Goal: Task Accomplishment & Management: Complete application form

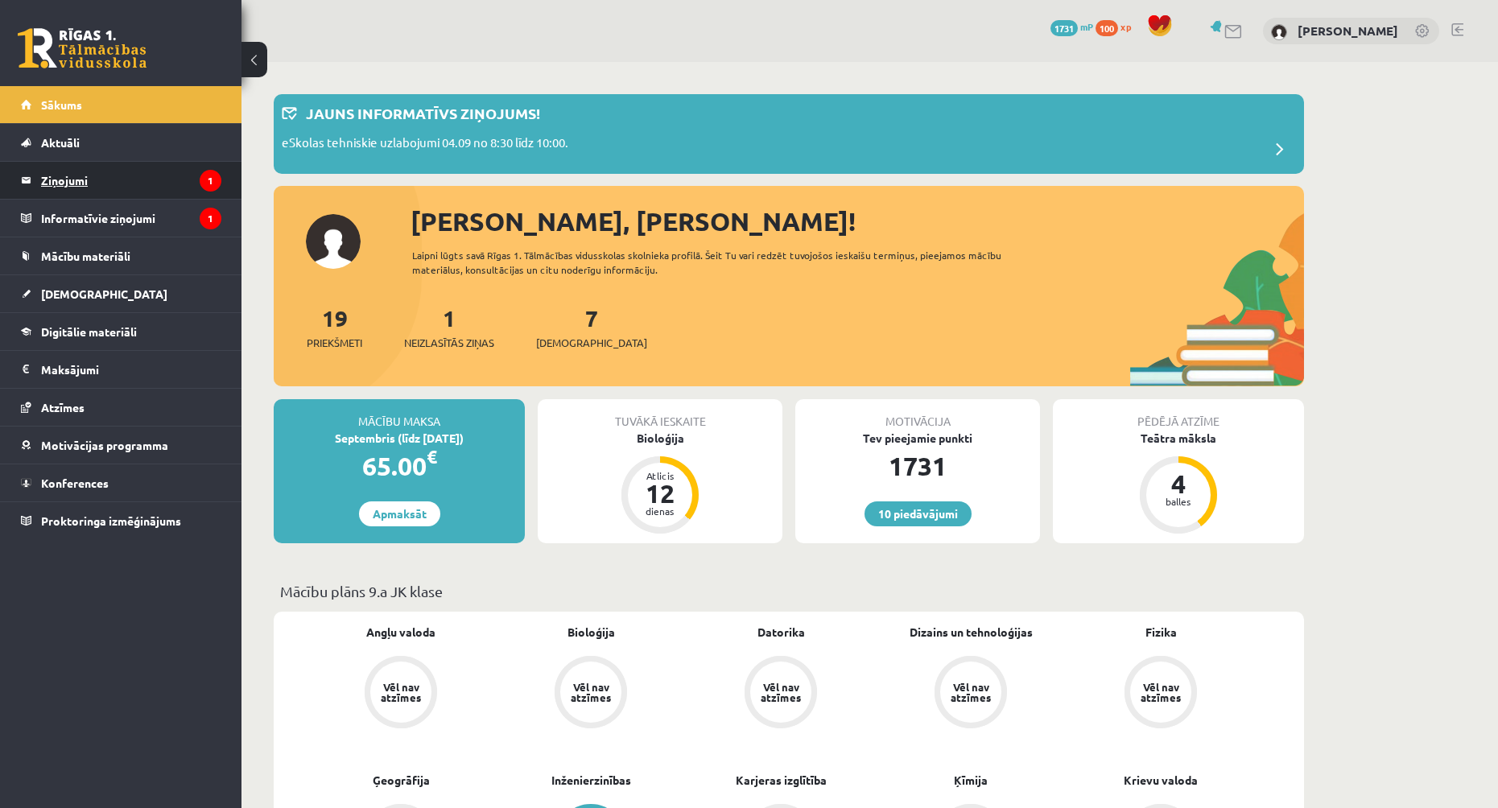
click at [165, 180] on legend "Ziņojumi 1" at bounding box center [131, 180] width 180 height 37
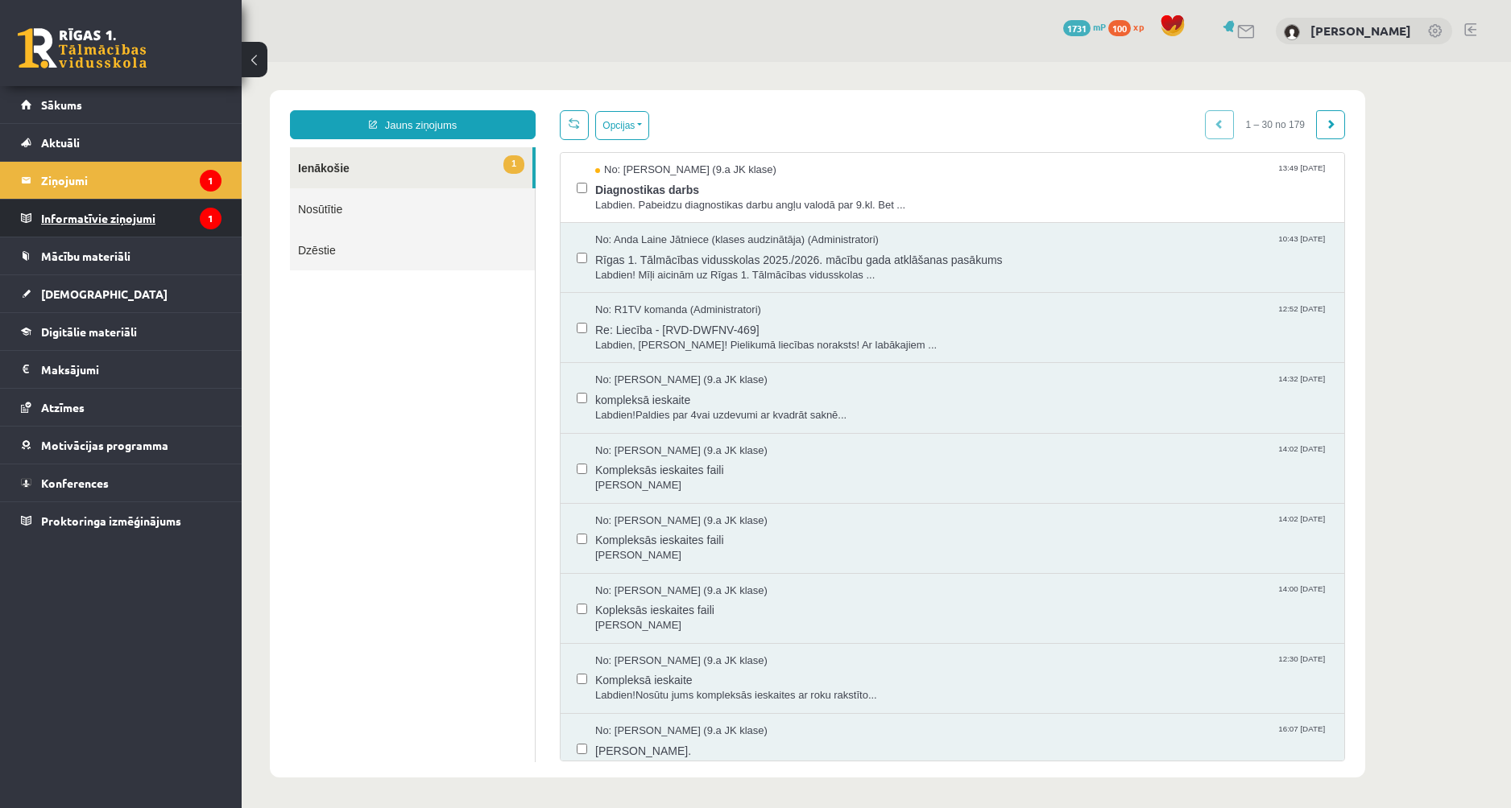
click at [150, 224] on legend "Informatīvie ziņojumi 1" at bounding box center [131, 218] width 180 height 37
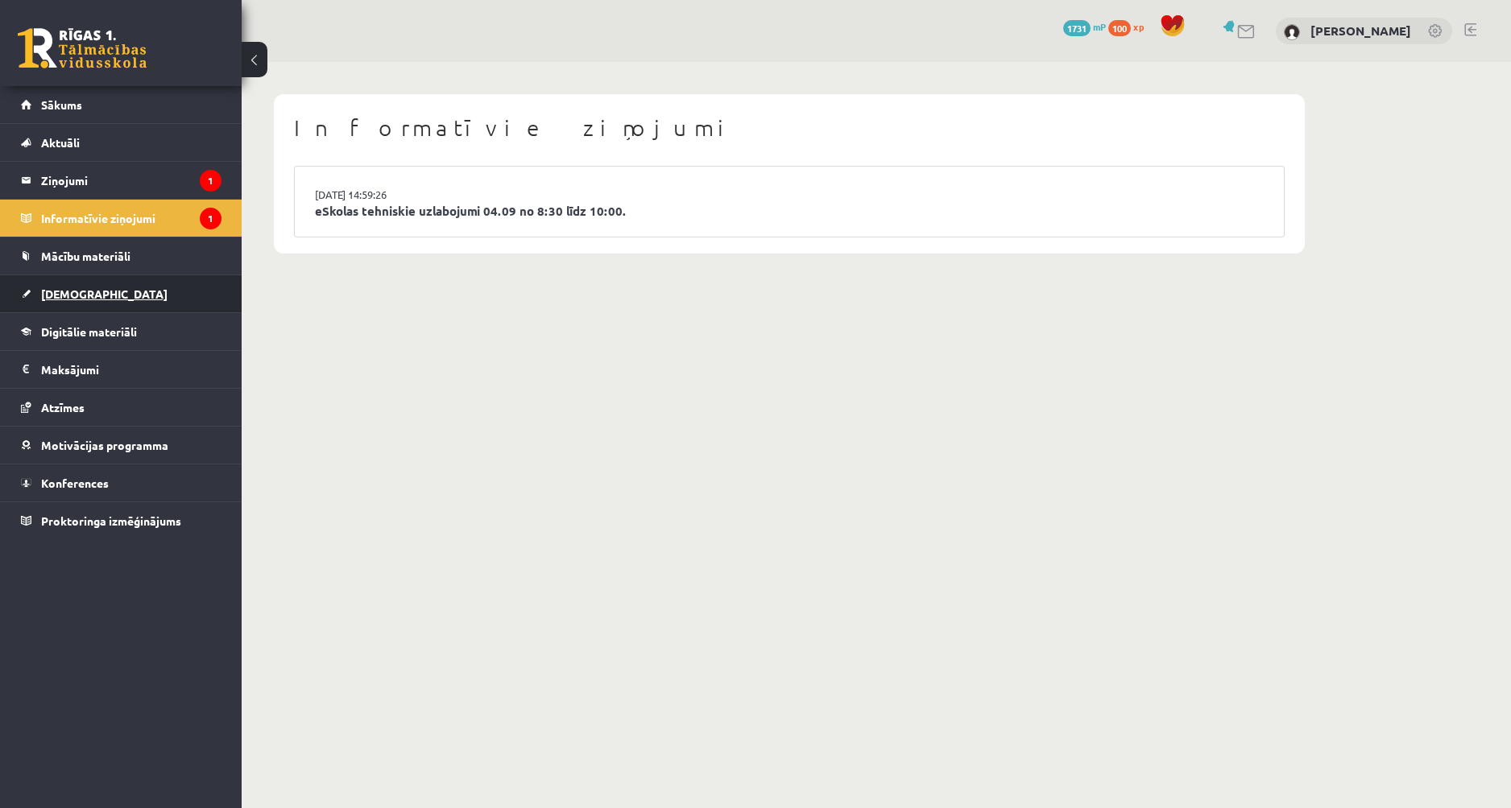
click at [128, 308] on link "[DEMOGRAPHIC_DATA]" at bounding box center [121, 293] width 200 height 37
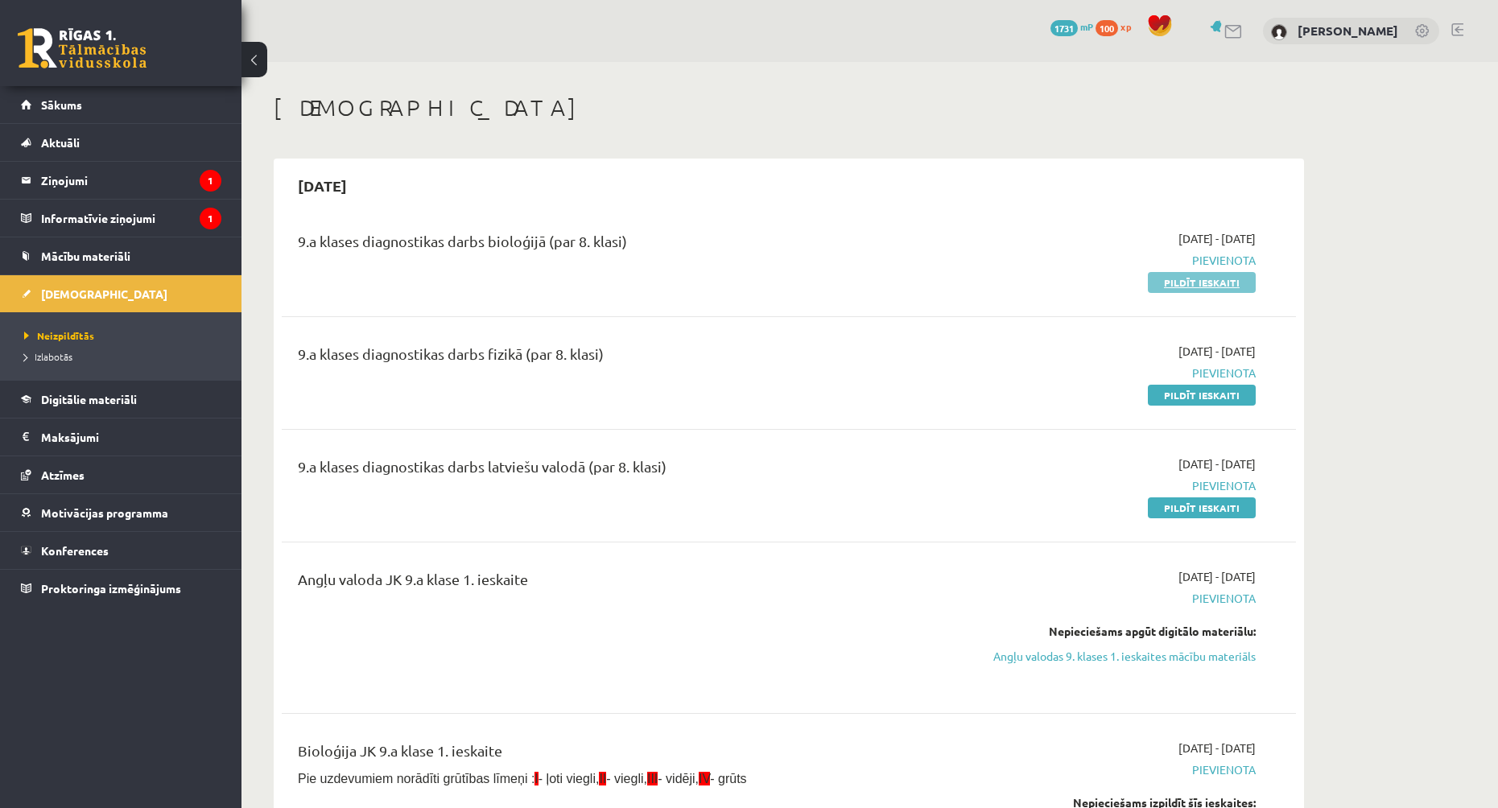
click at [1210, 280] on link "Pildīt ieskaiti" at bounding box center [1202, 282] width 108 height 21
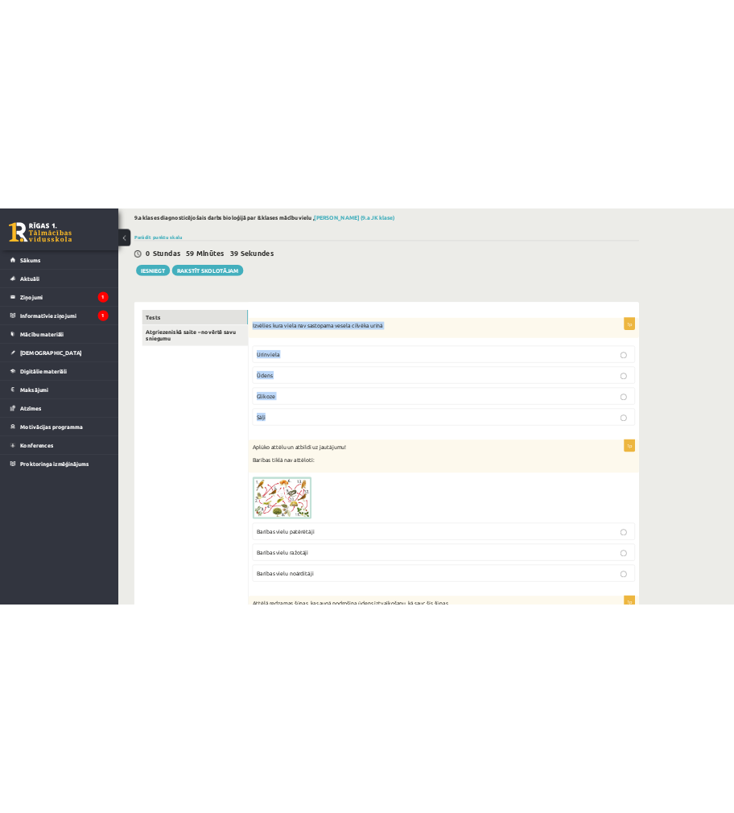
scroll to position [161, 0]
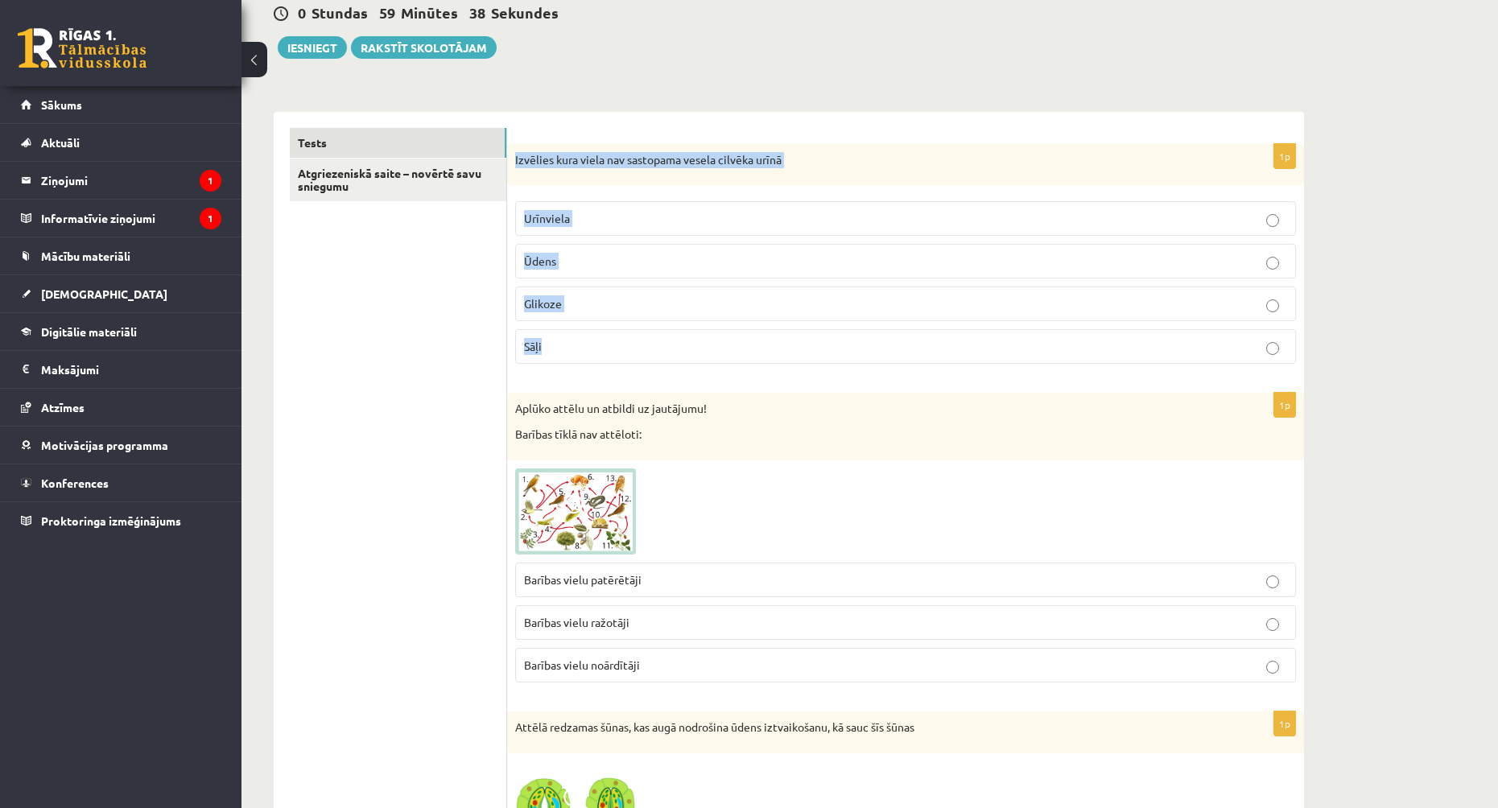
drag, startPoint x: 516, startPoint y: 316, endPoint x: 868, endPoint y: 366, distance: 355.3
click at [868, 366] on div "1p Izvēlies kura viela nav sastopama vesela cilvēka urīnā [GEOGRAPHIC_DATA] Ūde…" at bounding box center [905, 261] width 797 height 234
click at [618, 344] on p "Sāļi" at bounding box center [905, 346] width 763 height 17
click at [562, 308] on p "Glikoze" at bounding box center [905, 304] width 763 height 17
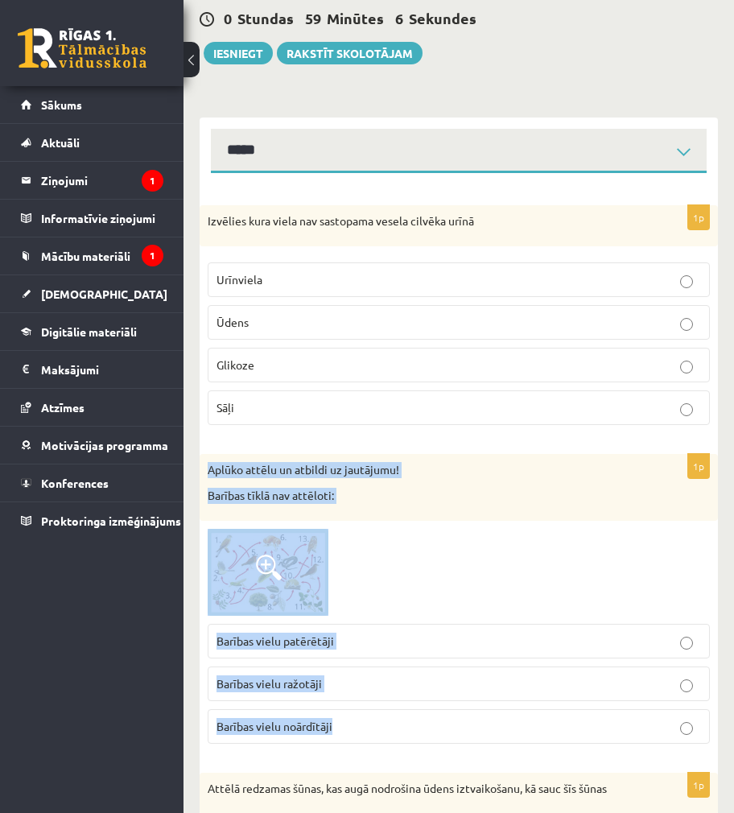
drag, startPoint x: 209, startPoint y: 465, endPoint x: 465, endPoint y: 725, distance: 364.4
click at [465, 725] on div "1p Aplūko attēlu un atbildi uz jautājumu! Barības tīklā nav attēloti: Barības v…" at bounding box center [459, 605] width 519 height 303
copy div "Aplūko attēlu un atbildi uz jautājumu! Barības tīklā nav attēloti: Barības viel…"
click at [496, 556] on div at bounding box center [459, 572] width 502 height 87
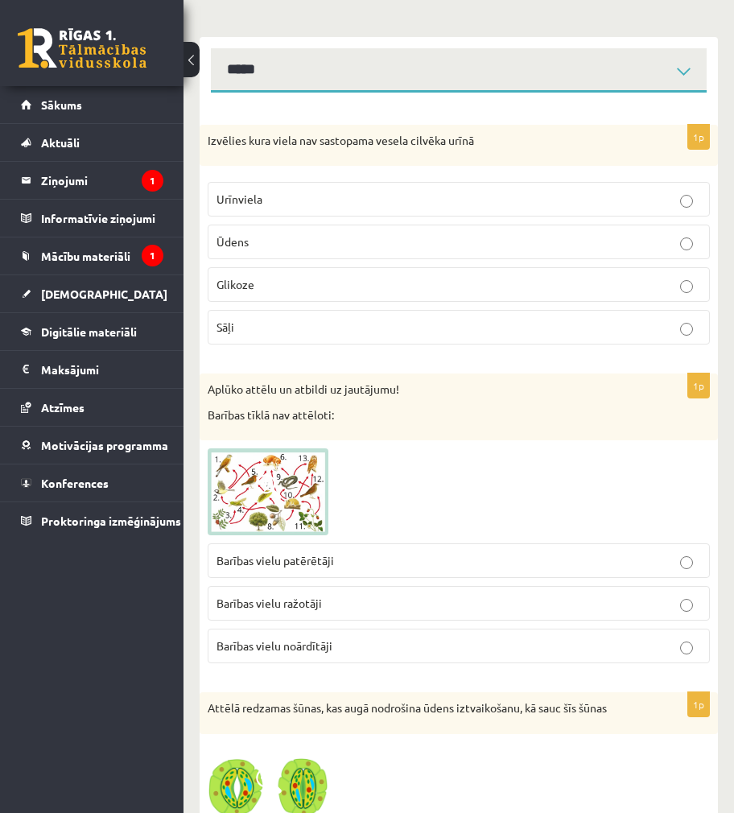
click at [411, 658] on label "Barības vielu noārdītāji" at bounding box center [459, 646] width 502 height 35
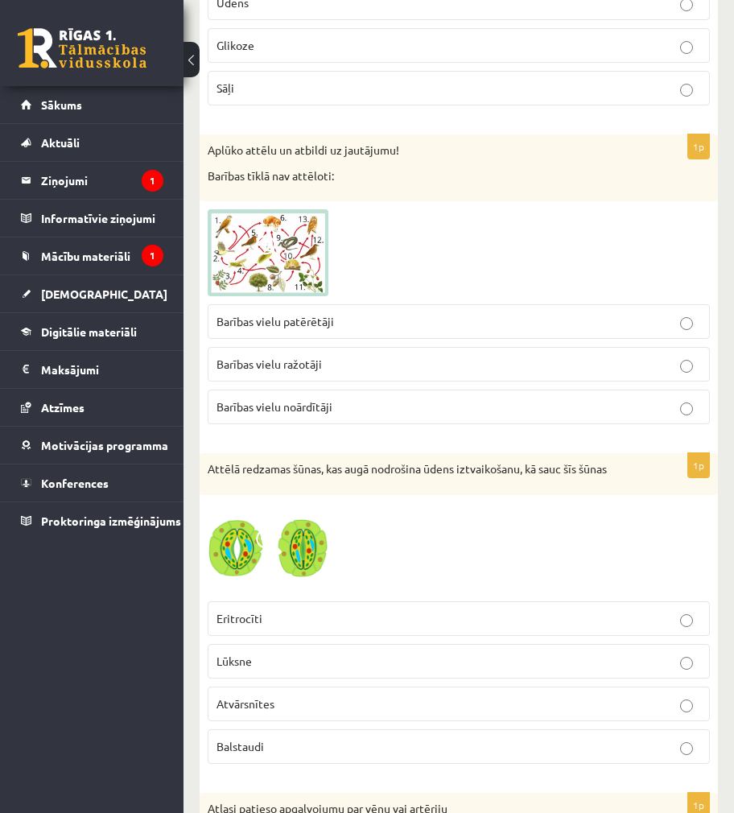
scroll to position [483, 0]
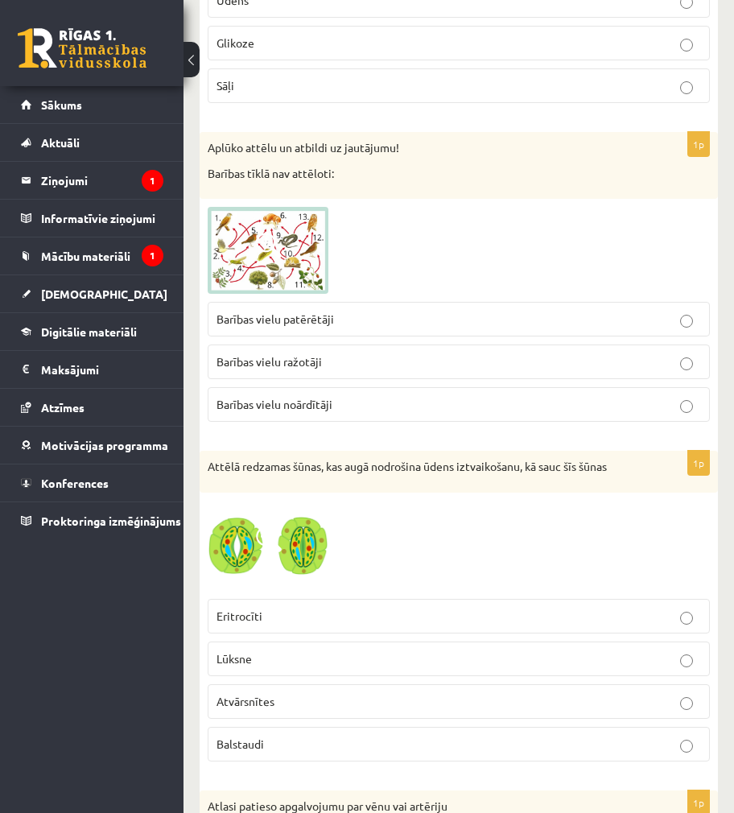
drag, startPoint x: 605, startPoint y: 540, endPoint x: 896, endPoint y: 518, distance: 292.4
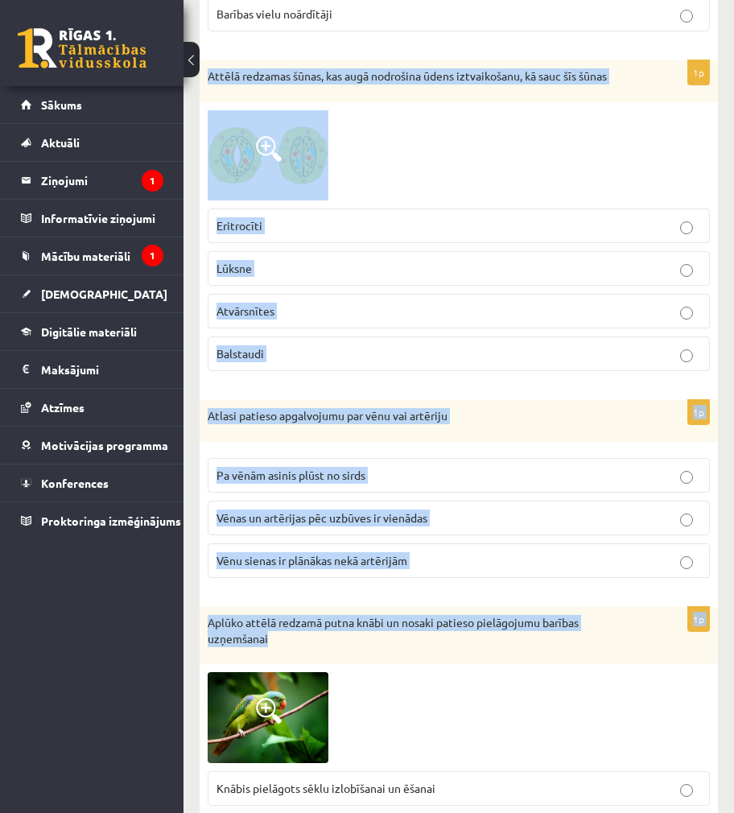
scroll to position [886, 0]
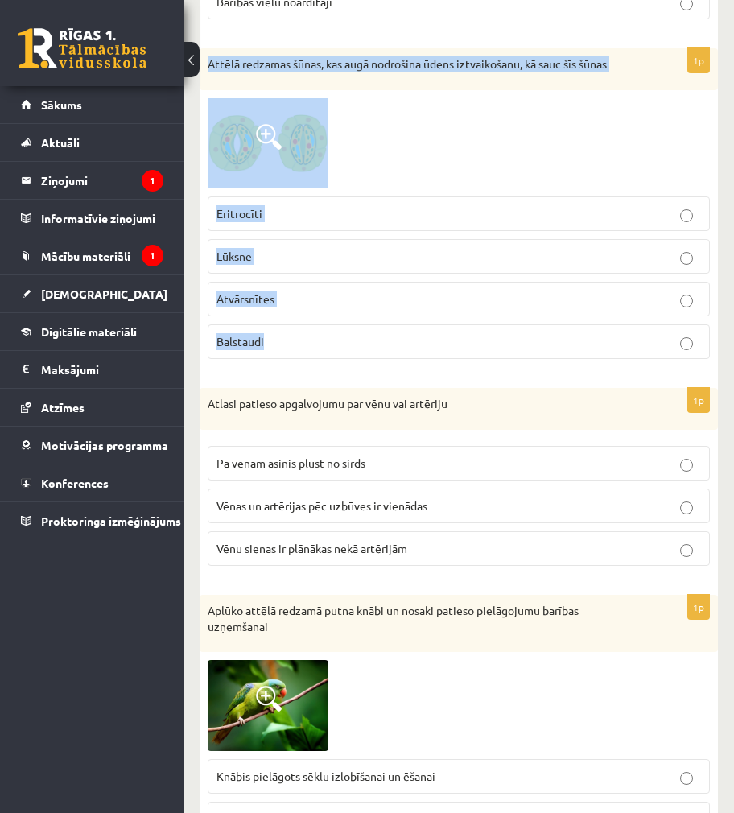
drag, startPoint x: 199, startPoint y: 469, endPoint x: 420, endPoint y: 361, distance: 245.6
copy div "Attēlā redzamas šūnas, kas augā nodrošina ūdens iztvaikošanu, kā sauc šīs šūnas…"
click at [304, 342] on p "Balstaudi" at bounding box center [459, 341] width 485 height 17
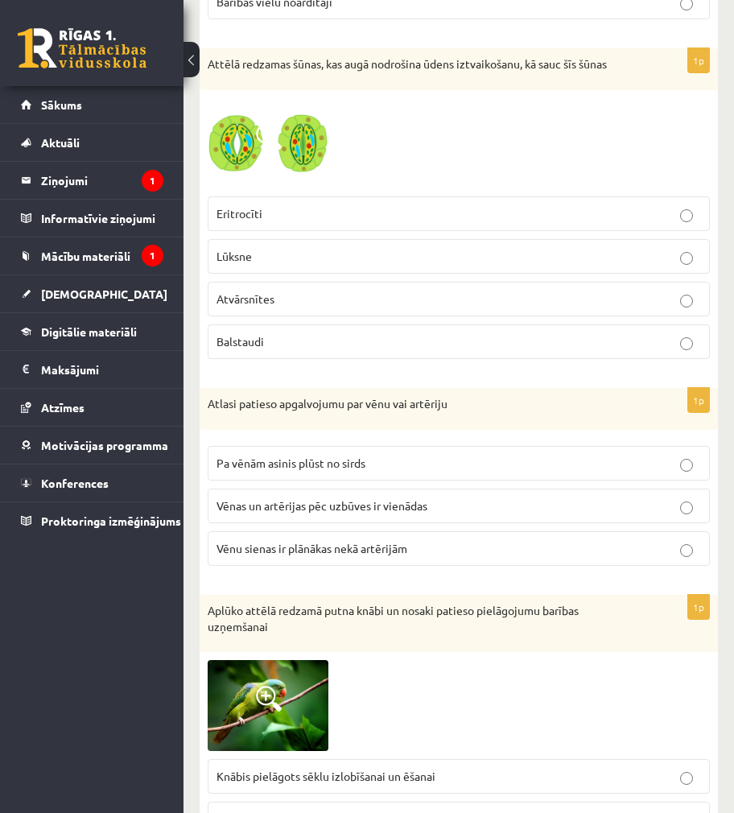
click at [293, 295] on p "Atvārsnītes" at bounding box center [459, 299] width 485 height 17
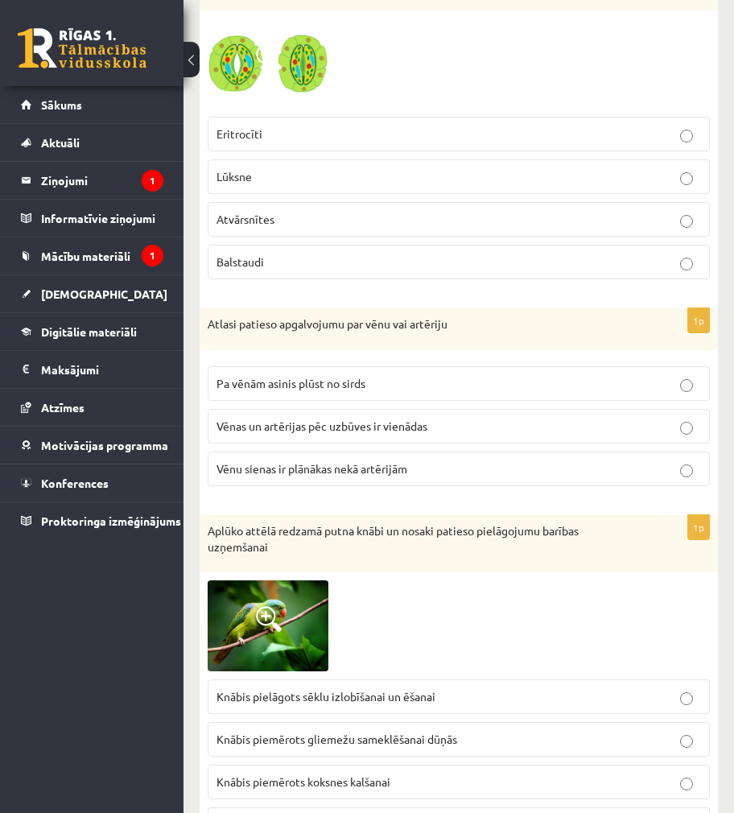
scroll to position [966, 0]
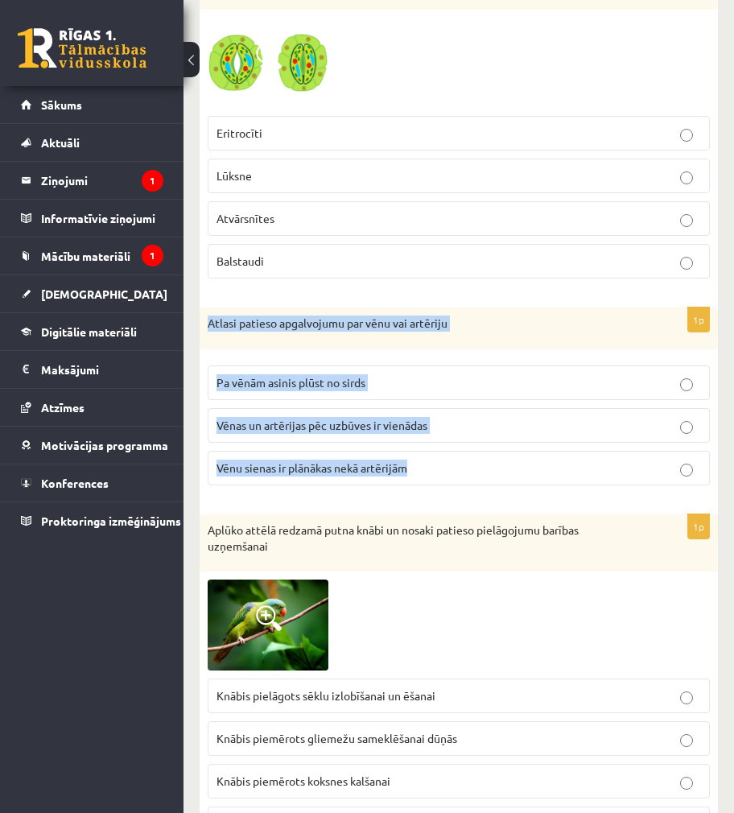
drag, startPoint x: 210, startPoint y: 321, endPoint x: 526, endPoint y: 453, distance: 341.8
click at [526, 453] on div "1p Atlasi patieso apgalvojumu par vēnu vai artēriju Pa vēnām asinis plūst no si…" at bounding box center [459, 403] width 519 height 191
copy div "Atlasi patieso apgalvojumu par vēnu vai artēriju Pa vēnām asinis plūst no sirds…"
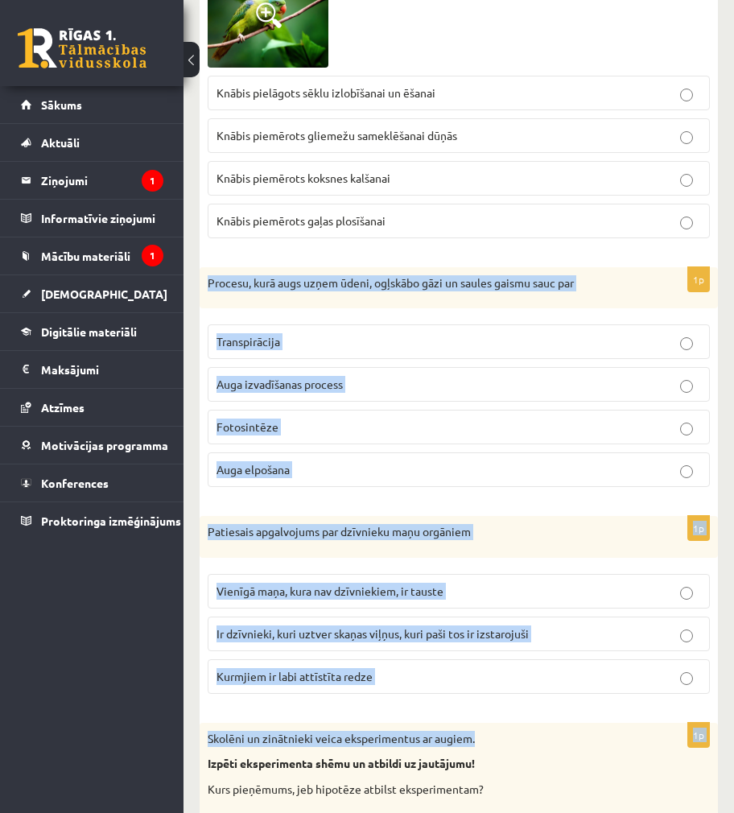
scroll to position [1771, 0]
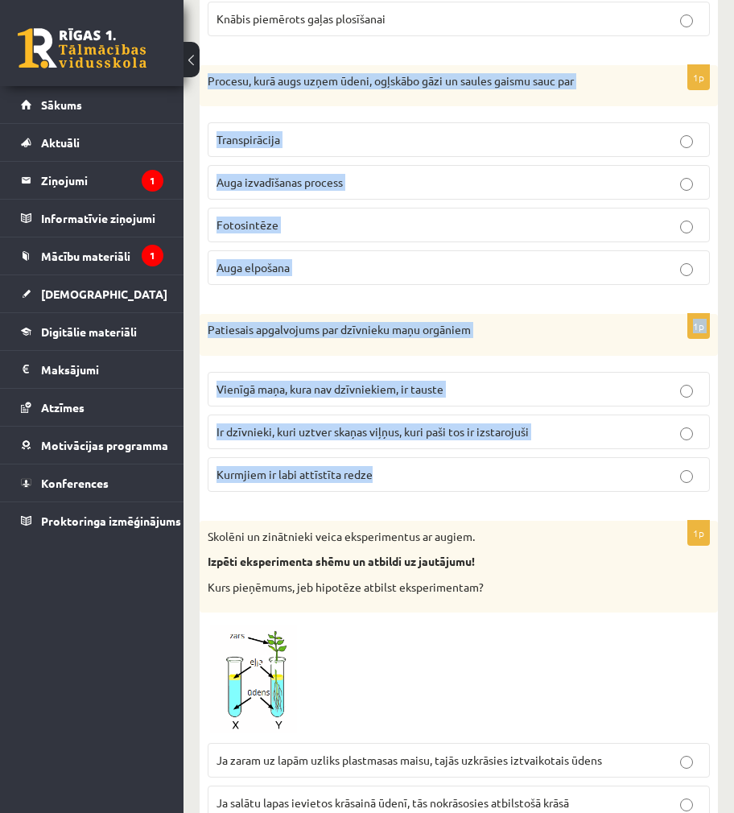
drag, startPoint x: 209, startPoint y: 315, endPoint x: 485, endPoint y: 469, distance: 315.4
copy form "Procesu, kurā augs uzņem ūdeni, ogļskābo gāzi un saules gaismu sauc par Transpi…"
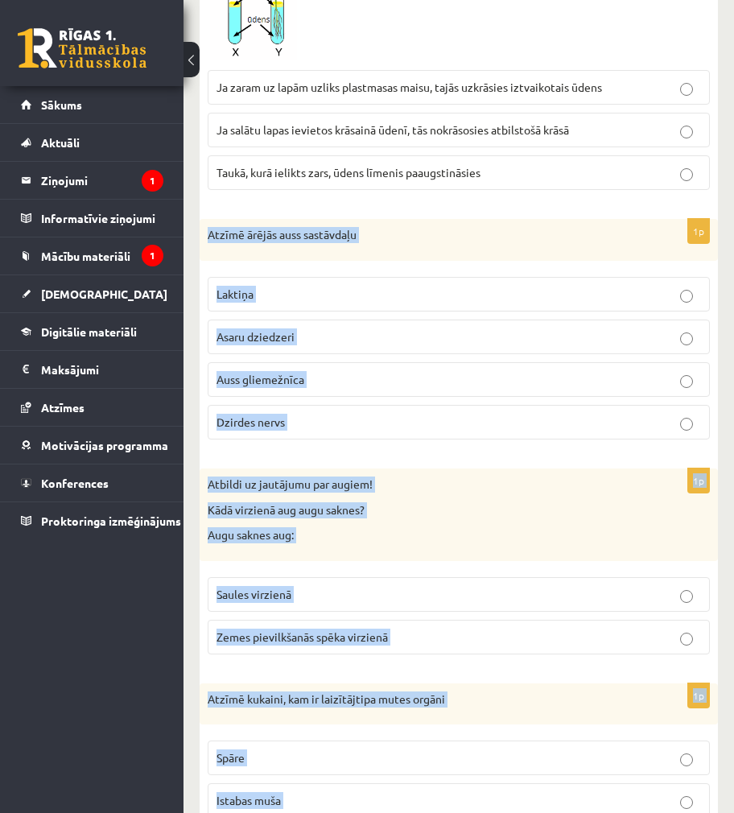
scroll to position [2738, 0]
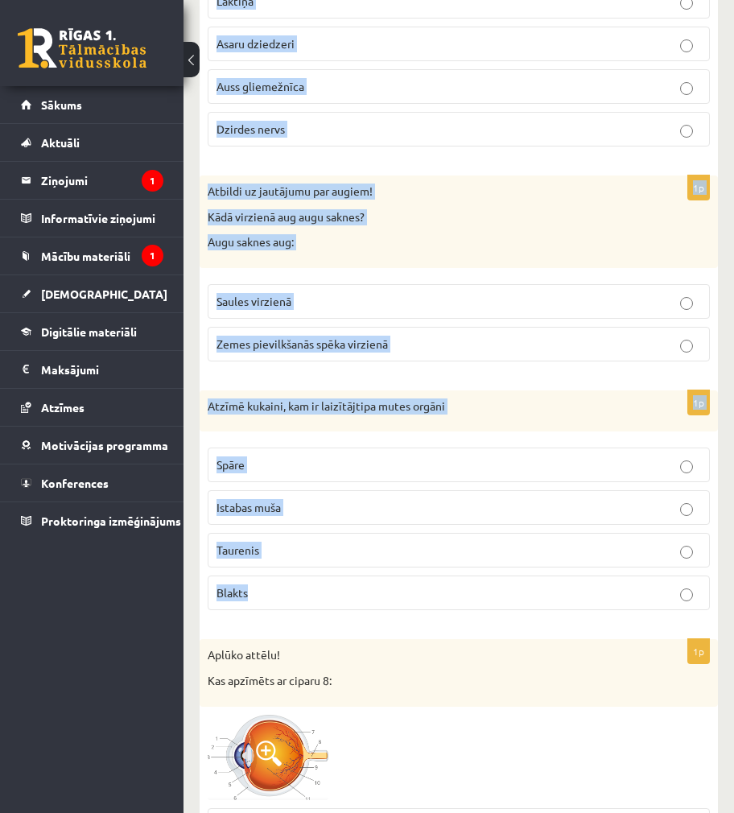
drag, startPoint x: 202, startPoint y: 345, endPoint x: 403, endPoint y: 606, distance: 329.7
copy form "Atzīmē ārējās auss sastāvdaļu Laktiņa Asaru dziedzeri Auss gliemežnīca Dzirdes …"
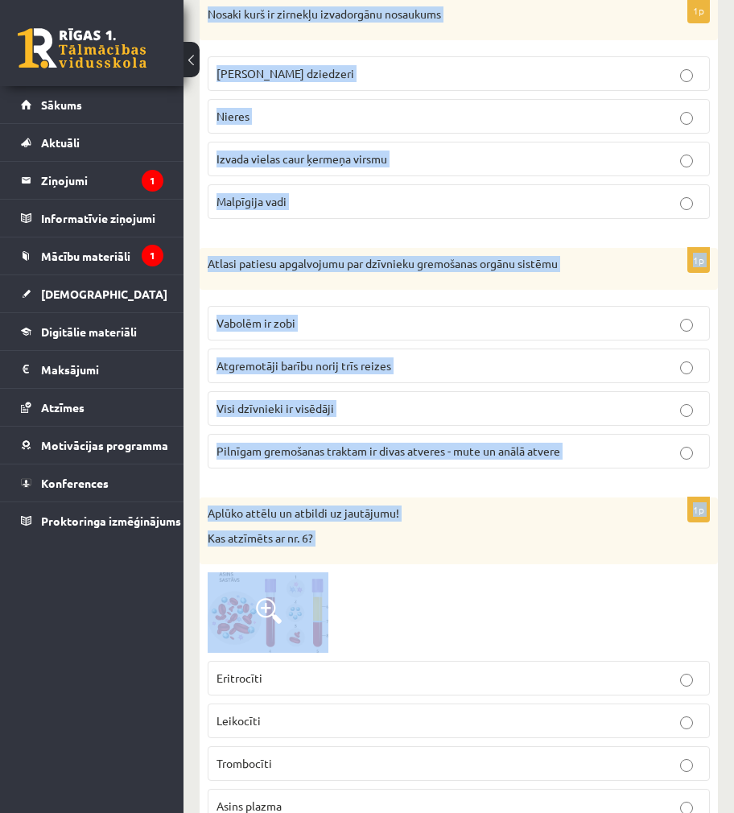
scroll to position [3784, 0]
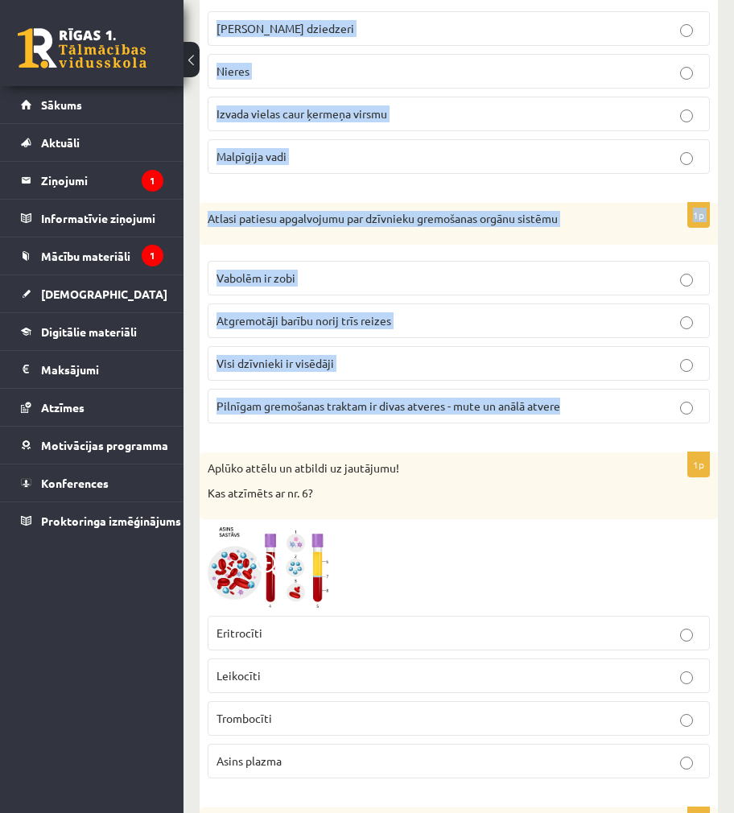
drag, startPoint x: 208, startPoint y: 454, endPoint x: 572, endPoint y: 412, distance: 366.4
click at [572, 412] on form "1p Izvēlies kura viela nav sastopama vesela cilvēka urīnā Urīnviela Ūdens Gliko…" at bounding box center [459, 574] width 486 height 8017
copy form "Nosaki kurš ir zirnekļu izvadorgānu nosaukums Zaļie dziedzeri Nieres Izvada vie…"
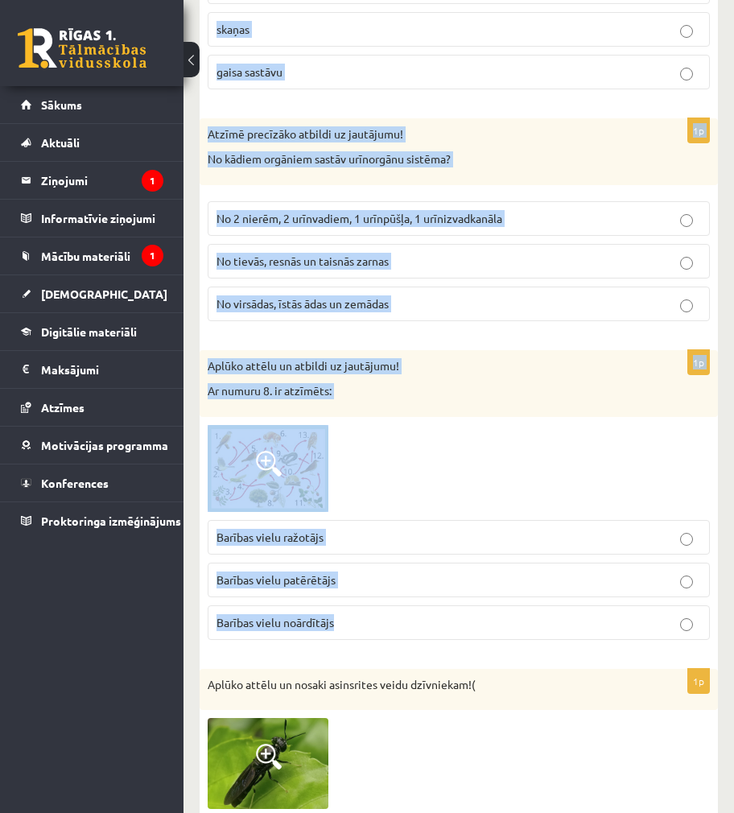
scroll to position [4751, 0]
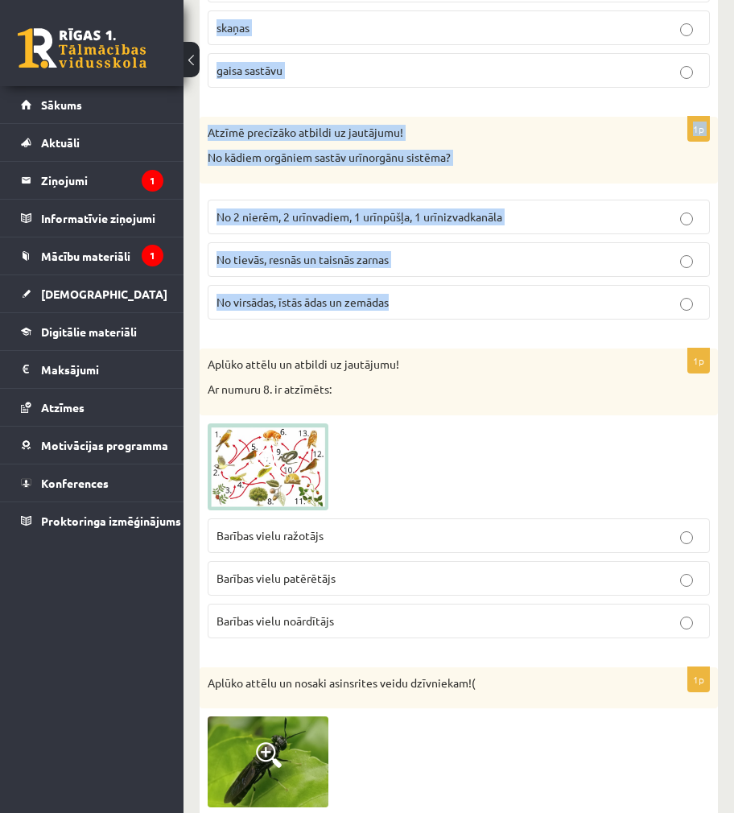
drag, startPoint x: 229, startPoint y: 346, endPoint x: 456, endPoint y: 305, distance: 230.8
copy form "Atbildi uz jautājumu par augiem! Ko spēj uztvert augu šūnas? vibrācijas eholokā…"
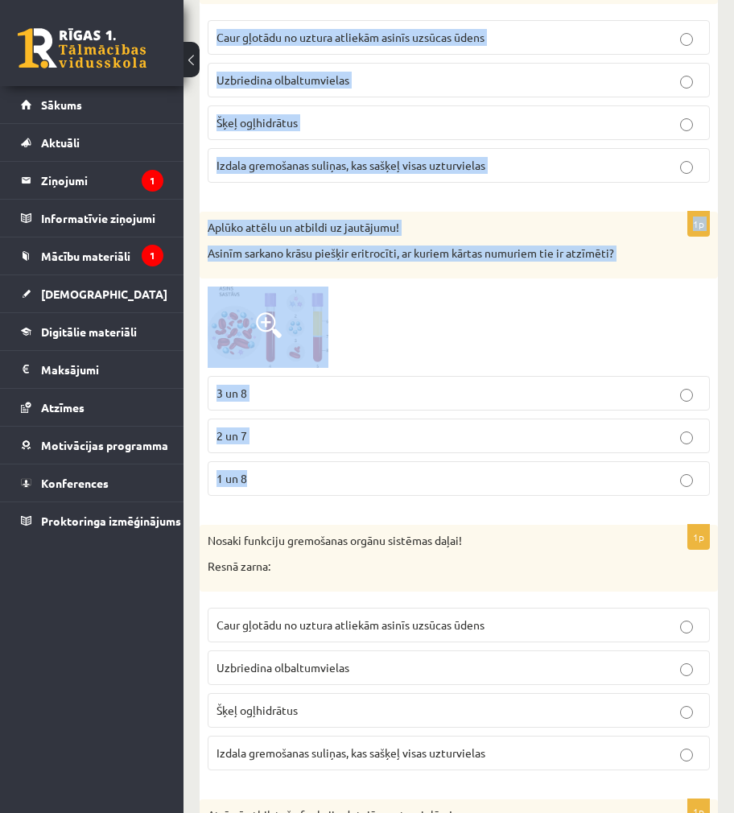
scroll to position [6120, 0]
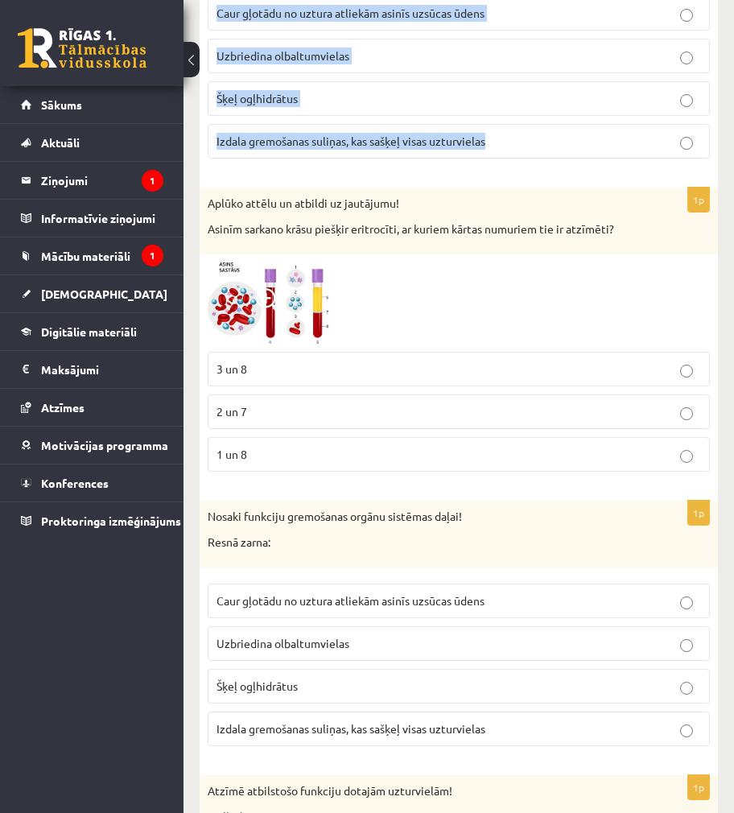
drag, startPoint x: 207, startPoint y: 216, endPoint x: 498, endPoint y: 128, distance: 303.6
copy form "Atzīmē atbilstošo funkciju dotajām uzturvielām! Olbaltumvielas: Primāri nodroši…"
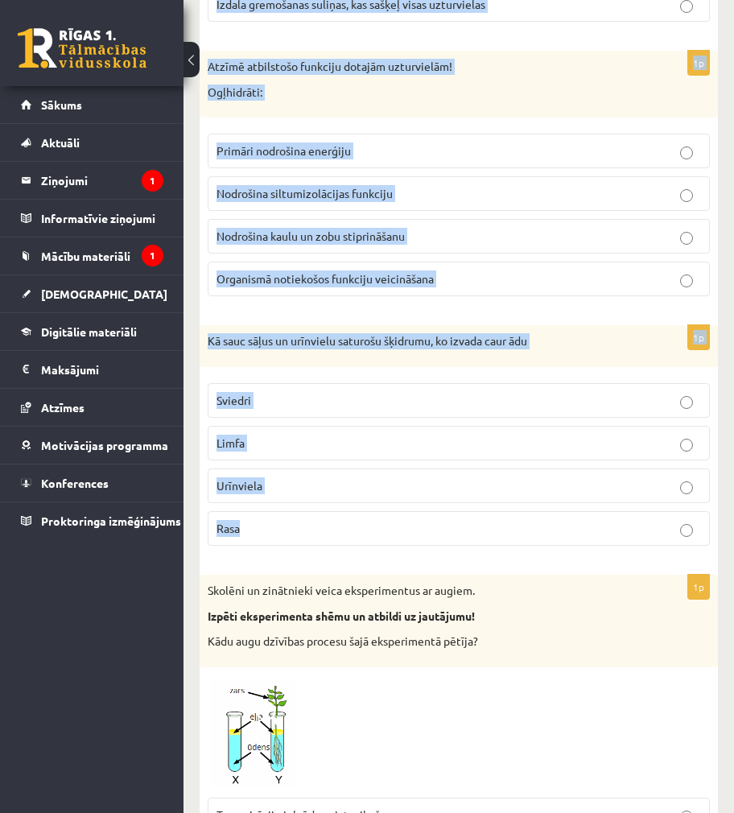
scroll to position [6925, 0]
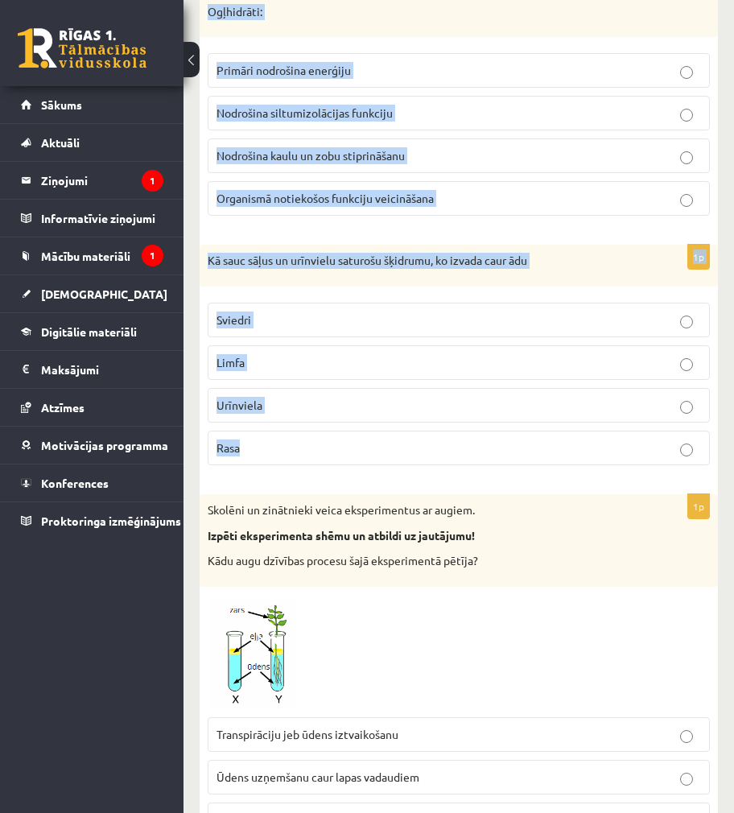
drag, startPoint x: 209, startPoint y: 351, endPoint x: 501, endPoint y: 448, distance: 307.1
copy form "Nosaki funkciju gremošanas orgānu sistēmas daļai! Resnā zarna: Caur gļotādu no …"
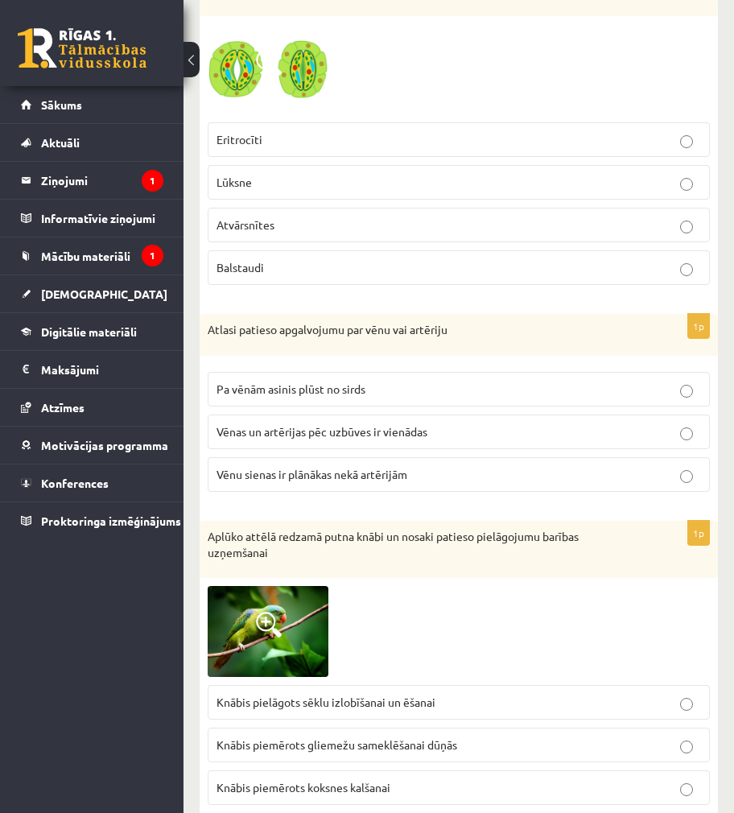
scroll to position [966, 0]
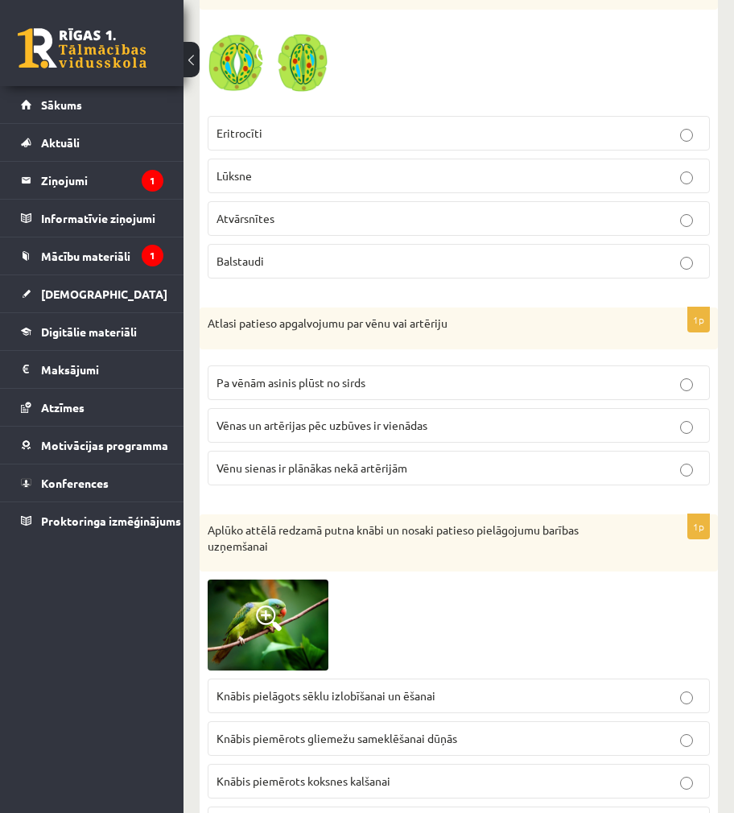
click at [384, 473] on span "Vēnu sienas ir plānākas nekā artērijām" at bounding box center [312, 468] width 191 height 14
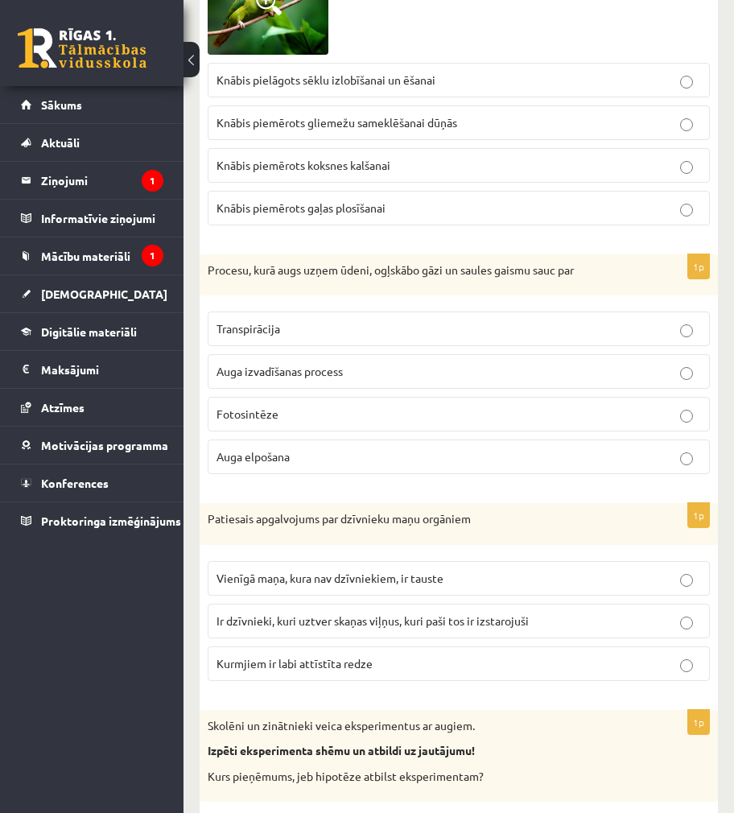
scroll to position [1610, 0]
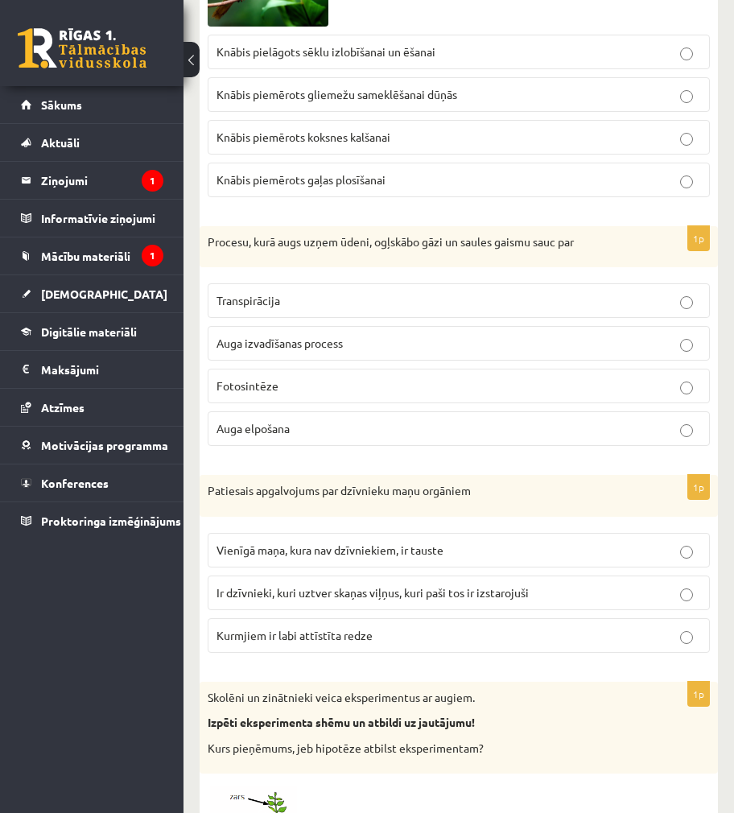
click at [354, 391] on p "Fotosintēze" at bounding box center [459, 386] width 485 height 17
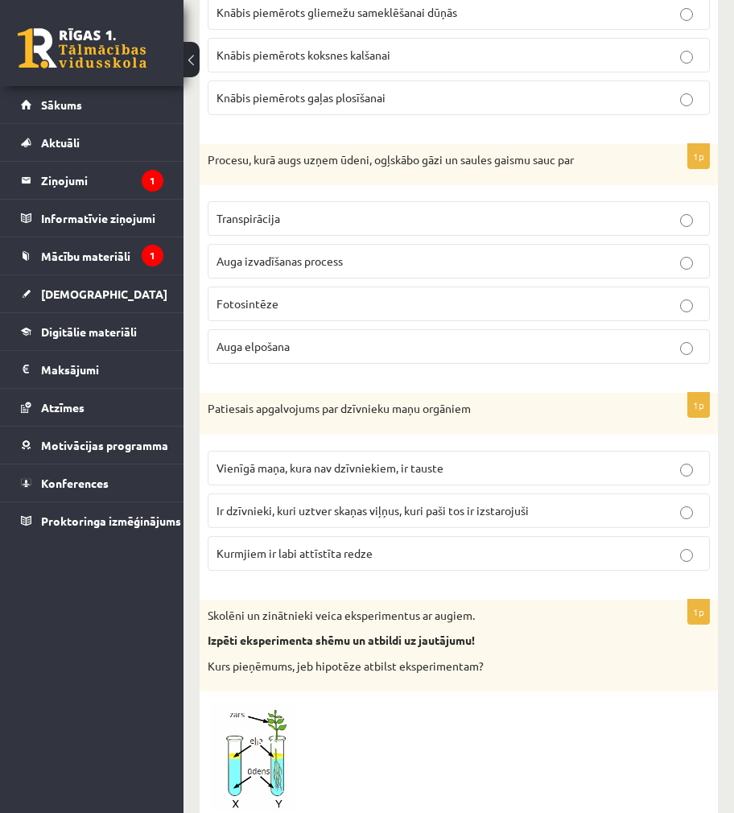
scroll to position [1771, 0]
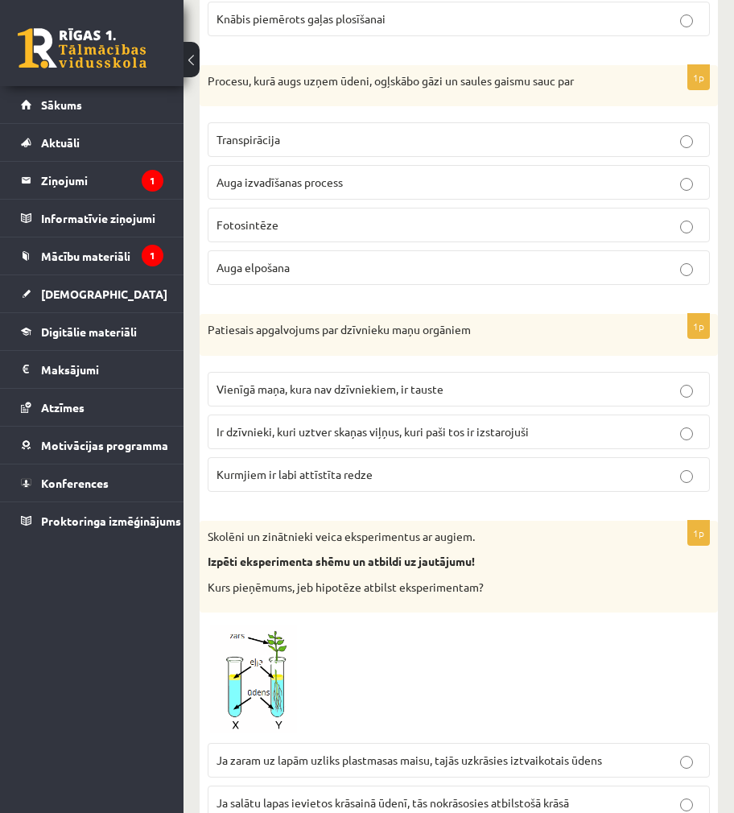
click at [319, 435] on span "Ir dzīvnieki, kuri uztver skaņas viļņus, kuri paši tos ir izstarojuši" at bounding box center [373, 431] width 312 height 14
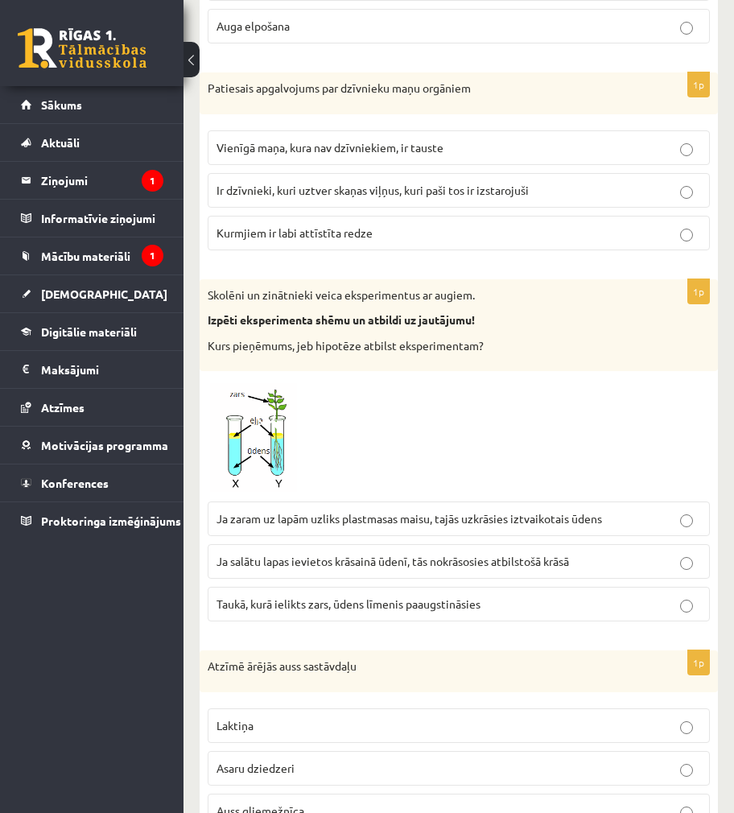
scroll to position [2335, 0]
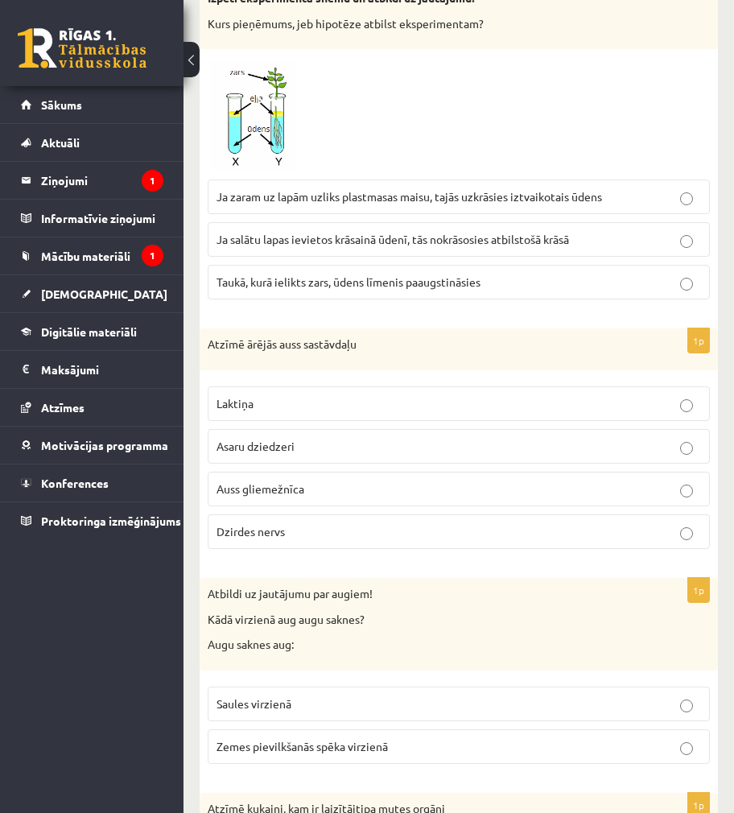
click at [364, 487] on p "Auss gliemežnīca" at bounding box center [459, 489] width 485 height 17
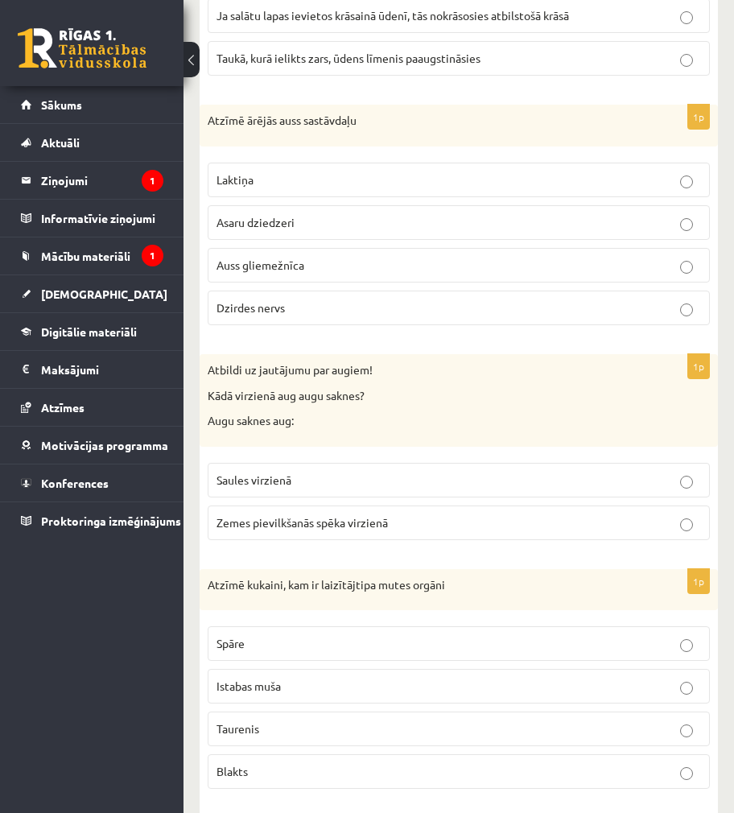
scroll to position [2577, 0]
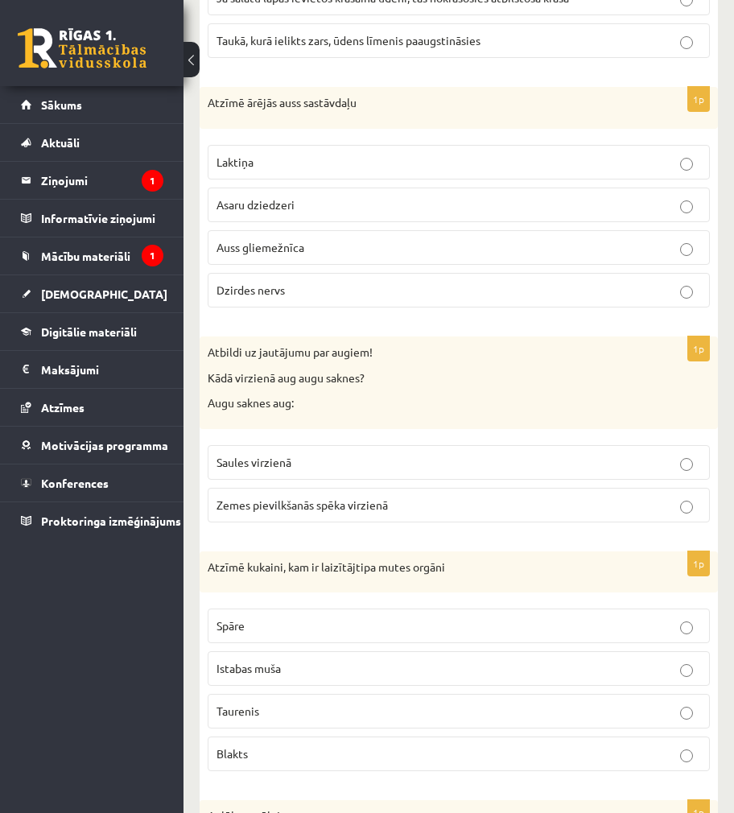
click at [385, 512] on p "Zemes pievilkšanās spēka virzienā" at bounding box center [459, 505] width 485 height 17
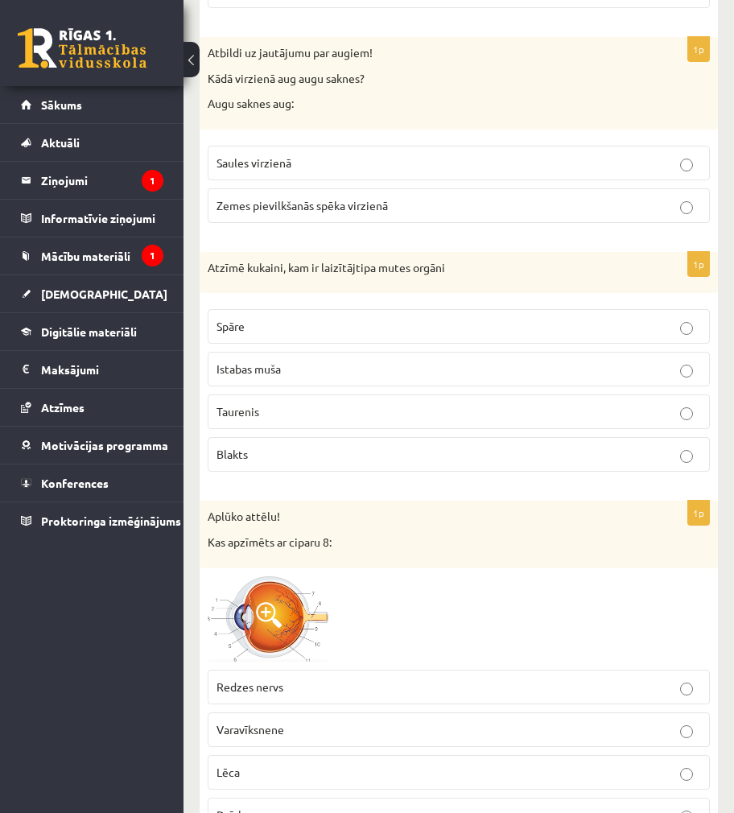
scroll to position [2899, 0]
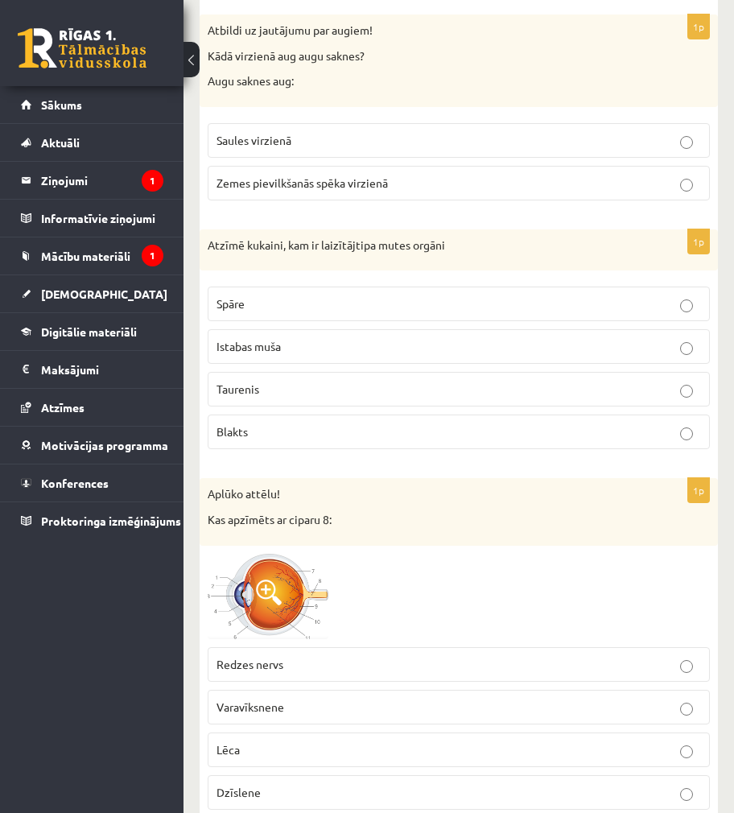
click at [340, 353] on p "Istabas muša" at bounding box center [459, 346] width 485 height 17
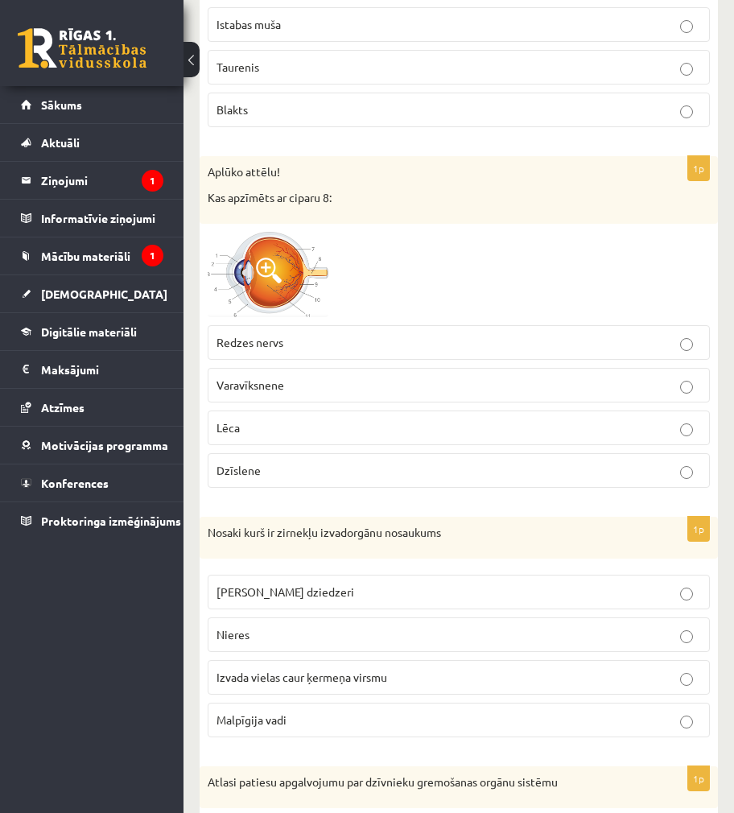
scroll to position [3462, 0]
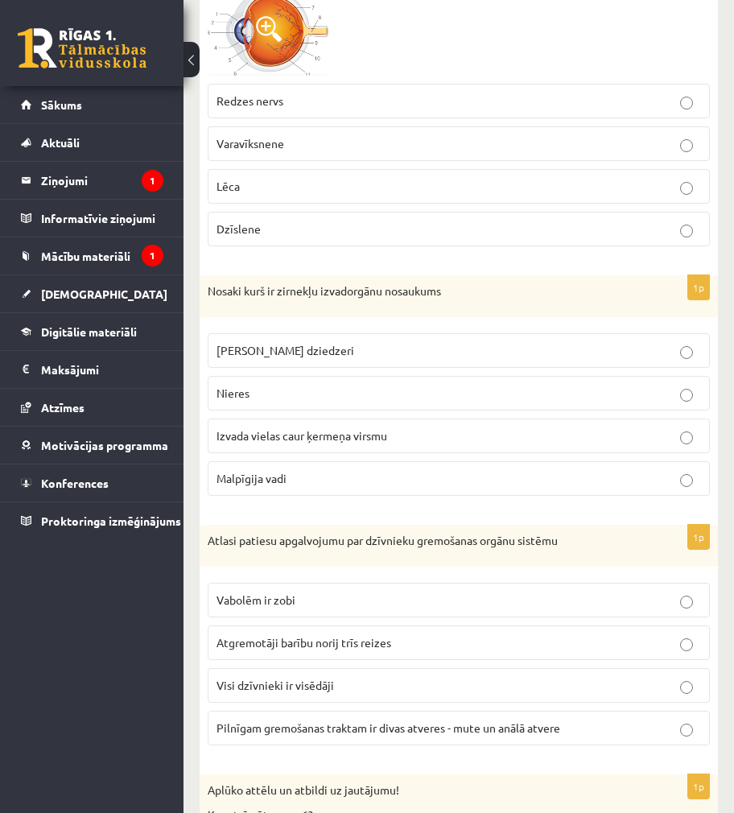
click at [319, 485] on p "Malpīgija vadi" at bounding box center [459, 478] width 485 height 17
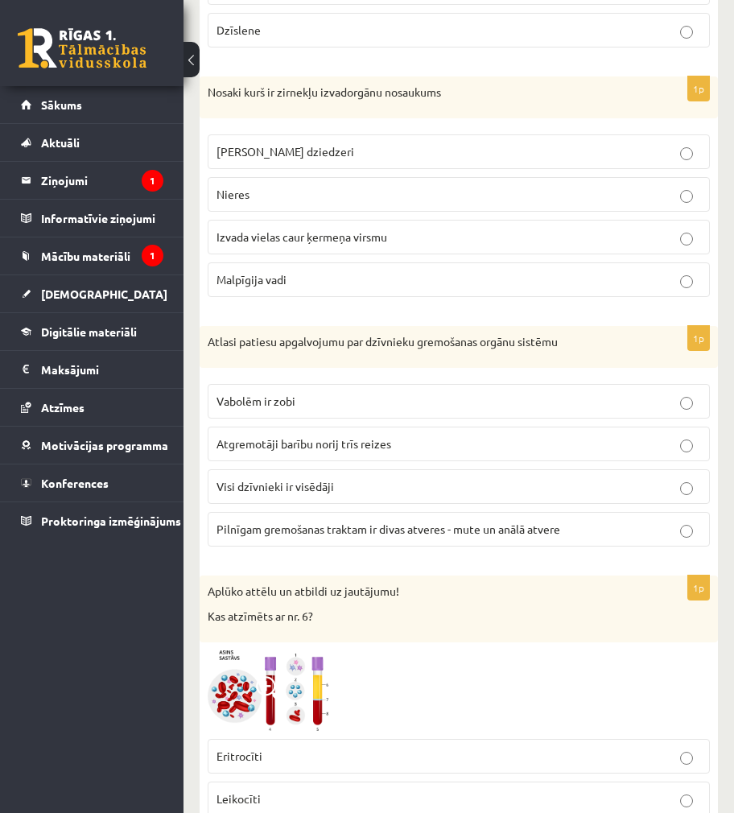
scroll to position [3704, 0]
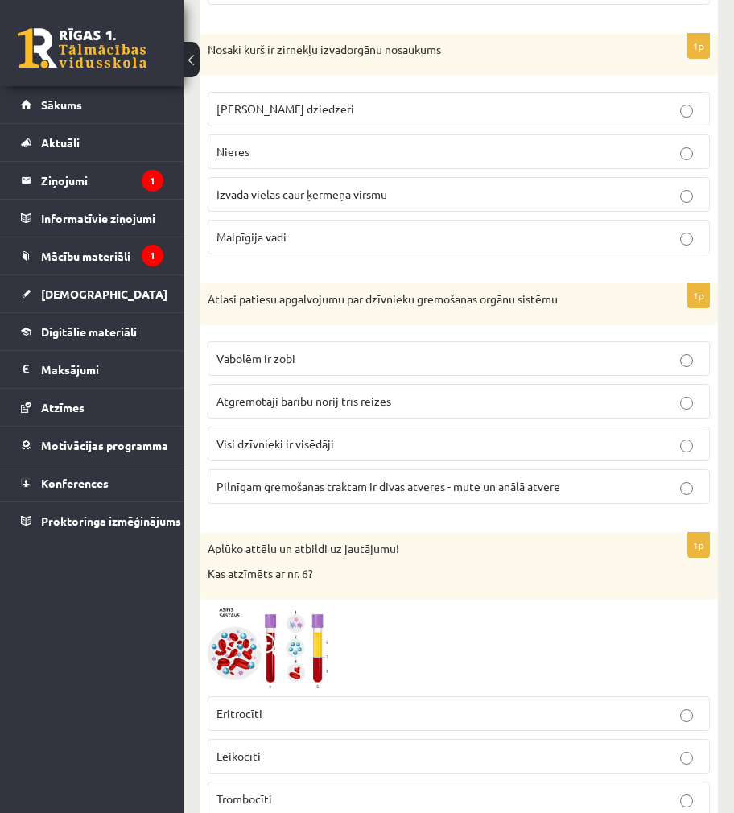
click at [329, 479] on p "Pilnīgam gremošanas traktam ir divas atveres - mute un anālā atvere" at bounding box center [459, 486] width 485 height 17
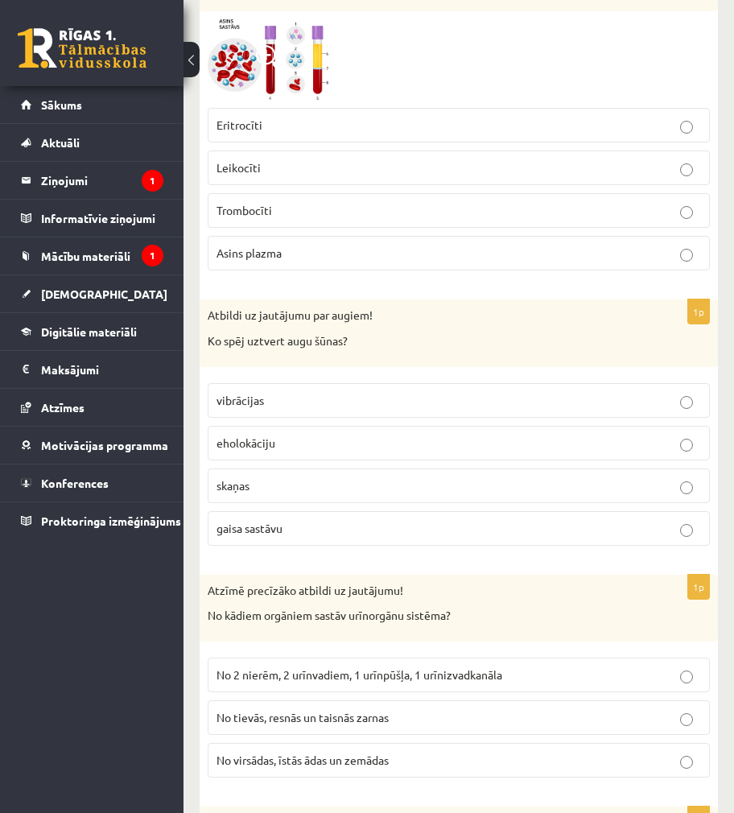
scroll to position [4348, 0]
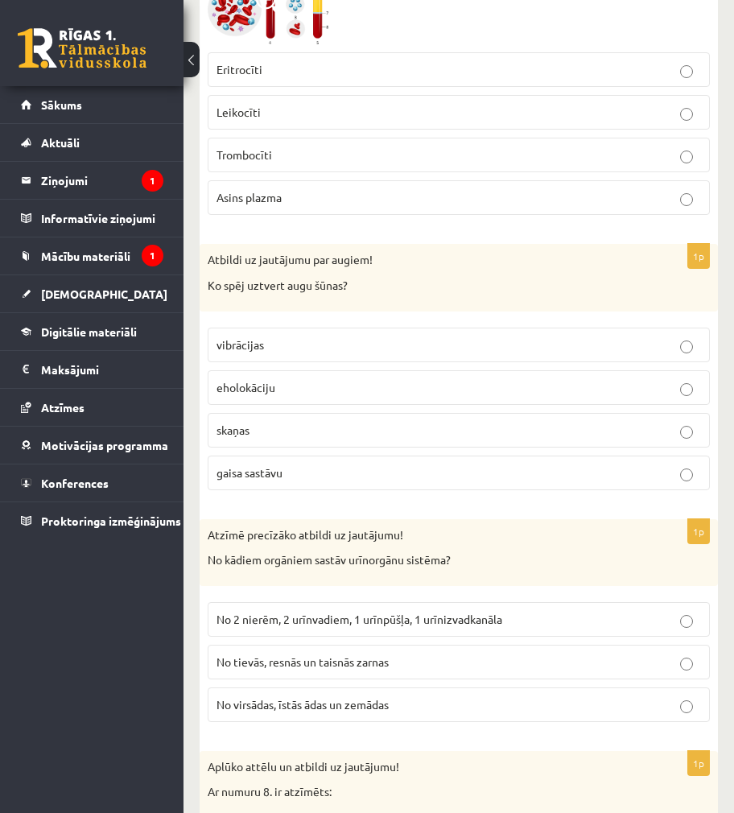
click at [270, 340] on p "vibrācijas" at bounding box center [459, 345] width 485 height 17
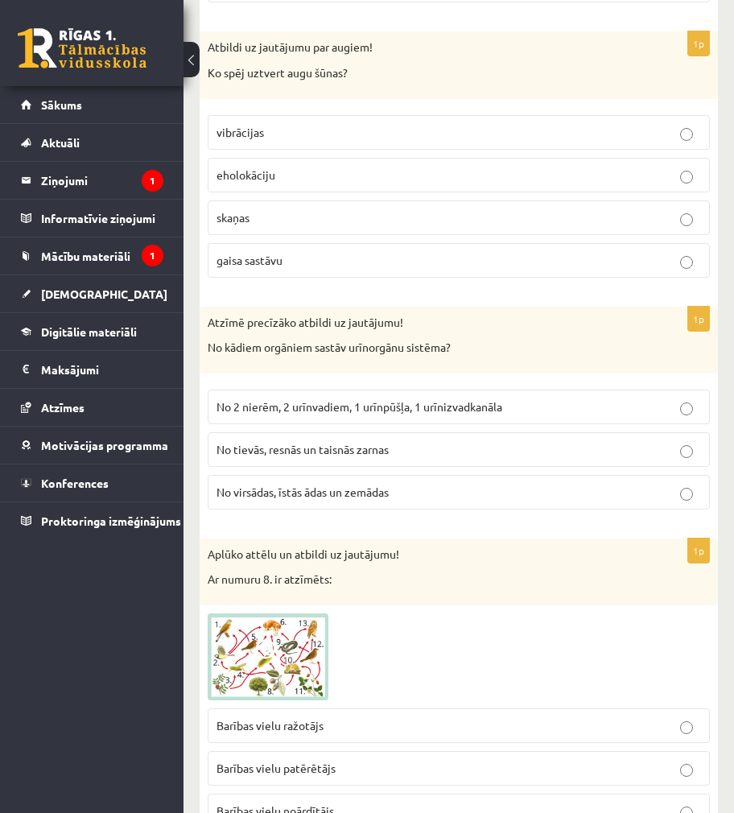
scroll to position [4590, 0]
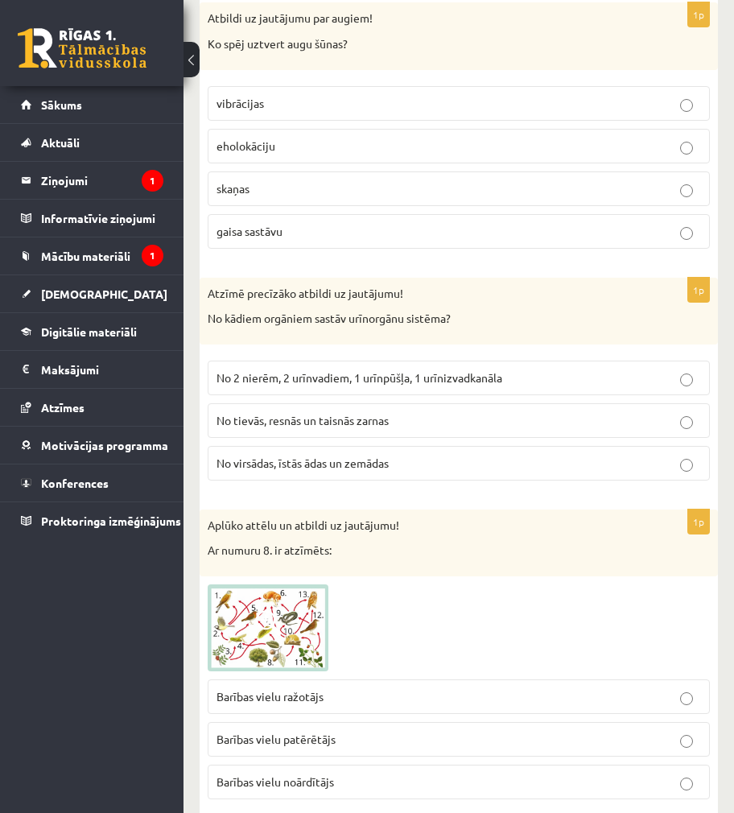
click at [415, 372] on span "No 2 nierēm, 2 urīnvadiem, 1 urīnpūšļa, 1 urīnizvadkanāla" at bounding box center [360, 377] width 286 height 14
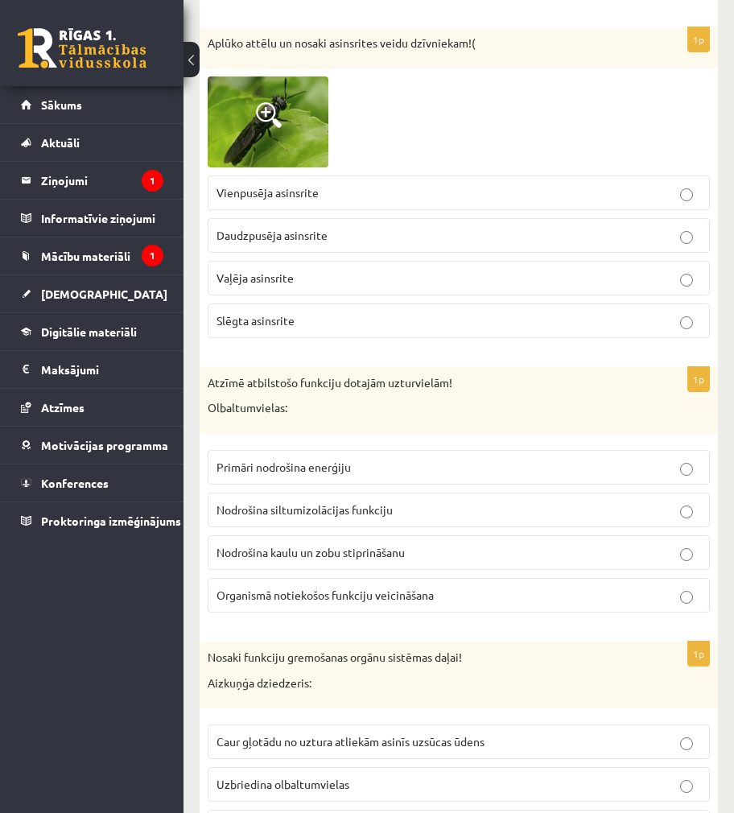
scroll to position [5395, 0]
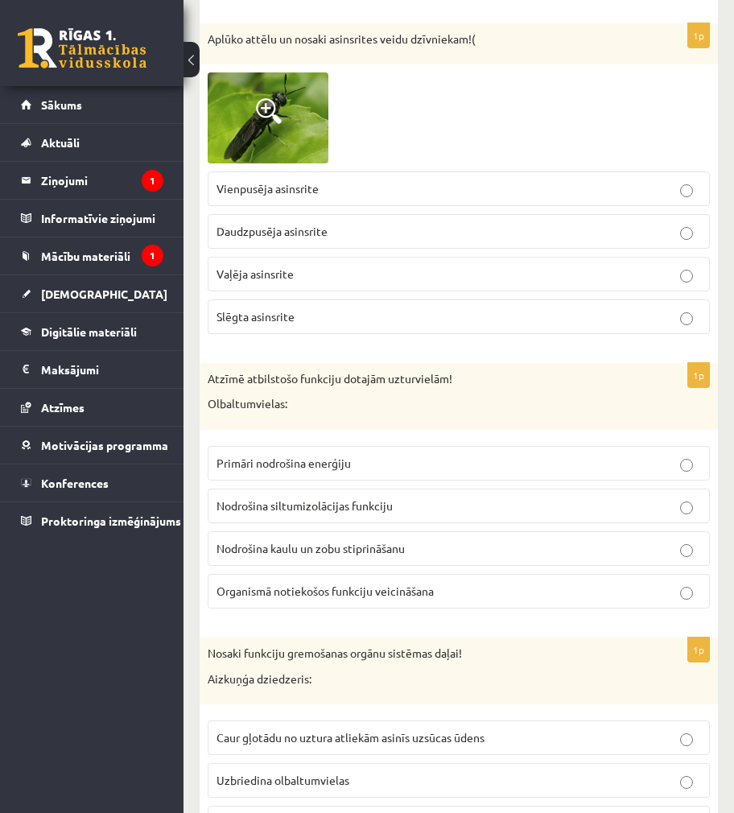
click at [345, 590] on span "Organismā notiekošos funkciju veicināšana" at bounding box center [325, 591] width 217 height 14
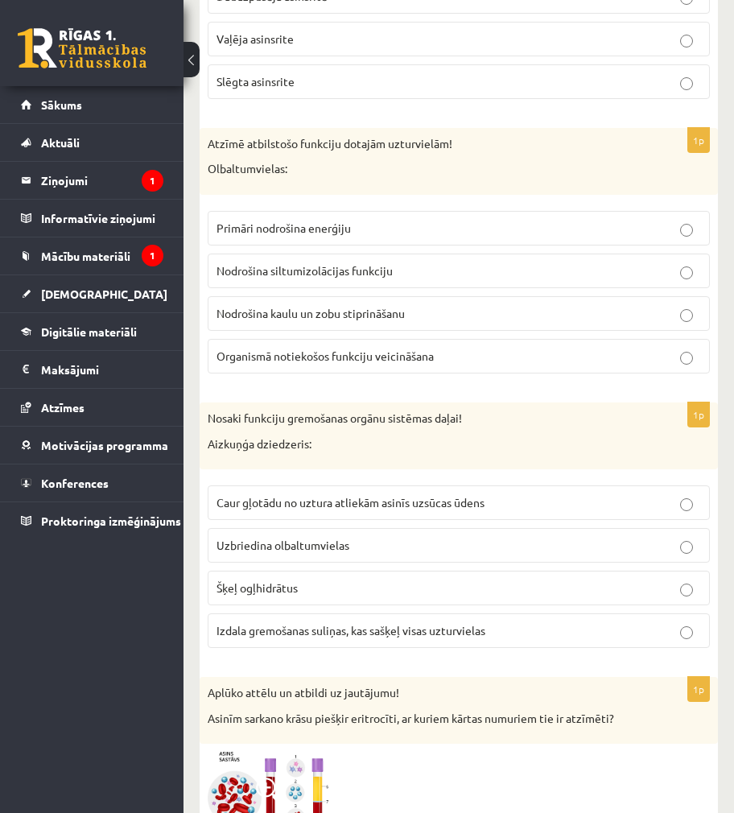
scroll to position [5636, 0]
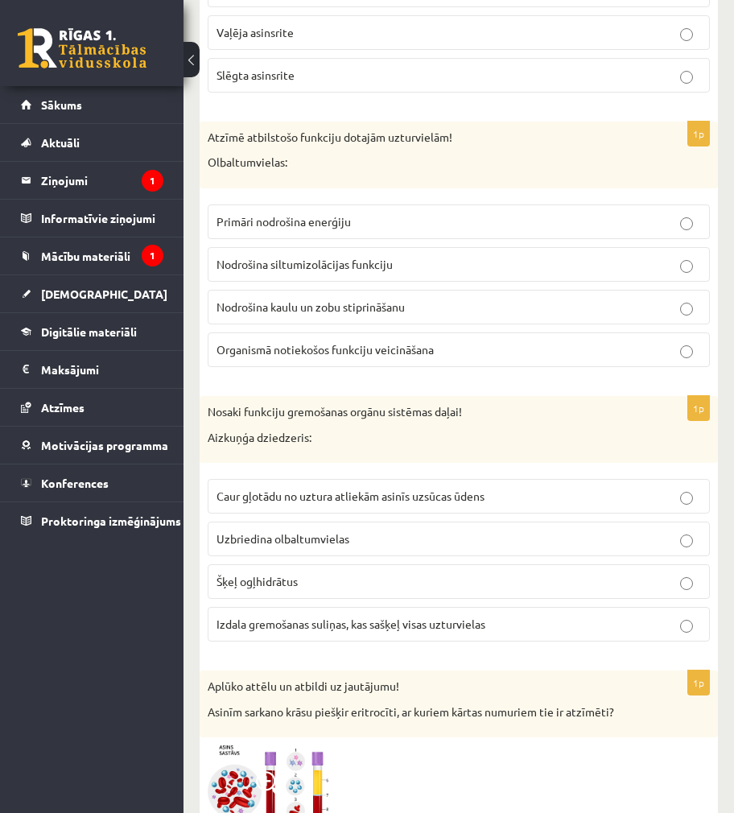
click at [351, 615] on label "Izdala gremošanas suliņas, kas sašķeļ visas uzturvielas" at bounding box center [459, 624] width 502 height 35
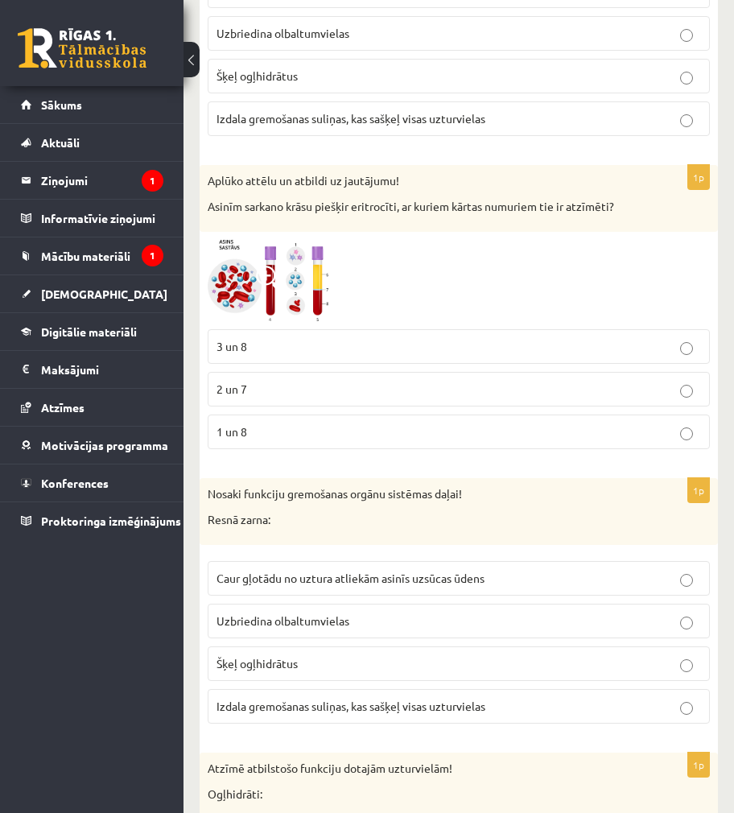
click at [329, 601] on fieldset "Caur gļotādu no uztura atliekām asinīs uzsūcas ūdens Uzbriedina olbaltumvielas …" at bounding box center [459, 641] width 502 height 176
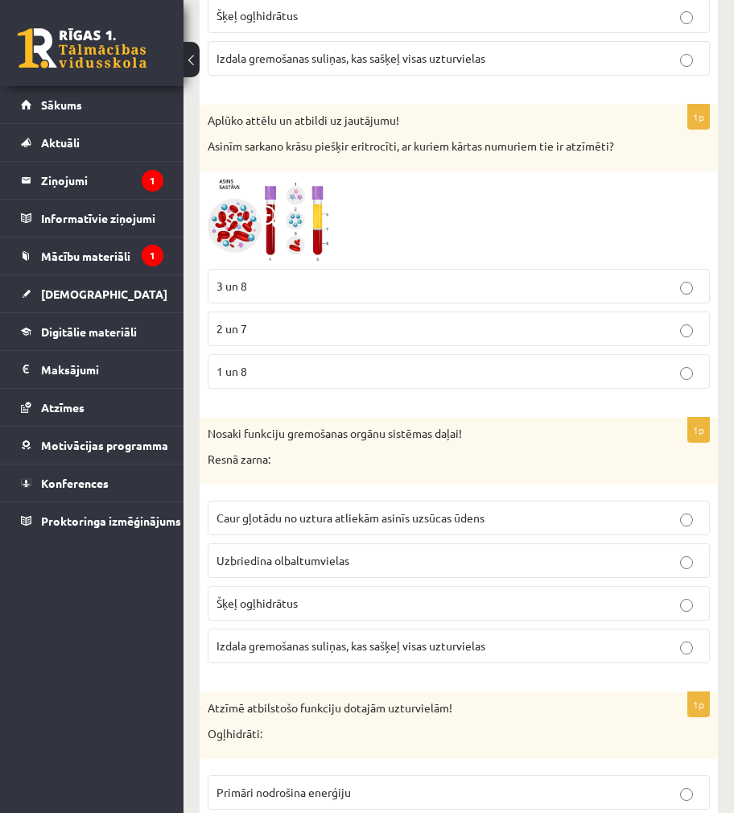
scroll to position [6281, 0]
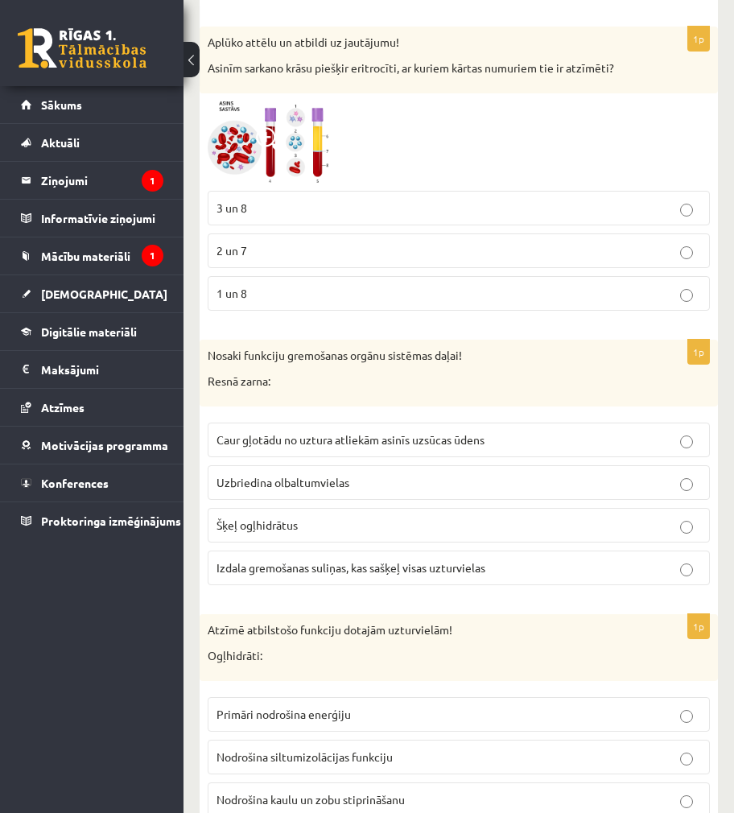
click at [333, 421] on fieldset "Caur gļotādu no uztura atliekām asinīs uzsūcas ūdens Uzbriedina olbaltumvielas …" at bounding box center [459, 503] width 502 height 176
click at [332, 429] on label "Caur gļotādu no uztura atliekām asinīs uzsūcas ūdens" at bounding box center [459, 440] width 502 height 35
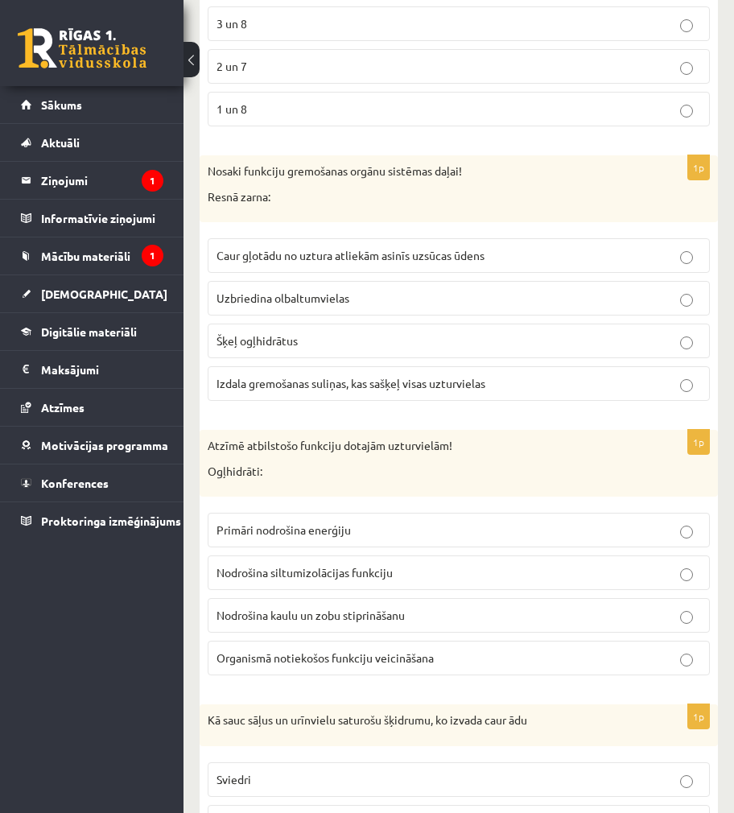
scroll to position [6603, 0]
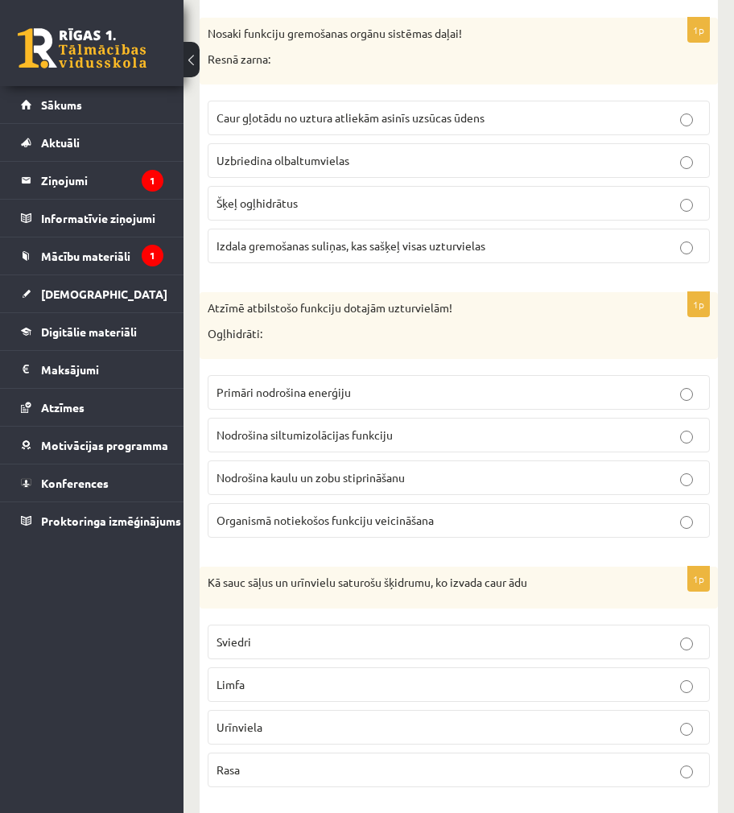
click at [306, 399] on span "Primāri nodrošina enerģiju" at bounding box center [284, 392] width 134 height 14
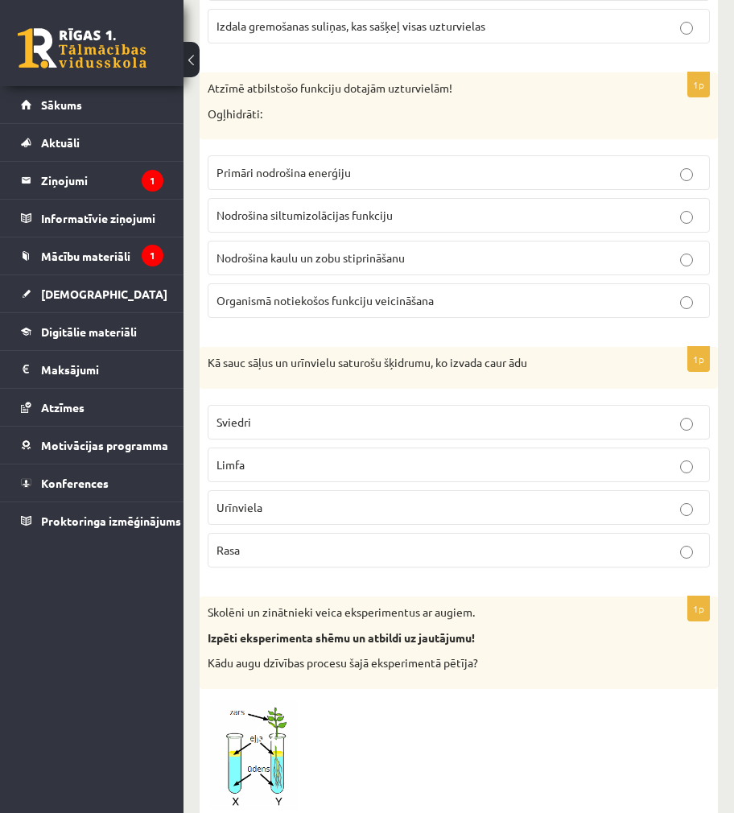
scroll to position [6925, 0]
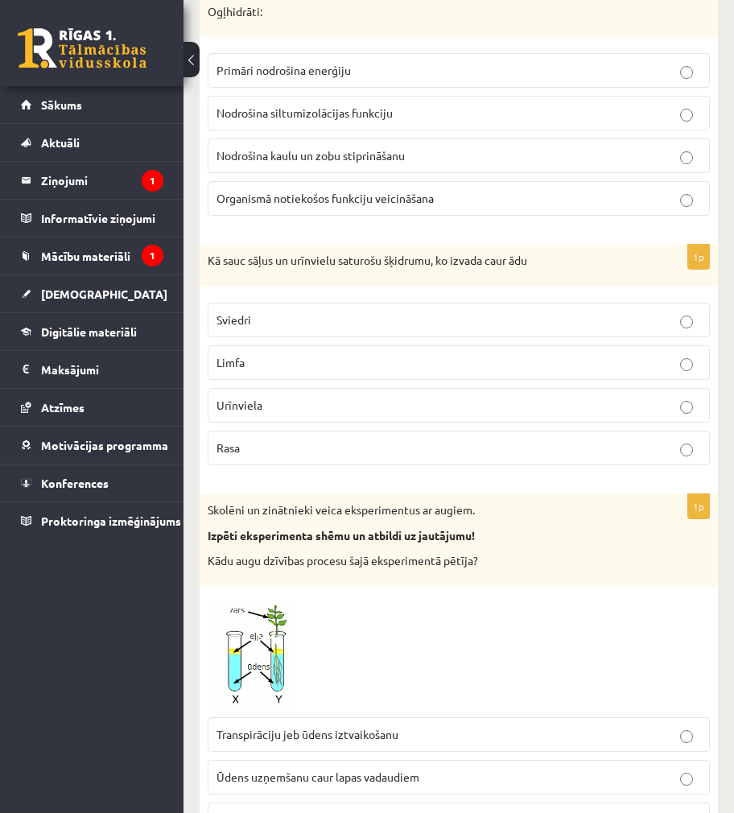
click at [395, 324] on p "Sviedri" at bounding box center [459, 320] width 485 height 17
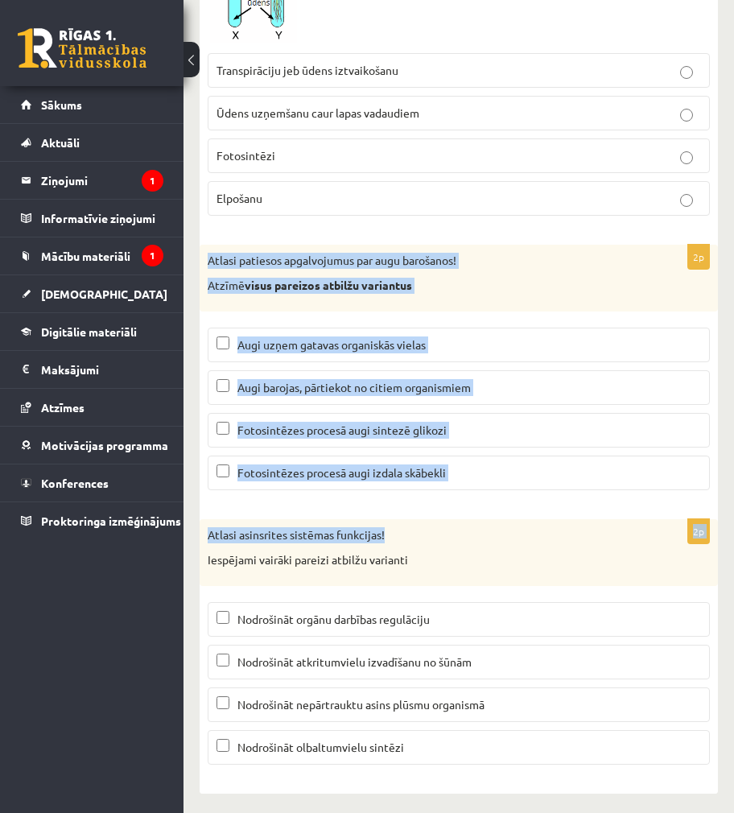
scroll to position [7595, 0]
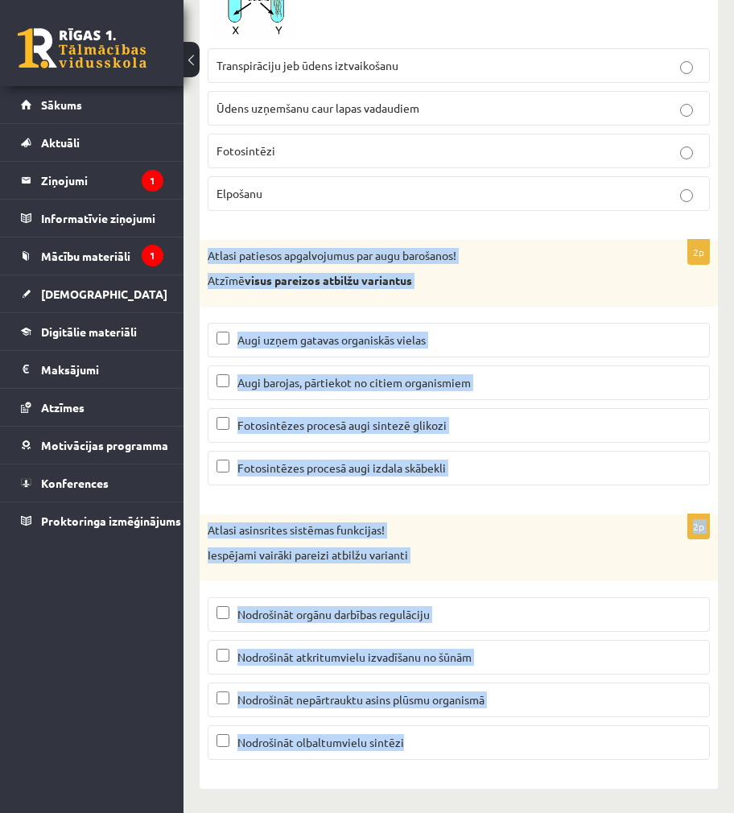
drag, startPoint x: 206, startPoint y: 277, endPoint x: 518, endPoint y: 747, distance: 564.1
copy form "Atlasi patiesos apgalvojumus par augu barošanos! Atzīmē visus pareizos atbilžu …"
click at [519, 524] on p "Atlasi asinsrites sistēmas funkcijas!" at bounding box center [419, 531] width 422 height 16
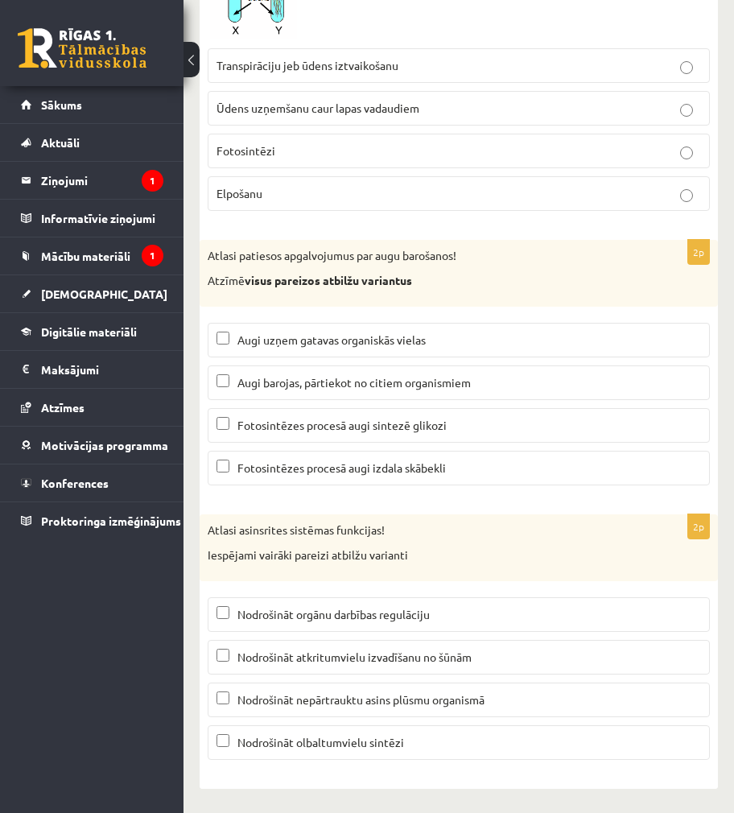
click at [275, 428] on span "Fotosintēzes procesā augi sintezē glikozi" at bounding box center [342, 425] width 209 height 14
click at [280, 461] on span "Fotosintēzes procesā augi izdala skābekli" at bounding box center [342, 468] width 209 height 14
click at [322, 654] on span "Nodrošināt atkritumvielu izvadīšanu no šūnām" at bounding box center [355, 657] width 234 height 14
click at [363, 708] on p "Nodrošināt nepārtrauktu asins plūsmu organismā" at bounding box center [459, 700] width 485 height 17
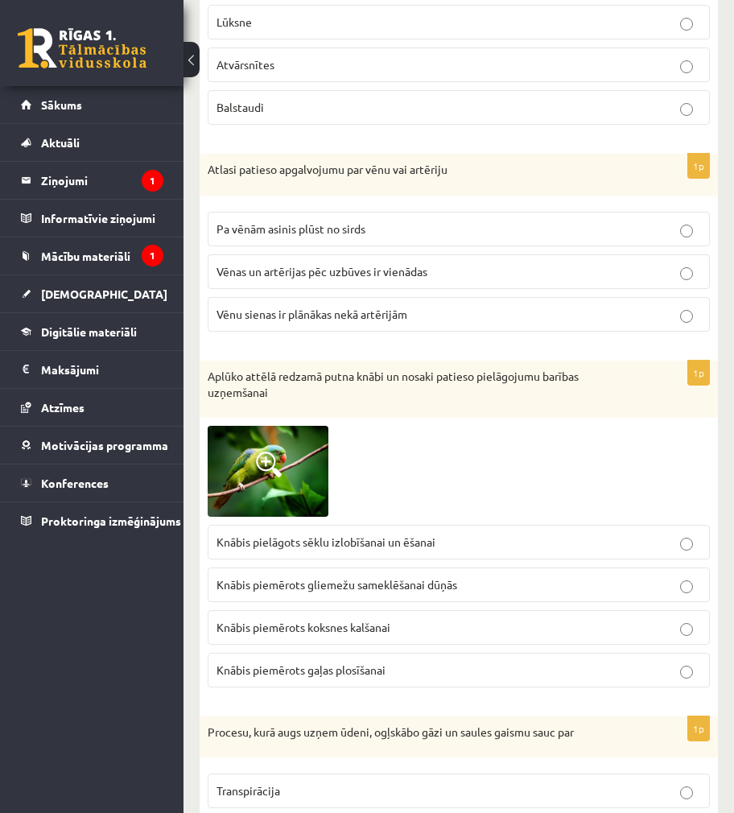
scroll to position [1208, 0]
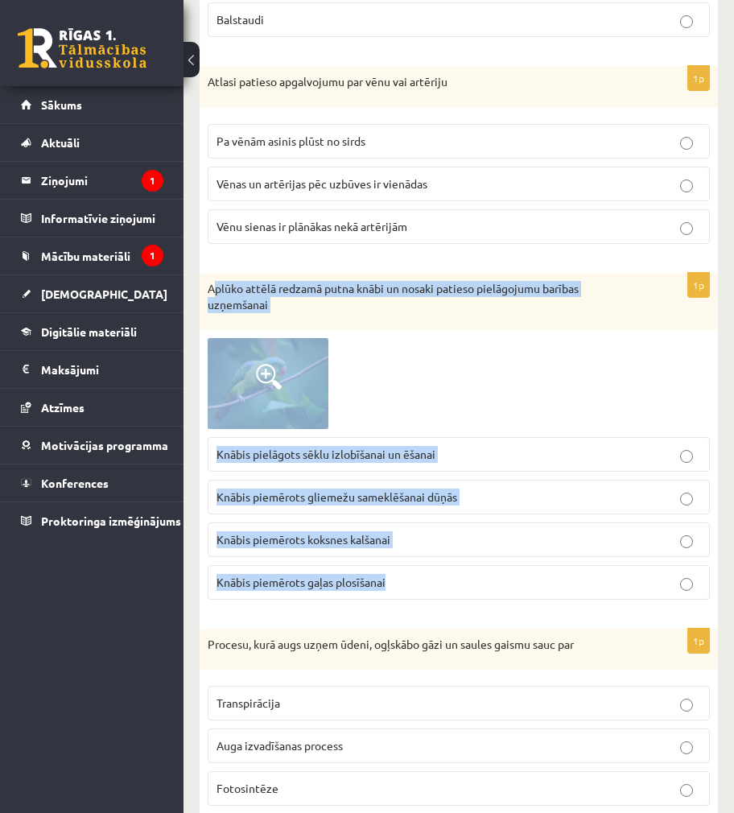
drag, startPoint x: 214, startPoint y: 286, endPoint x: 505, endPoint y: 561, distance: 400.4
click at [517, 585] on div "1p Aplūko attēlā redzamā putna knābi un nosaki patieso pielāgojumu barības uzņe…" at bounding box center [459, 443] width 519 height 340
click at [520, 415] on div at bounding box center [459, 383] width 502 height 90
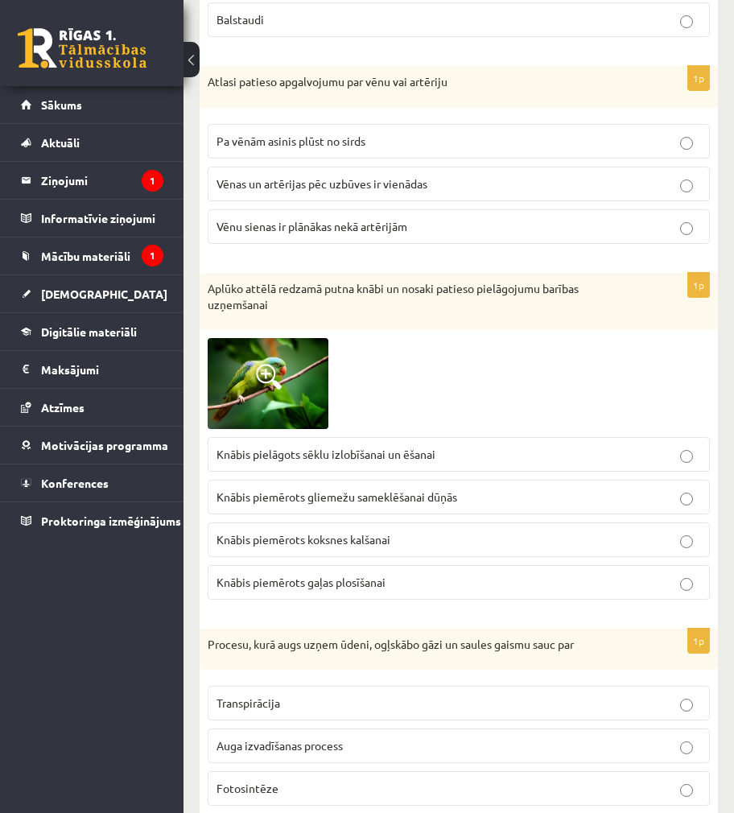
click at [497, 464] on label "Knābis pielāgots sēklu izlobīšanai un ēšanai" at bounding box center [459, 454] width 502 height 35
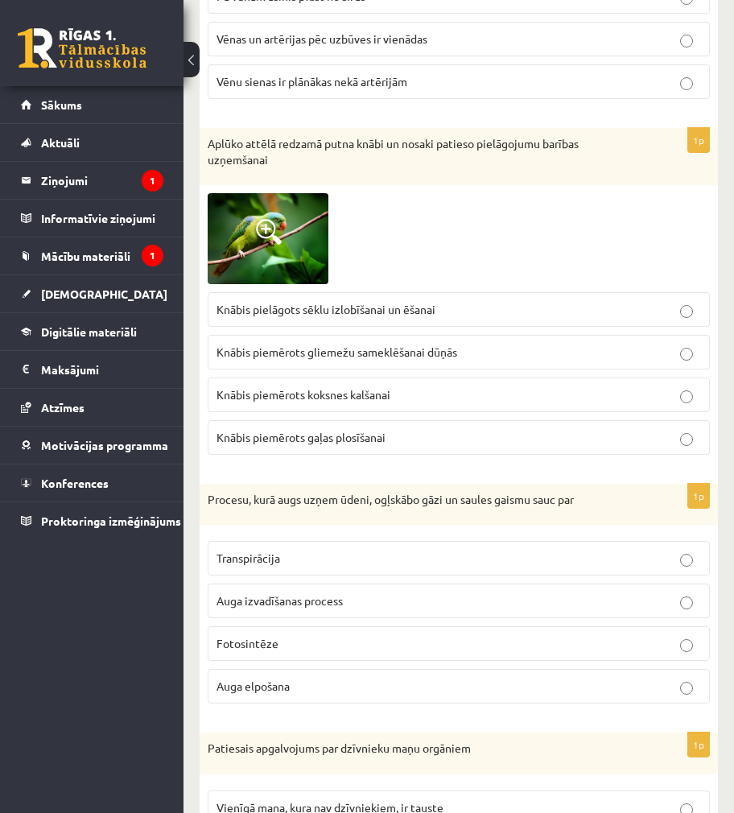
scroll to position [1449, 0]
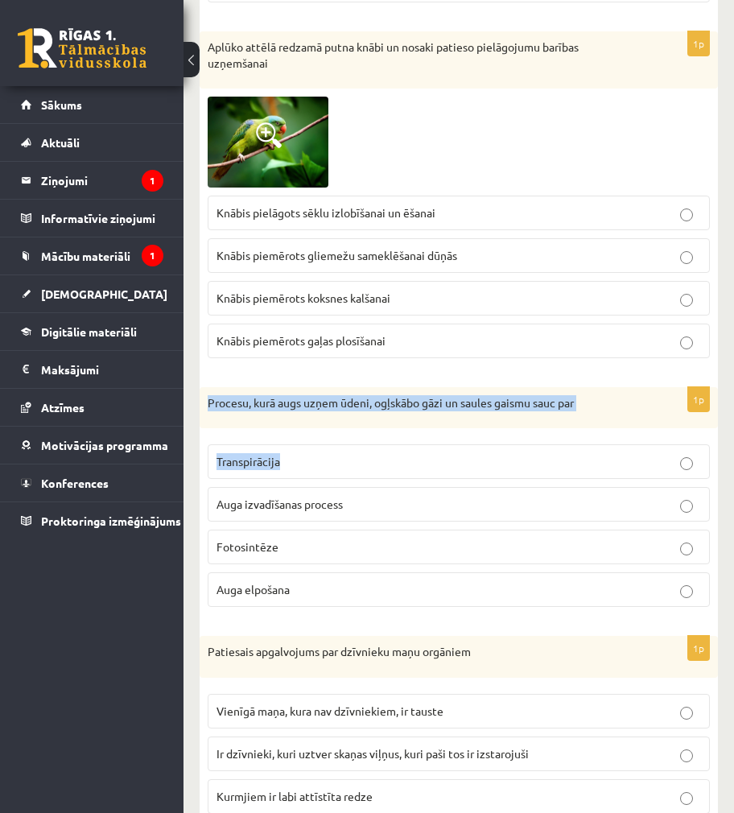
drag, startPoint x: 210, startPoint y: 400, endPoint x: 414, endPoint y: 458, distance: 211.8
click at [414, 458] on div "1p Procesu, kurā augs uzņem ūdeni, ogļskābo gāzi un saules gaismu sauc par Tran…" at bounding box center [459, 504] width 519 height 234
click at [606, 403] on p "Procesu, kurā augs uzņem ūdeni, ogļskābo gāzi un saules gaismu sauc par" at bounding box center [419, 403] width 422 height 16
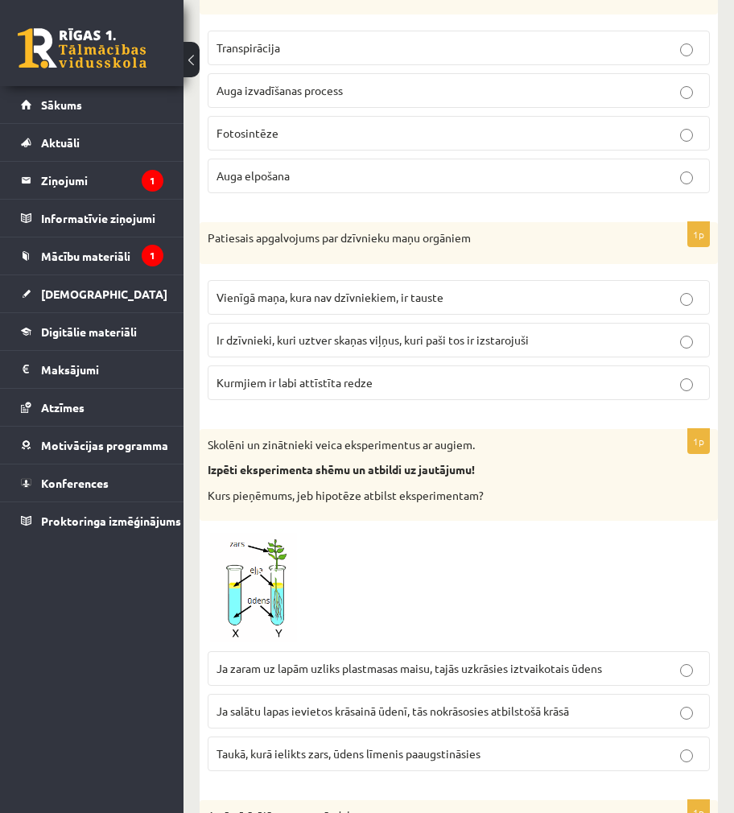
scroll to position [2094, 0]
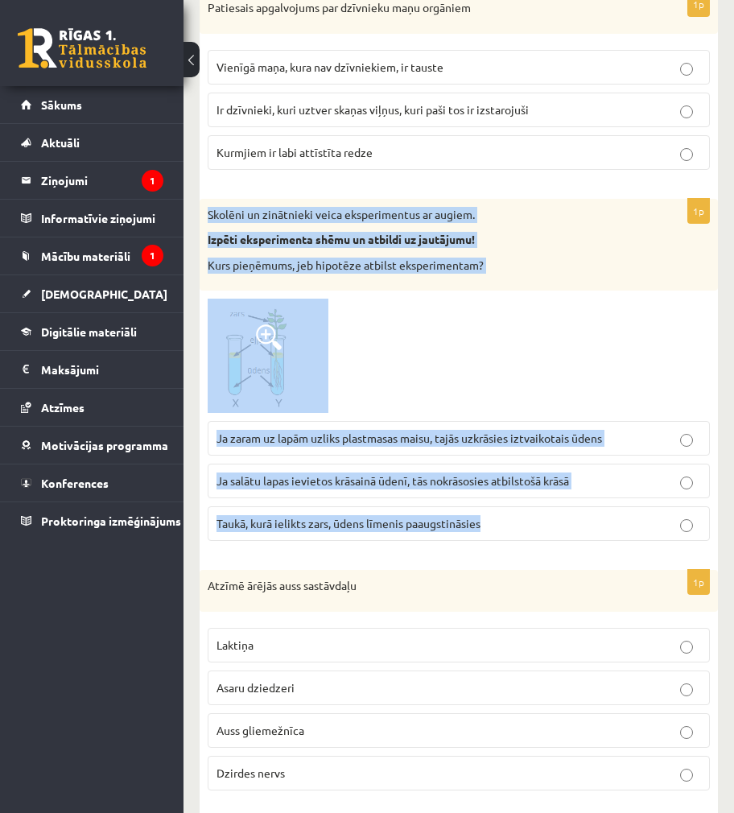
drag, startPoint x: 209, startPoint y: 214, endPoint x: 600, endPoint y: 528, distance: 501.7
click at [600, 528] on div "1p Skolēni un zinātnieki veica eksperimentus ar augiem. Izpēti eksperimenta shē…" at bounding box center [459, 377] width 519 height 356
click at [511, 382] on div at bounding box center [459, 356] width 502 height 114
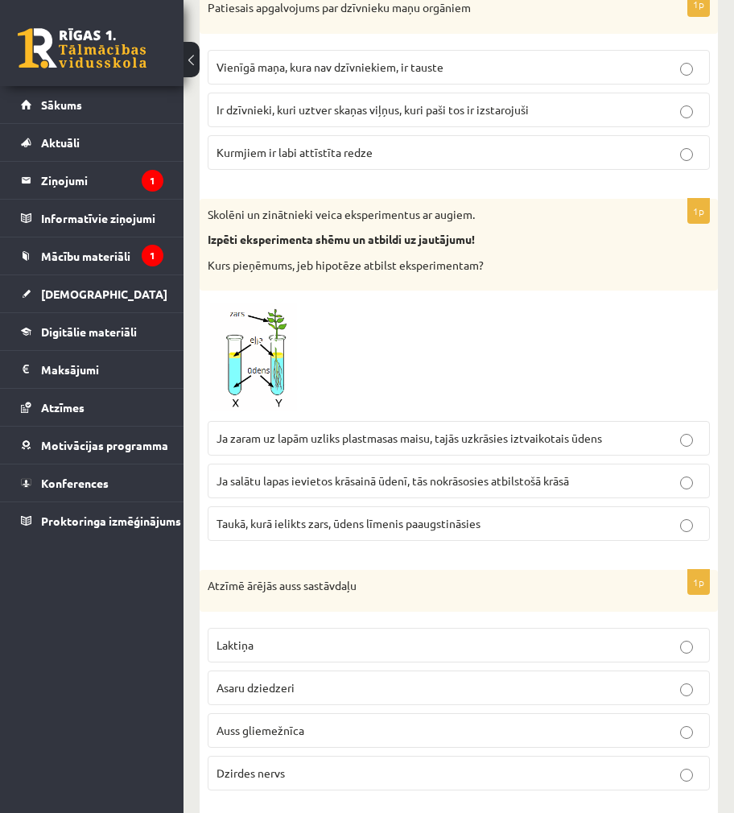
click at [555, 430] on label "Ja zaram uz lapām uzliks plastmasas maisu, tajās uzkrāsies iztvaikotais ūdens" at bounding box center [459, 438] width 502 height 35
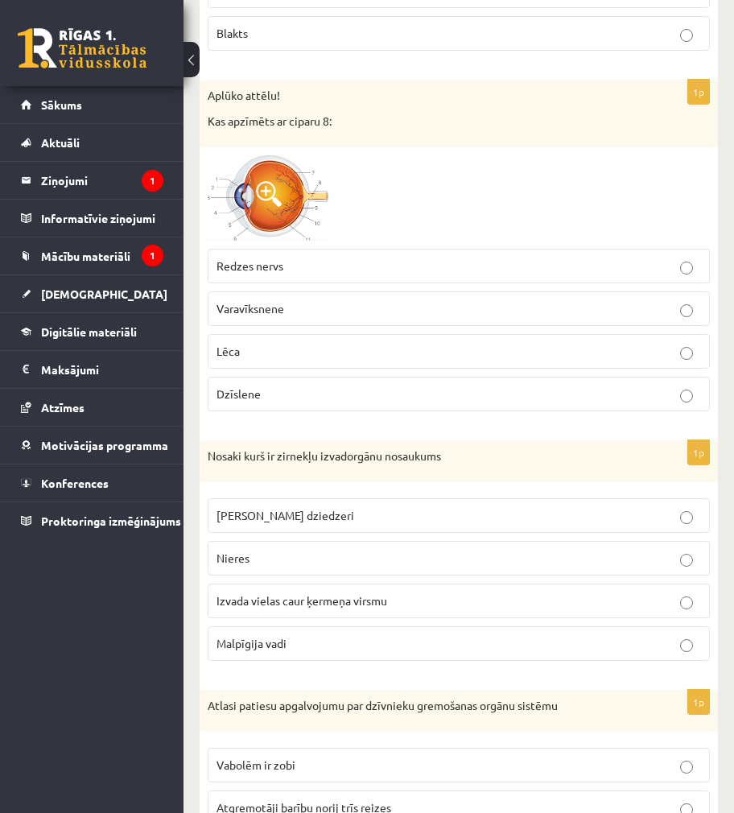
scroll to position [3301, 0]
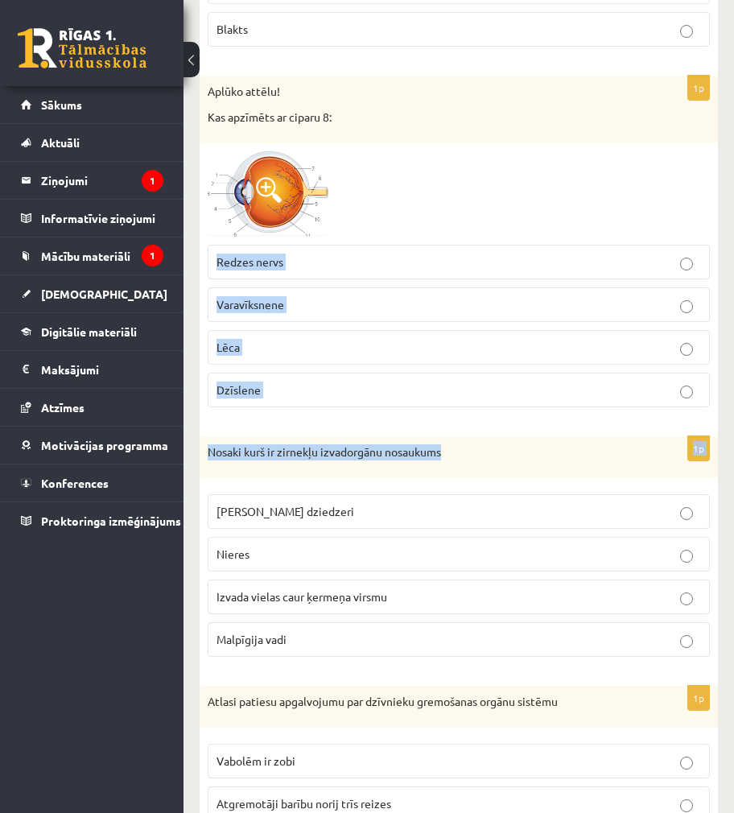
drag, startPoint x: 272, startPoint y: 198, endPoint x: 843, endPoint y: 461, distance: 628.3
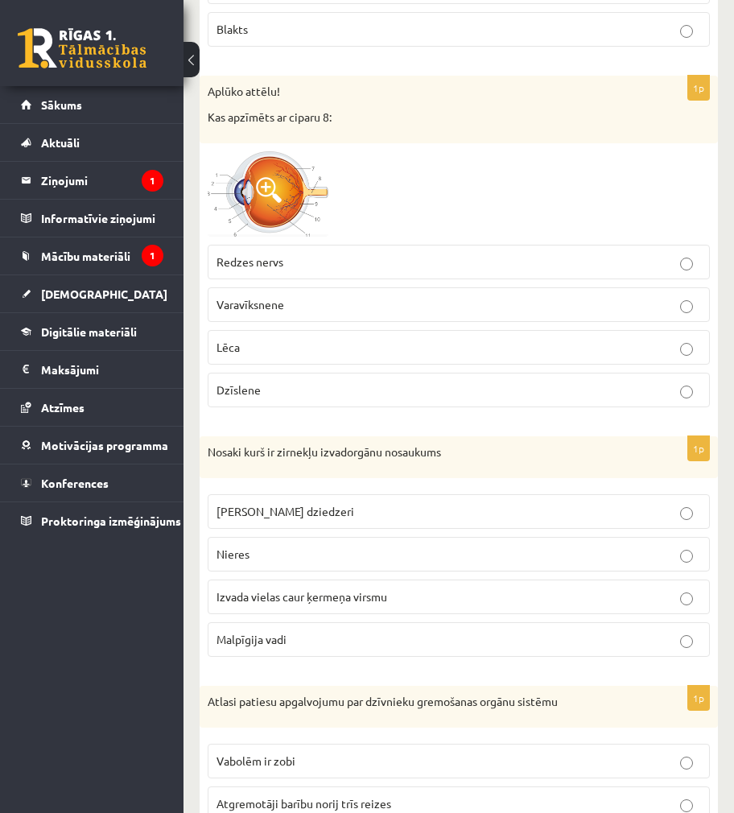
drag, startPoint x: 267, startPoint y: 179, endPoint x: 800, endPoint y: 275, distance: 541.7
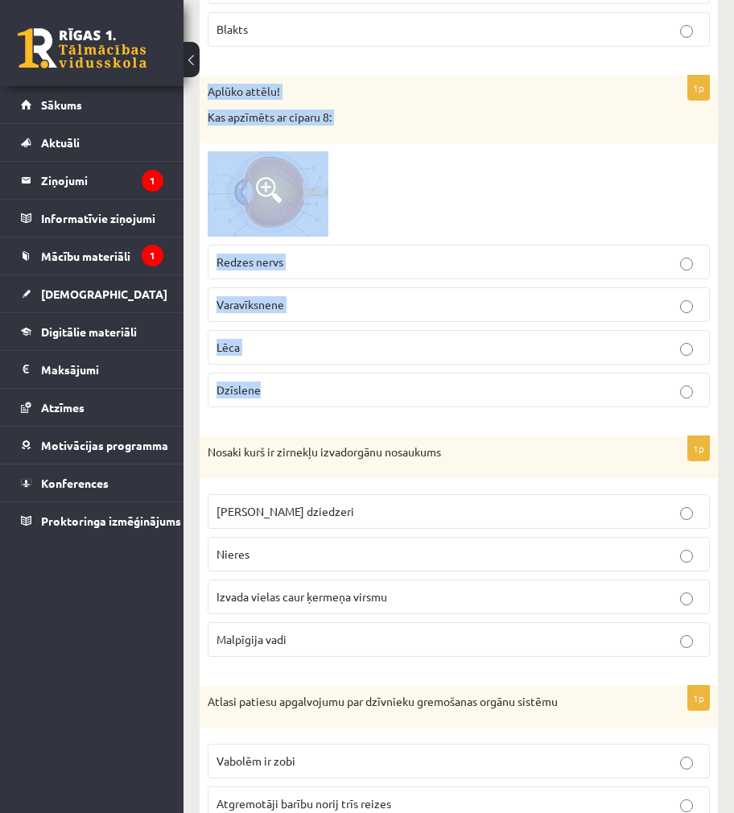
drag, startPoint x: 208, startPoint y: 92, endPoint x: 452, endPoint y: 417, distance: 406.6
click at [452, 417] on div "1p Aplūko attēlu! Kas apzīmēts ar ciparu 8: Redzes nervs Varavīksnene Lēca Dzīs…" at bounding box center [459, 248] width 519 height 345
click at [513, 205] on div at bounding box center [459, 194] width 502 height 86
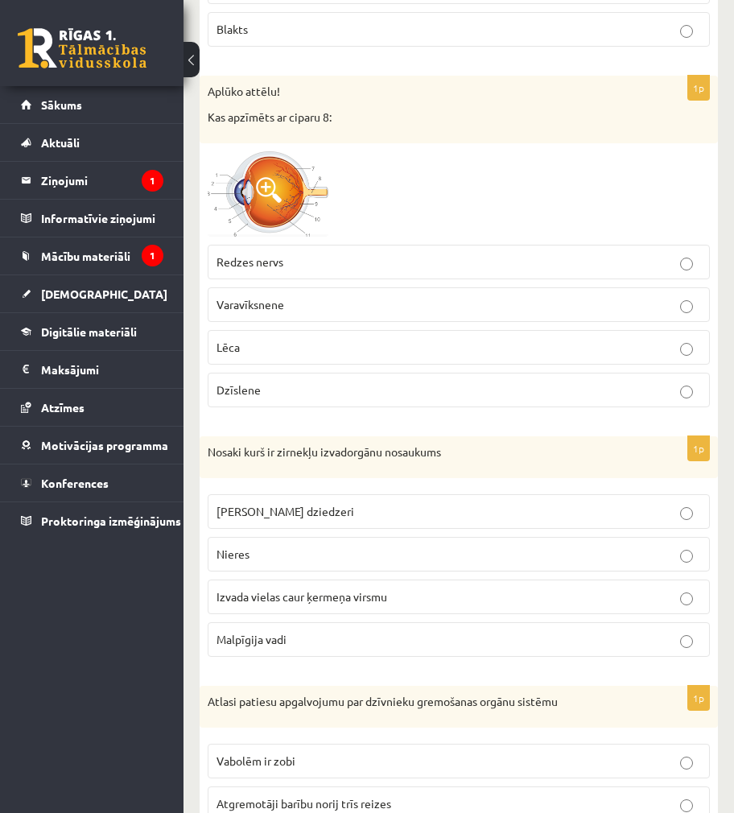
click at [335, 269] on label "Redzes nervs" at bounding box center [459, 262] width 502 height 35
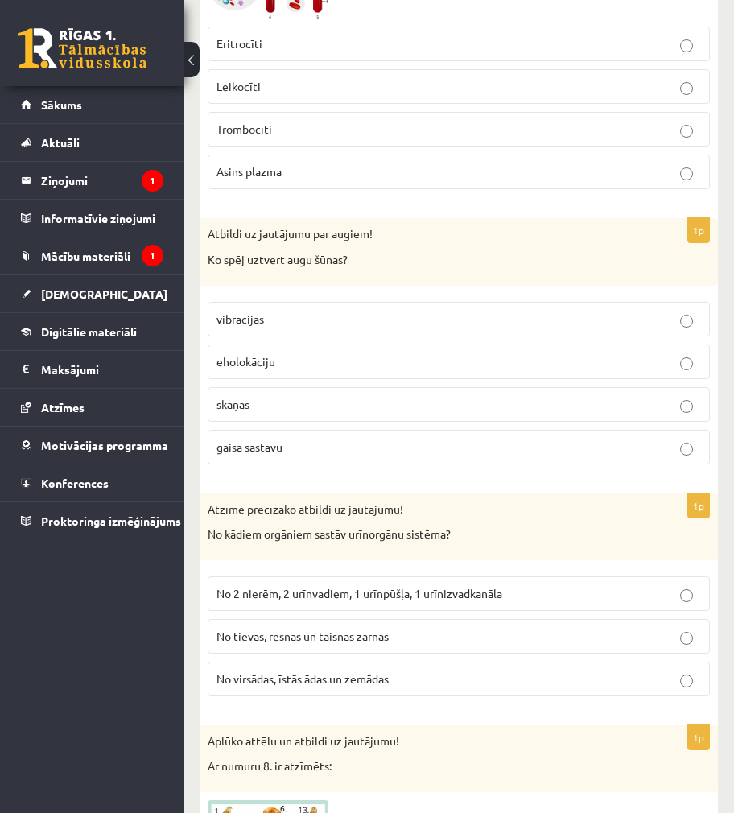
scroll to position [4132, 0]
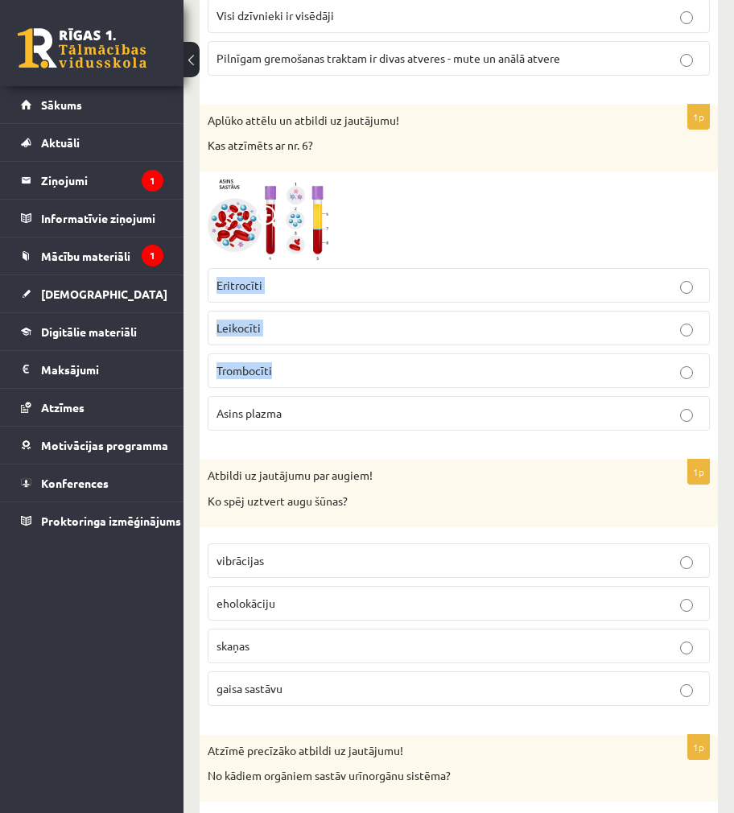
drag, startPoint x: 401, startPoint y: 251, endPoint x: 920, endPoint y: 371, distance: 532.2
click at [627, 246] on div at bounding box center [459, 220] width 502 height 81
click at [278, 227] on span at bounding box center [269, 218] width 26 height 26
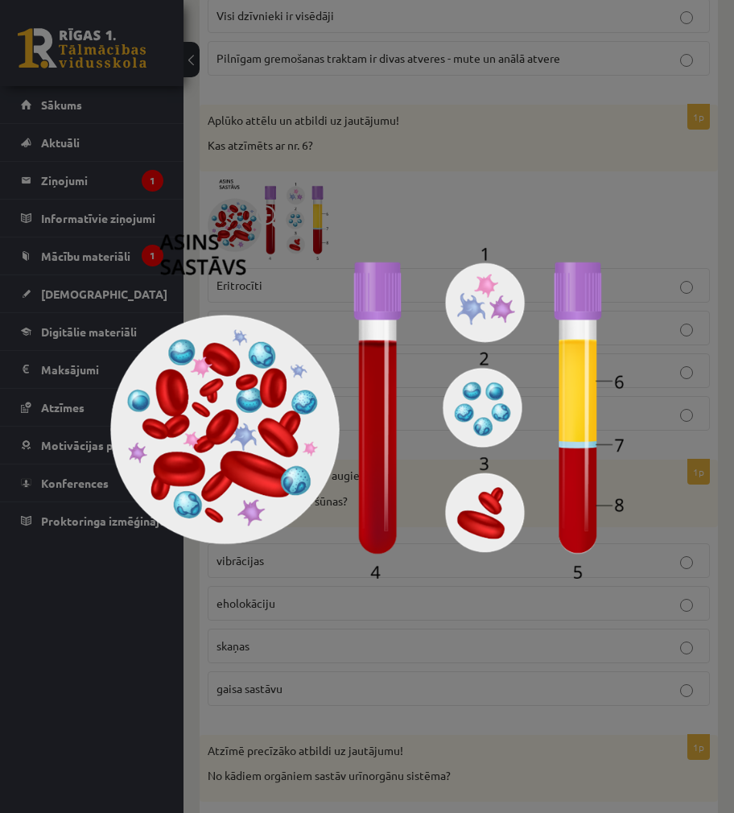
click at [295, 195] on div at bounding box center [367, 406] width 734 height 813
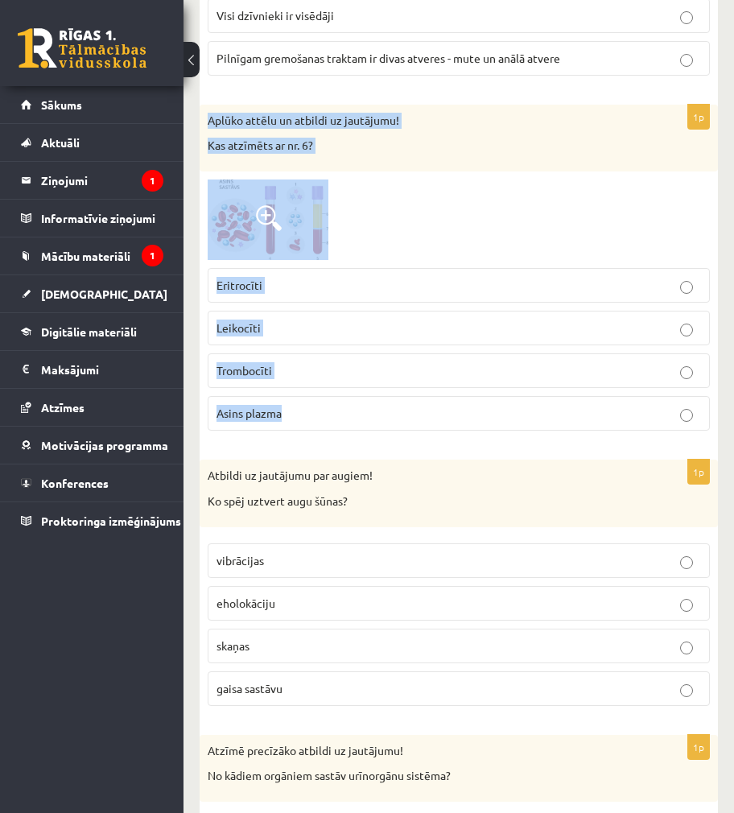
drag, startPoint x: 211, startPoint y: 121, endPoint x: 488, endPoint y: 418, distance: 406.2
click at [488, 418] on div "1p Aplūko attēlu un atbildi uz jautājumu! Kas atzīmēts ar nr. 6? Eritrocīti Lei…" at bounding box center [459, 275] width 519 height 340
click at [547, 229] on div at bounding box center [459, 220] width 502 height 81
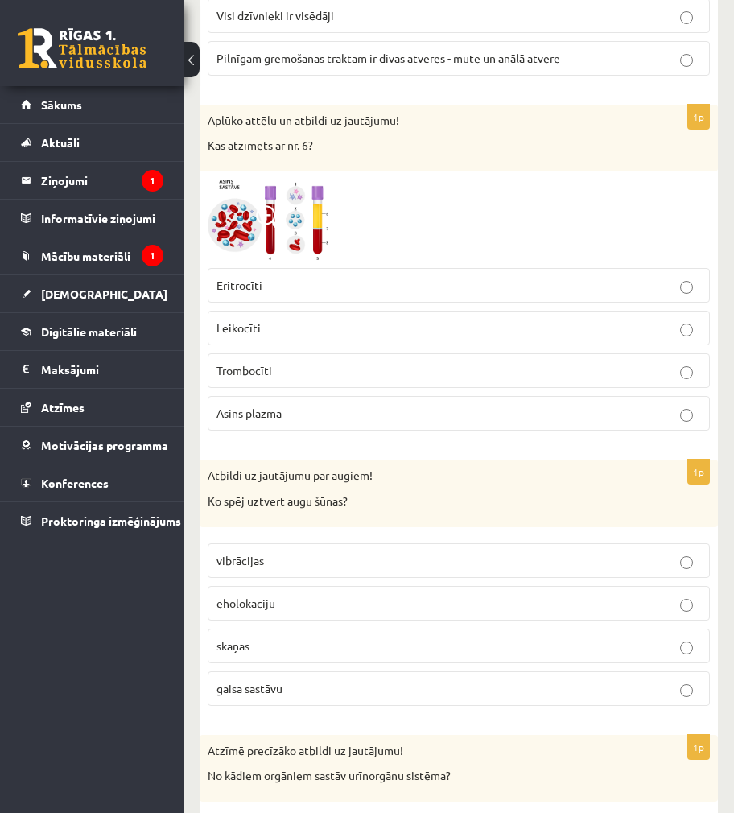
click at [291, 228] on img at bounding box center [268, 220] width 121 height 81
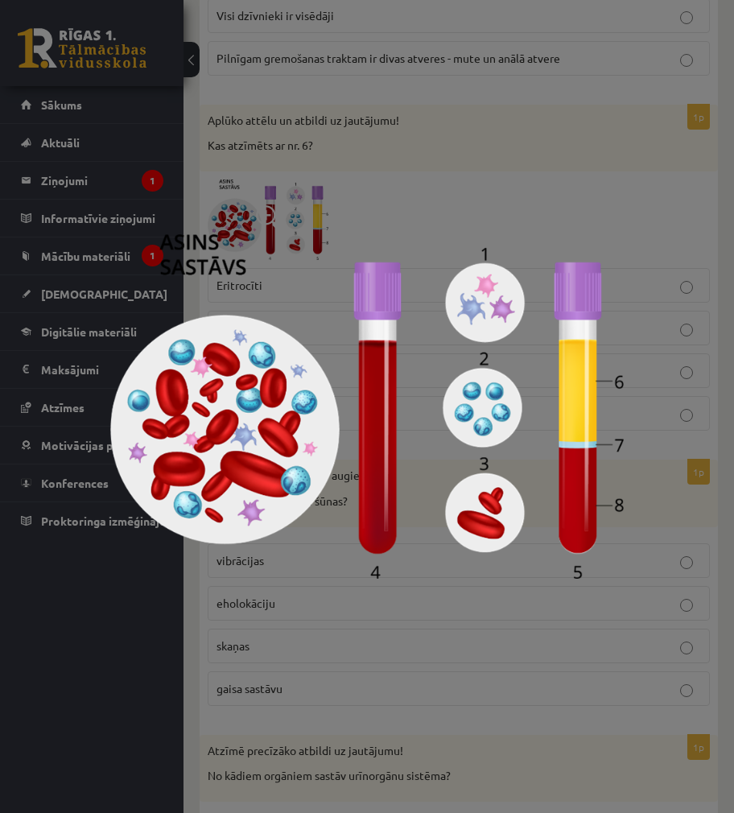
click at [430, 67] on div at bounding box center [367, 406] width 734 height 813
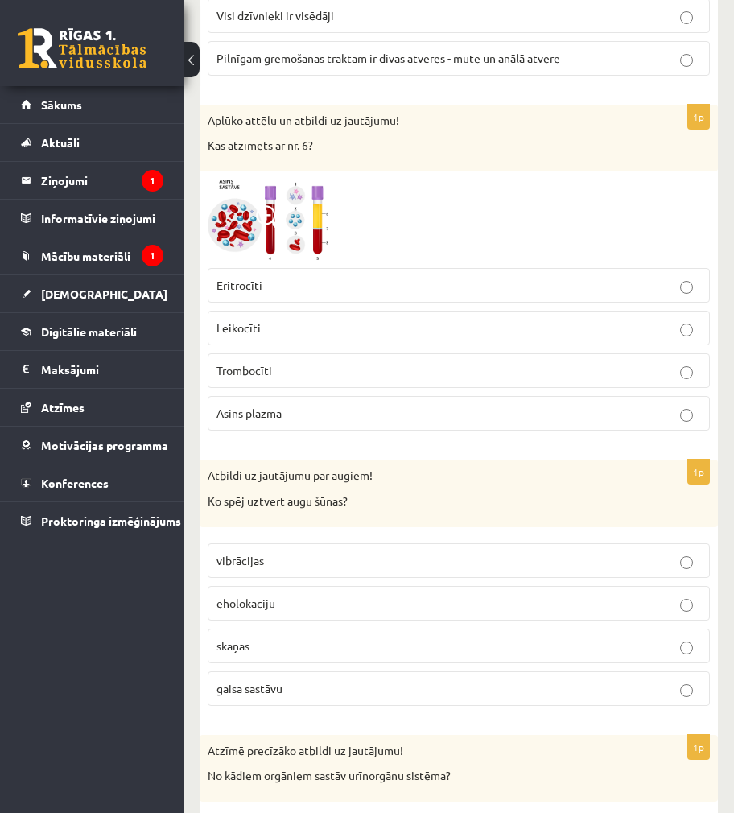
click at [291, 228] on img at bounding box center [268, 220] width 121 height 81
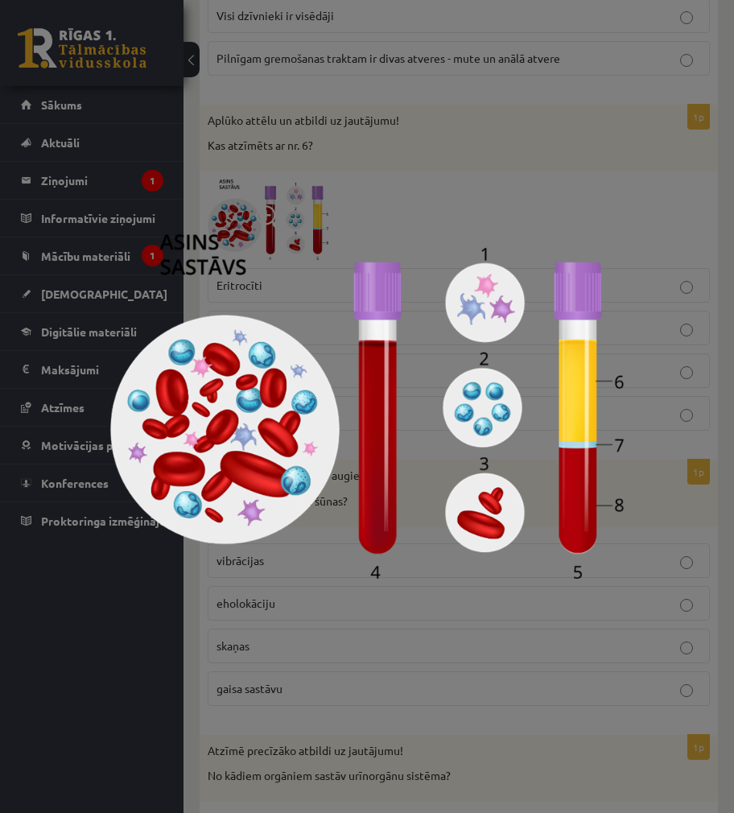
click at [327, 117] on div at bounding box center [367, 406] width 734 height 813
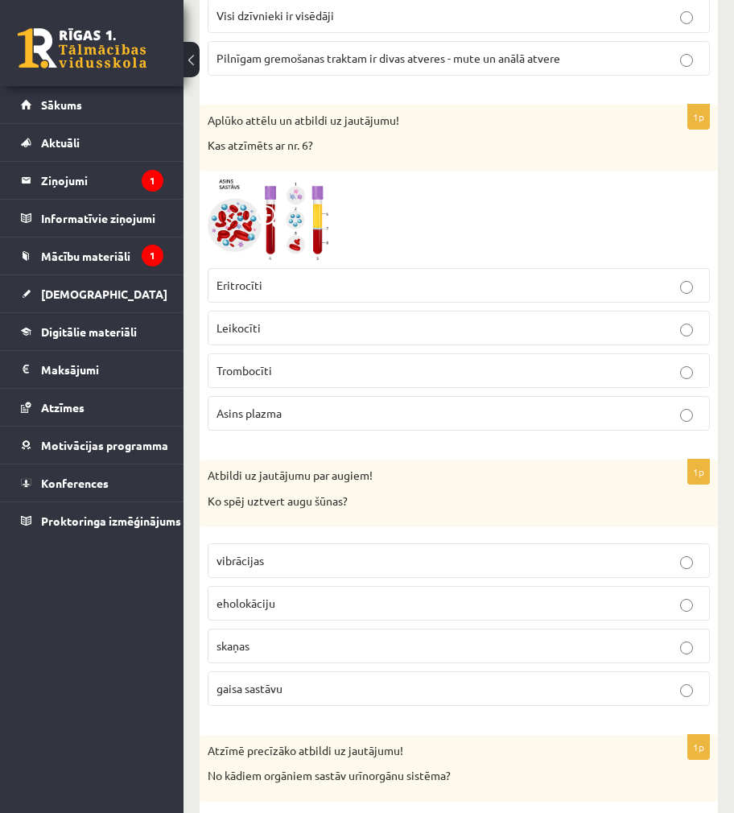
click at [312, 415] on p "Asins plazma" at bounding box center [459, 413] width 485 height 17
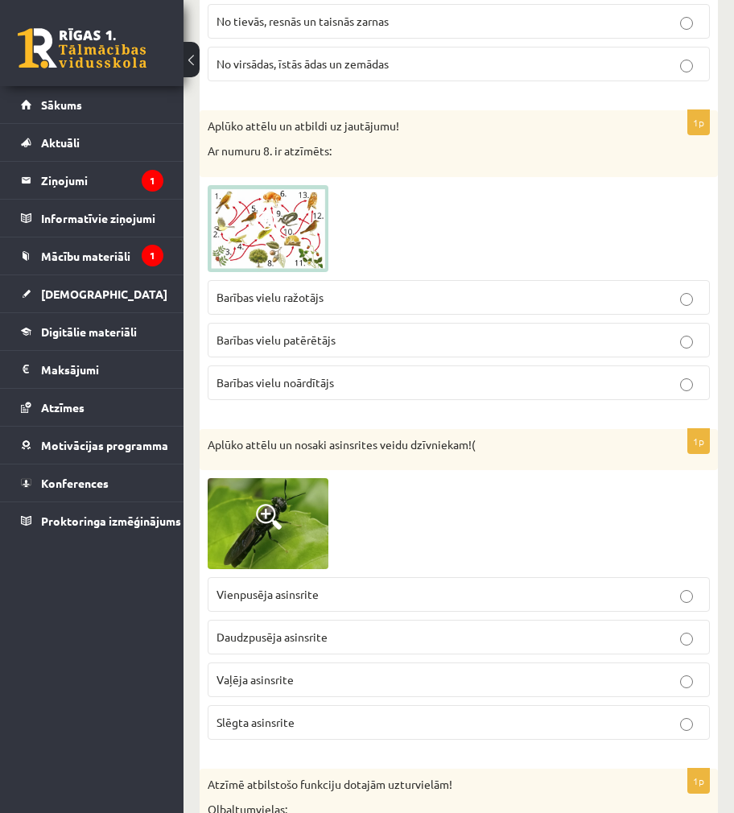
scroll to position [5018, 0]
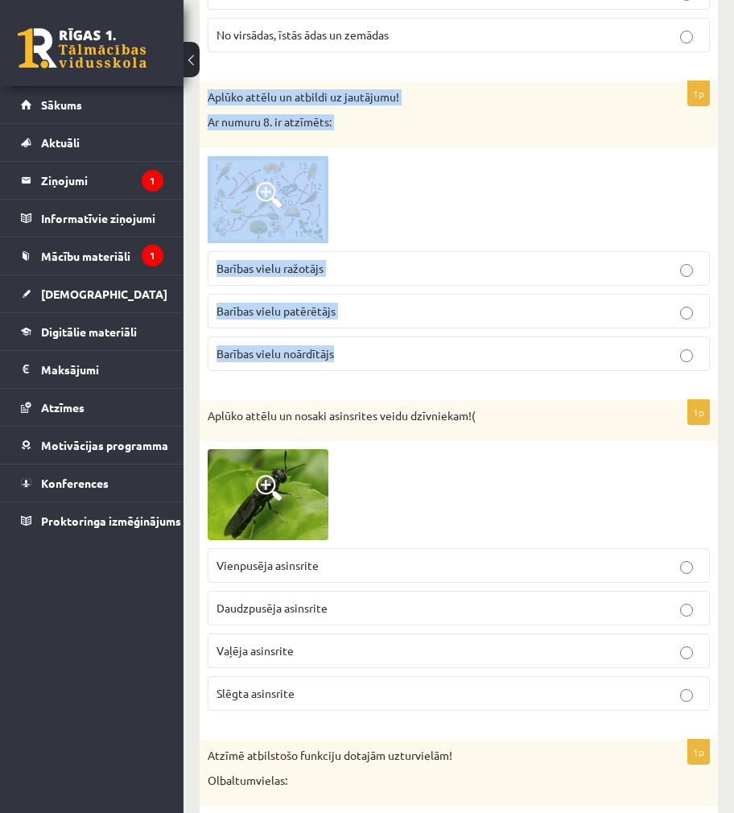
drag, startPoint x: 207, startPoint y: 93, endPoint x: 449, endPoint y: 368, distance: 366.2
click at [449, 368] on div "1p Aplūko attēlu un atbildi uz jautājumu! Ar numuru 8. ir atzīmēts: Barības vie…" at bounding box center [459, 232] width 519 height 303
click at [406, 272] on p "Barības vielu ražotājs" at bounding box center [459, 268] width 485 height 17
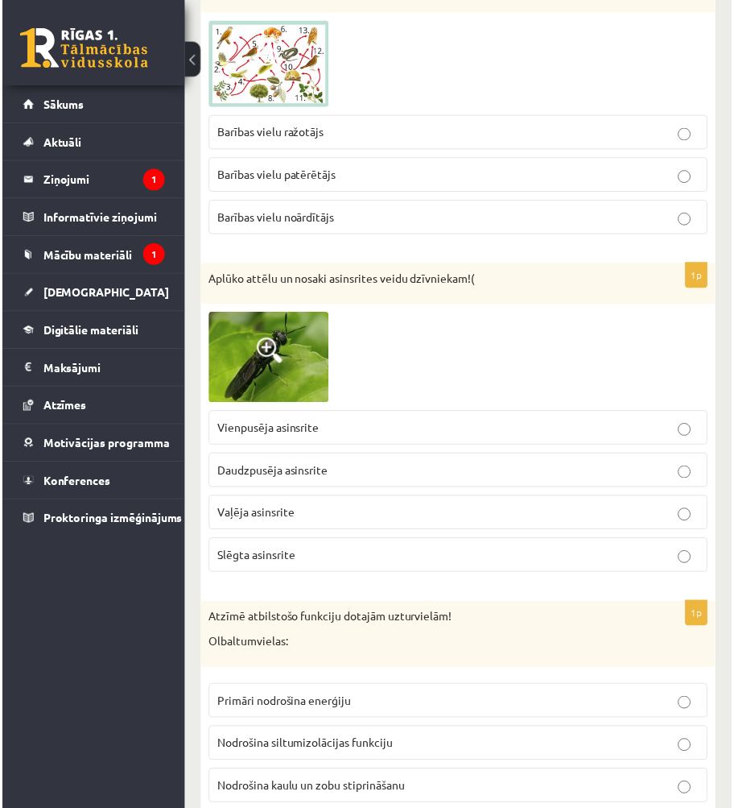
scroll to position [5179, 0]
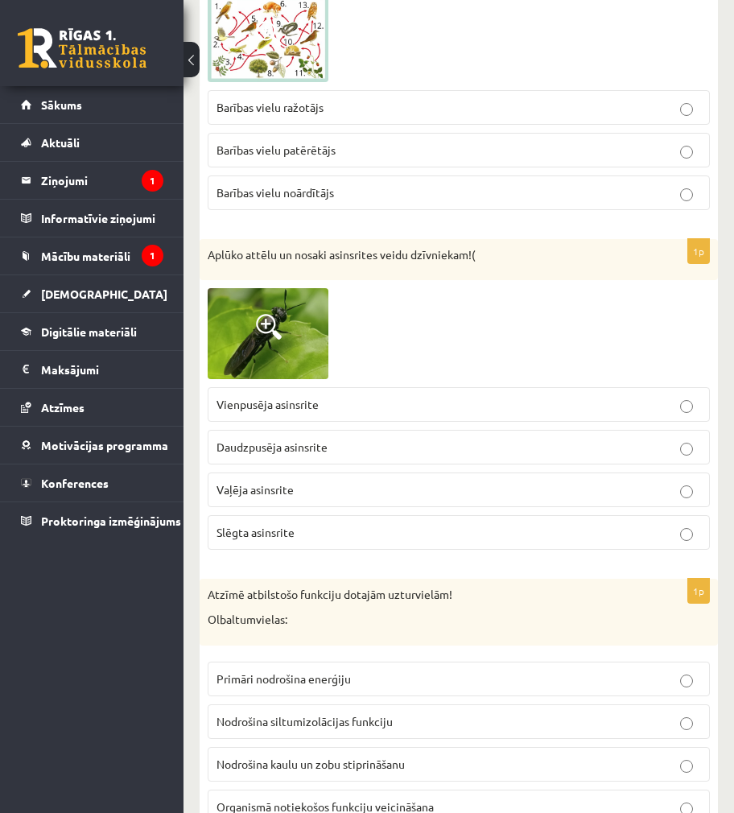
click at [292, 342] on img at bounding box center [268, 333] width 121 height 91
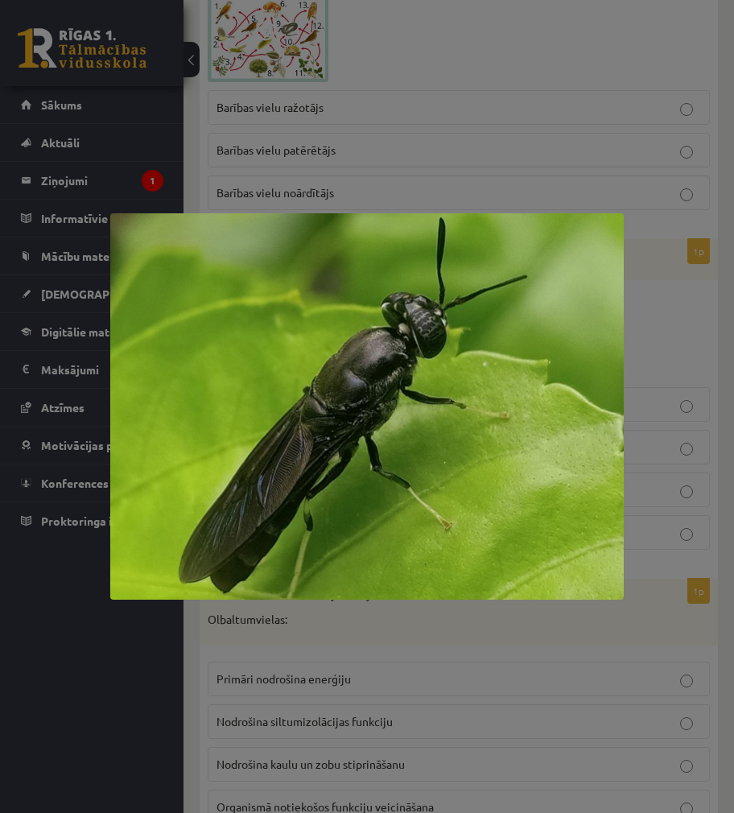
click at [411, 176] on div at bounding box center [367, 406] width 734 height 813
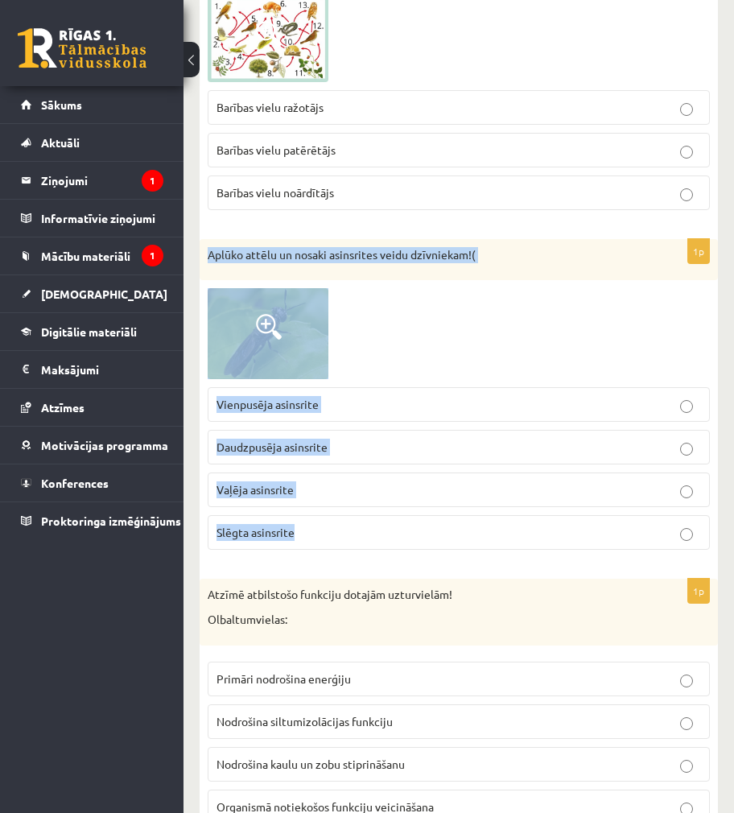
drag, startPoint x: 209, startPoint y: 250, endPoint x: 485, endPoint y: 529, distance: 392.3
click at [485, 529] on div "1p Aplūko attēlu un nosaki asinsrites veidu dzīvniekam!( Vienpusēja asinsrite D…" at bounding box center [459, 401] width 519 height 324
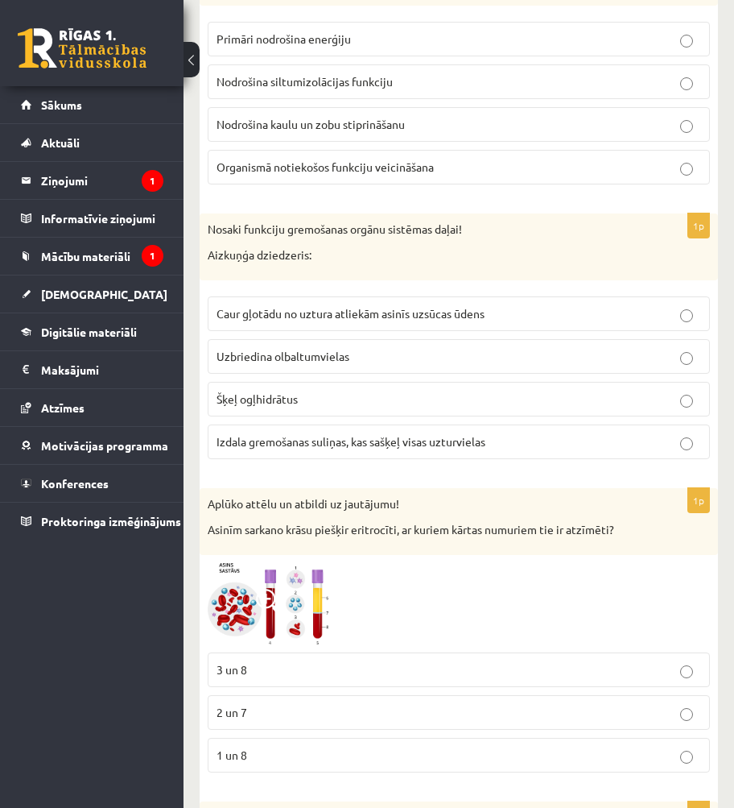
scroll to position [5984, 0]
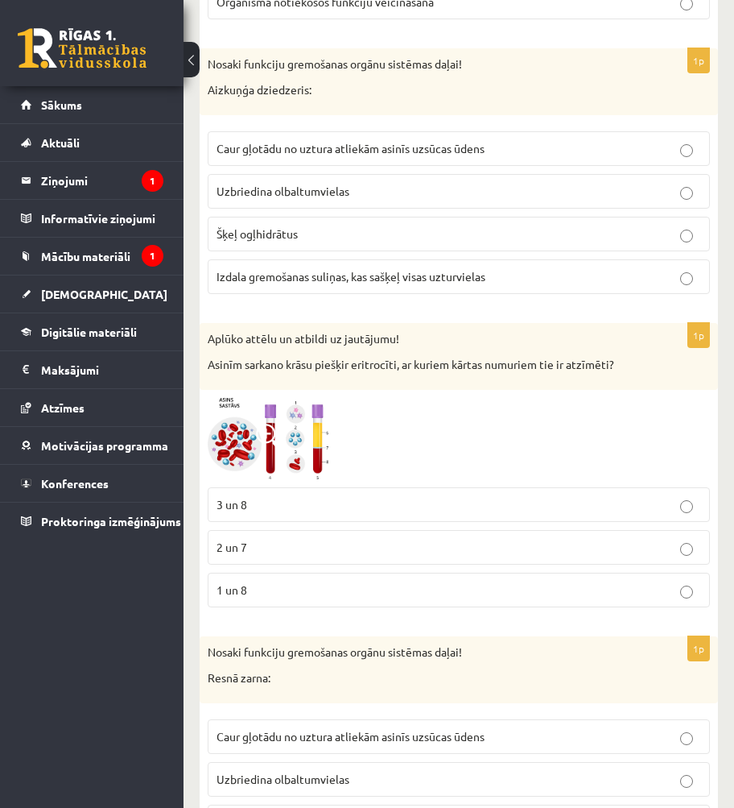
click at [308, 436] on img at bounding box center [268, 438] width 121 height 81
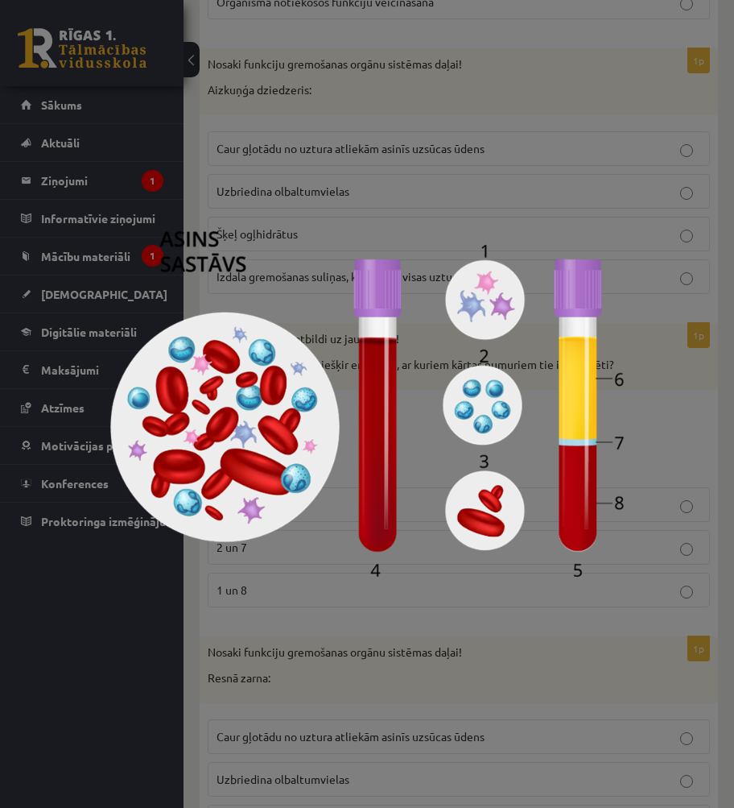
click at [643, 421] on div at bounding box center [367, 404] width 734 height 808
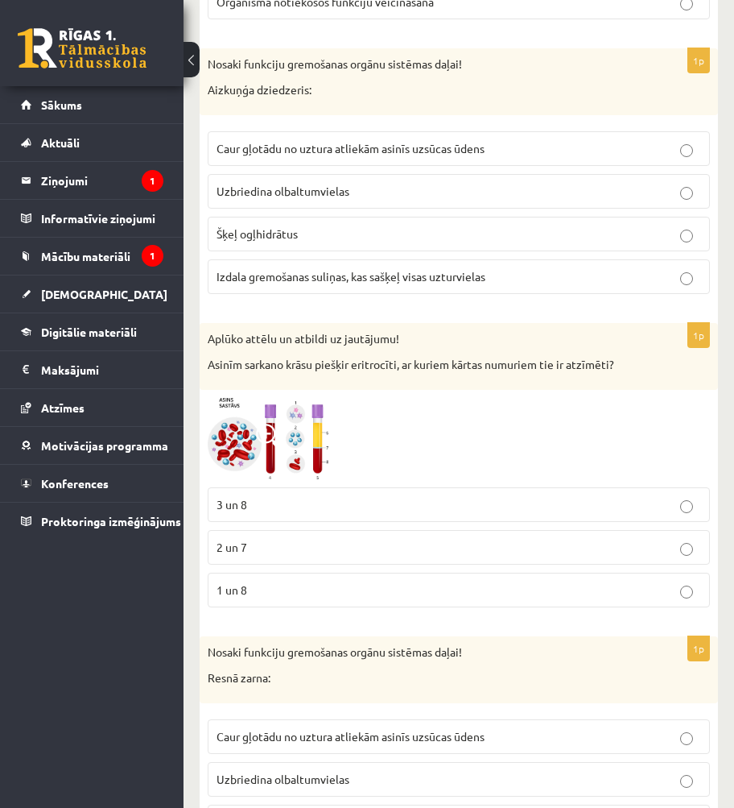
click at [285, 447] on img at bounding box center [268, 438] width 121 height 81
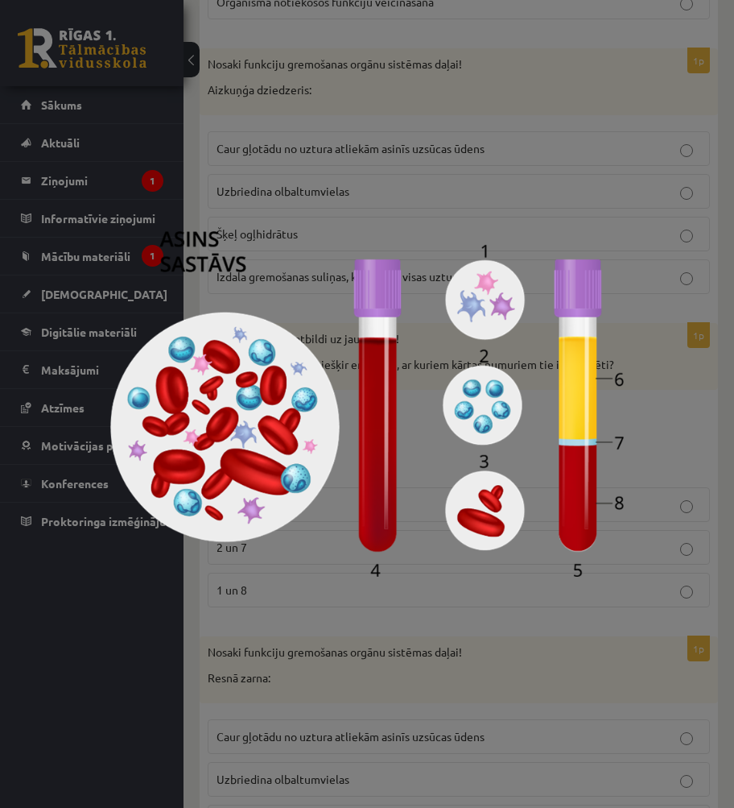
click at [394, 575] on img at bounding box center [367, 403] width 514 height 345
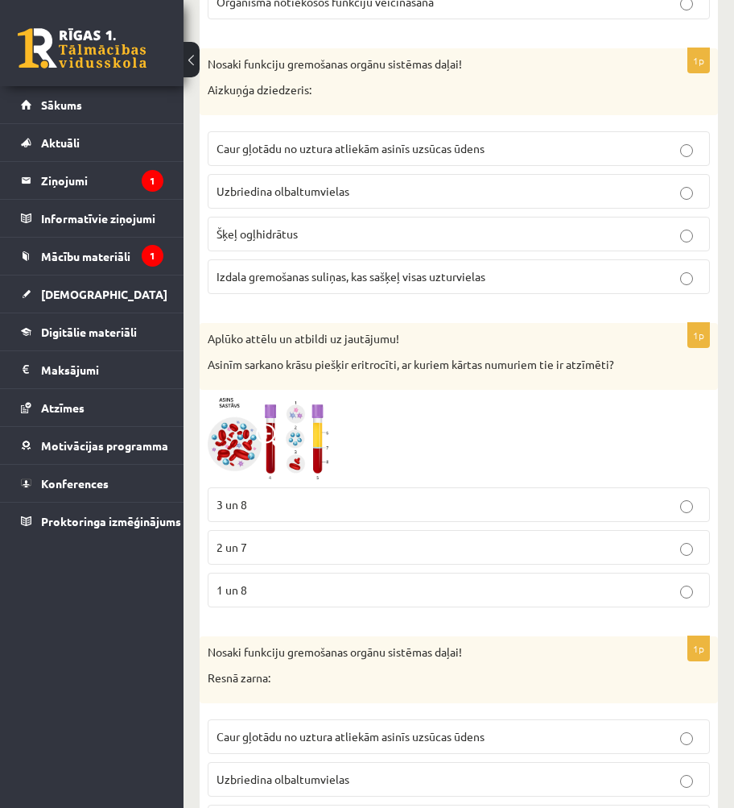
click at [311, 498] on p "3 un 8" at bounding box center [459, 504] width 485 height 17
click at [312, 432] on img at bounding box center [268, 438] width 121 height 81
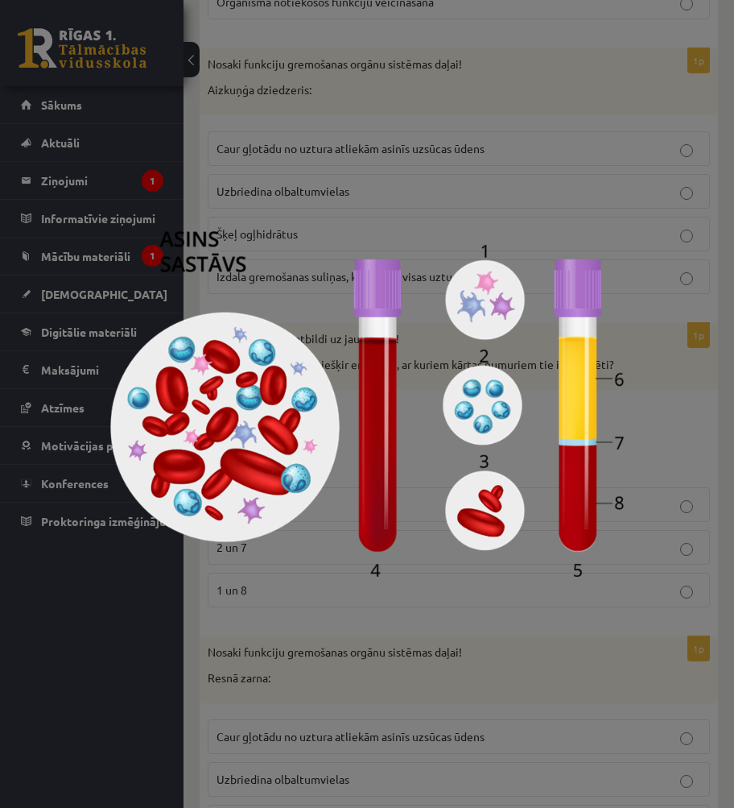
click at [404, 583] on div at bounding box center [367, 404] width 734 height 808
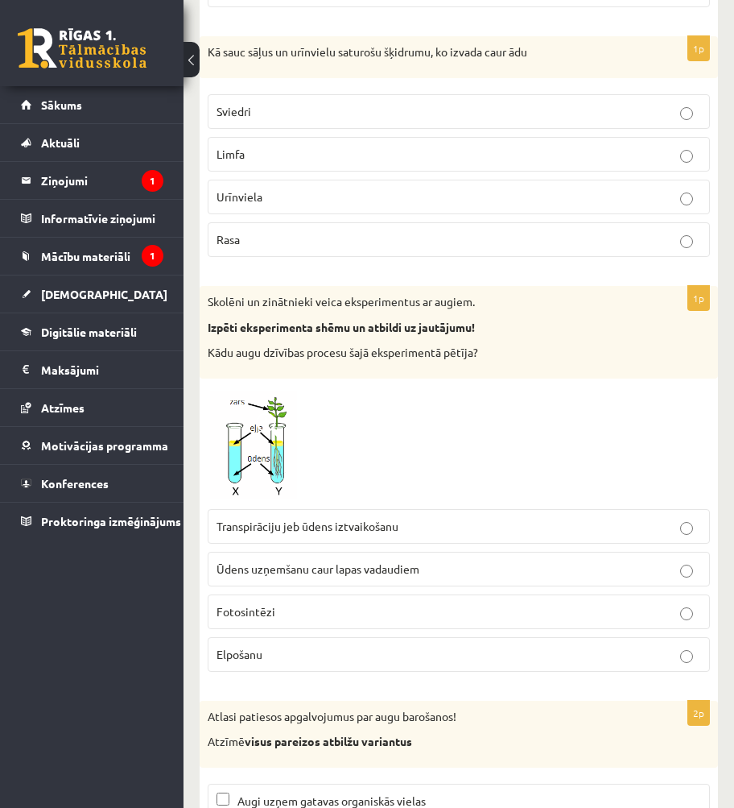
scroll to position [7273, 0]
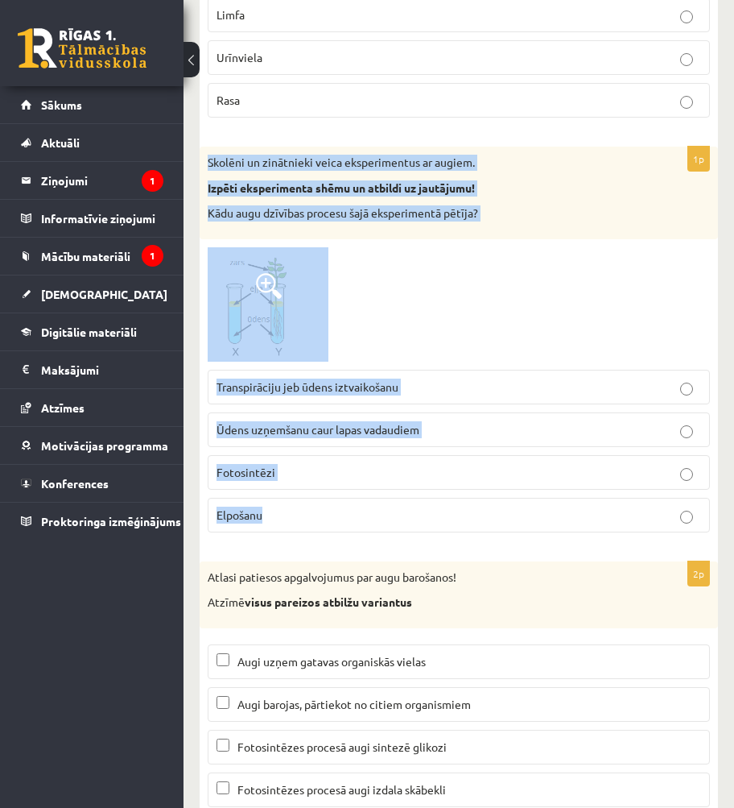
drag, startPoint x: 200, startPoint y: 159, endPoint x: 510, endPoint y: 508, distance: 466.5
click at [510, 508] on div "1p Skolēni un zinātnieki veica eksperimentus ar augiem. Izpēti eksperimenta shē…" at bounding box center [459, 346] width 519 height 399
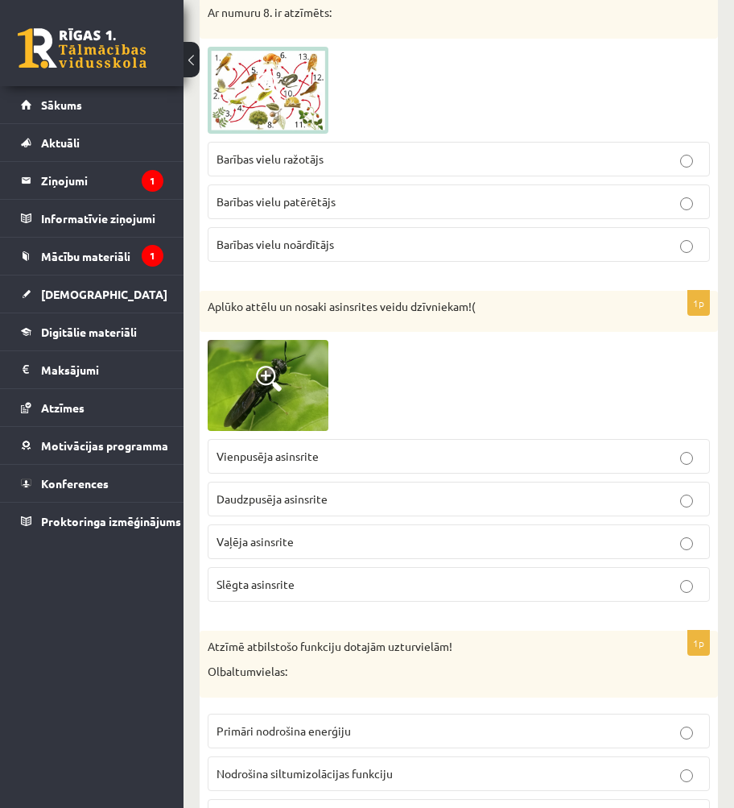
scroll to position [5099, 0]
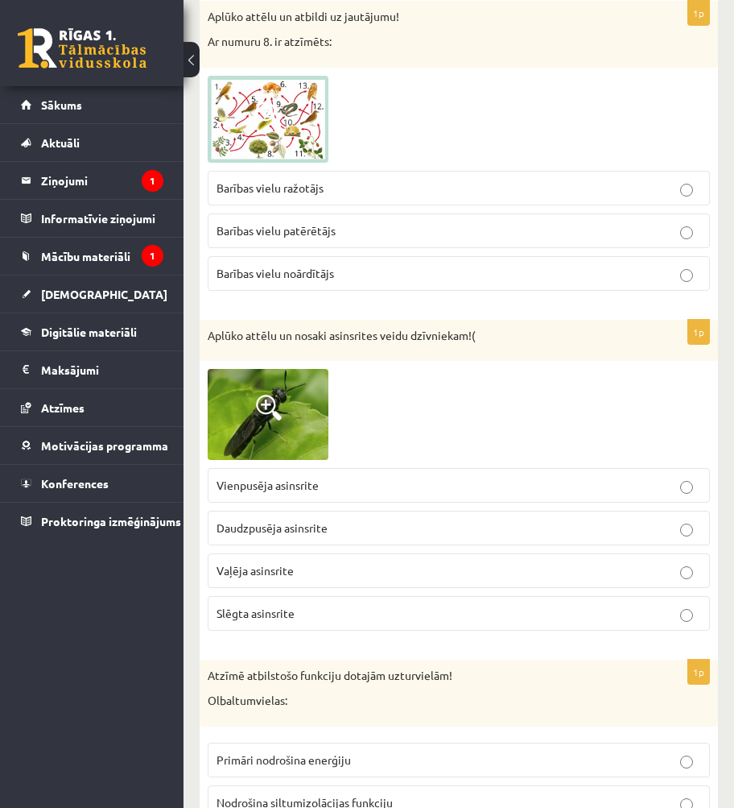
click at [314, 570] on p "Vaļēja asinsrite" at bounding box center [459, 570] width 485 height 17
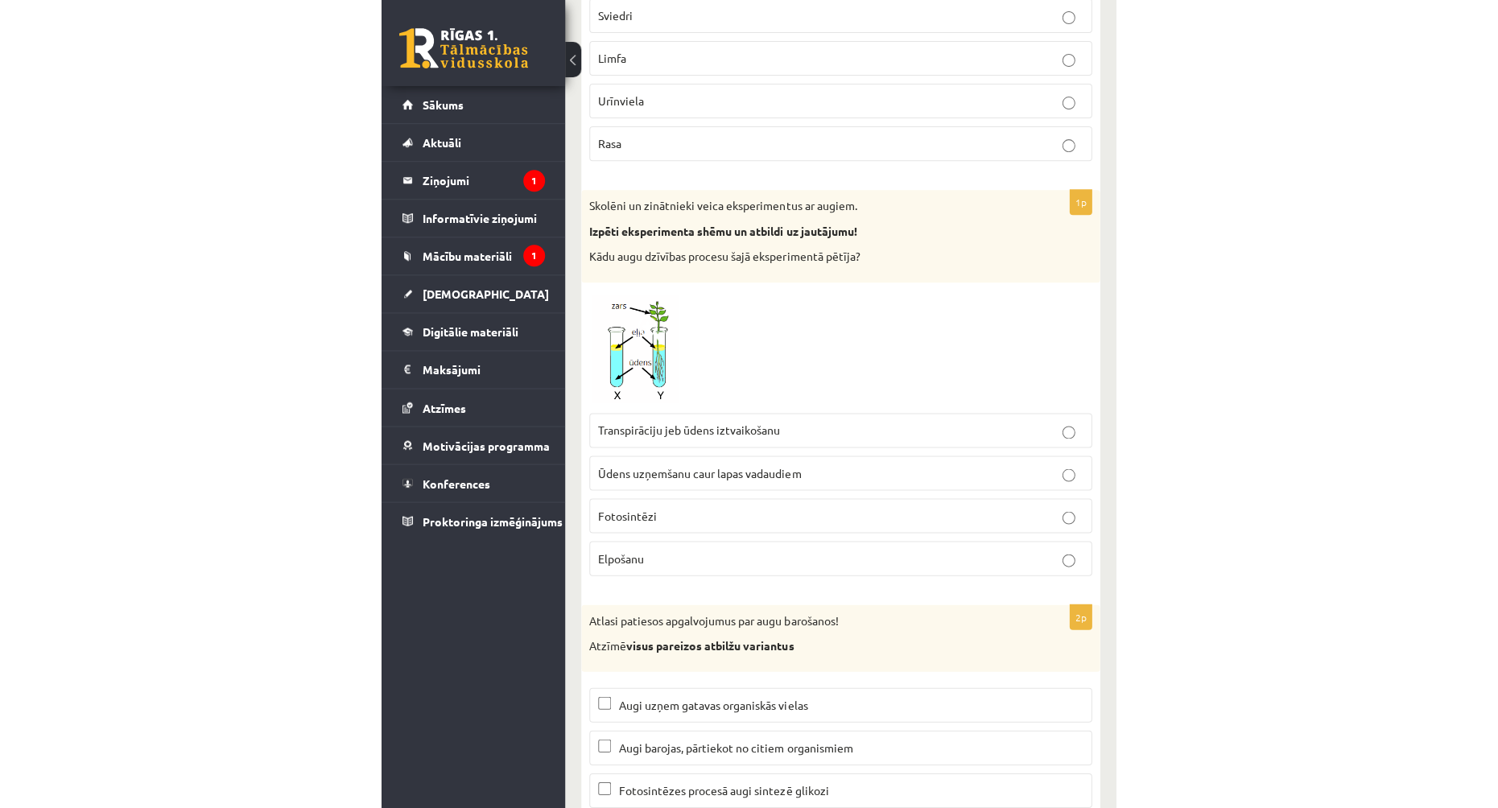
scroll to position [7037, 0]
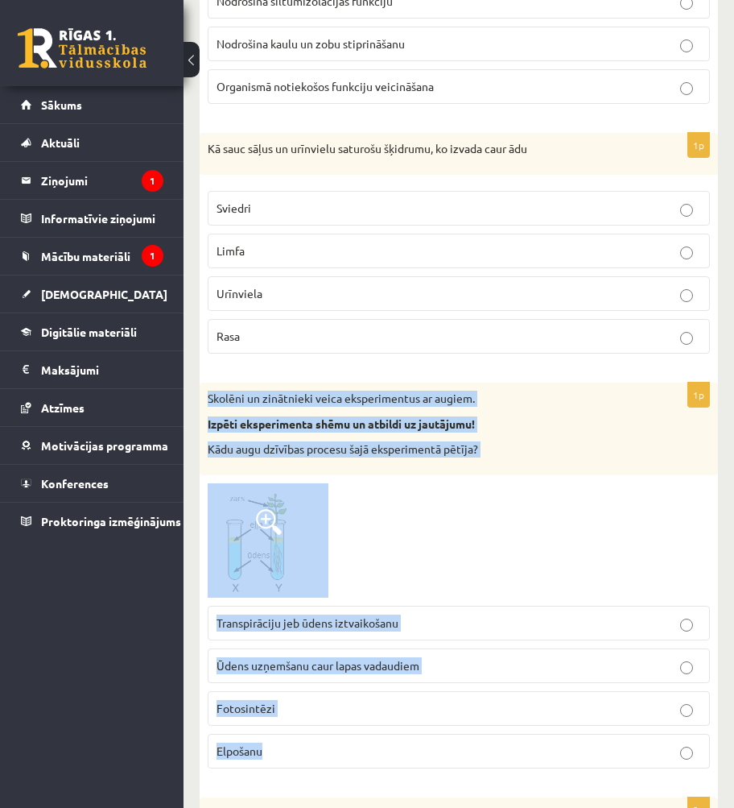
drag, startPoint x: 209, startPoint y: 397, endPoint x: 516, endPoint y: 746, distance: 464.9
click at [516, 746] on div "1p Skolēni un zinātnieki veica eksperimentus ar augiem. Izpēti eksperimenta shē…" at bounding box center [459, 581] width 519 height 399
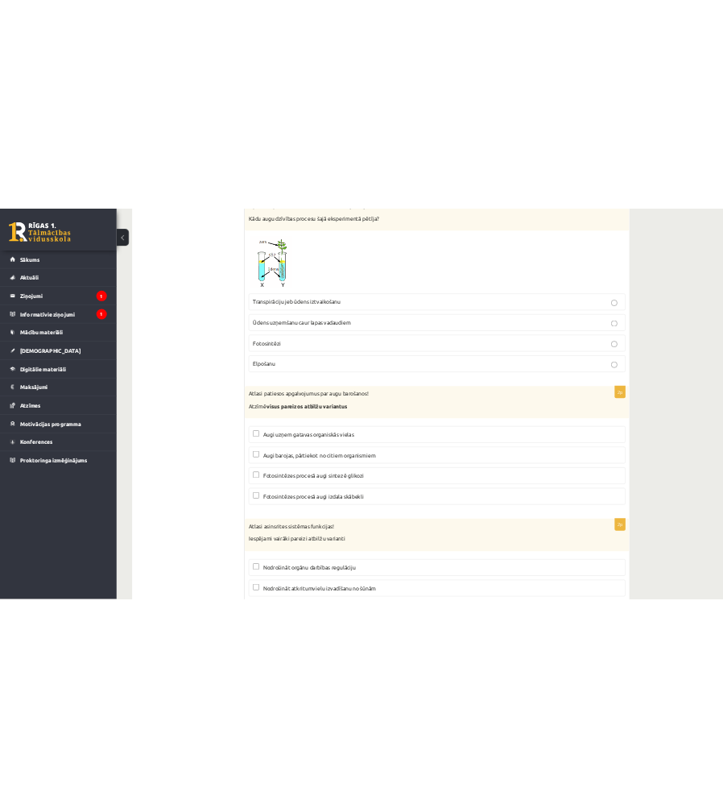
scroll to position [7128, 0]
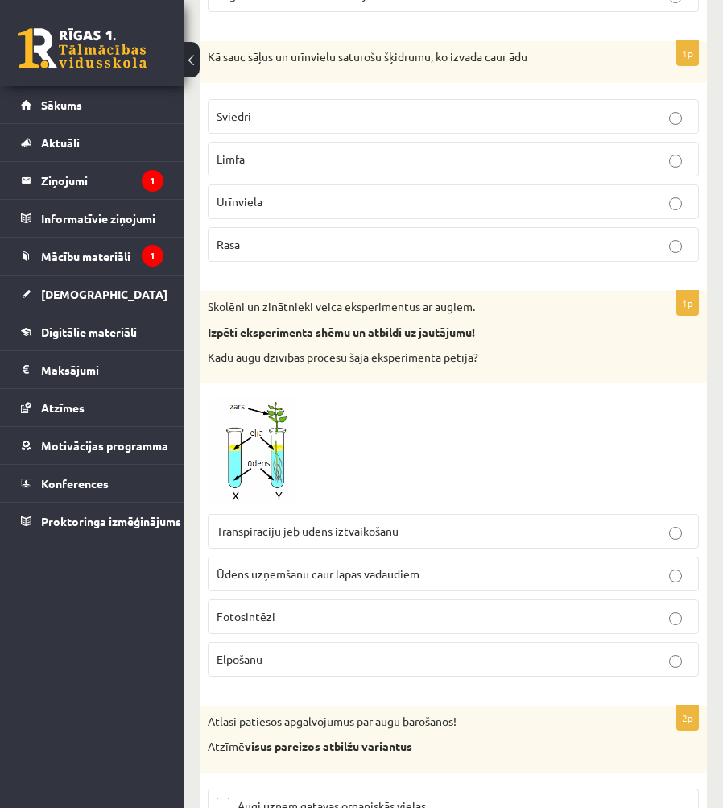
click at [246, 420] on img at bounding box center [268, 448] width 121 height 114
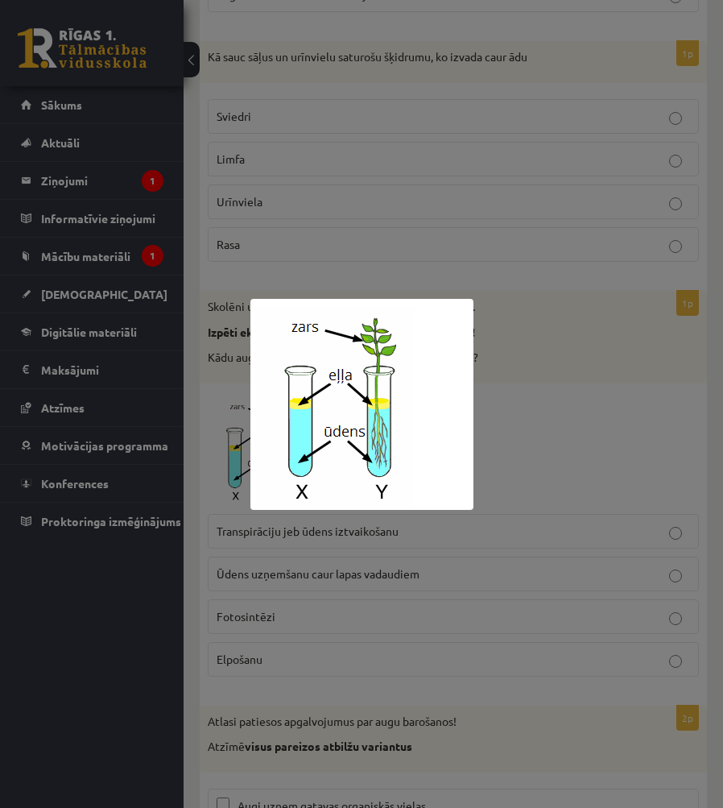
click at [244, 420] on div at bounding box center [361, 404] width 723 height 808
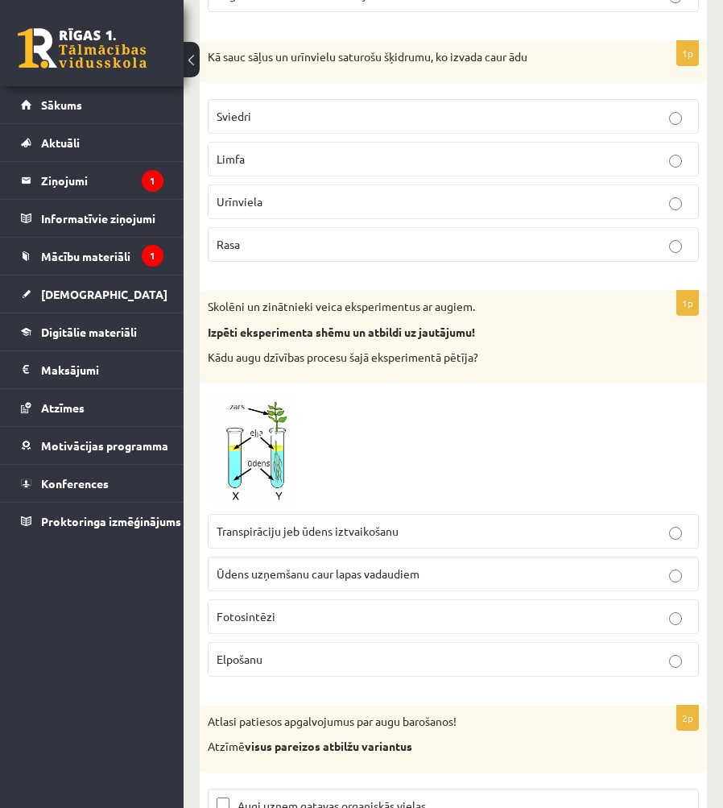
click at [321, 655] on p "Elpošanu" at bounding box center [453, 659] width 473 height 17
click at [243, 434] on img at bounding box center [268, 448] width 121 height 114
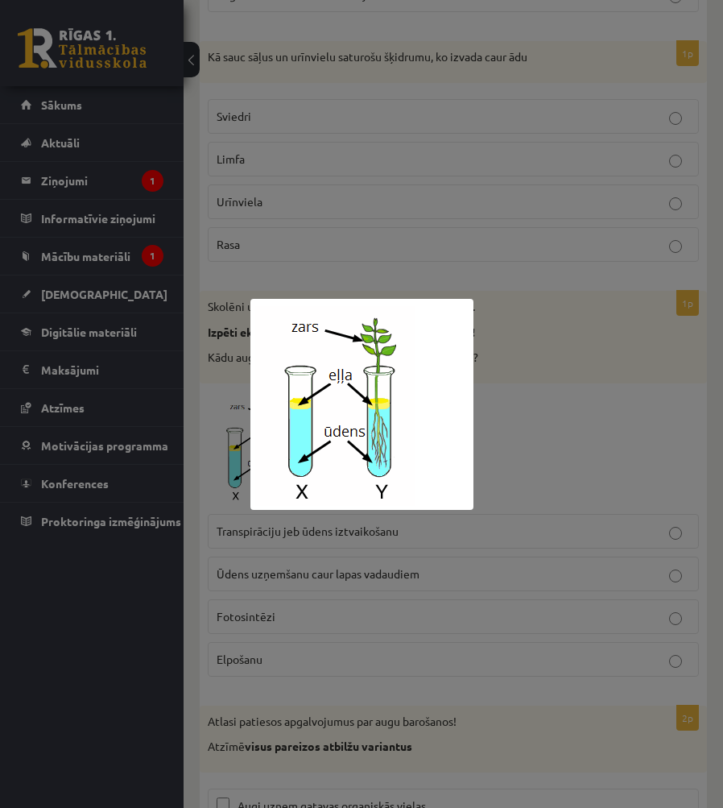
click at [242, 435] on div at bounding box center [361, 404] width 723 height 808
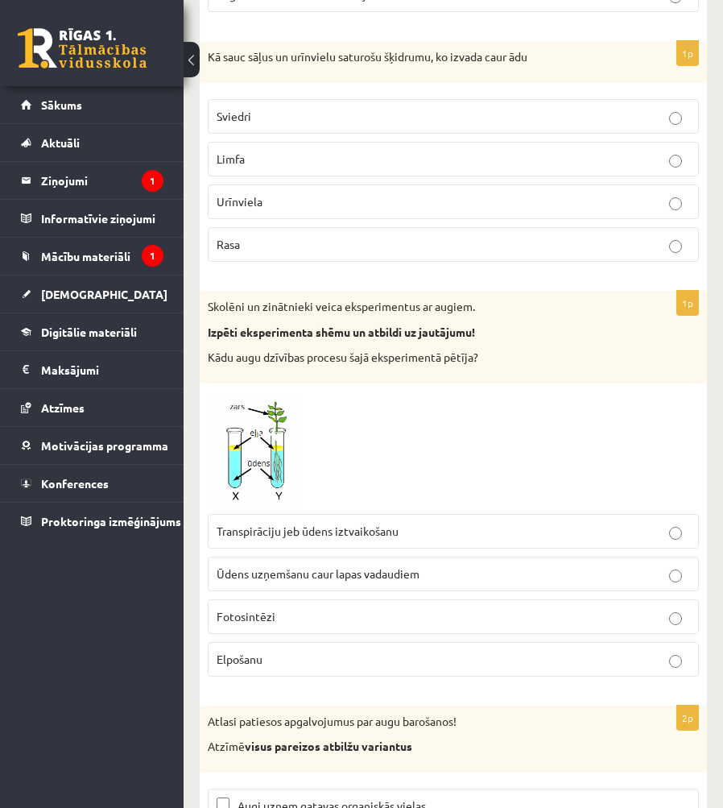
click at [322, 570] on span "Ūdens uzņemšanu caur lapas vadaudiem" at bounding box center [318, 573] width 203 height 14
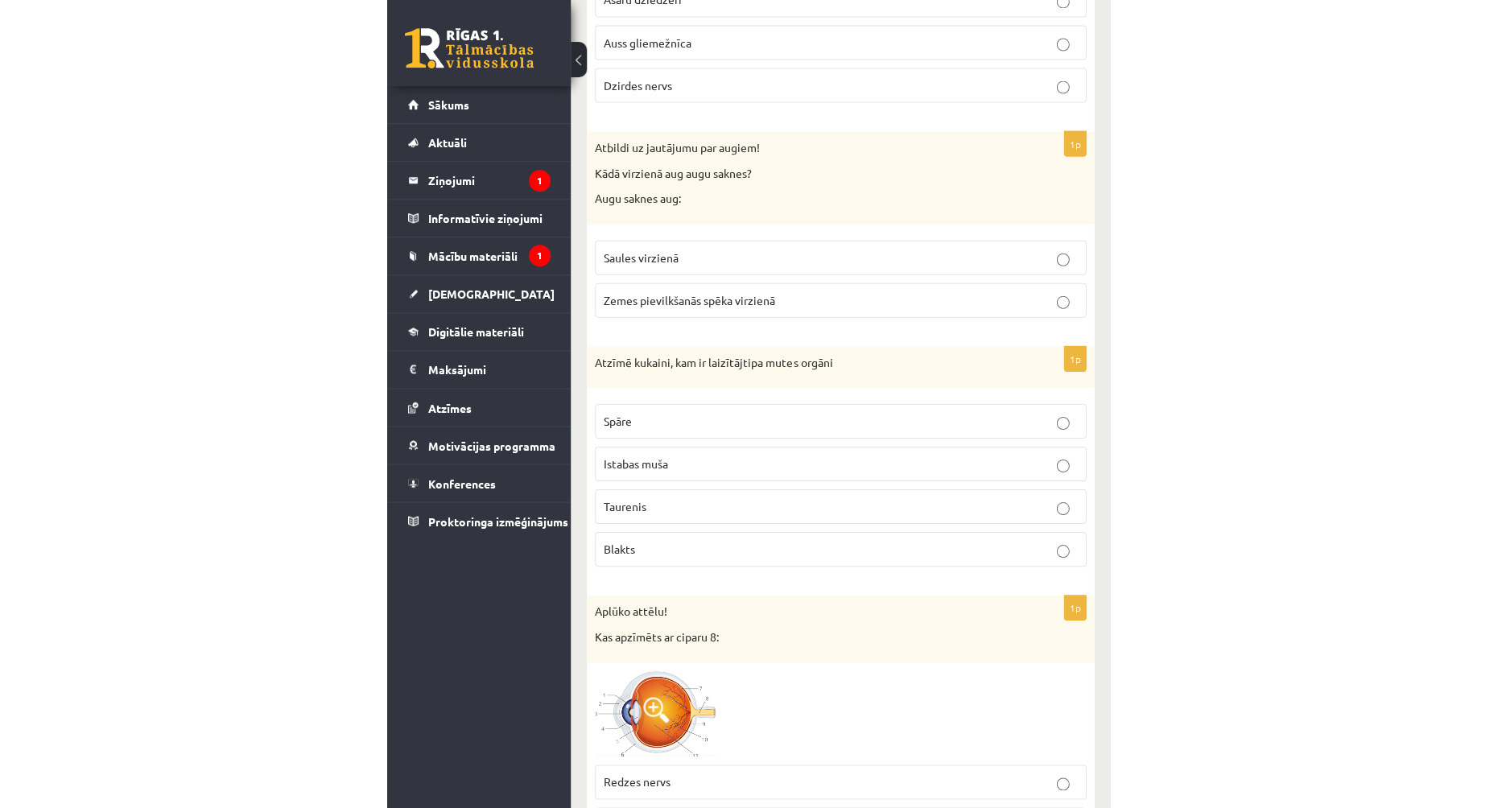
scroll to position [0, 0]
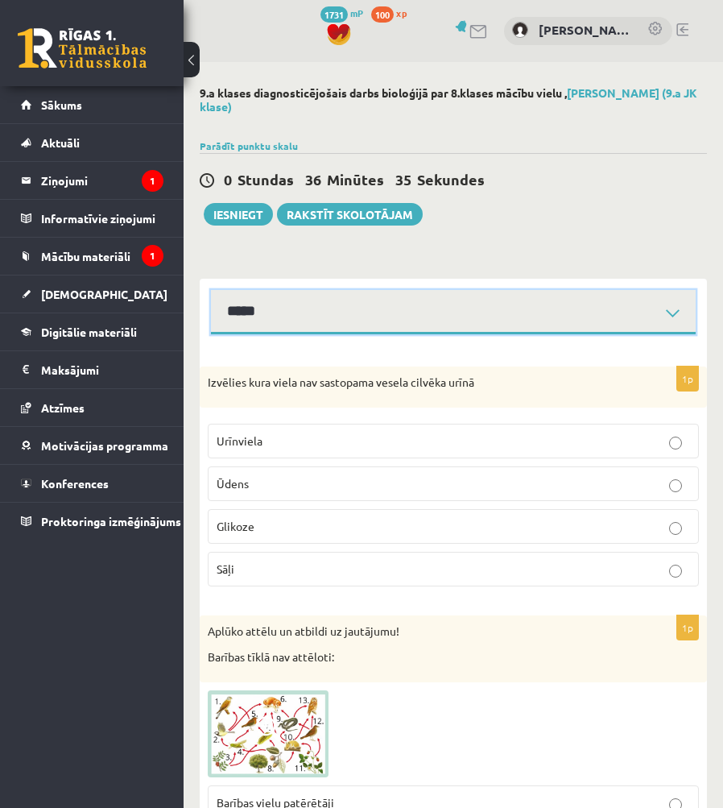
click at [354, 308] on select "**********" at bounding box center [453, 312] width 485 height 44
click at [395, 306] on select "**********" at bounding box center [453, 312] width 485 height 44
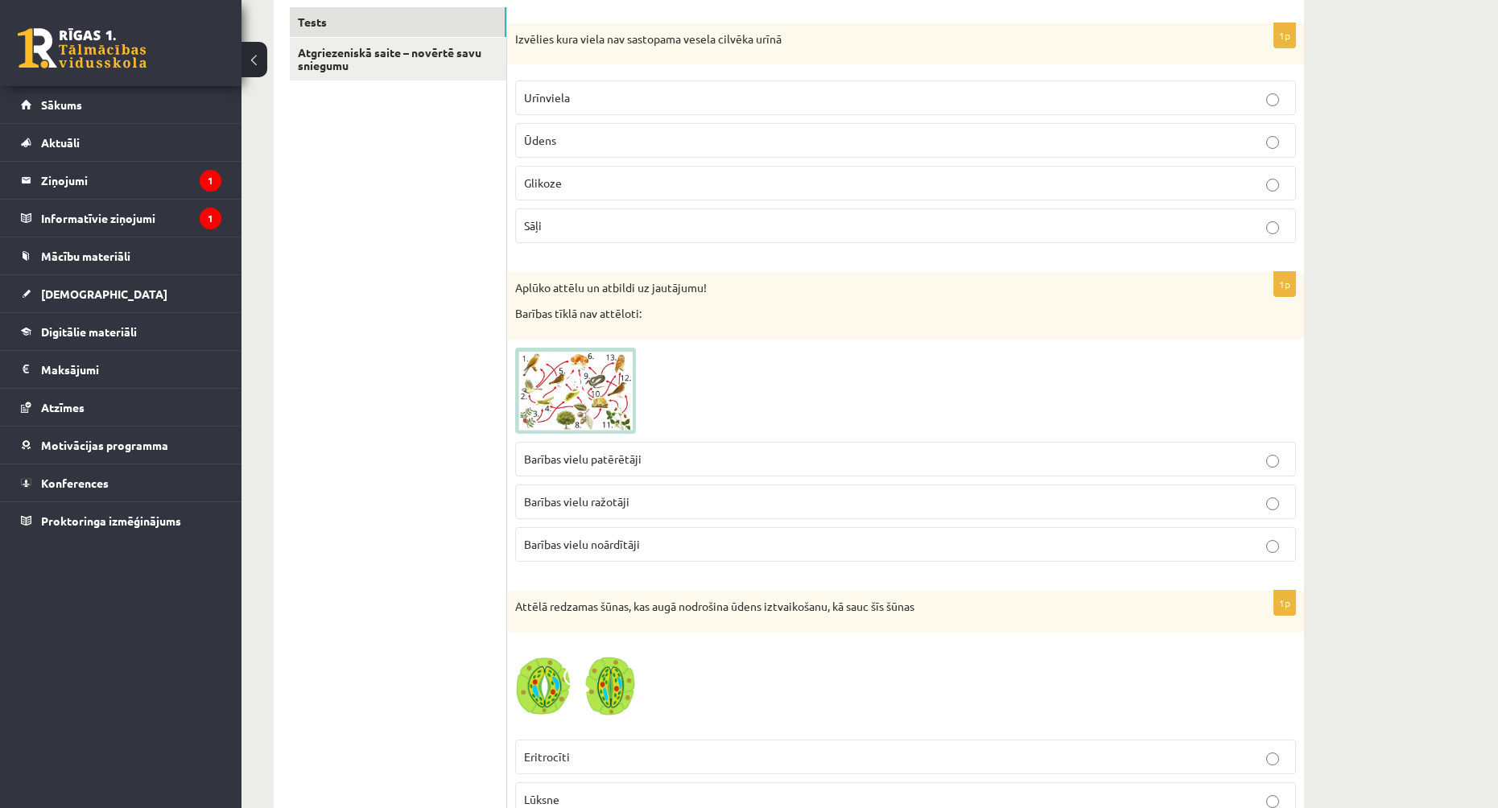
scroll to position [161, 0]
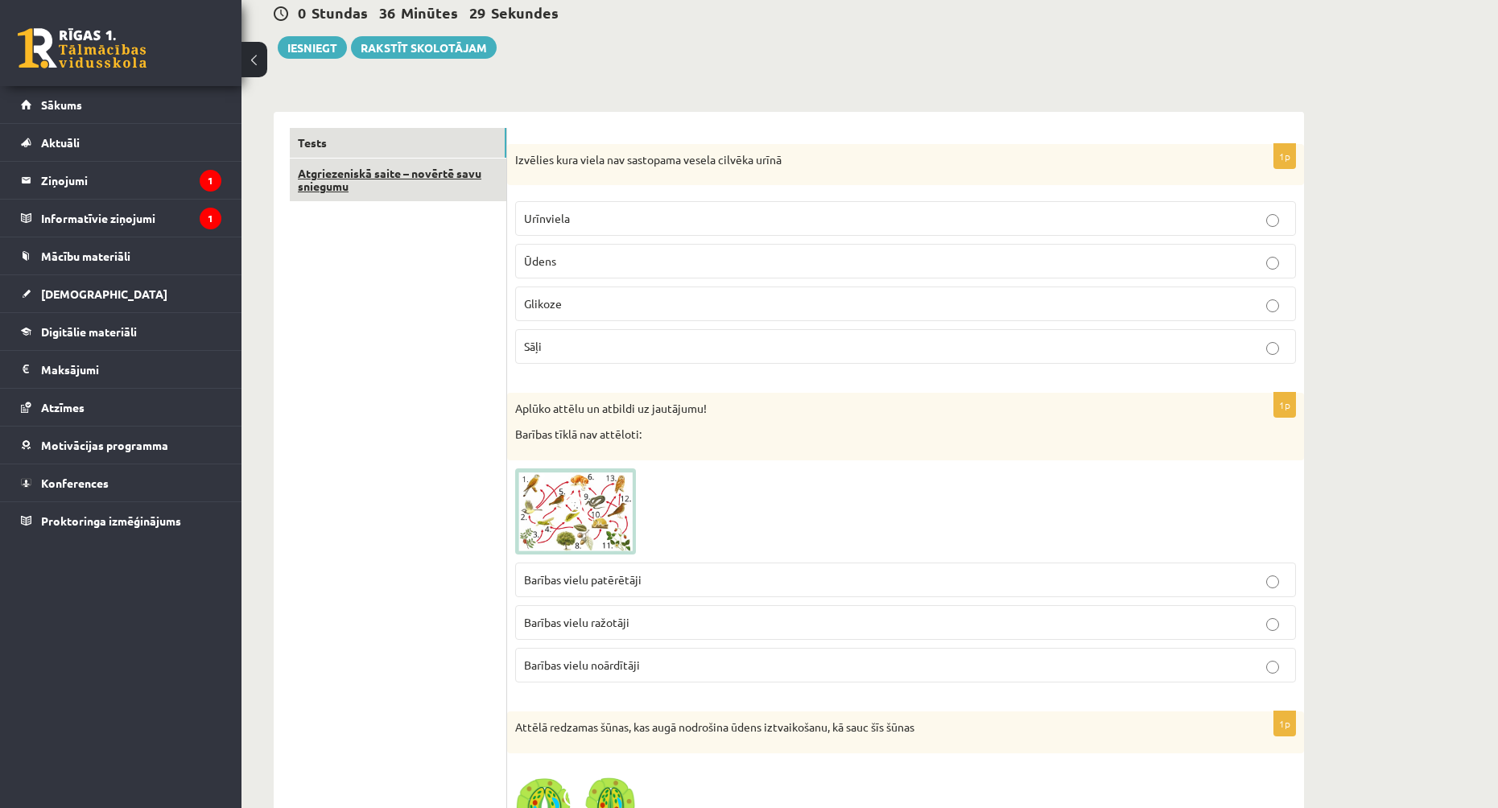
click at [435, 194] on link "Atgriezeniskā saite – novērtē savu sniegumu" at bounding box center [398, 180] width 217 height 43
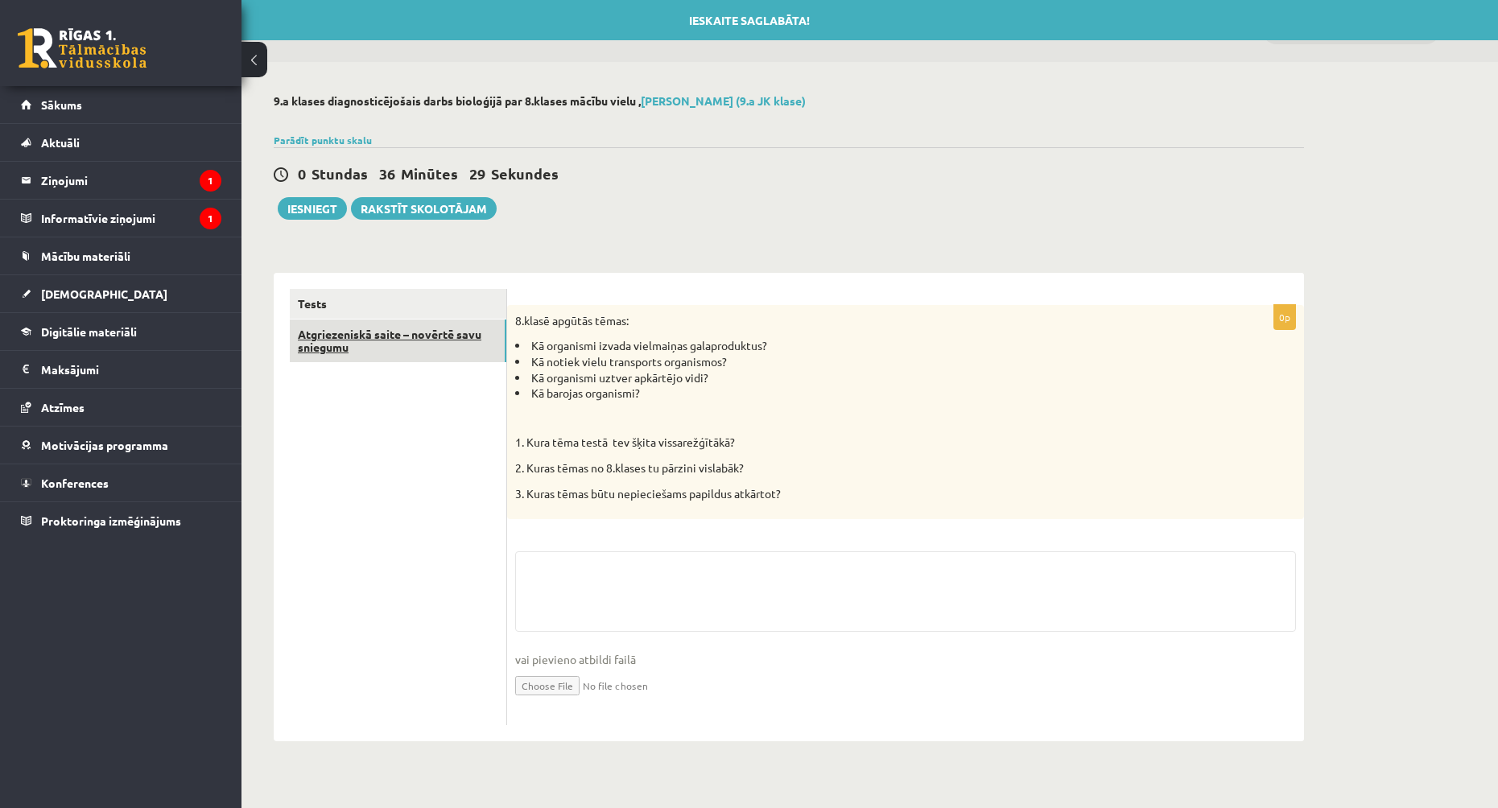
scroll to position [0, 0]
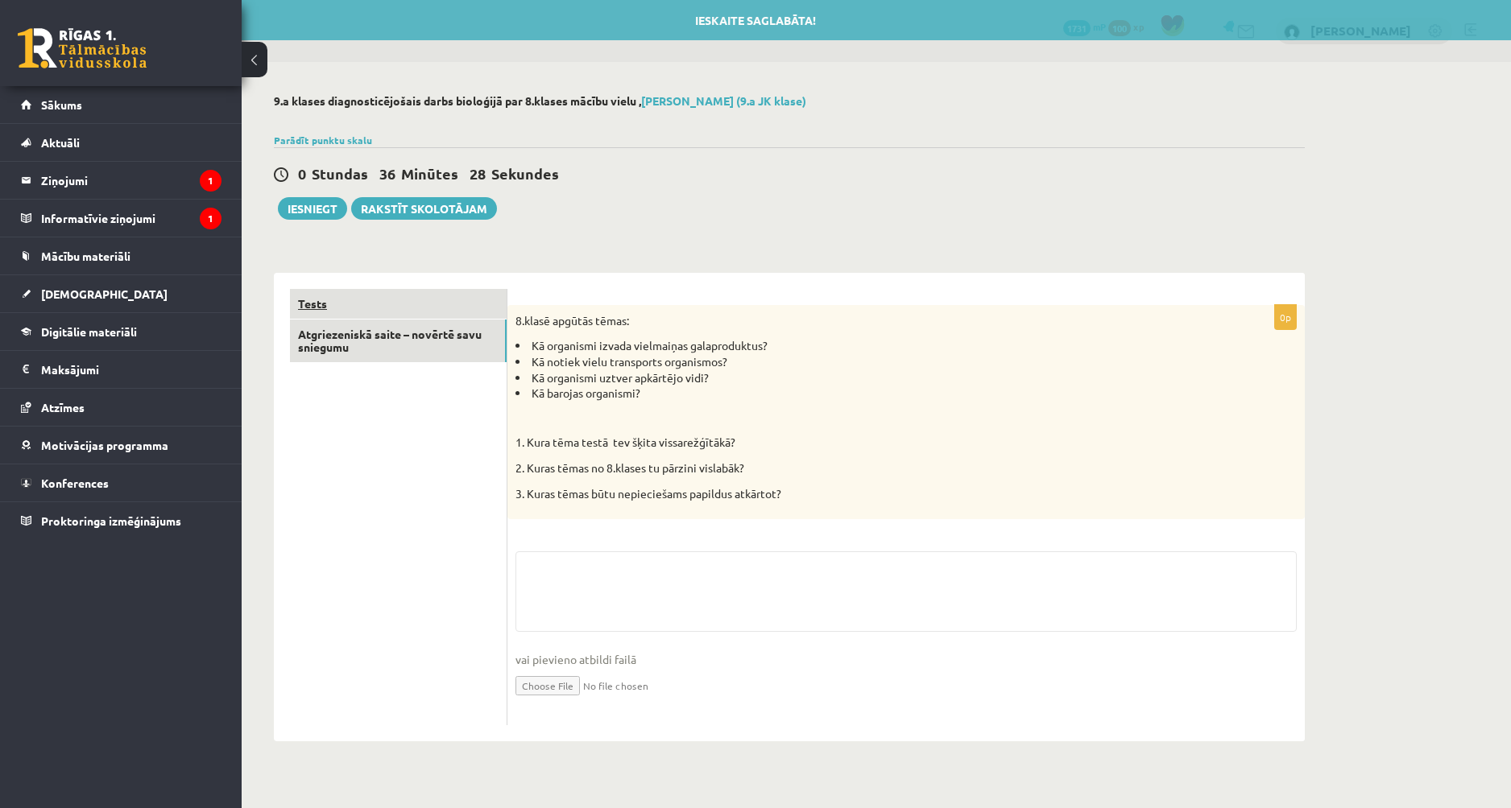
click at [434, 294] on link "Tests" at bounding box center [398, 304] width 217 height 30
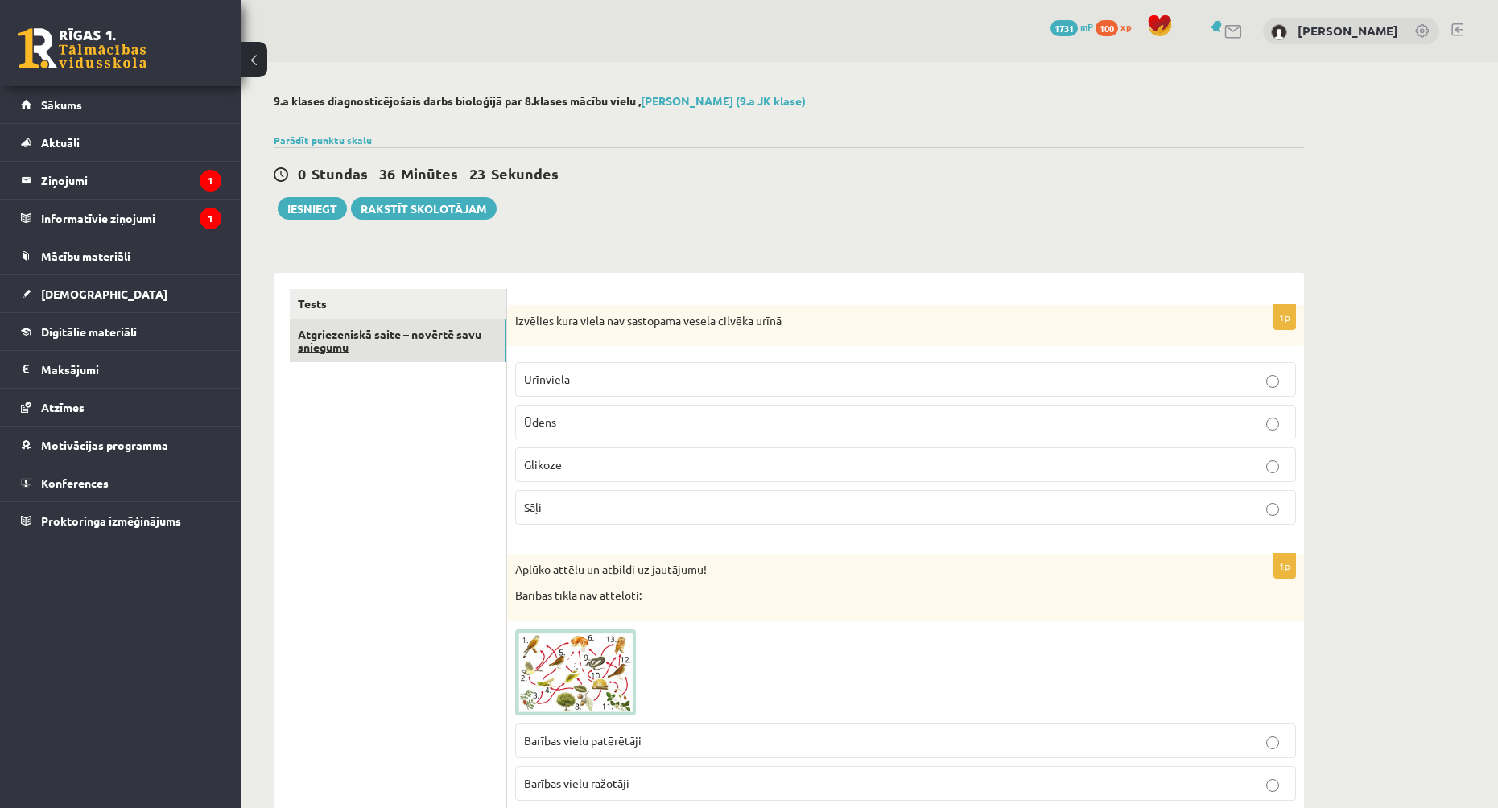
click at [389, 338] on link "Atgriezeniskā saite – novērtē savu sniegumu" at bounding box center [398, 341] width 217 height 43
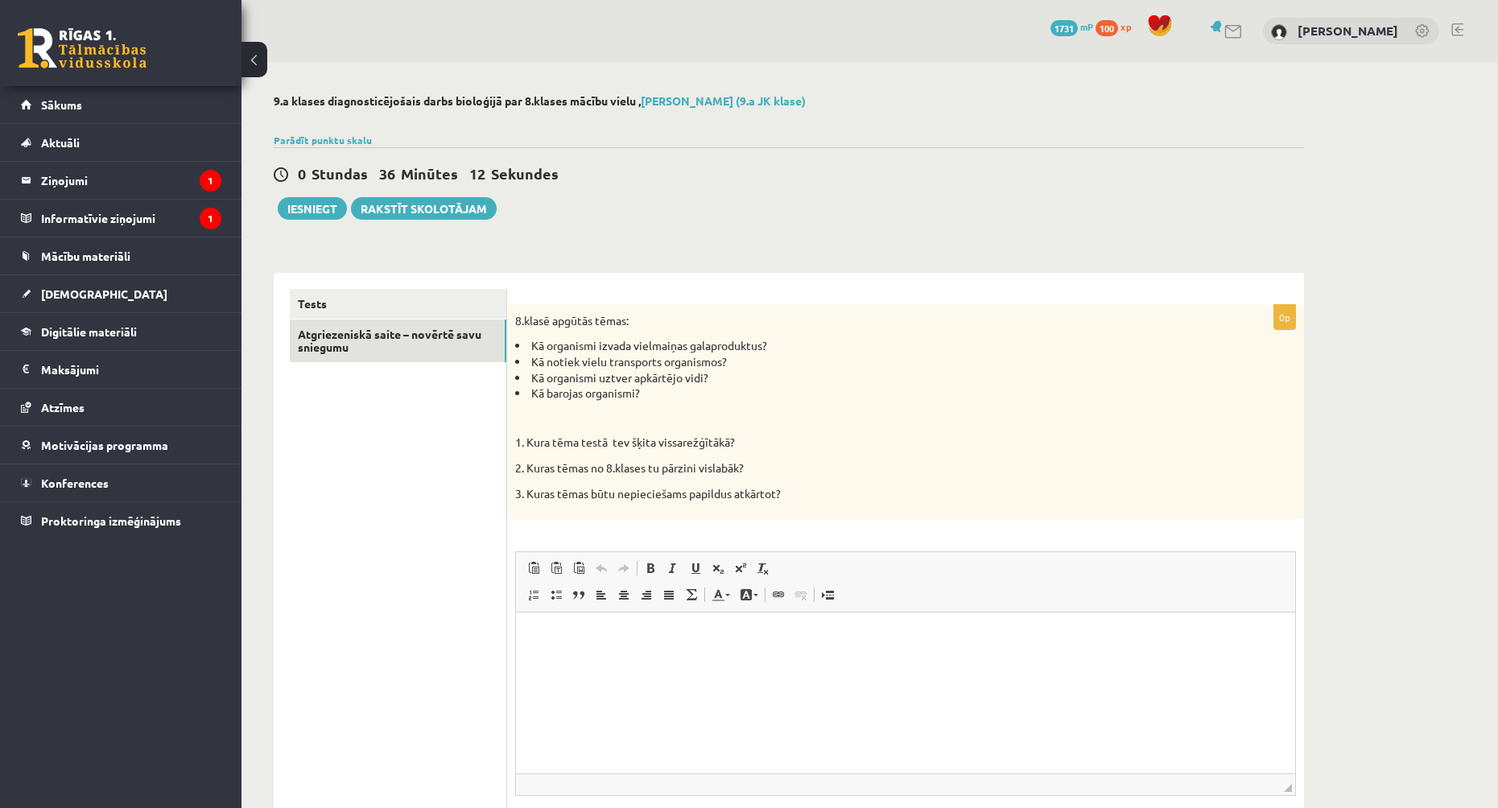
click at [671, 662] on html at bounding box center [905, 637] width 779 height 49
drag, startPoint x: 531, startPoint y: 362, endPoint x: 742, endPoint y: 356, distance: 211.1
click at [742, 356] on li "Kā notiek vielu transports organismos?" at bounding box center [865, 362] width 701 height 16
click at [750, 369] on ul "Kā organismi izvada vielmaiņas galaproduktus? Kā notiek vielu transports organi…" at bounding box center [865, 369] width 701 height 63
click at [744, 368] on li "Kā notiek vielu transports organismos?" at bounding box center [865, 362] width 701 height 16
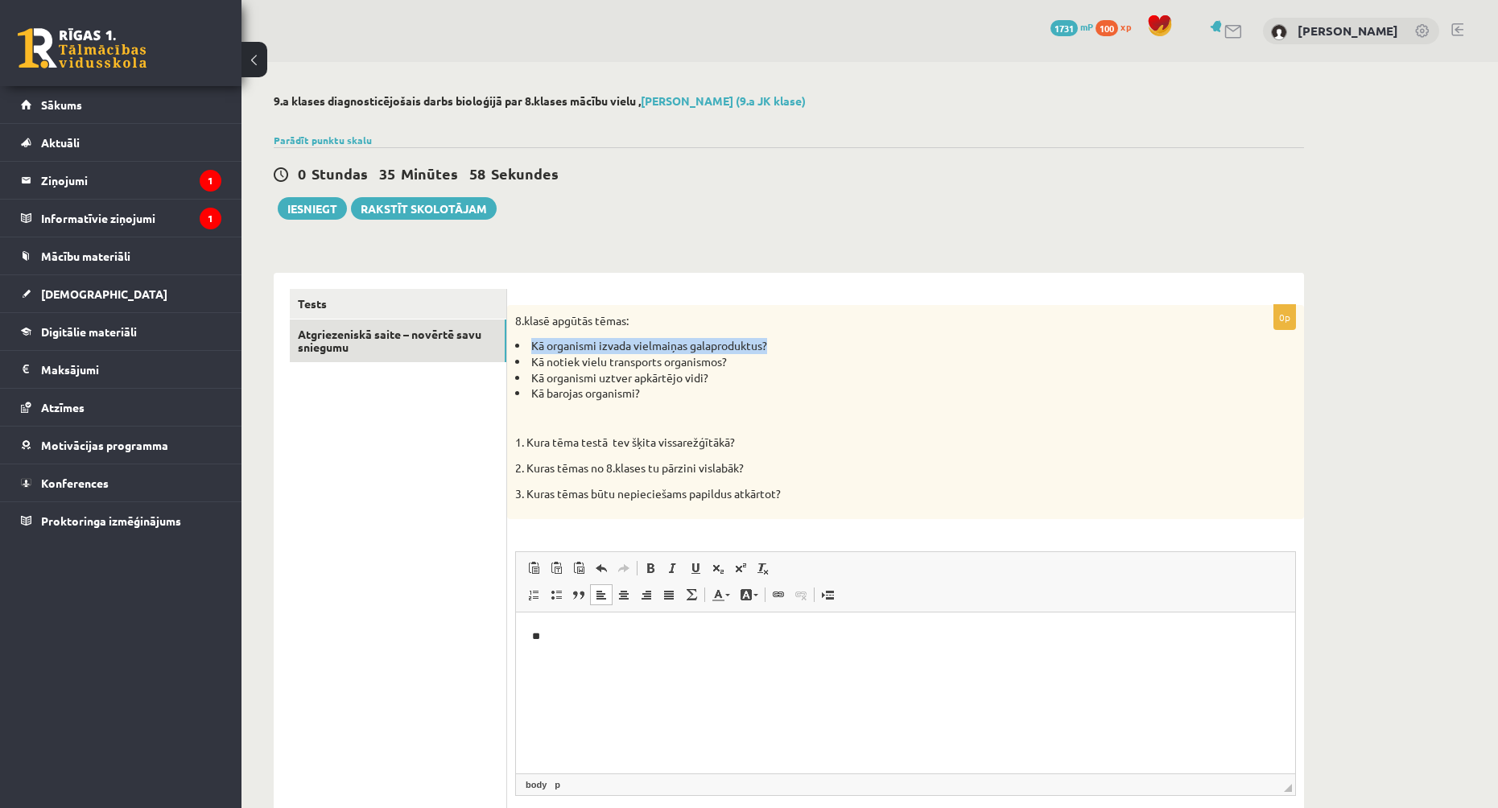
drag, startPoint x: 549, startPoint y: 343, endPoint x: 788, endPoint y: 343, distance: 239.1
click at [788, 343] on li "Kā organismi izvada vielmaiņas galaproduktus?" at bounding box center [865, 346] width 701 height 16
click at [628, 622] on html "**" at bounding box center [905, 637] width 779 height 49
click at [561, 665] on ul "**********" at bounding box center [905, 664] width 747 height 17
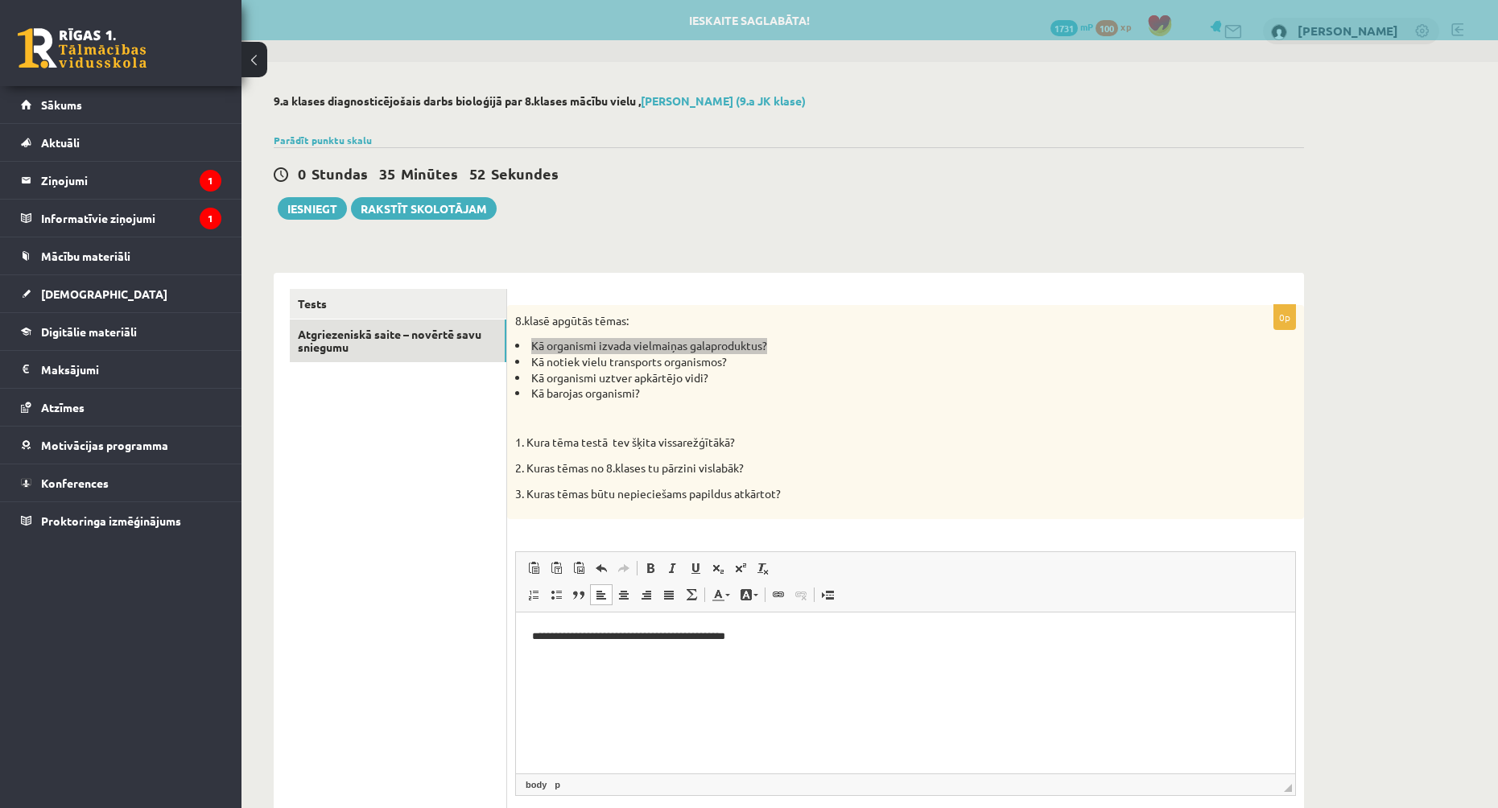
click at [816, 638] on p "**********" at bounding box center [905, 637] width 747 height 17
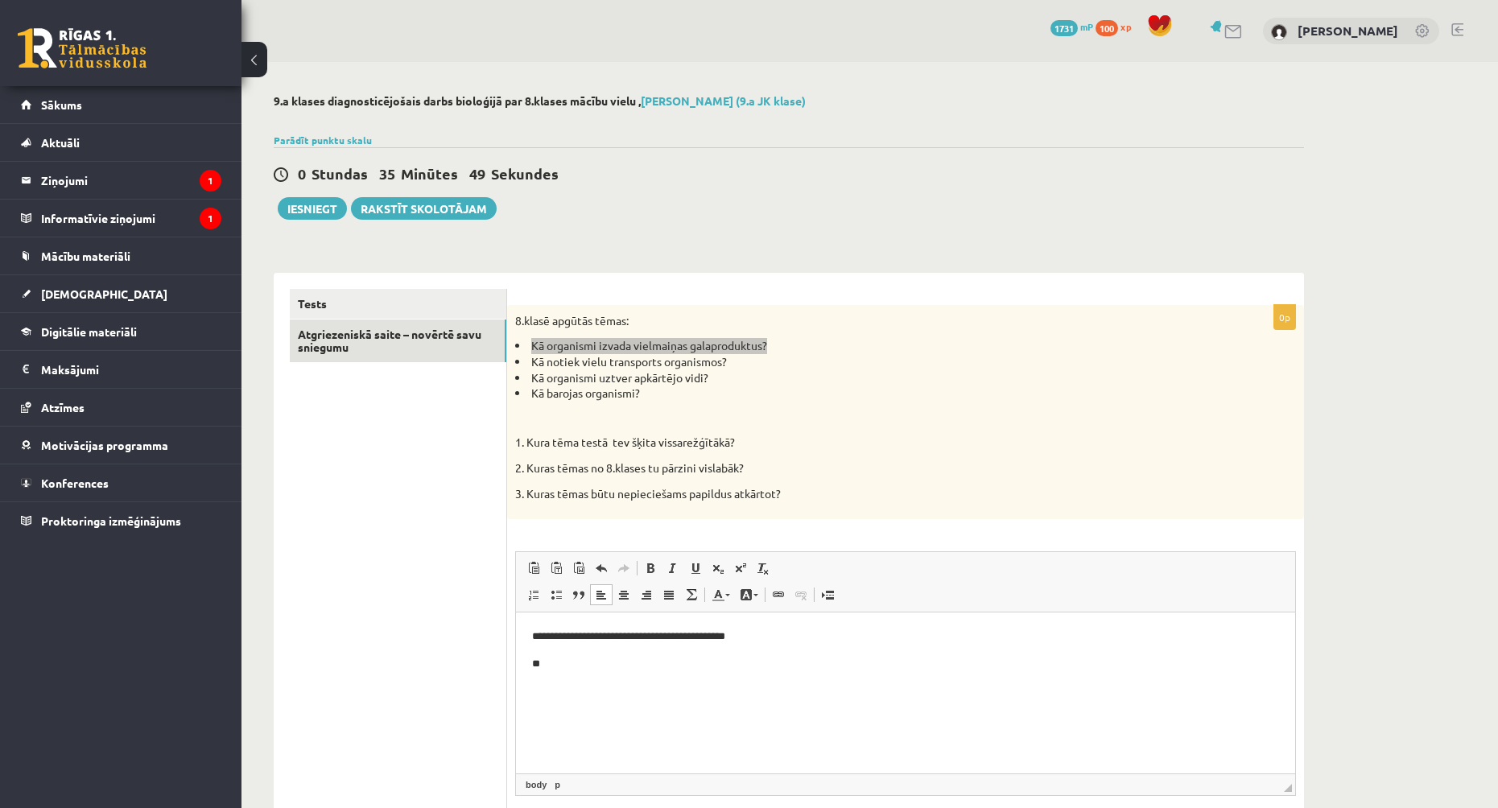
drag, startPoint x: 793, startPoint y: 632, endPoint x: 812, endPoint y: 630, distance: 18.7
click at [800, 632] on p "**********" at bounding box center [905, 637] width 747 height 17
click at [544, 636] on p "**********" at bounding box center [905, 637] width 747 height 17
drag, startPoint x: 537, startPoint y: 397, endPoint x: 663, endPoint y: 399, distance: 125.6
click at [663, 399] on li "Kā barojas organismi?" at bounding box center [865, 394] width 701 height 16
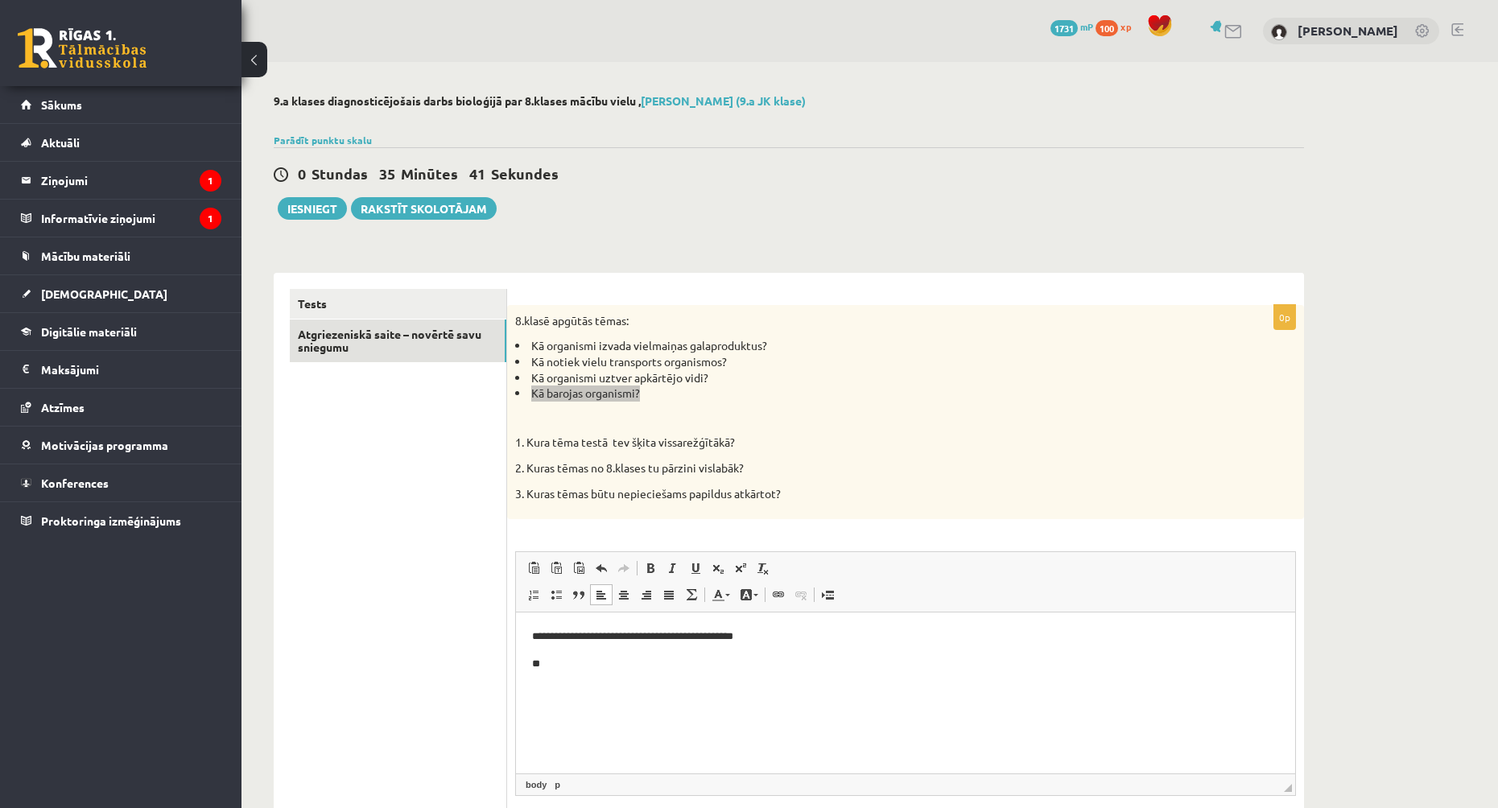
click at [588, 676] on html "**********" at bounding box center [905, 651] width 779 height 76
click at [562, 688] on ul "**********" at bounding box center [905, 691] width 747 height 17
click at [690, 670] on p "**********" at bounding box center [905, 664] width 747 height 17
click at [684, 405] on div "8.klasē apgūtās tēmas: Kā organismi izvada vielmaiņas galaproduktus? Kā notiek …" at bounding box center [905, 412] width 797 height 214
click at [664, 689] on p "**" at bounding box center [905, 691] width 747 height 17
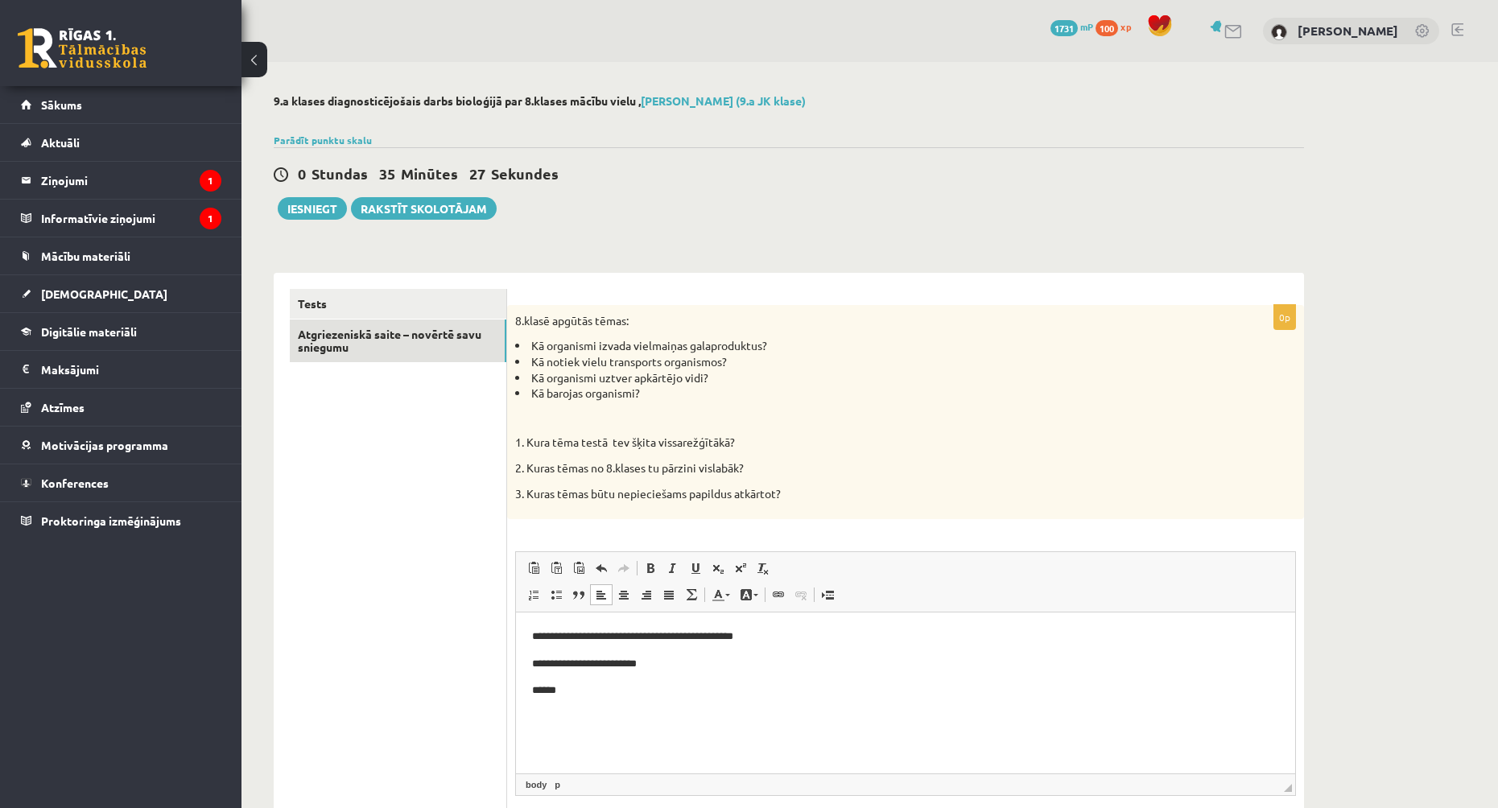
click at [750, 166] on div "0 Stundas 35 Minūtes 27 Sekundes" at bounding box center [789, 174] width 1031 height 21
click at [355, 310] on link "Tests" at bounding box center [398, 304] width 217 height 30
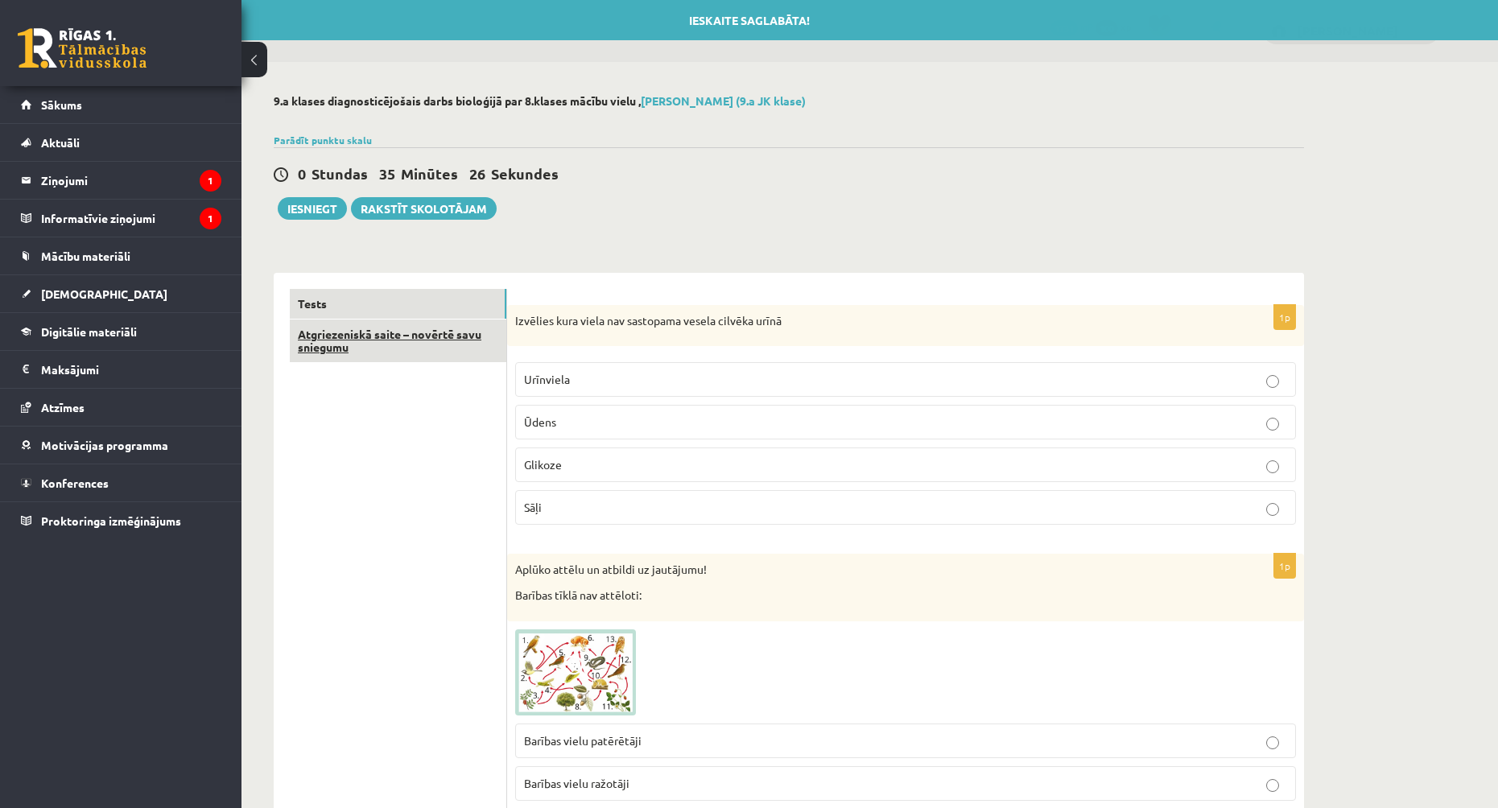
click at [370, 340] on link "Atgriezeniskā saite – novērtē savu sniegumu" at bounding box center [398, 341] width 217 height 43
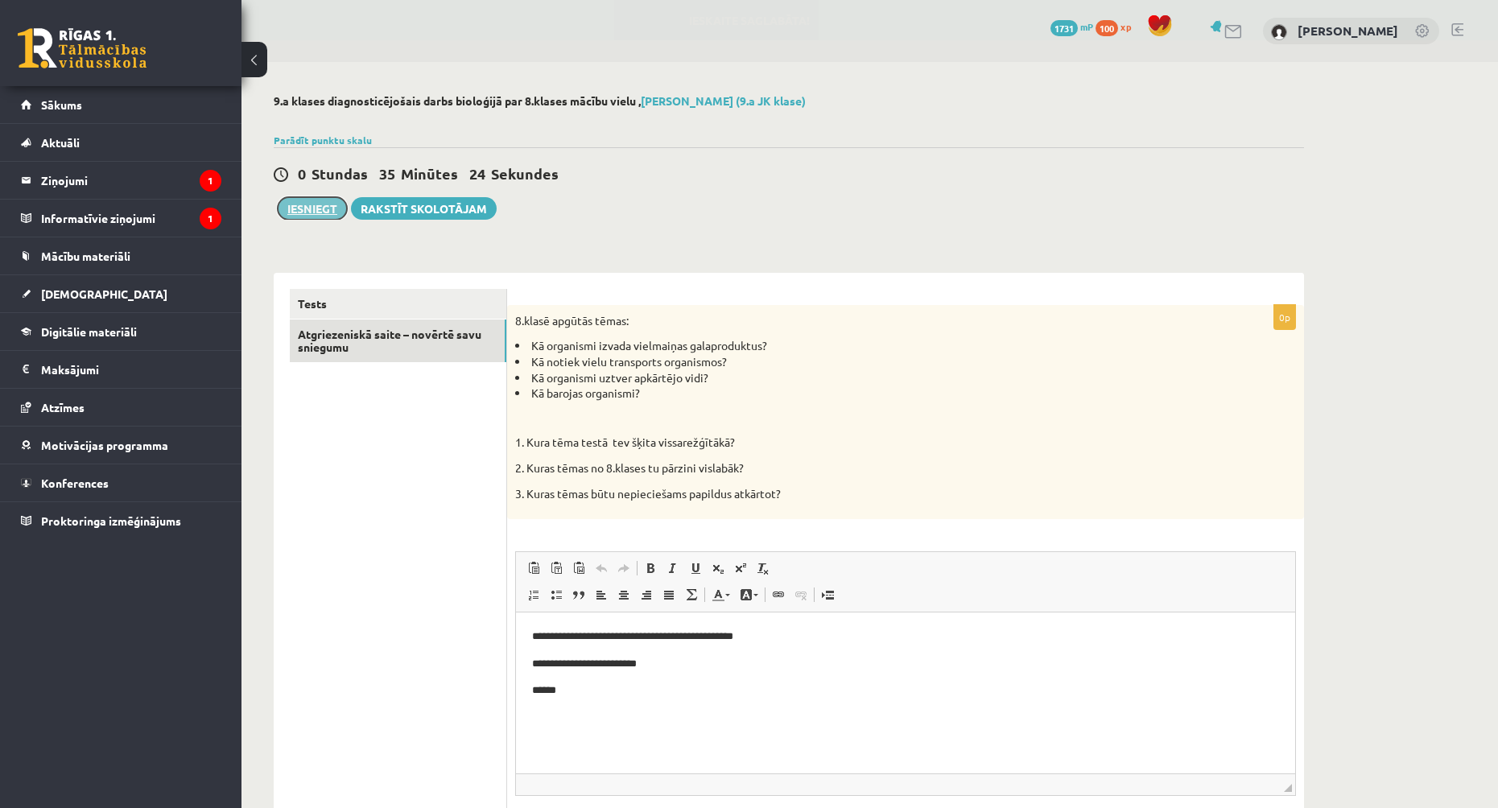
click at [297, 205] on button "Iesniegt" at bounding box center [312, 208] width 69 height 23
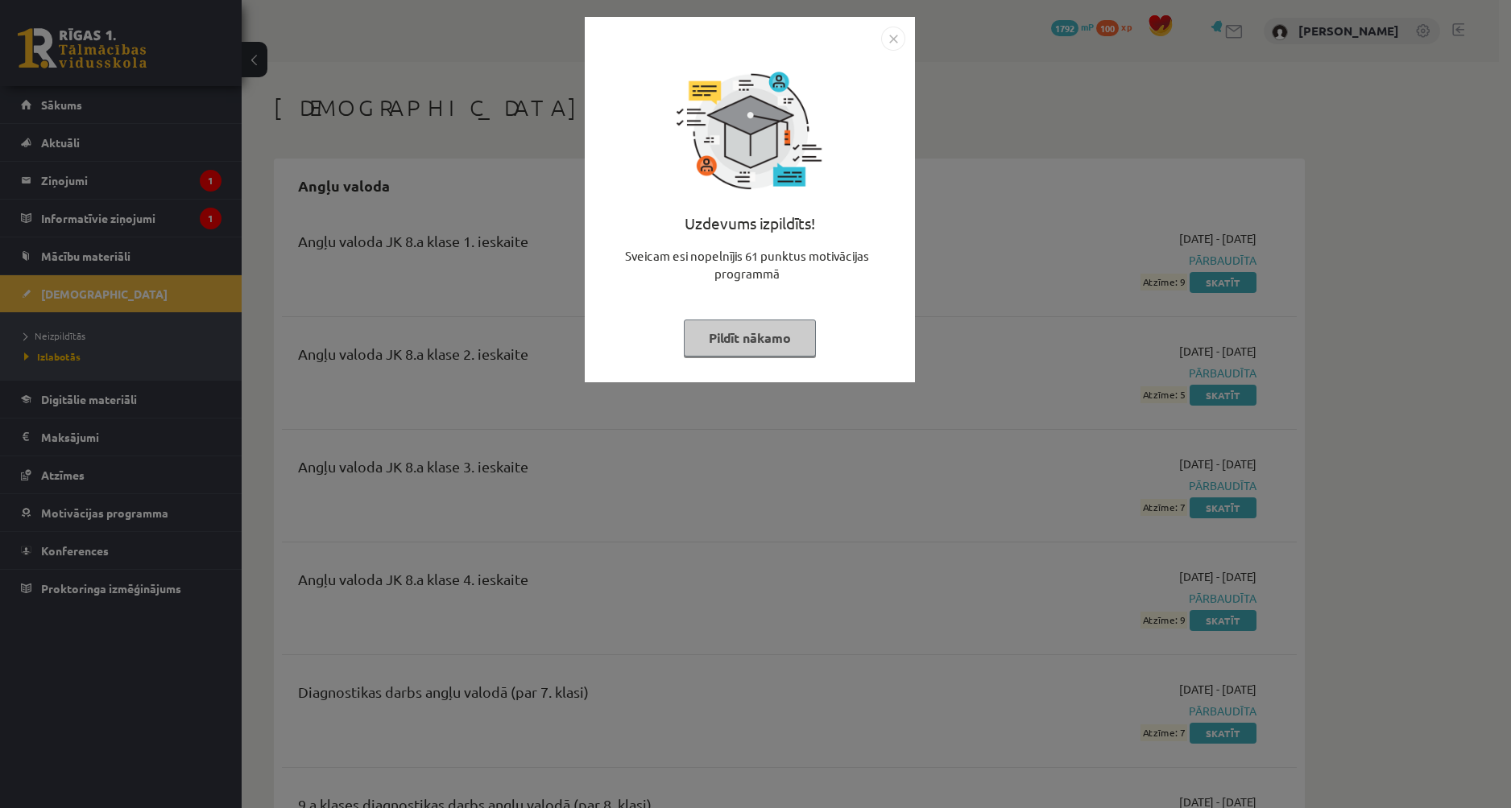
click at [802, 366] on div "Uzdevums izpildīts! Sveicam esi nopelnījis 61 punktus motivācijas programmā Pil…" at bounding box center [749, 212] width 311 height 322
click at [781, 382] on div "Uzdevums izpildīts! Sveicam esi nopelnījis 61 punktus motivācijas programmā Pil…" at bounding box center [755, 404] width 1511 height 808
click at [754, 340] on button "Pildīt nākamo" at bounding box center [750, 338] width 132 height 37
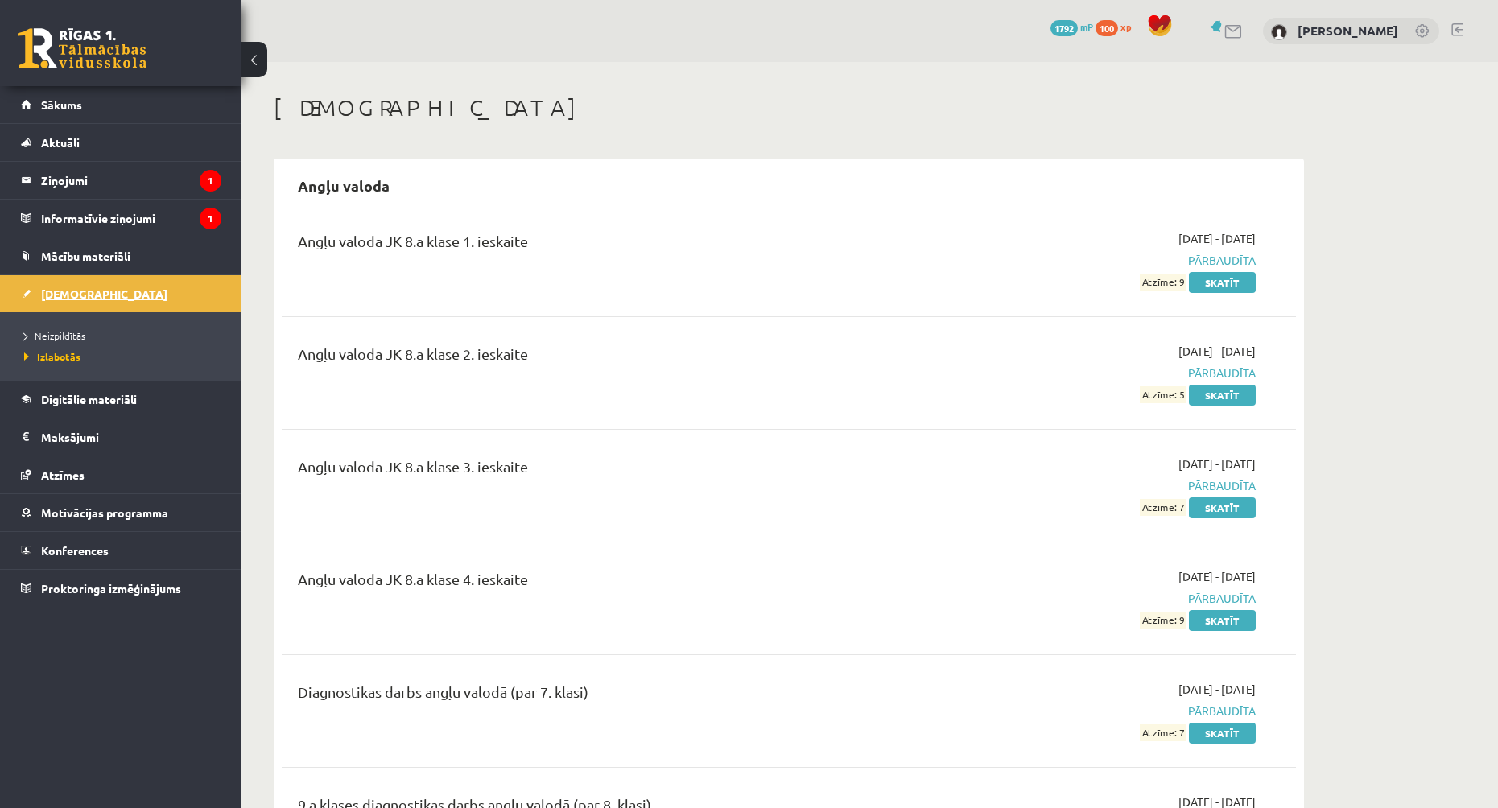
click at [122, 300] on link "[DEMOGRAPHIC_DATA]" at bounding box center [121, 293] width 200 height 37
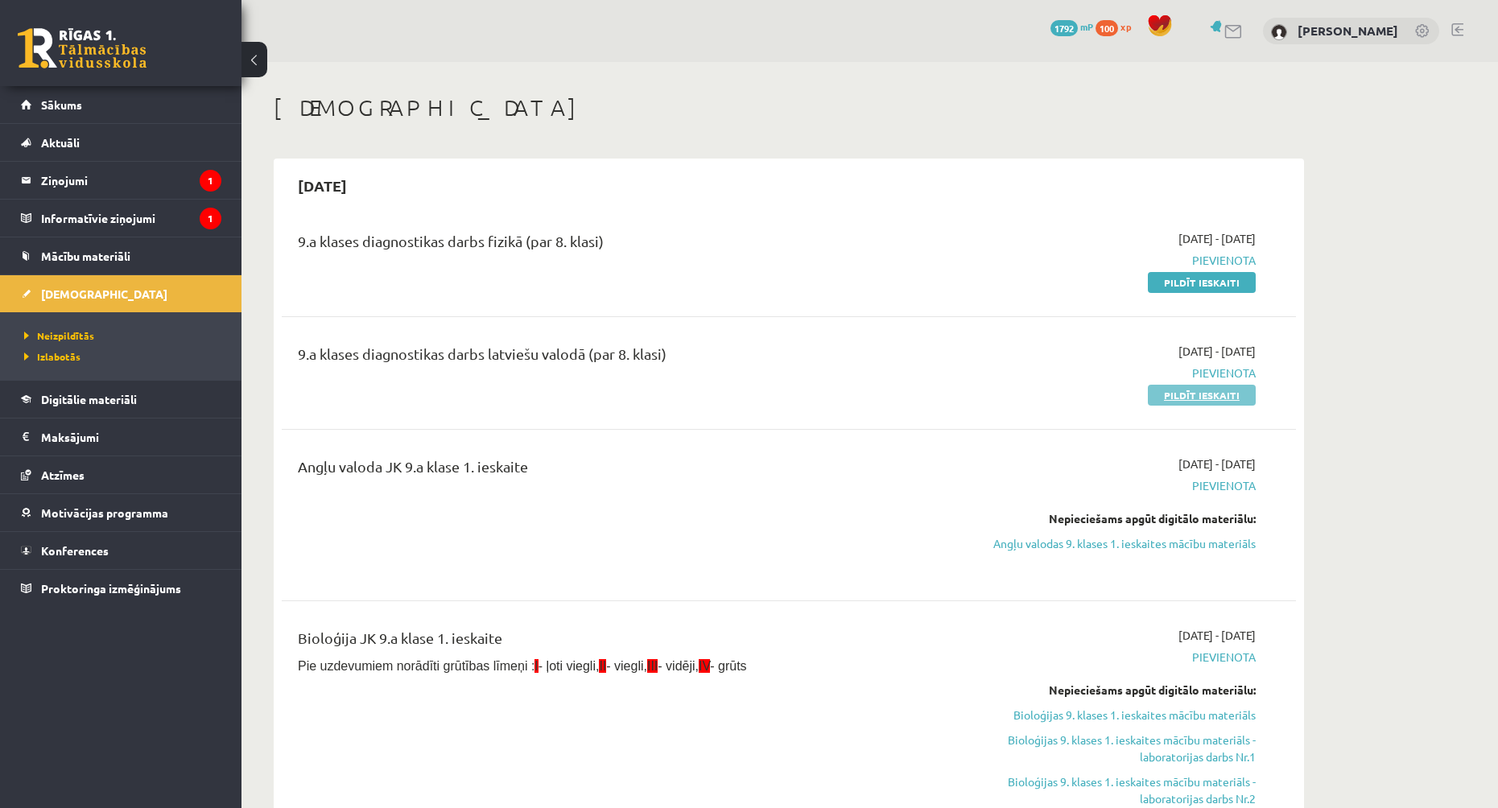
click at [1234, 400] on link "Pildīt ieskaiti" at bounding box center [1202, 395] width 108 height 21
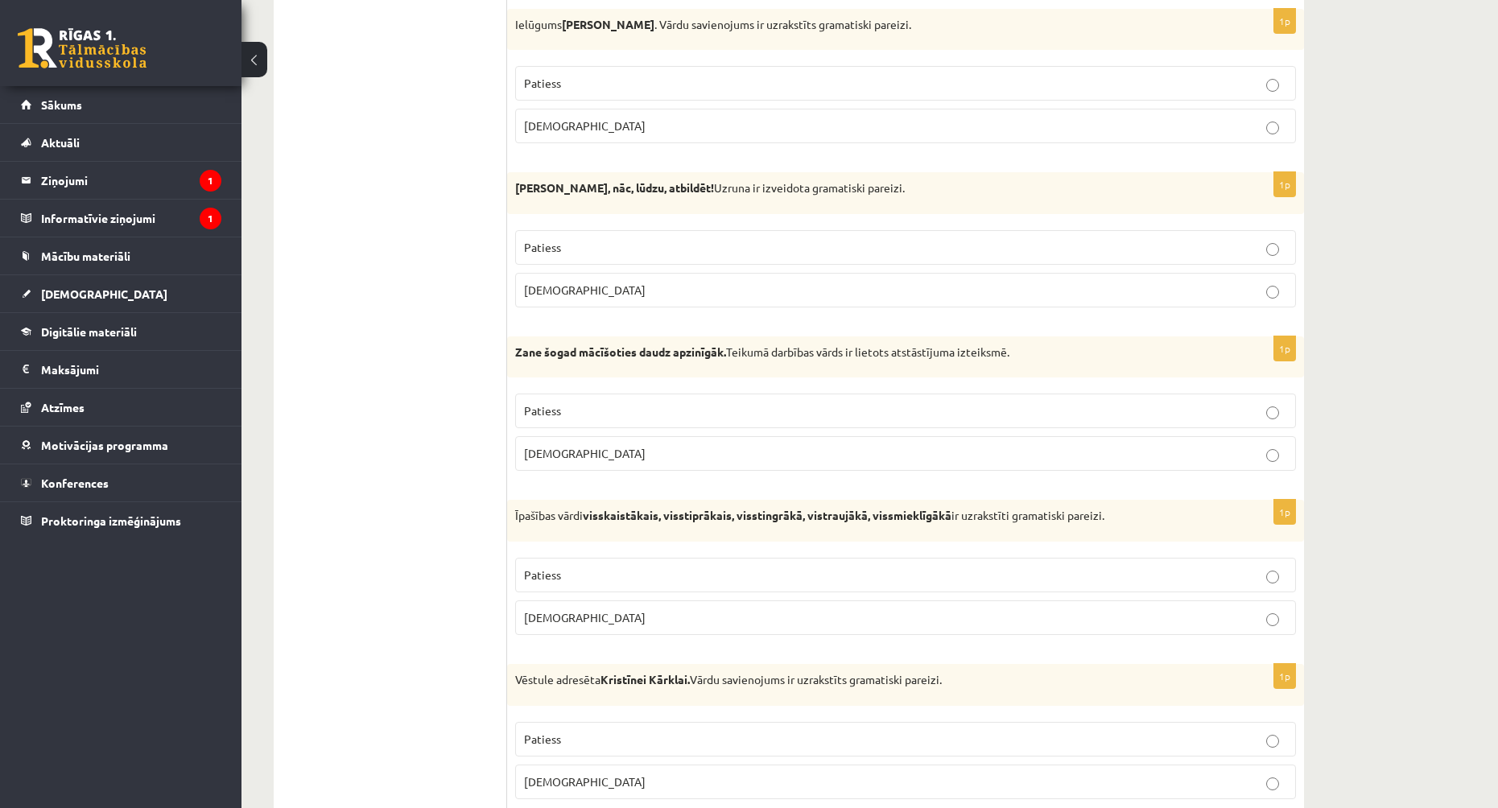
scroll to position [3704, 0]
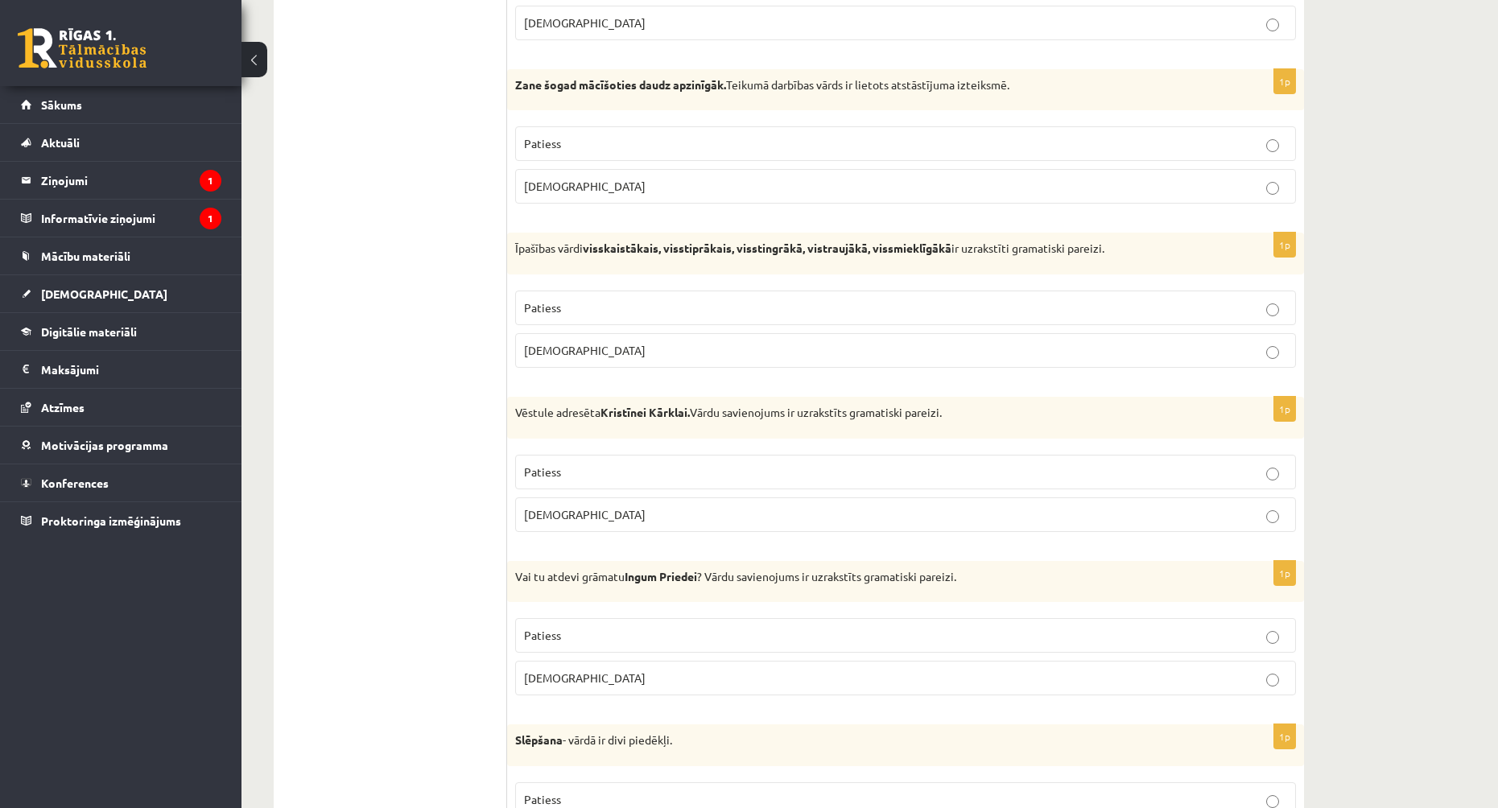
drag, startPoint x: 837, startPoint y: 546, endPoint x: 424, endPoint y: 407, distance: 436.4
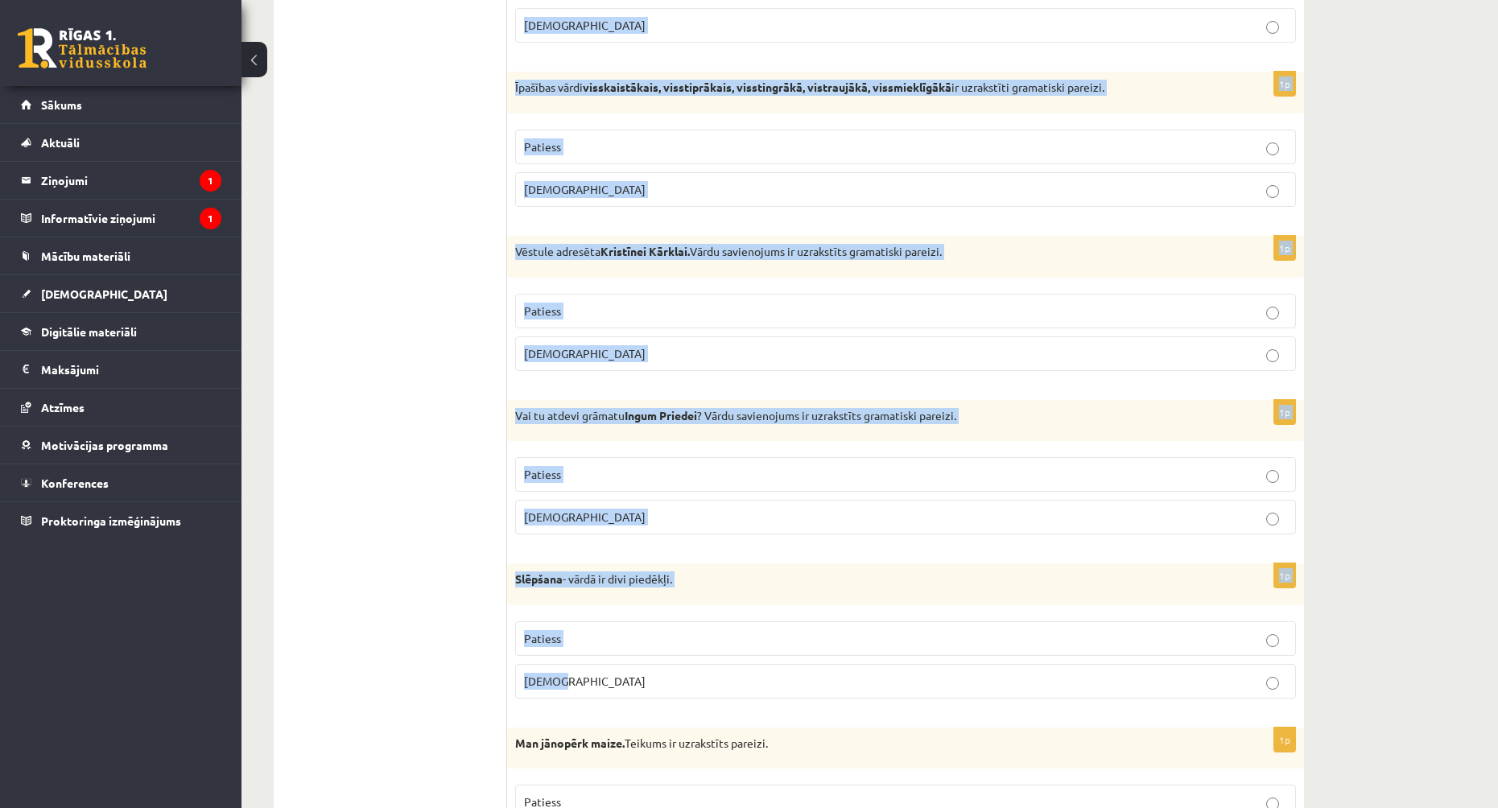
scroll to position [4473, 0]
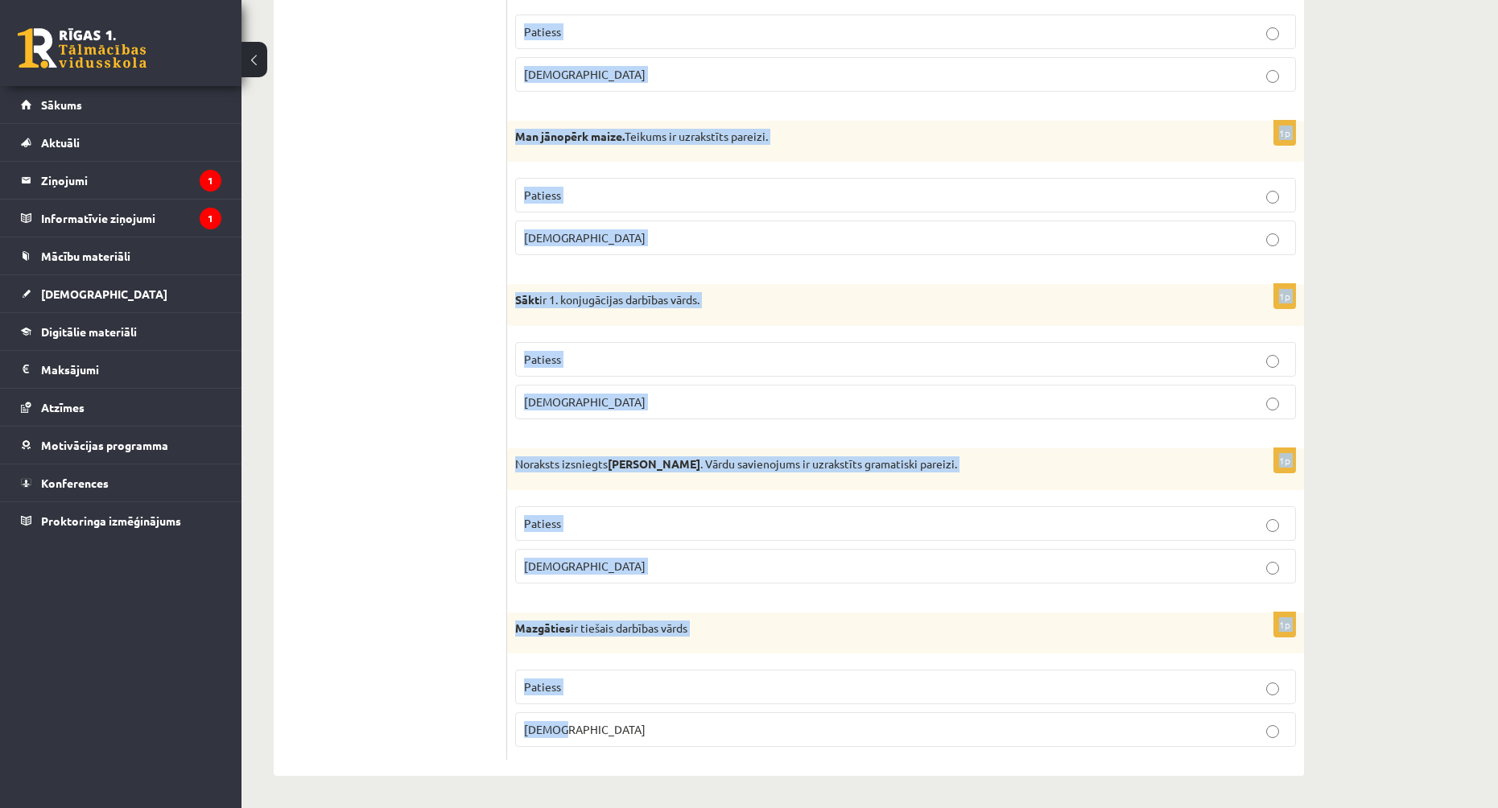
drag, startPoint x: 535, startPoint y: 352, endPoint x: 946, endPoint y: 741, distance: 566.2
copy form "Es dziedāšu par tevi ,tēvu zeme, par tavām druvām vecā līdumā! Teikumā nav uzru…"
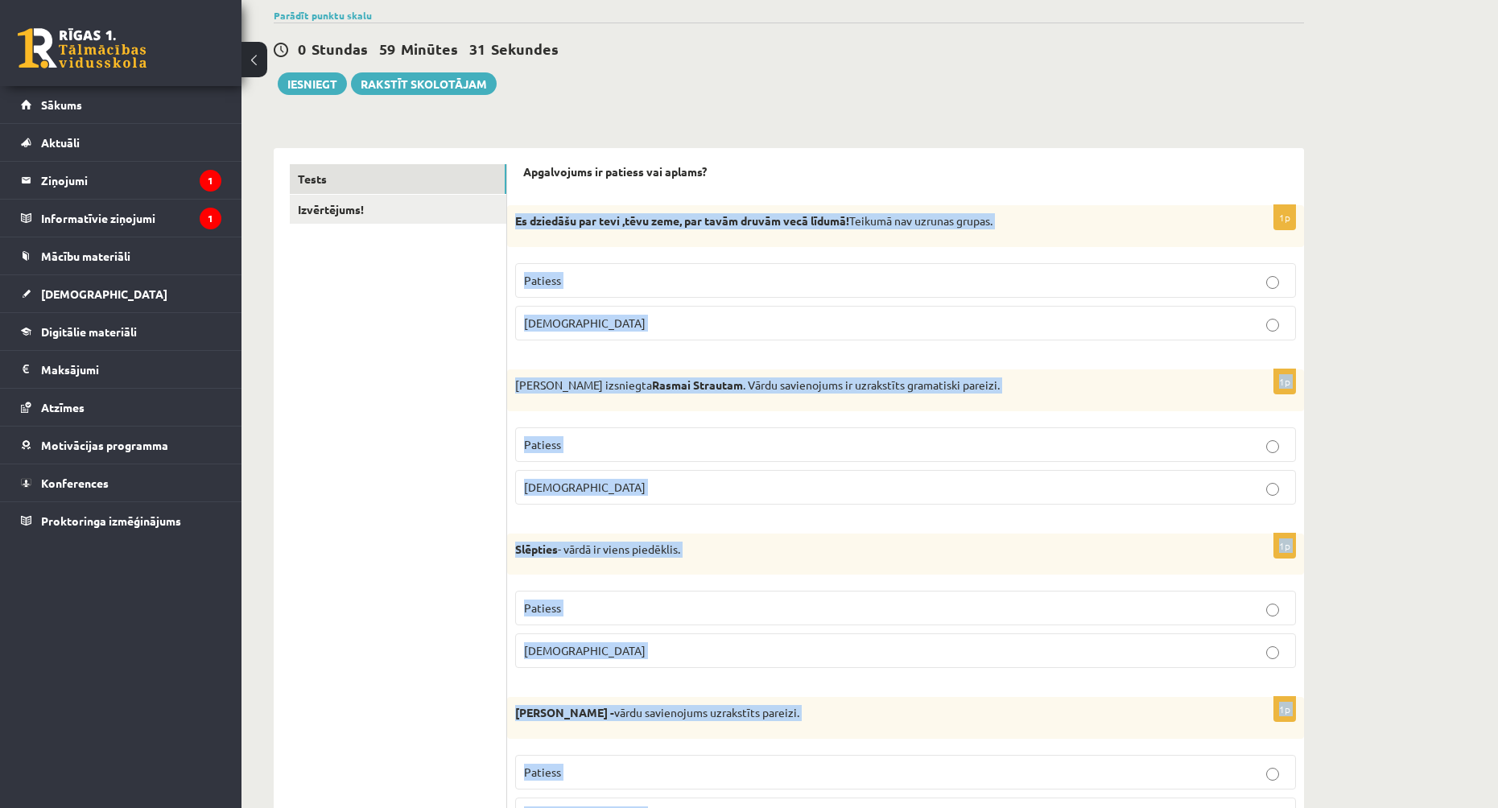
scroll to position [0, 0]
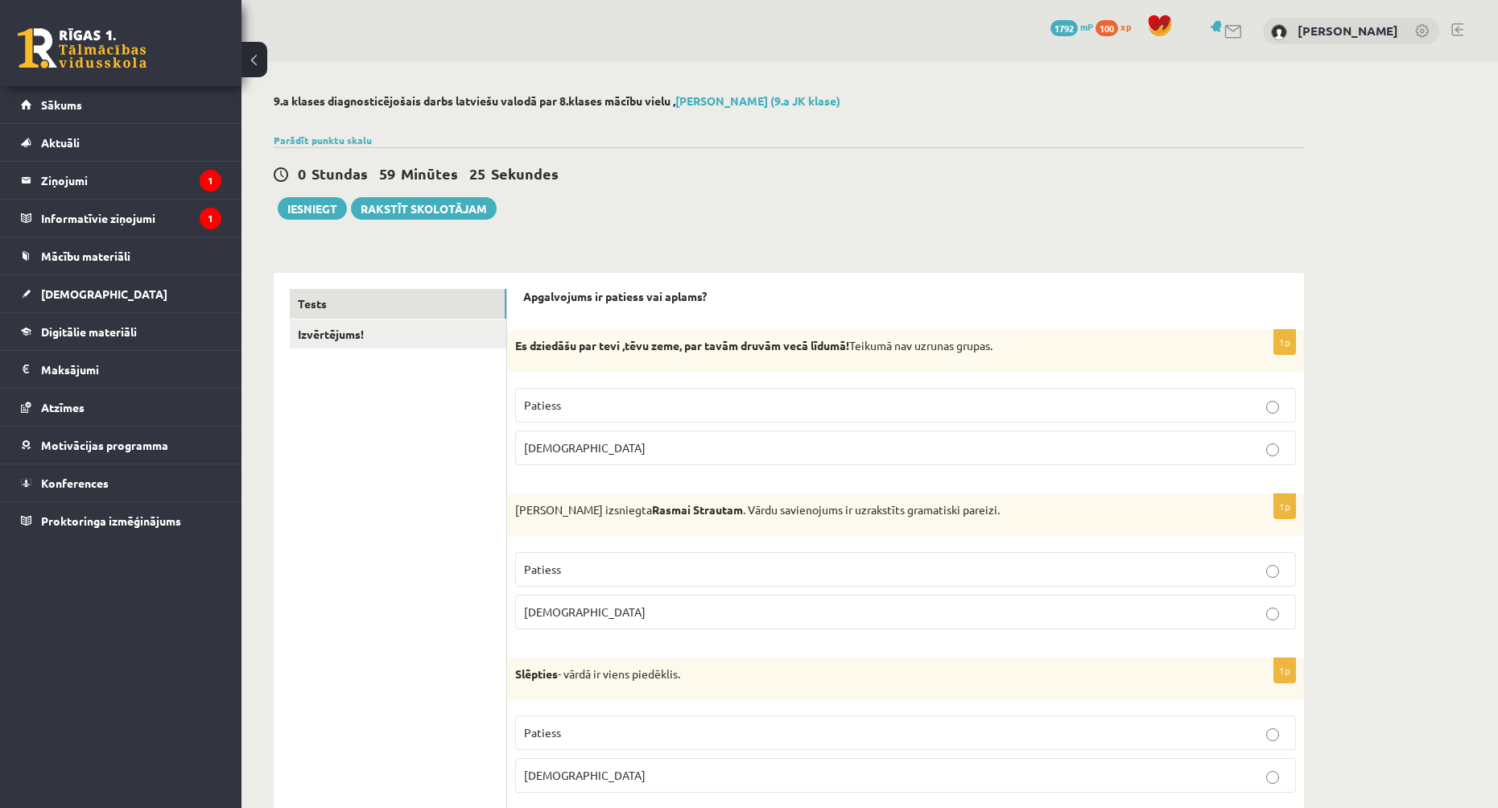
click at [572, 445] on p "Aplams" at bounding box center [905, 448] width 763 height 17
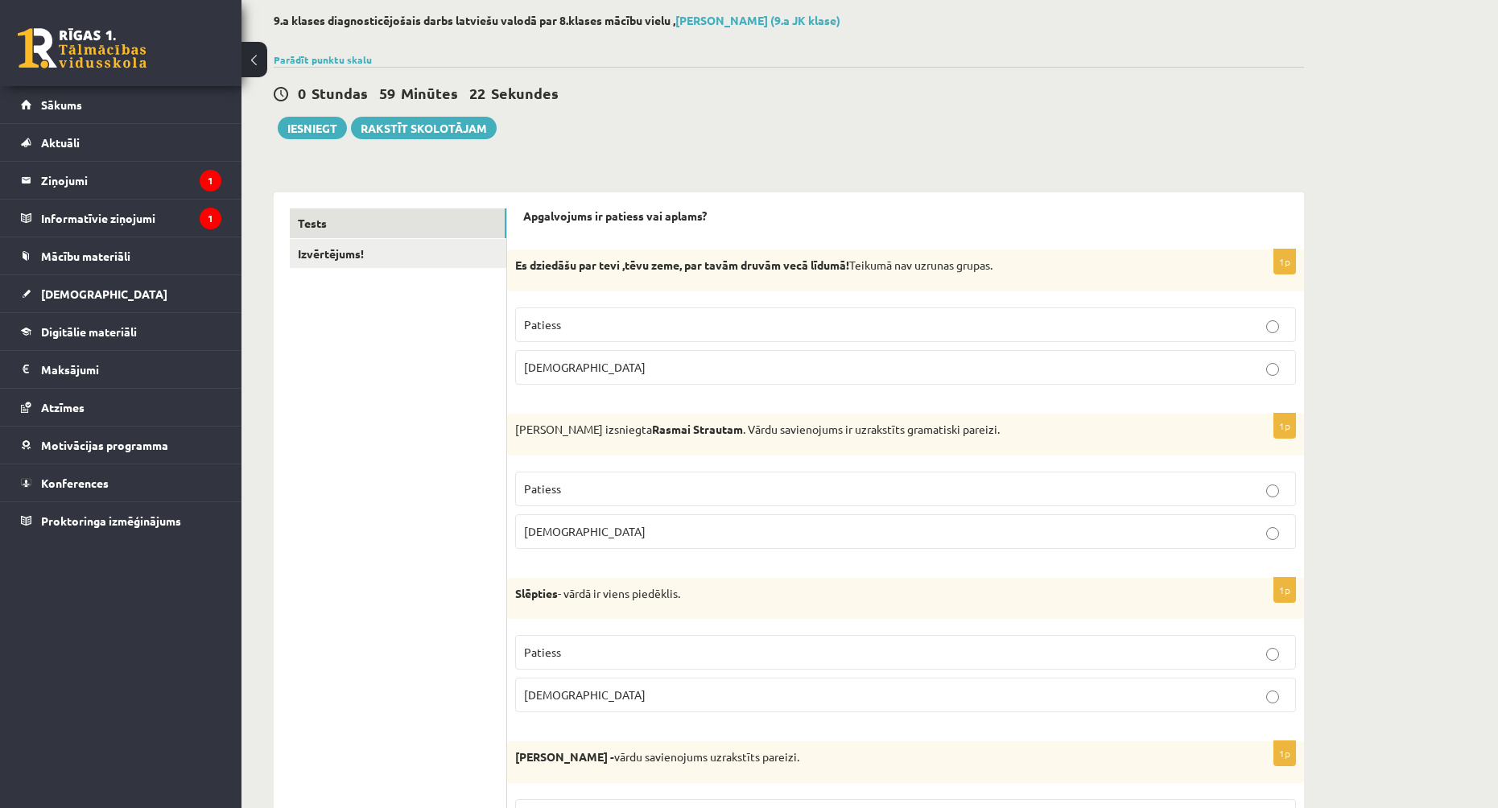
drag, startPoint x: 617, startPoint y: 487, endPoint x: 622, endPoint y: 498, distance: 12.6
click at [616, 487] on p "Patiess" at bounding box center [905, 489] width 763 height 17
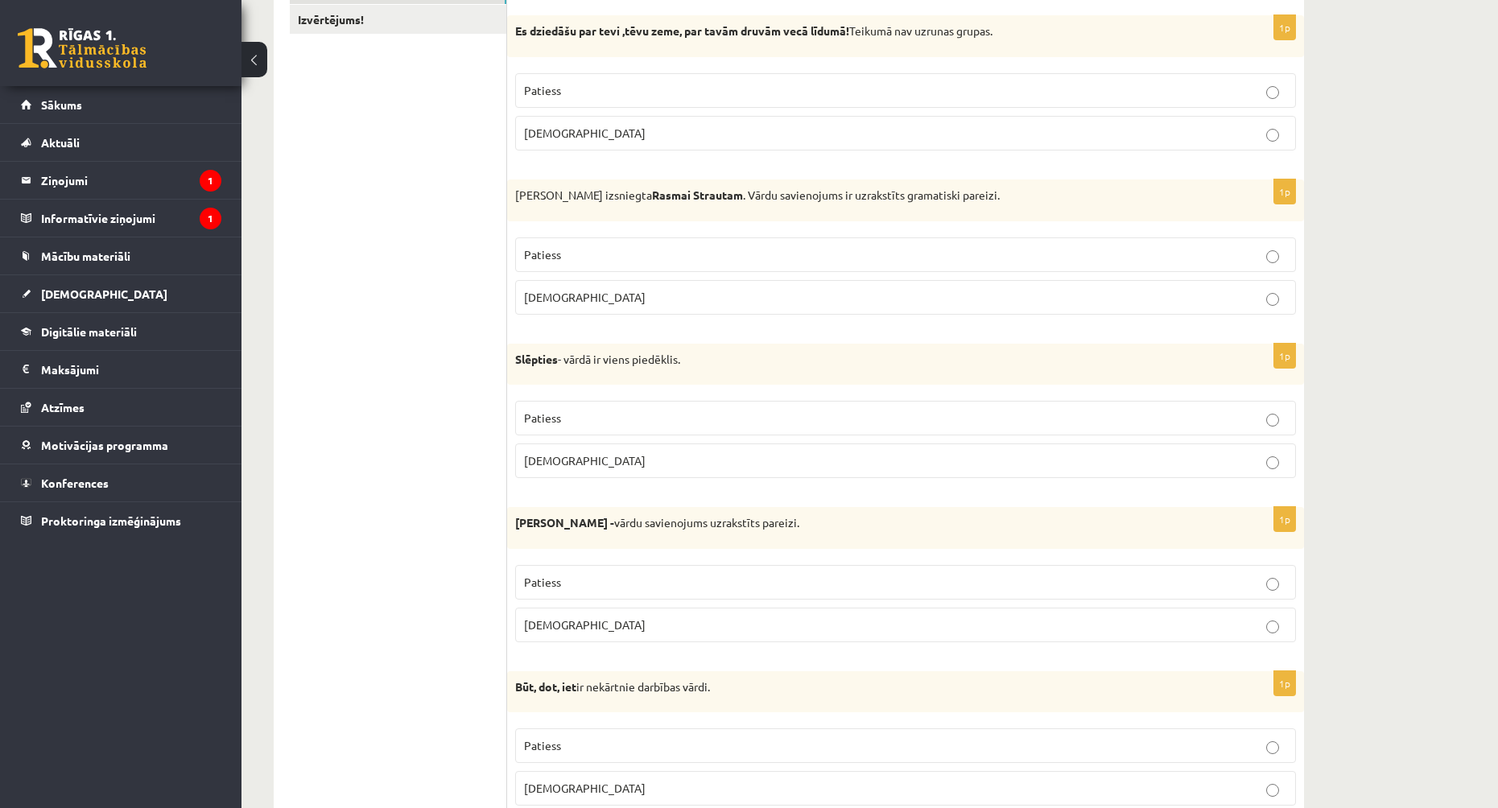
scroll to position [322, 0]
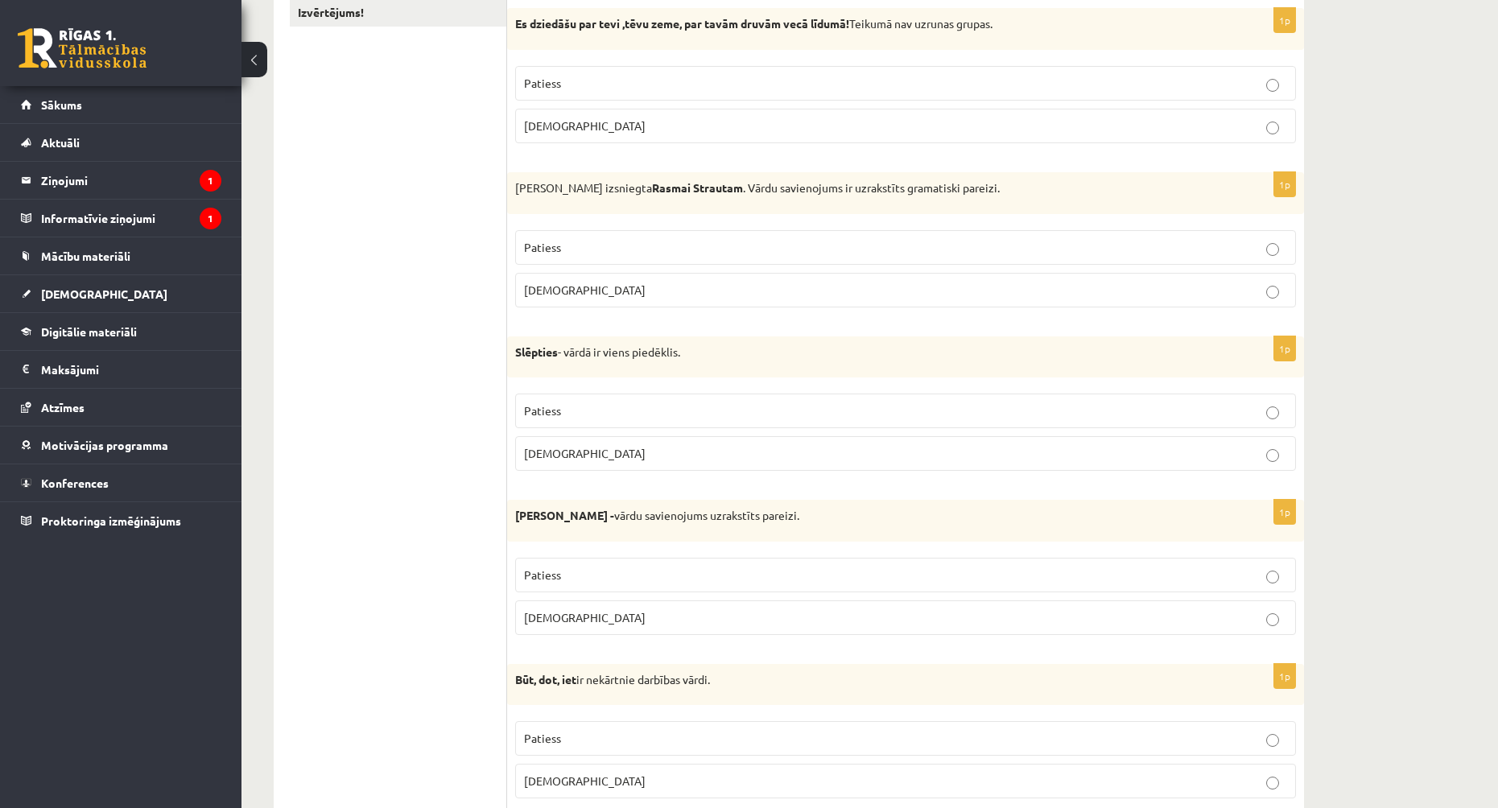
click at [613, 414] on p "Patiess" at bounding box center [905, 411] width 763 height 17
click at [634, 453] on p "Aplams" at bounding box center [905, 453] width 763 height 17
click at [624, 416] on p "Patiess" at bounding box center [905, 411] width 763 height 17
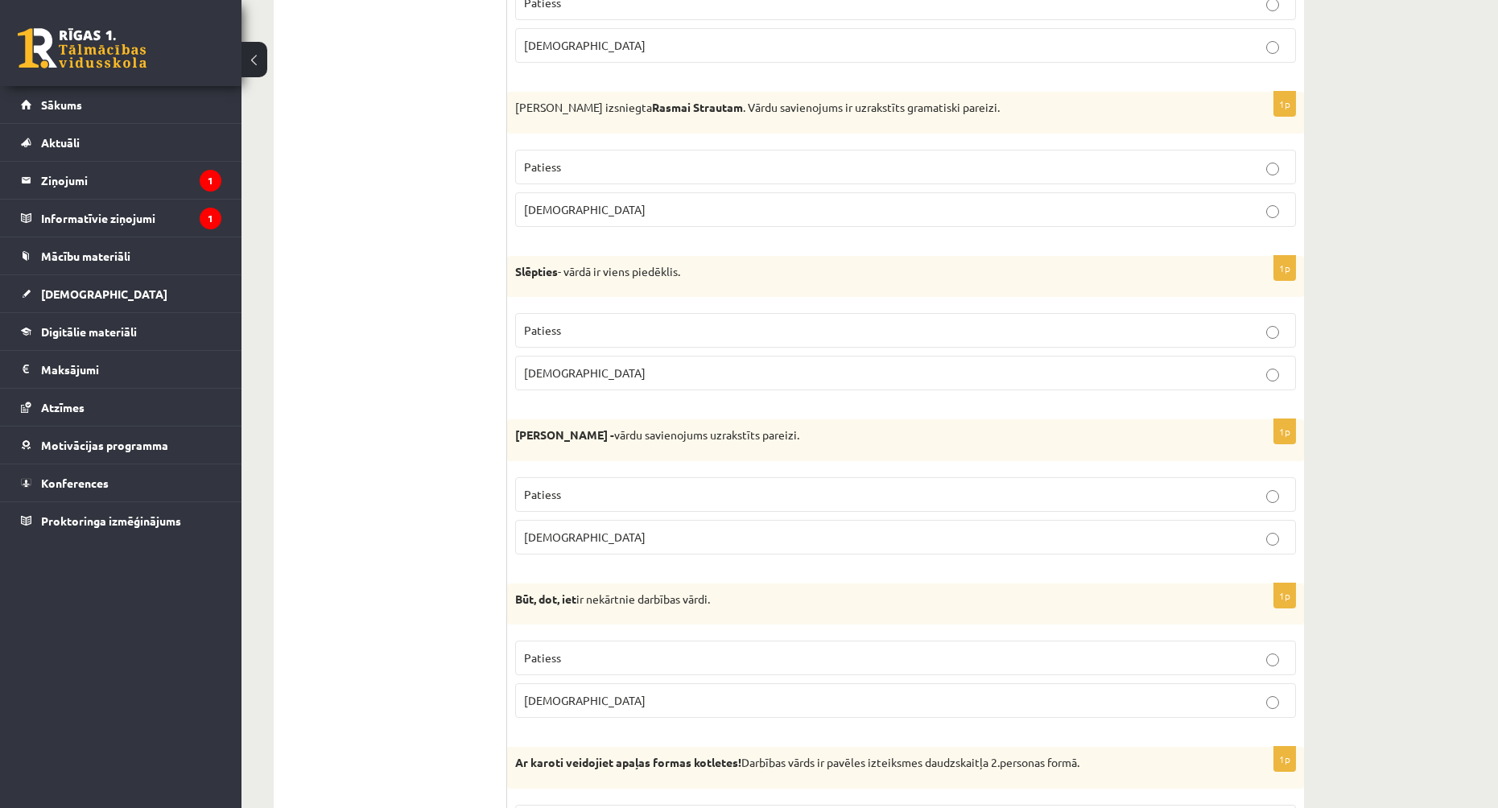
click at [618, 540] on p "Aplams" at bounding box center [905, 537] width 763 height 17
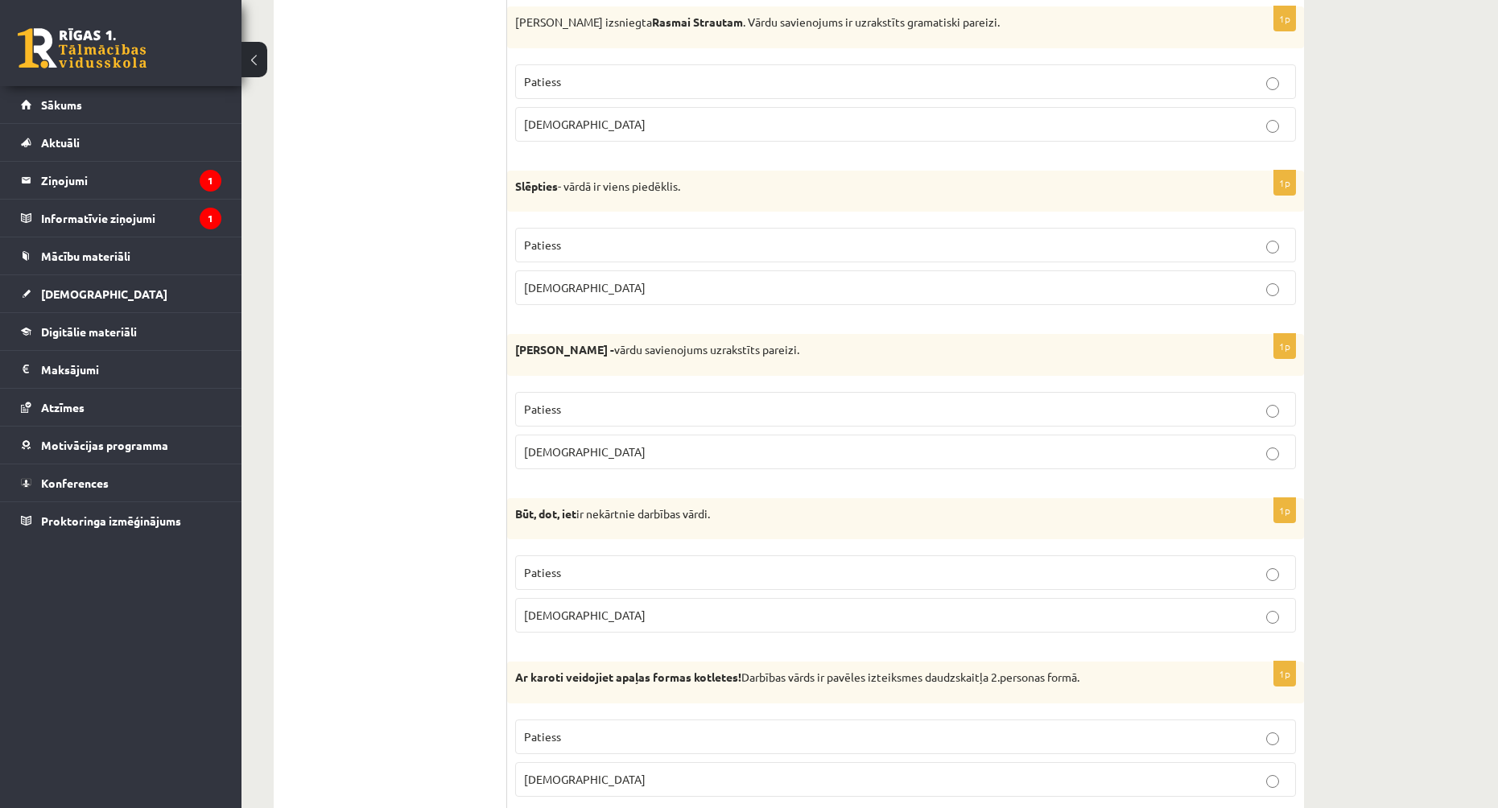
scroll to position [564, 0]
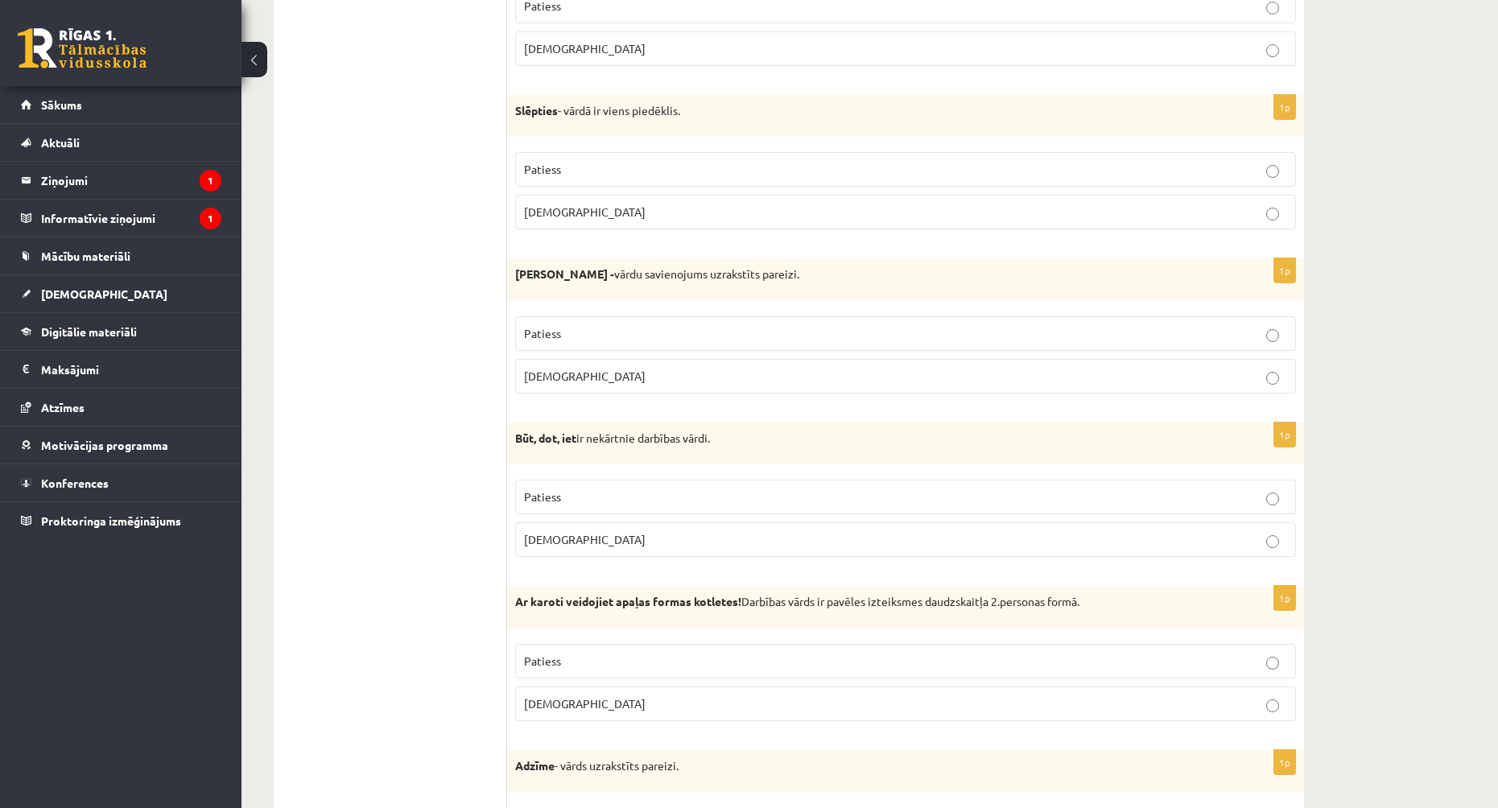
click at [576, 503] on p "Patiess" at bounding box center [905, 497] width 763 height 17
click at [592, 699] on p "Aplams" at bounding box center [905, 704] width 763 height 17
click at [621, 670] on p "Patiess" at bounding box center [905, 661] width 763 height 17
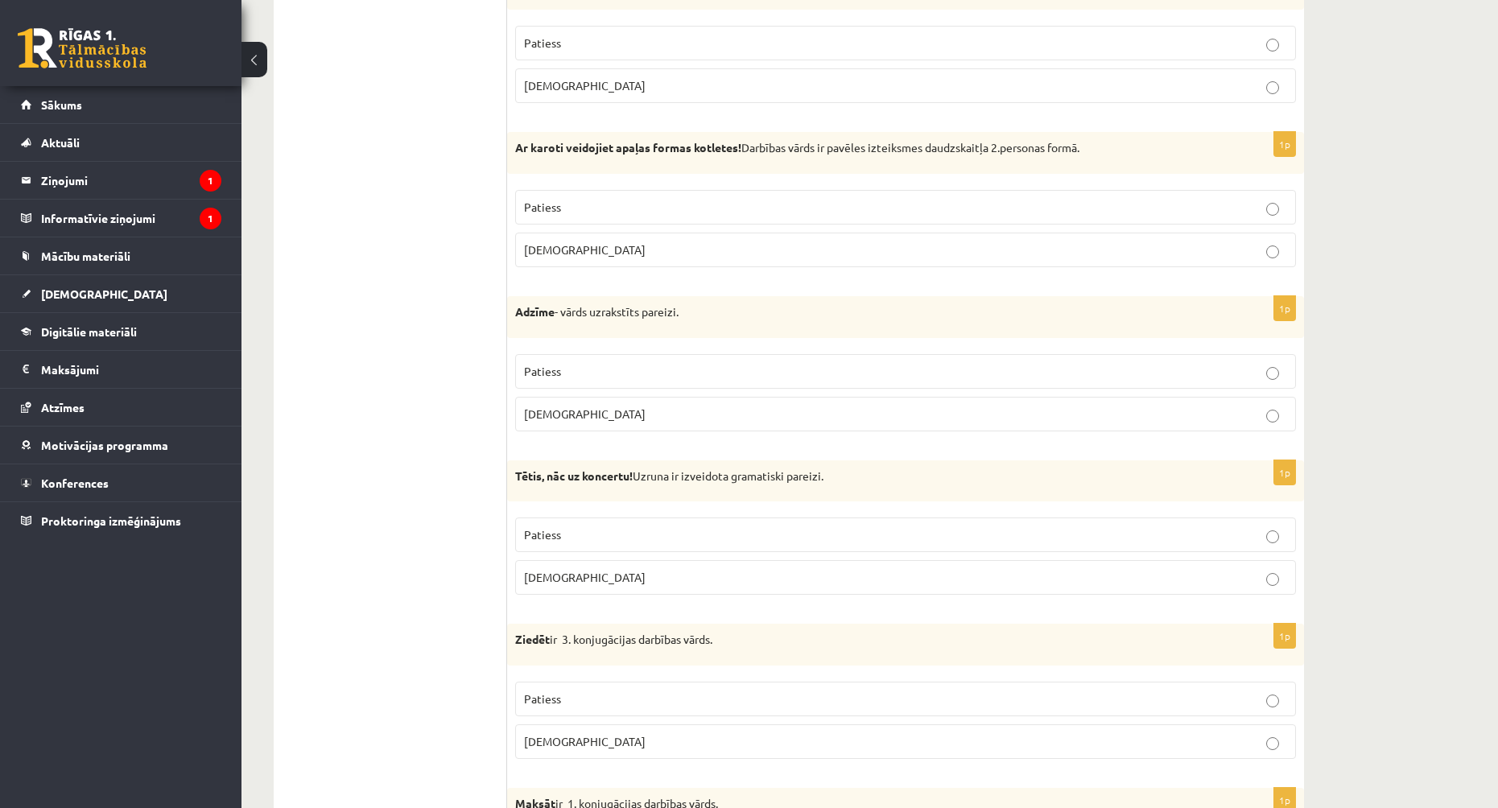
scroll to position [1047, 0]
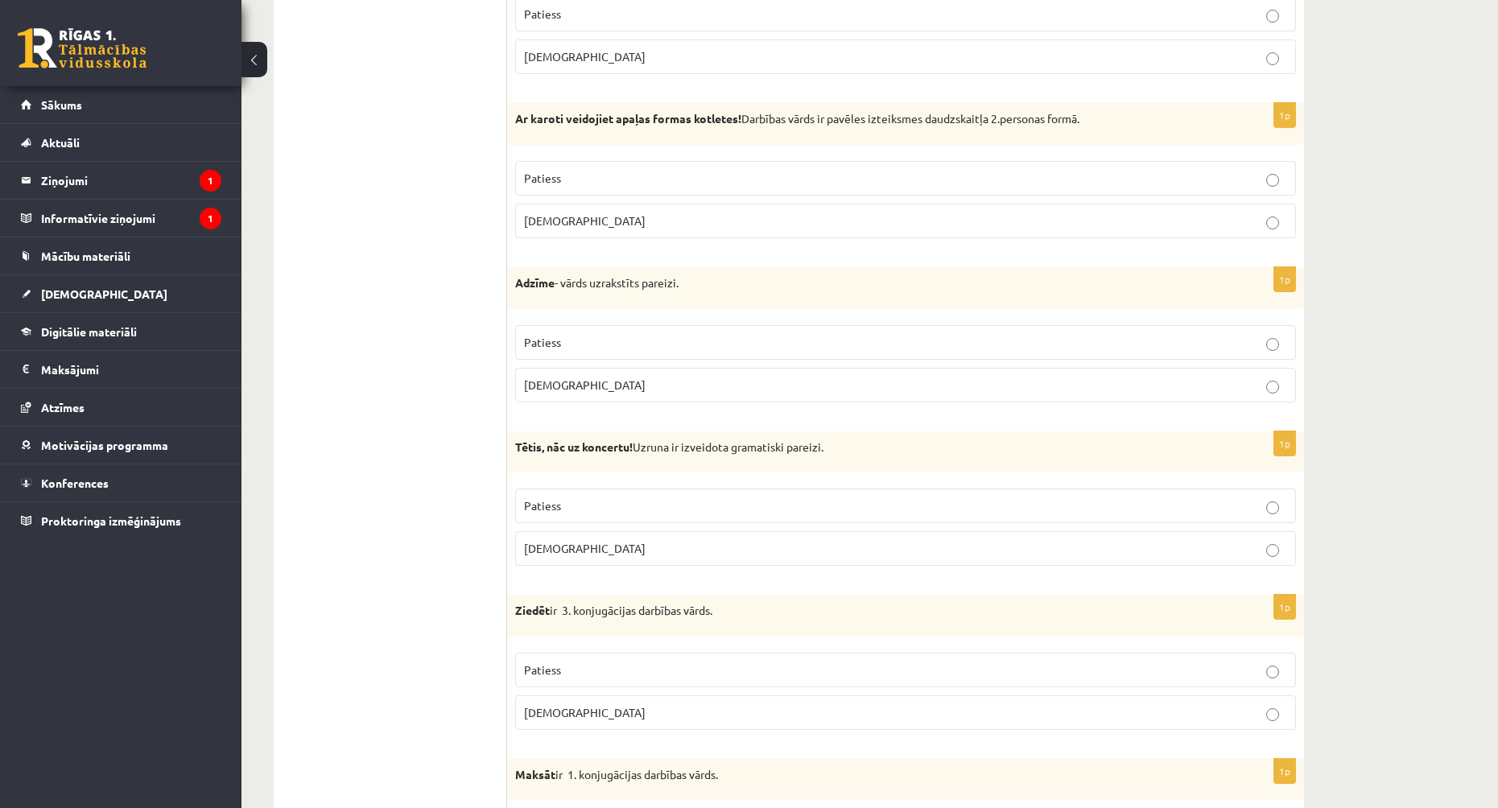
click at [597, 384] on p "Aplams" at bounding box center [905, 385] width 763 height 17
click at [646, 547] on p "Aplams" at bounding box center [905, 548] width 763 height 17
click at [564, 680] on label "Patiess" at bounding box center [905, 670] width 781 height 35
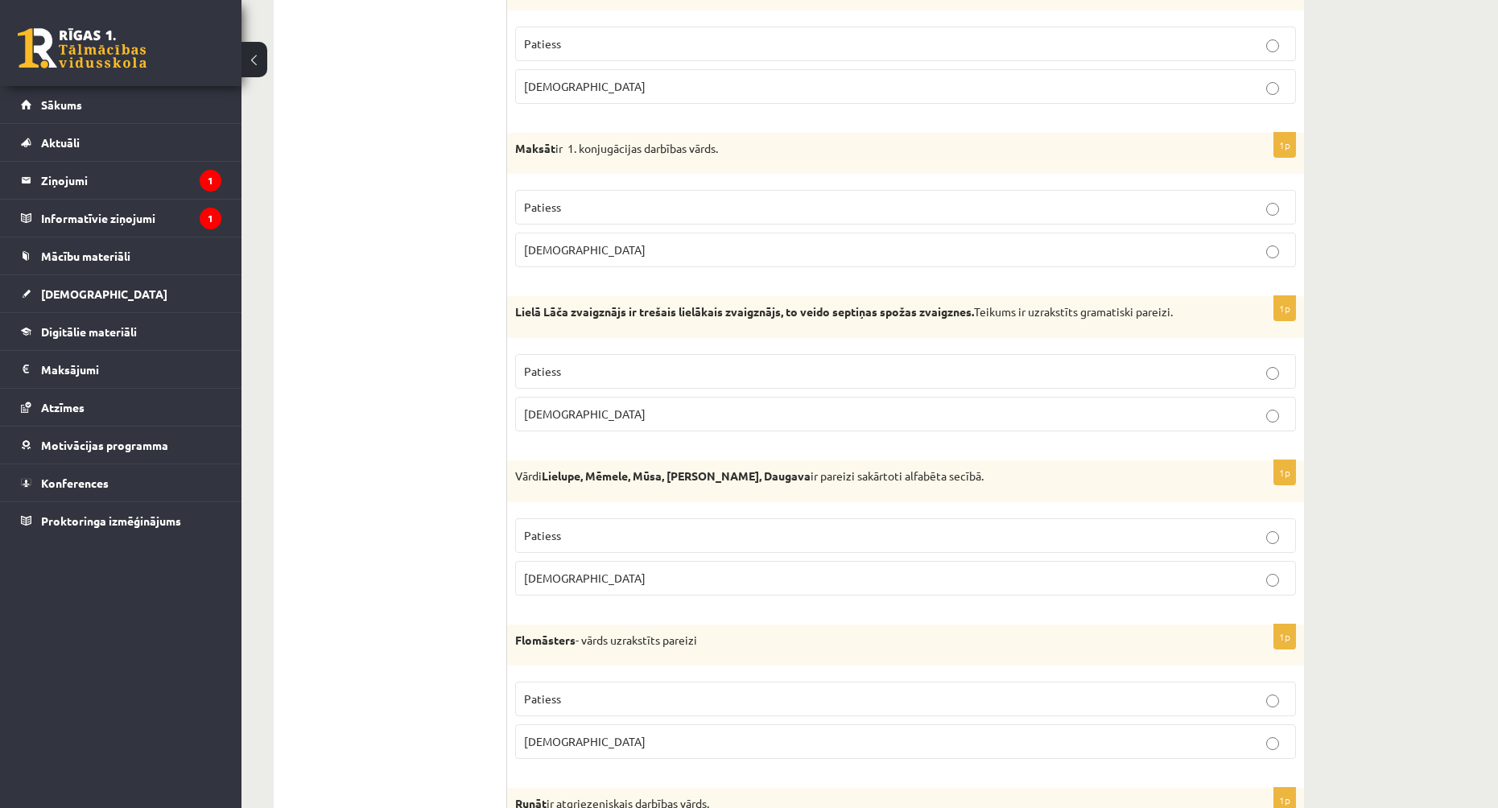
scroll to position [1691, 0]
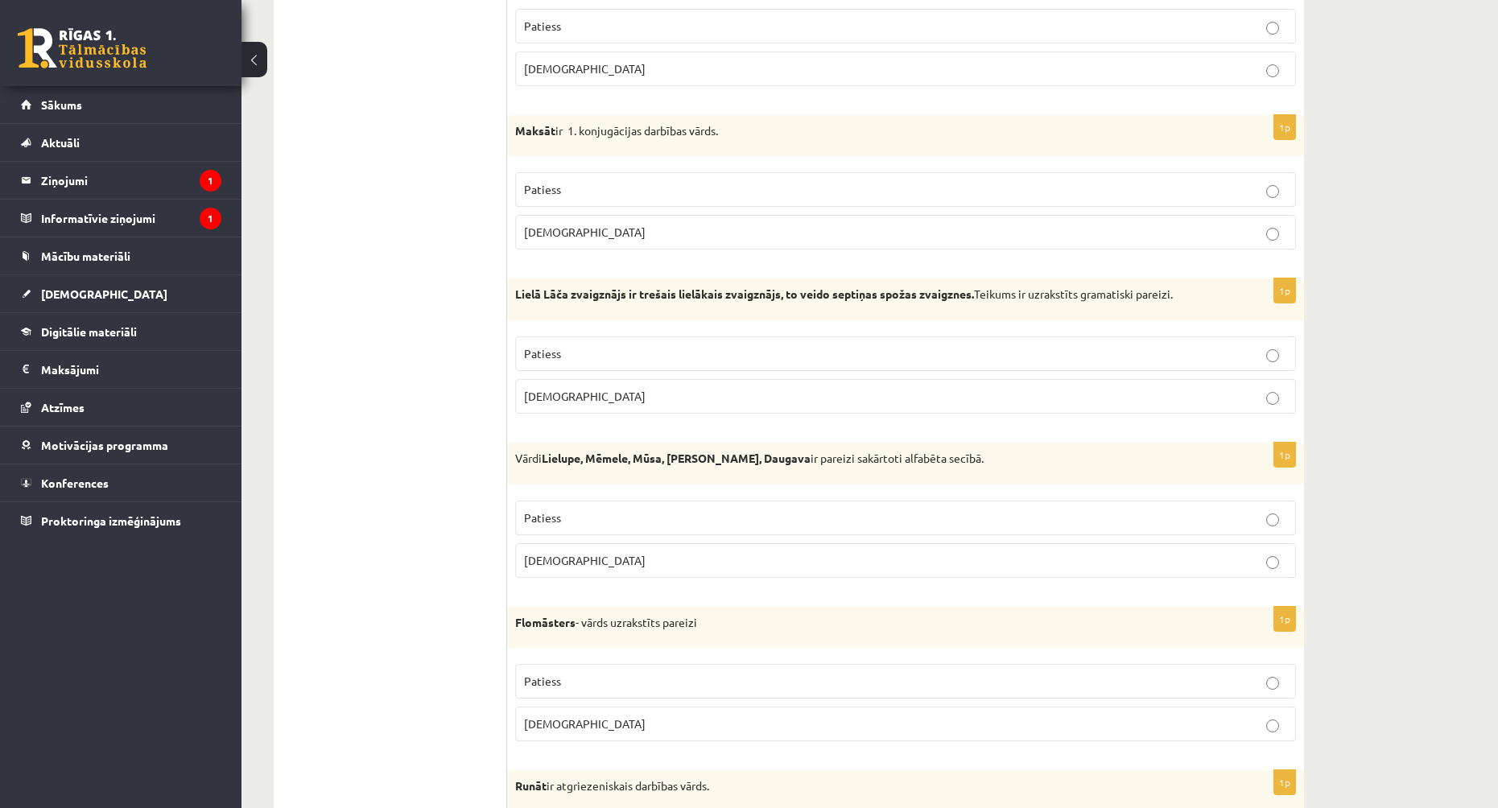
click at [709, 357] on p "Patiess" at bounding box center [905, 353] width 763 height 17
click at [639, 184] on p "Patiess" at bounding box center [905, 189] width 763 height 17
click at [672, 523] on p "Patiess" at bounding box center [905, 518] width 763 height 17
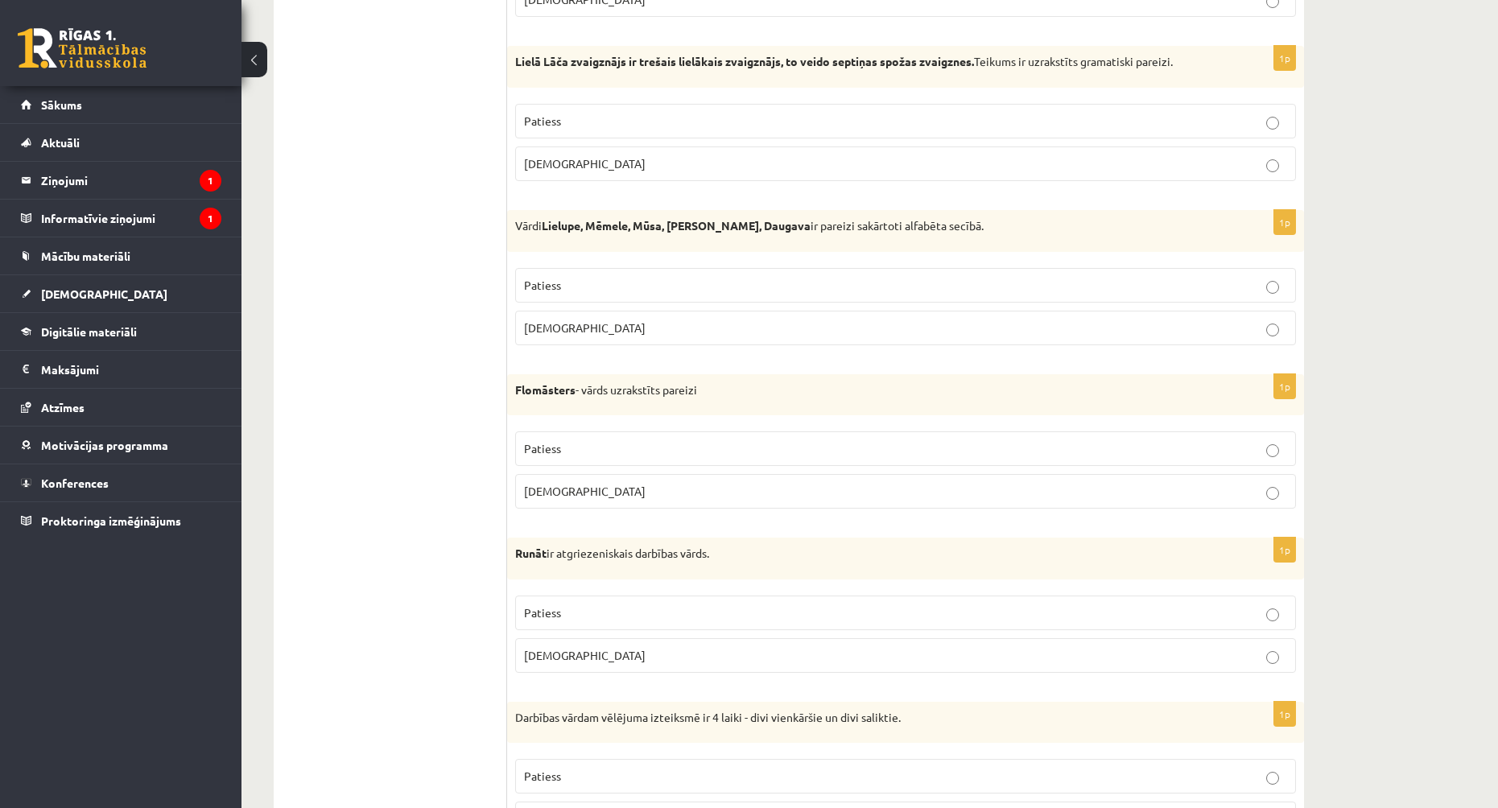
scroll to position [1932, 0]
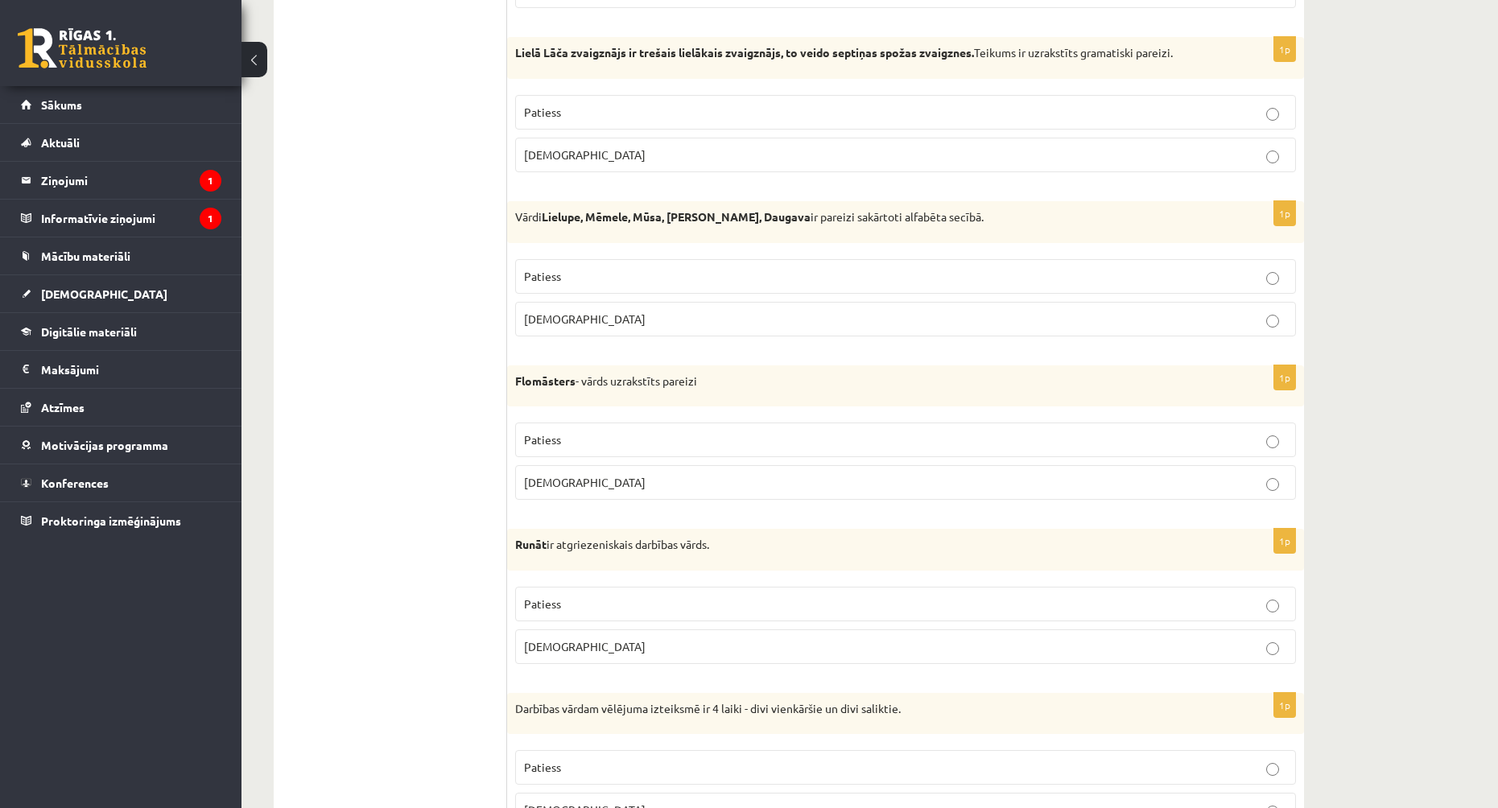
click at [671, 448] on p "Patiess" at bounding box center [905, 440] width 763 height 17
click at [673, 644] on p "Aplams" at bounding box center [905, 647] width 763 height 17
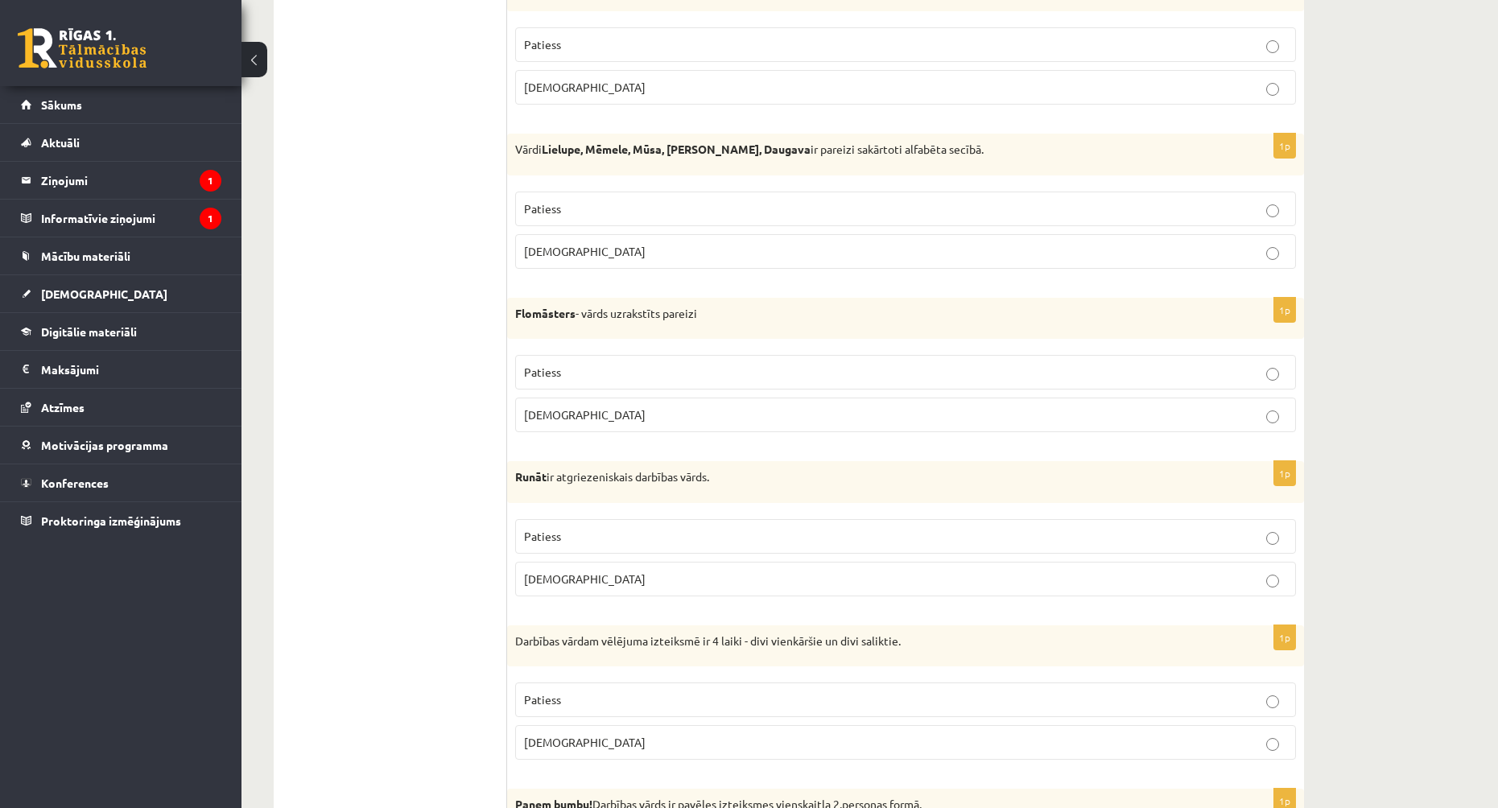
scroll to position [2094, 0]
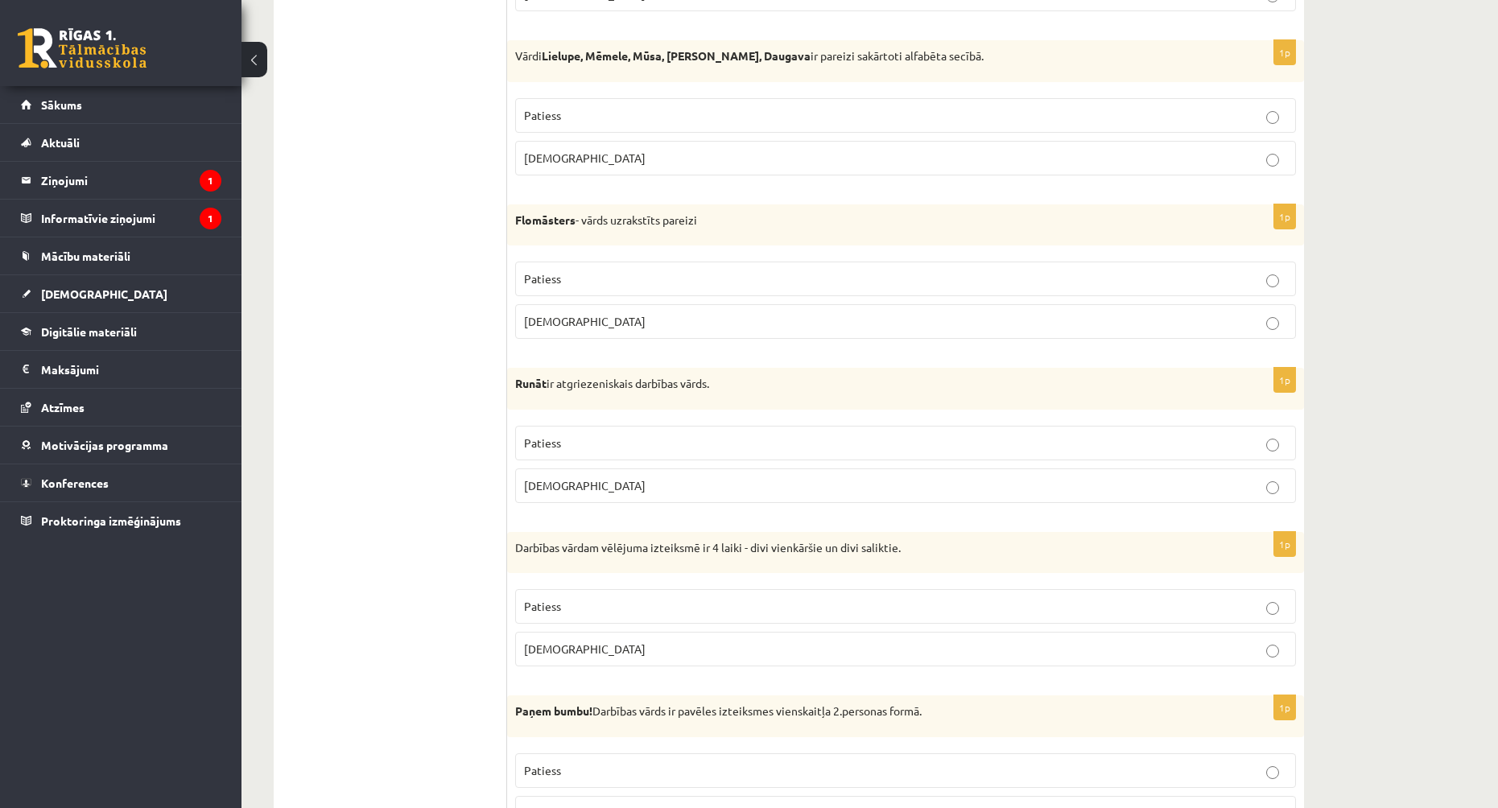
click at [715, 644] on p "Aplams" at bounding box center [905, 649] width 763 height 17
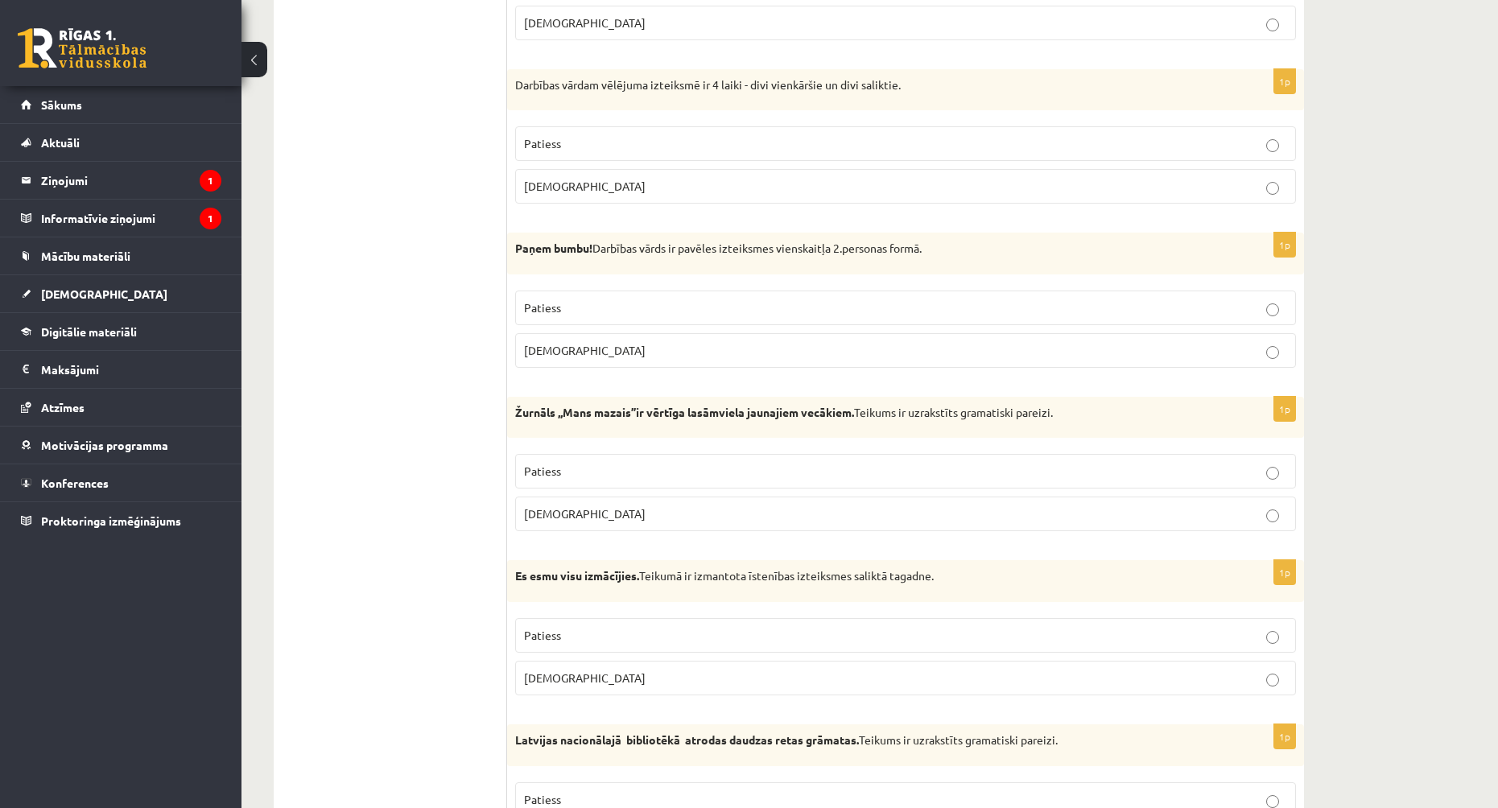
scroll to position [2577, 0]
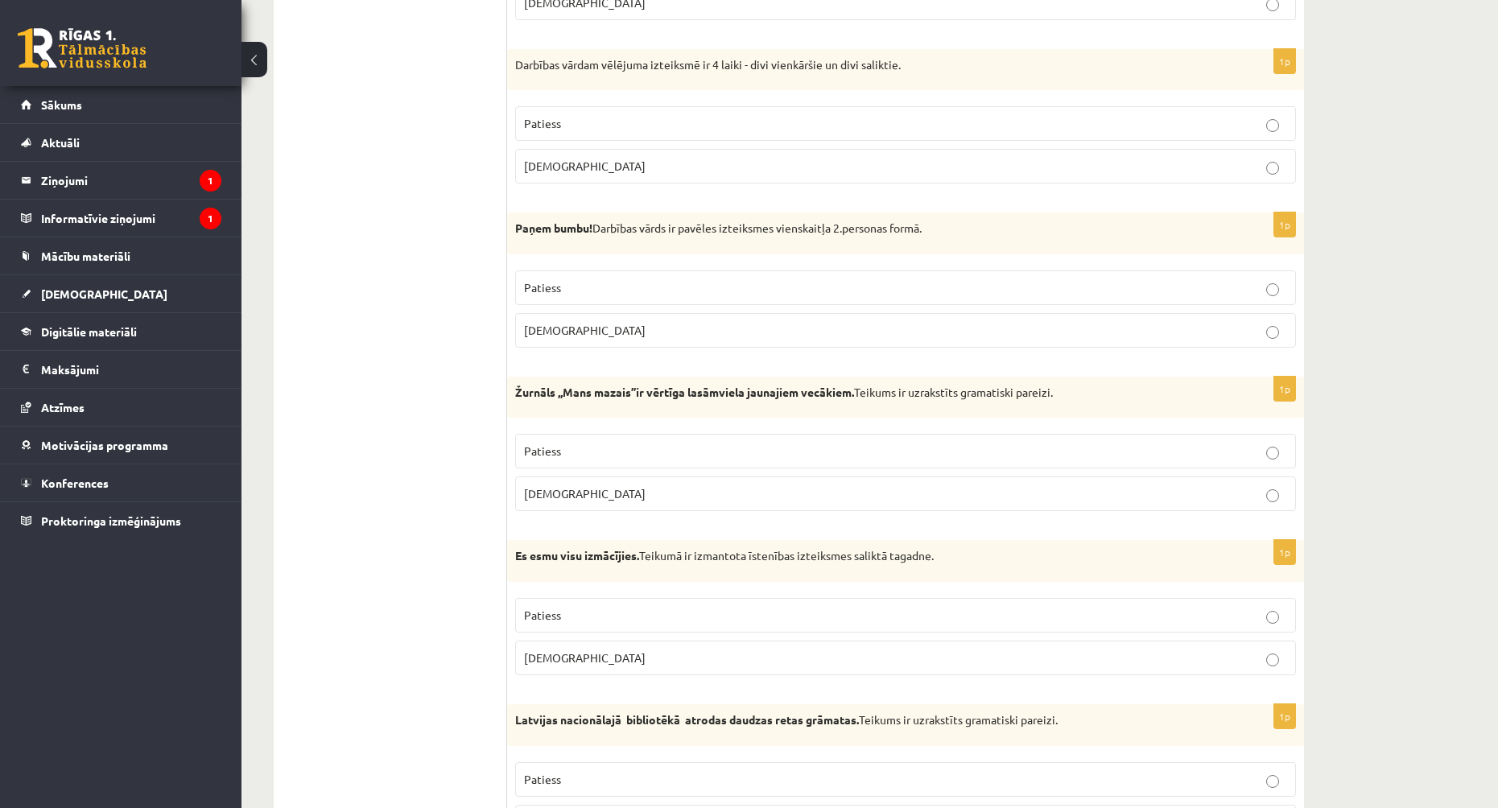
click at [630, 291] on p "Patiess" at bounding box center [905, 287] width 763 height 17
click at [660, 498] on p "Aplams" at bounding box center [905, 494] width 763 height 17
click at [642, 614] on p "Patiess" at bounding box center [905, 615] width 763 height 17
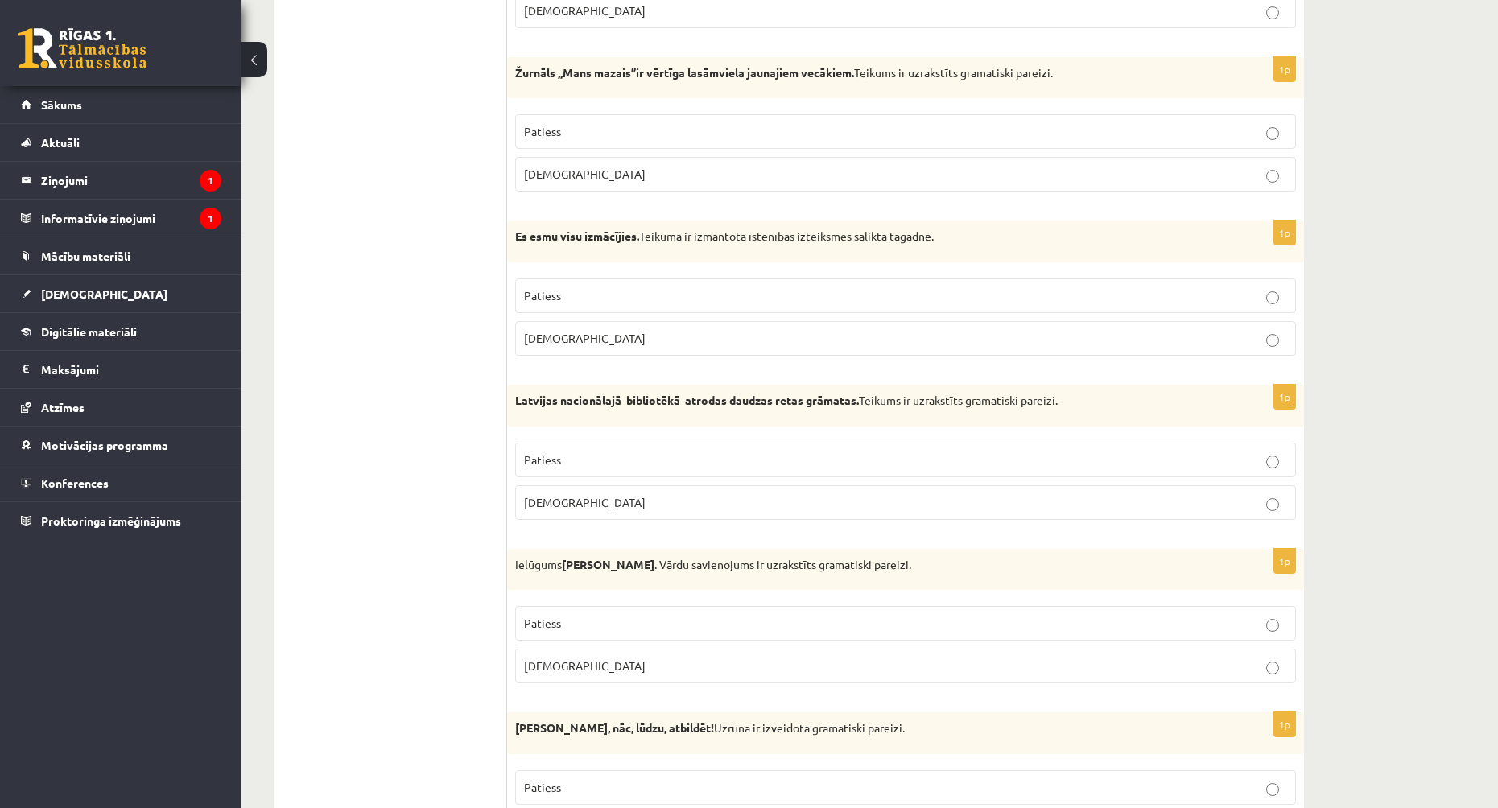
scroll to position [2899, 0]
click at [665, 504] on p "Aplams" at bounding box center [905, 500] width 763 height 17
click at [629, 655] on label "Aplams" at bounding box center [905, 664] width 781 height 35
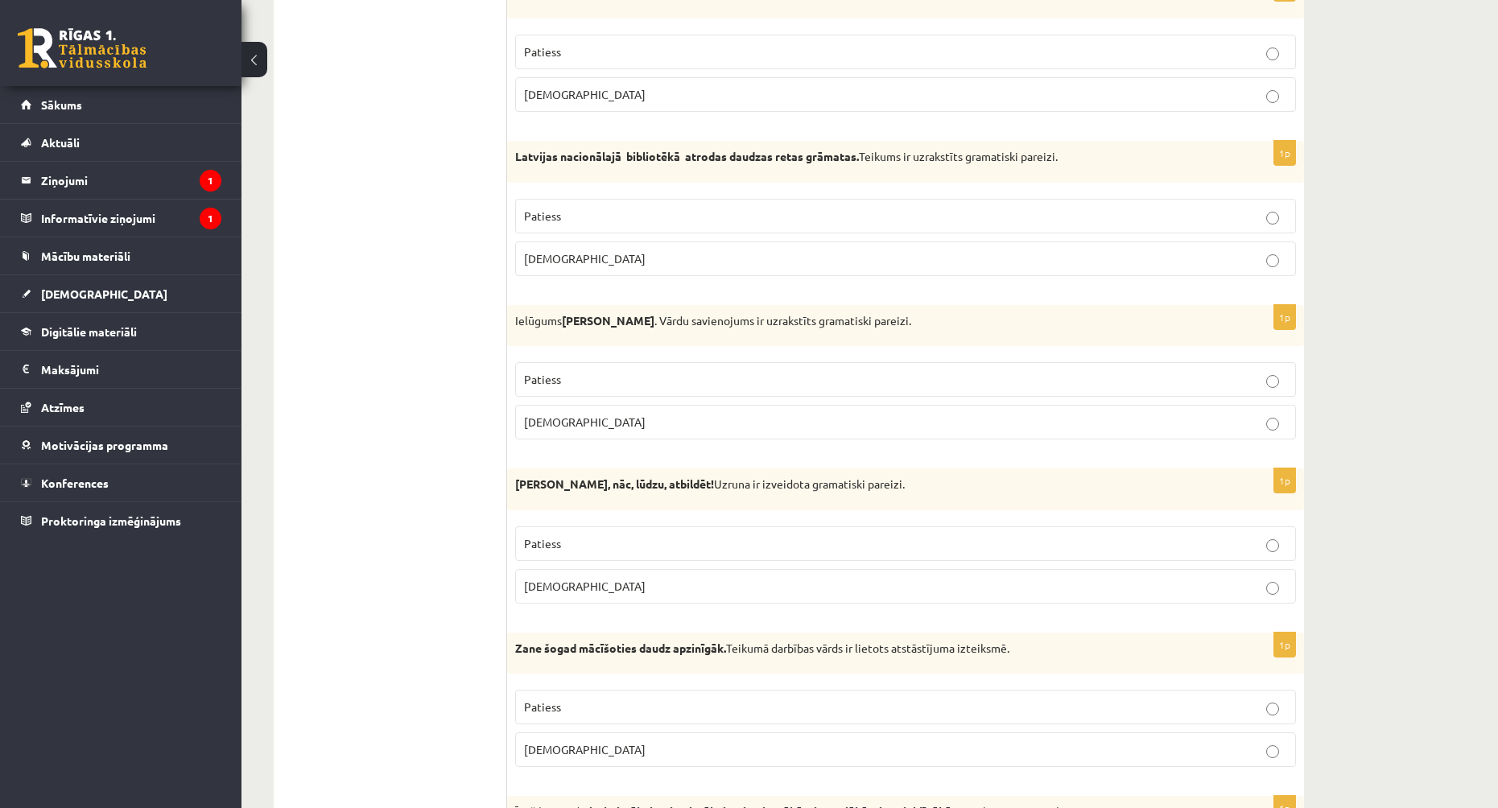
click at [623, 603] on label "Aplams" at bounding box center [905, 586] width 781 height 35
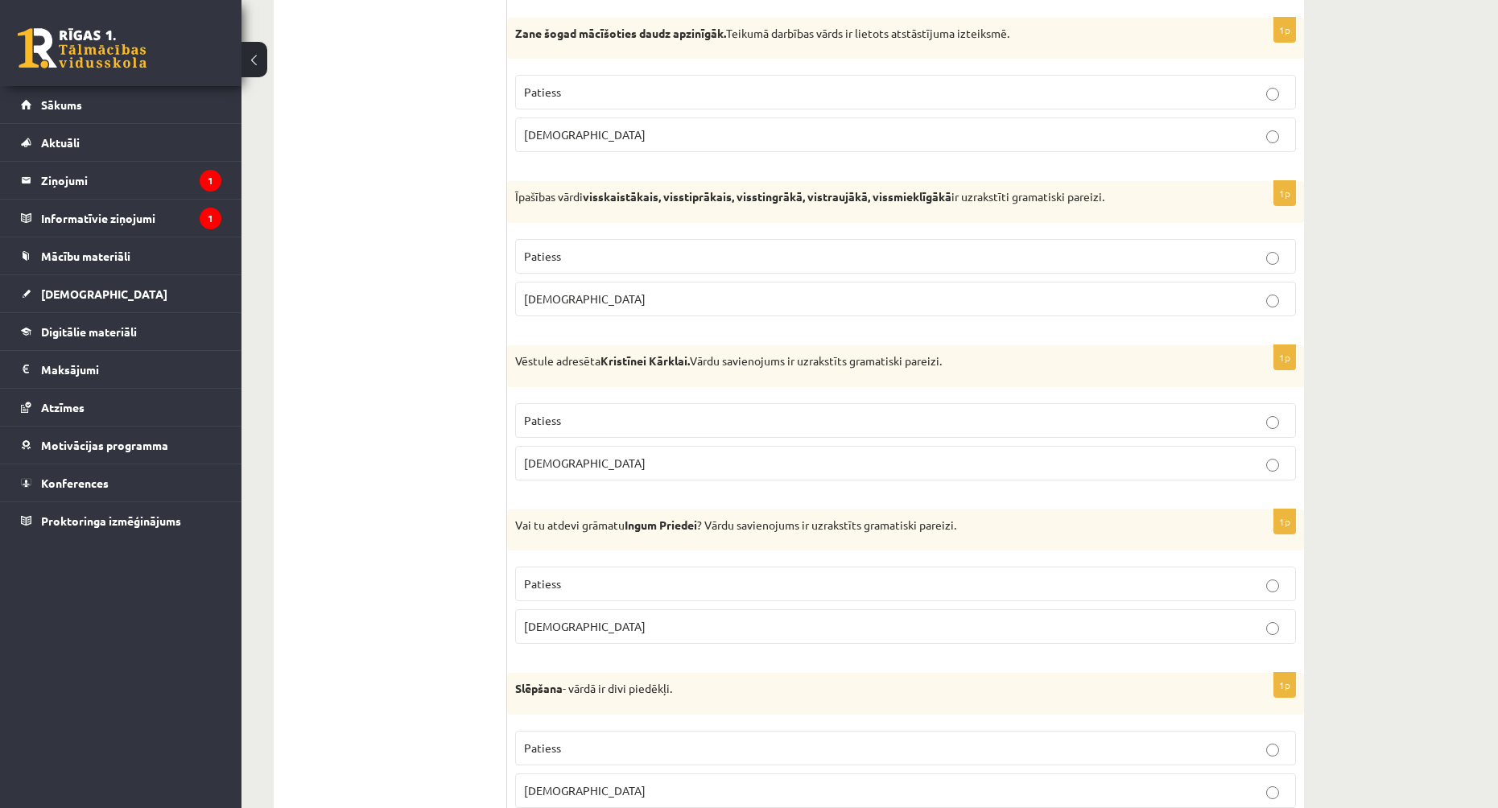
scroll to position [3784, 0]
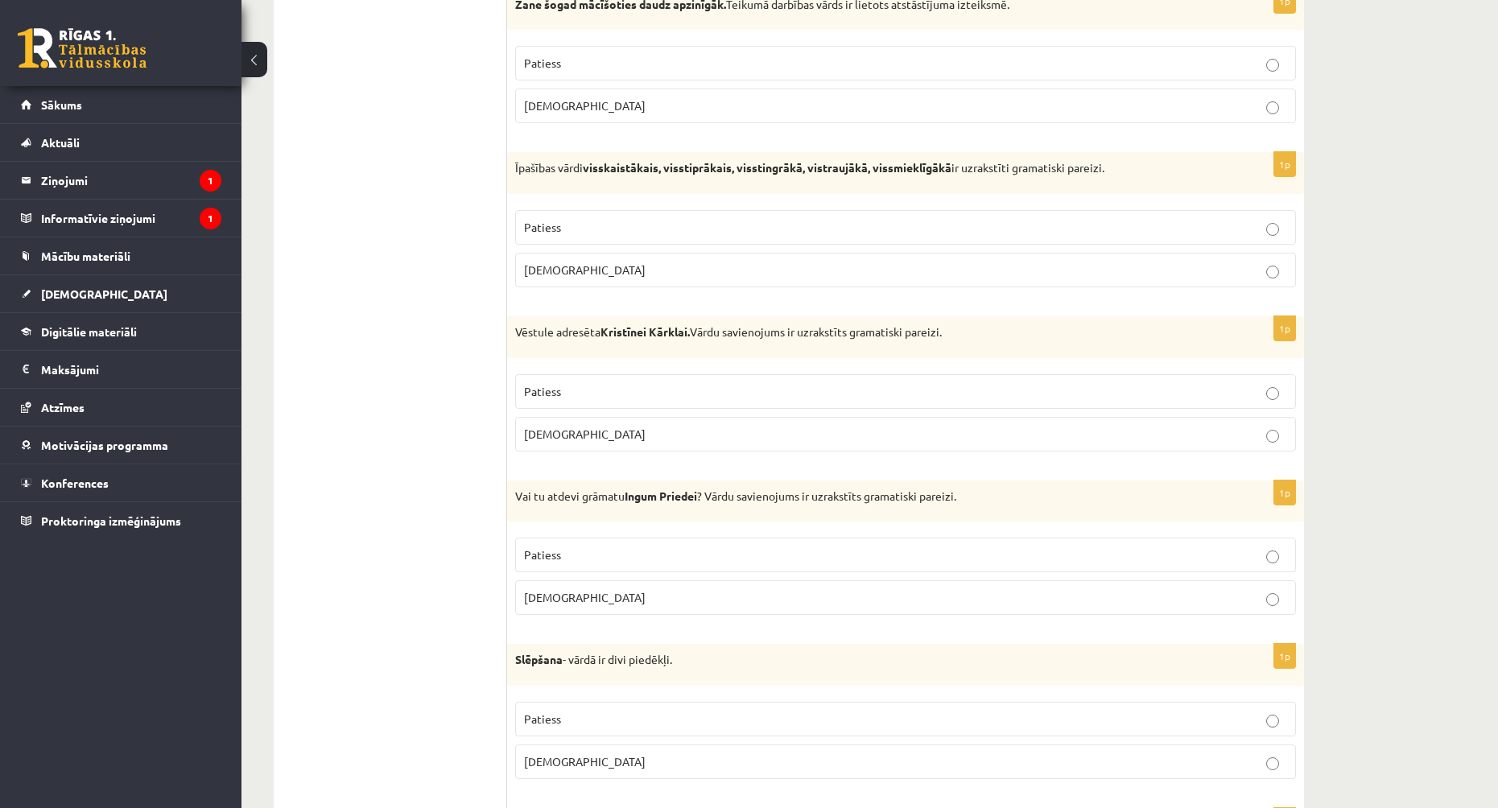
click at [580, 59] on p "Patiess" at bounding box center [905, 63] width 763 height 17
click at [601, 232] on p "Patiess" at bounding box center [905, 227] width 763 height 17
click at [597, 392] on p "Patiess" at bounding box center [905, 391] width 763 height 17
click at [681, 559] on p "Patiess" at bounding box center [905, 555] width 763 height 17
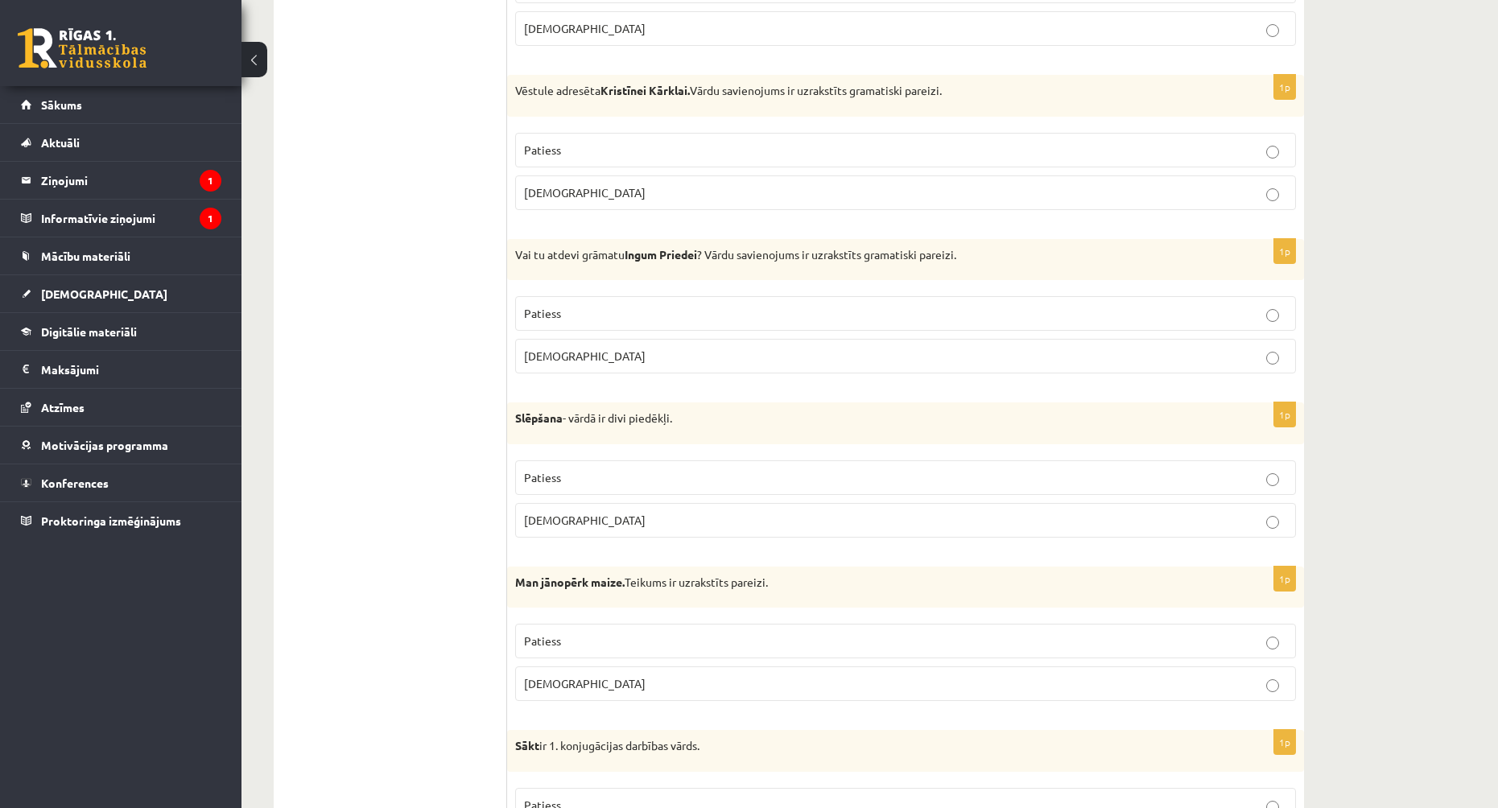
click at [648, 527] on p "Aplams" at bounding box center [905, 520] width 763 height 17
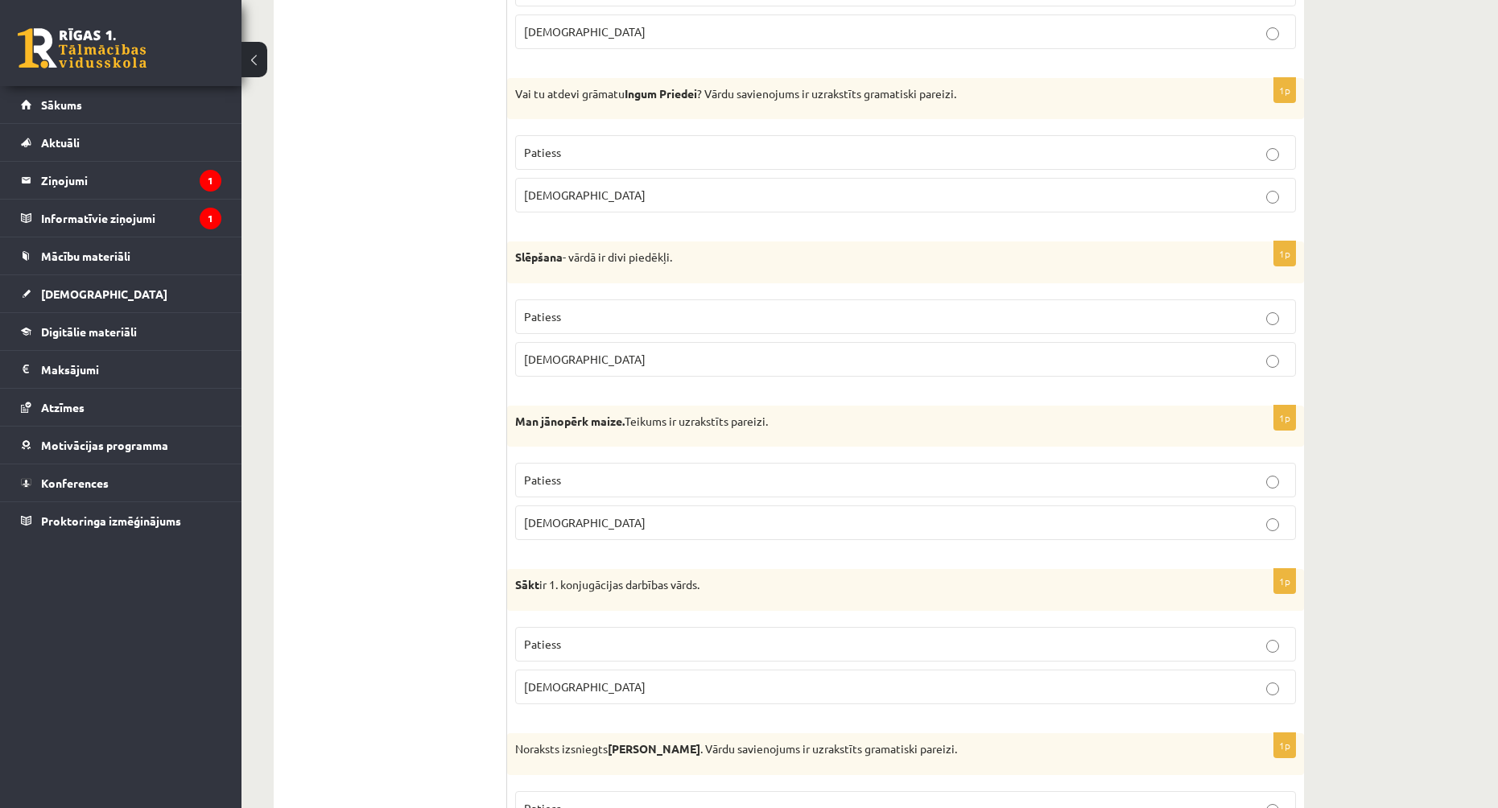
click at [580, 482] on p "Patiess" at bounding box center [905, 480] width 763 height 17
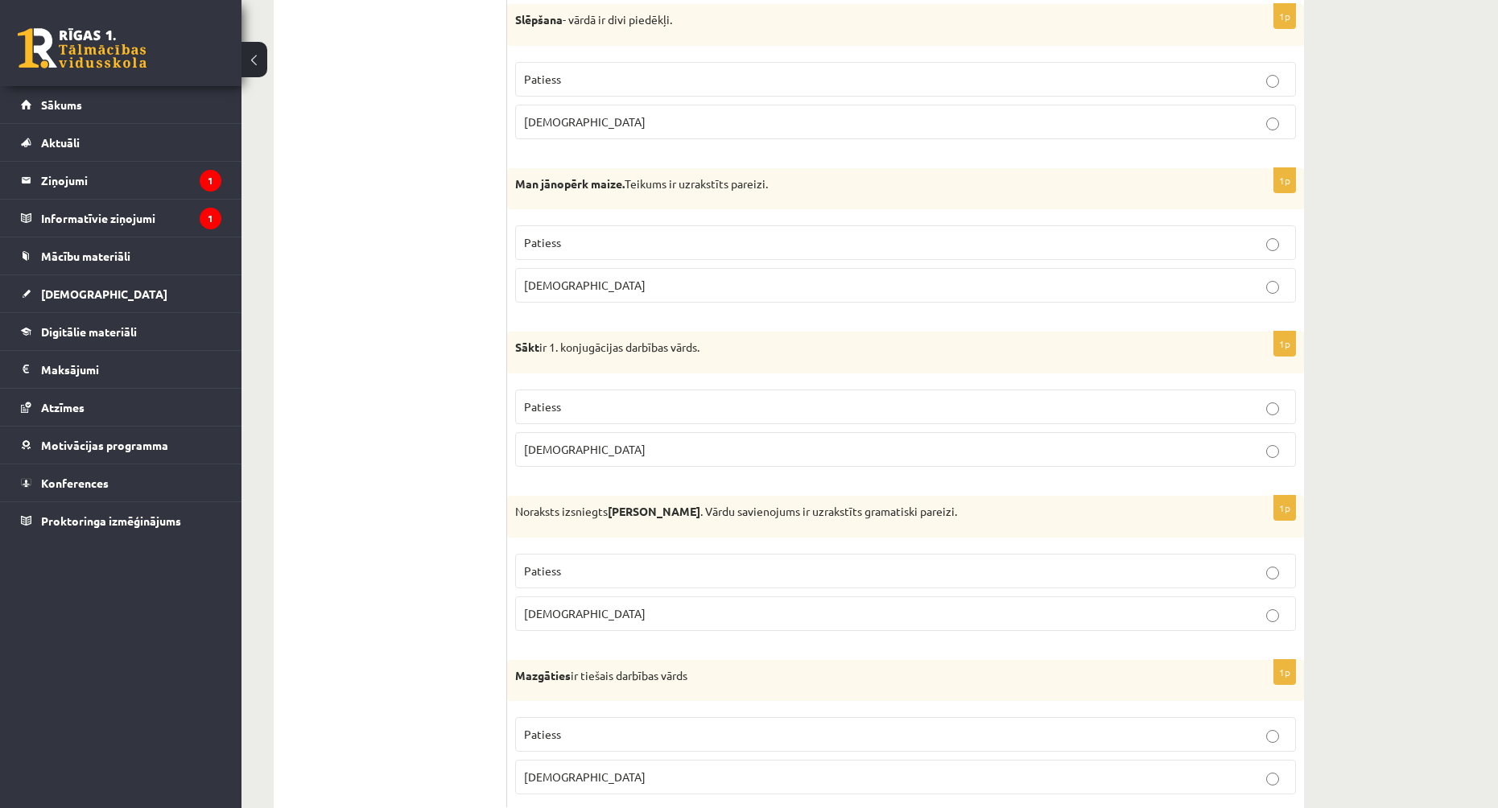
scroll to position [4429, 0]
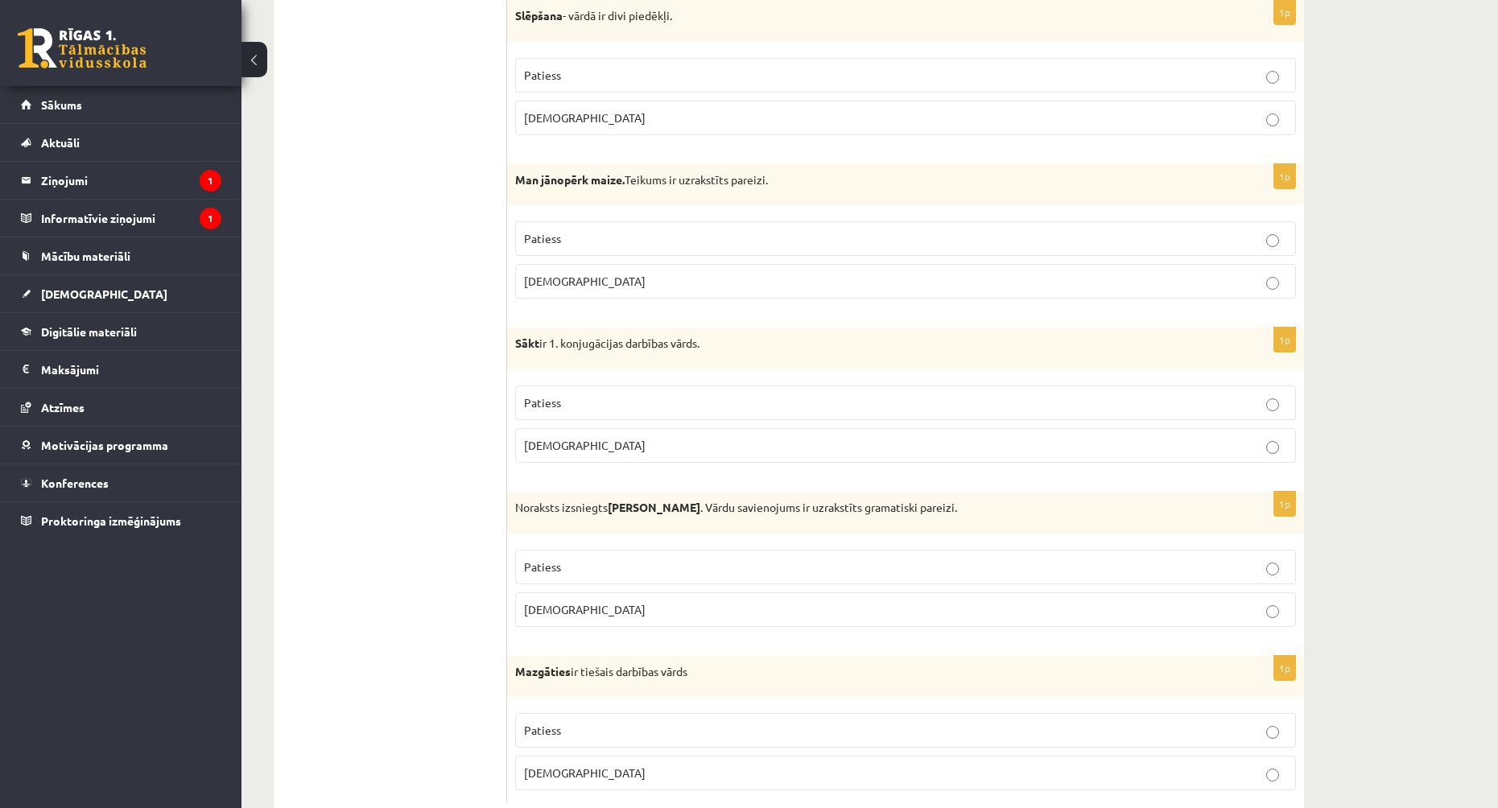
click at [654, 614] on p "Aplams" at bounding box center [905, 609] width 763 height 17
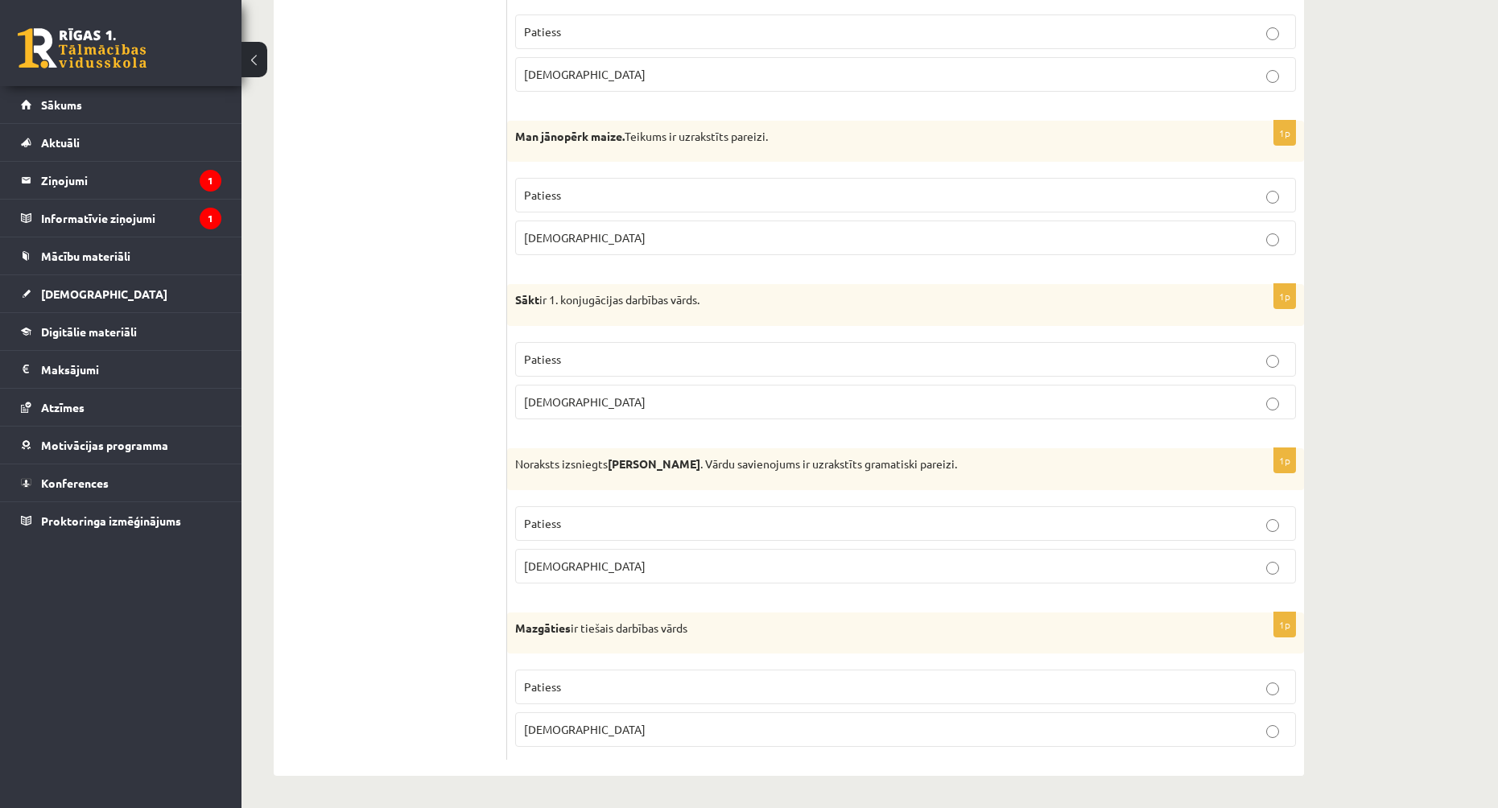
scroll to position [4473, 0]
click at [580, 691] on p "Patiess" at bounding box center [905, 687] width 763 height 17
drag, startPoint x: 618, startPoint y: 395, endPoint x: 618, endPoint y: 406, distance: 10.5
click at [616, 396] on p "Aplams" at bounding box center [905, 402] width 763 height 17
click at [606, 522] on p "Patiess" at bounding box center [905, 523] width 763 height 17
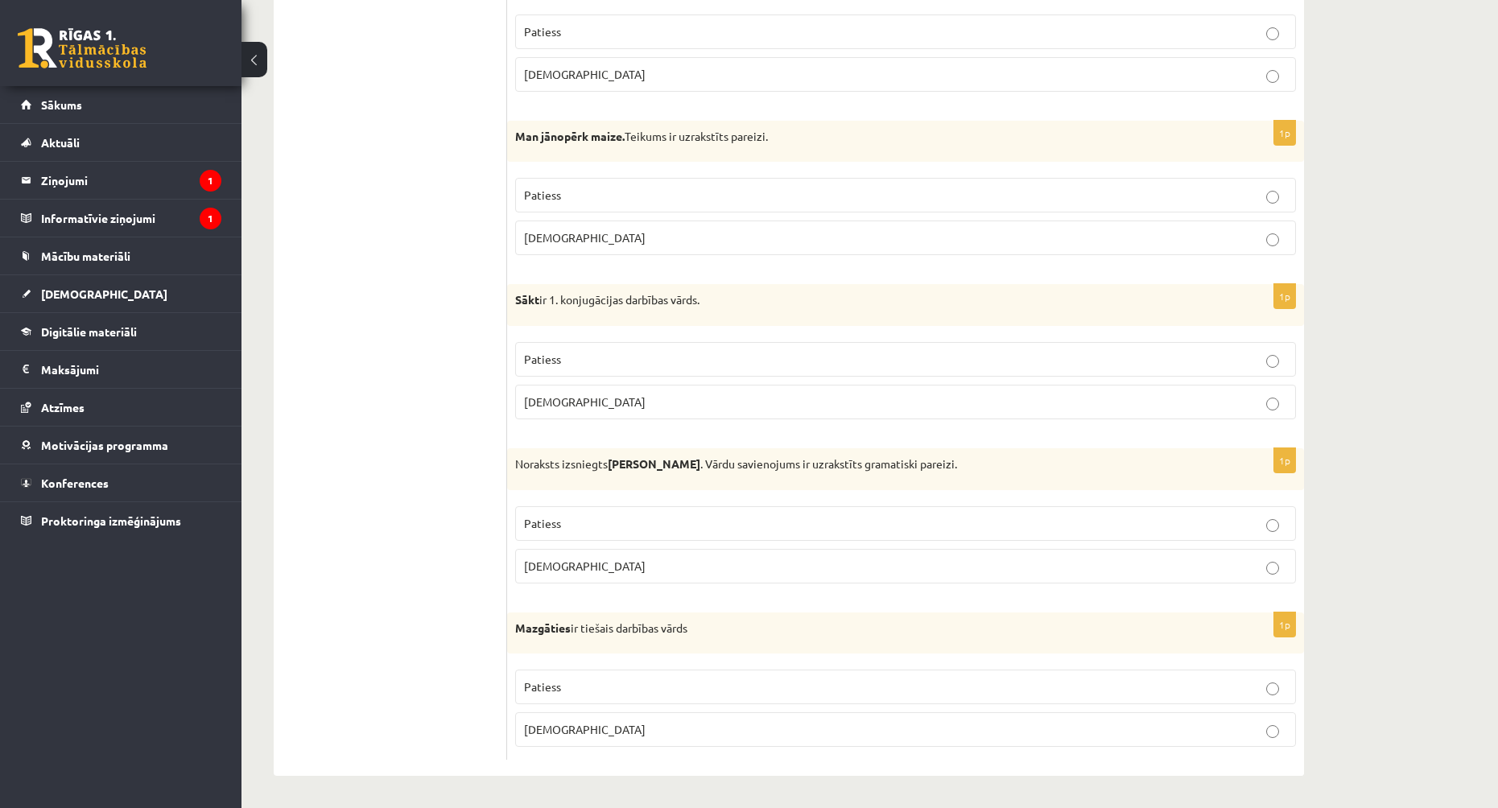
click at [623, 717] on label "Aplams" at bounding box center [905, 730] width 781 height 35
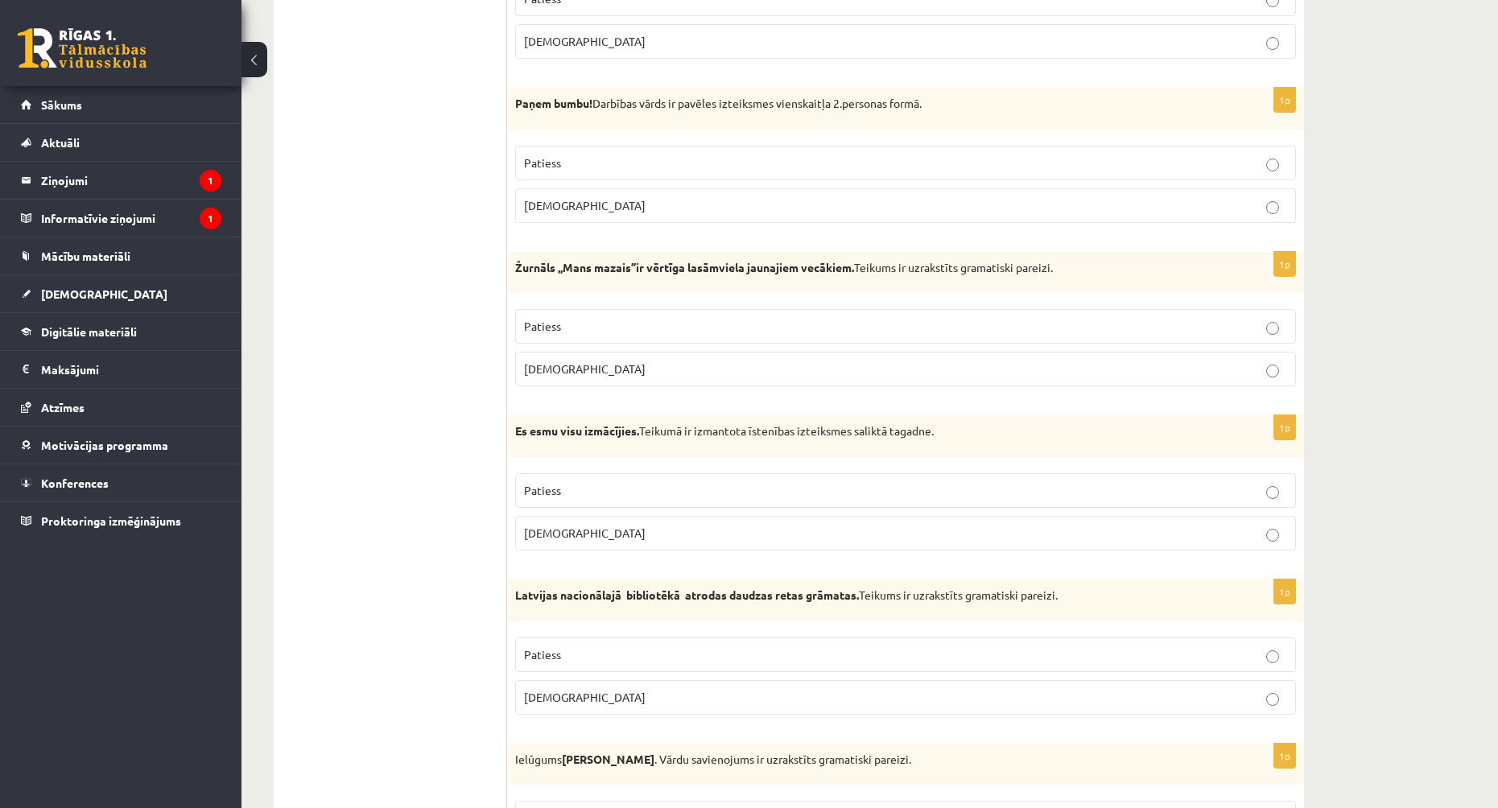
click at [437, 419] on ul "Tests Izvērtējums!" at bounding box center [398, 59] width 217 height 4943
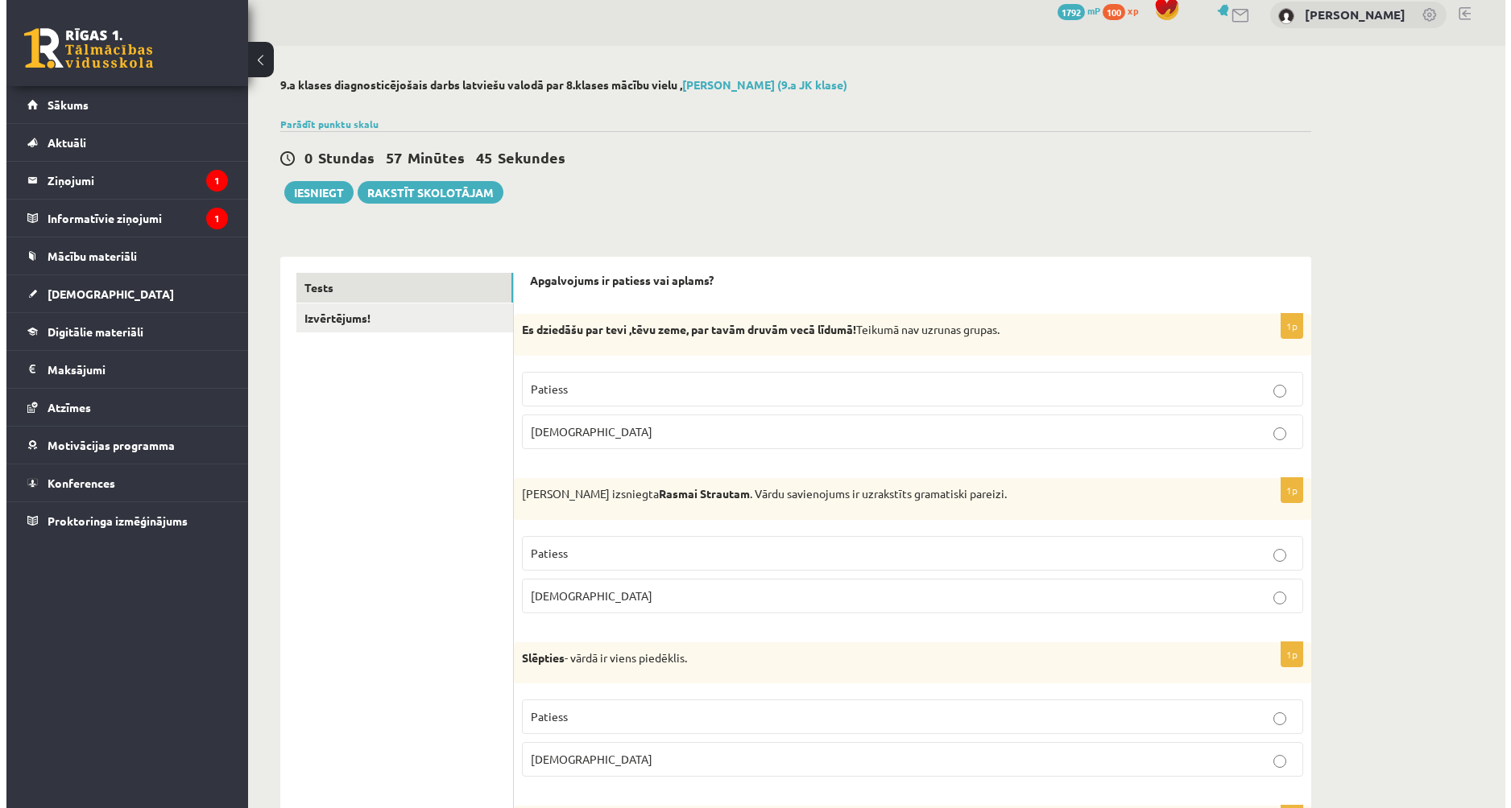
scroll to position [0, 0]
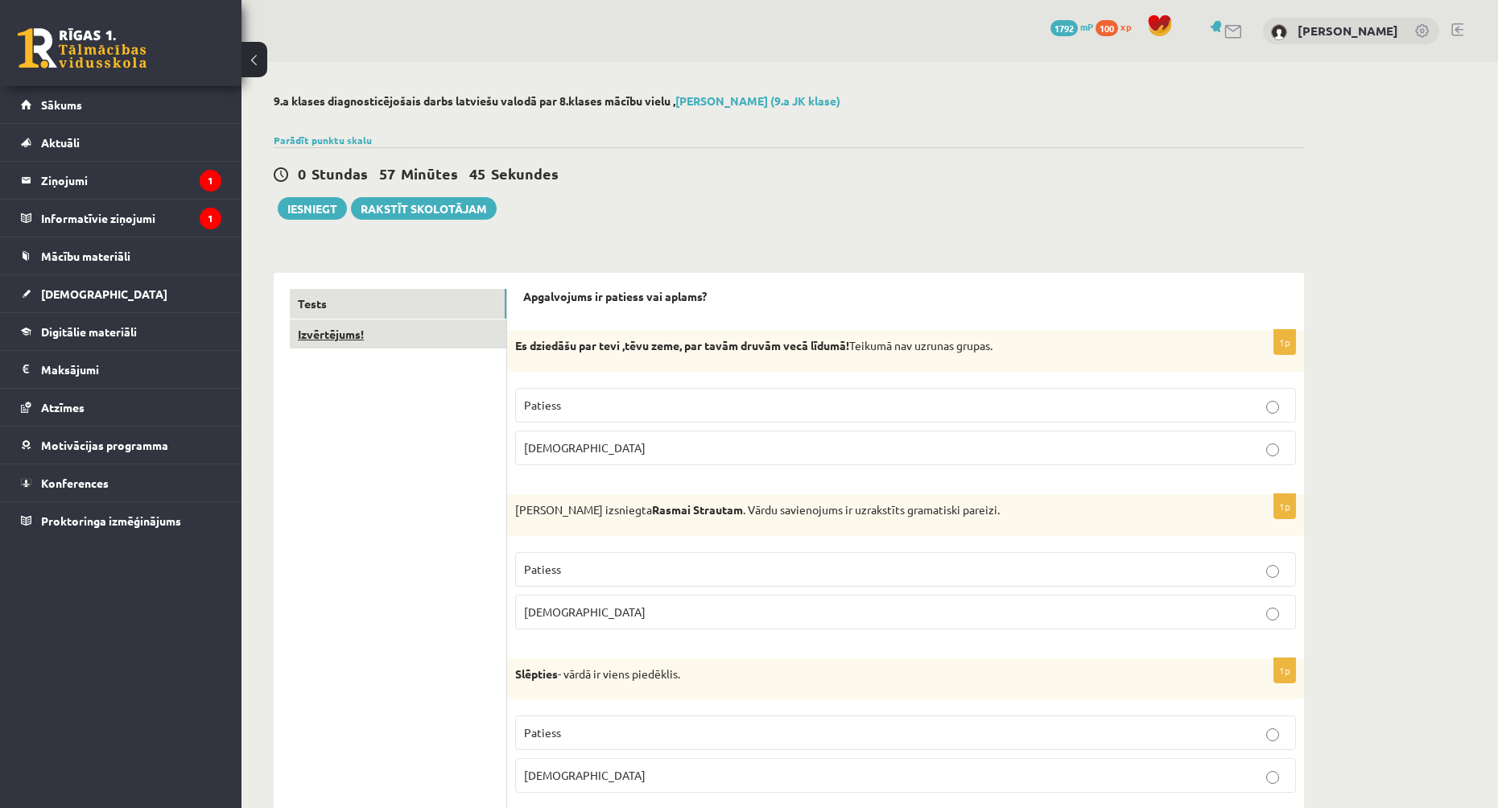
click at [384, 331] on link "Izvērtējums!" at bounding box center [398, 335] width 217 height 30
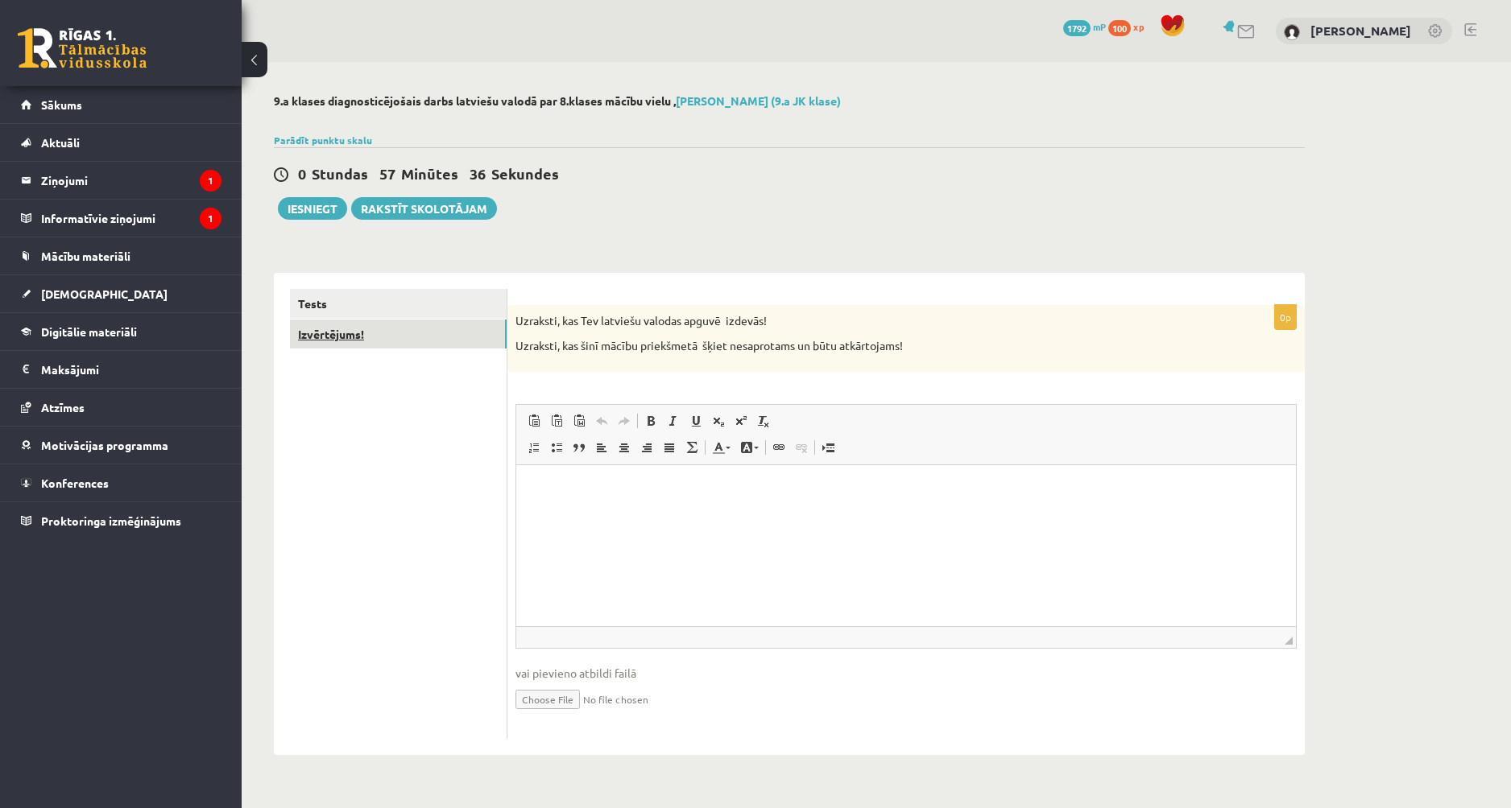
click at [400, 337] on link "Izvērtējums!" at bounding box center [398, 335] width 217 height 30
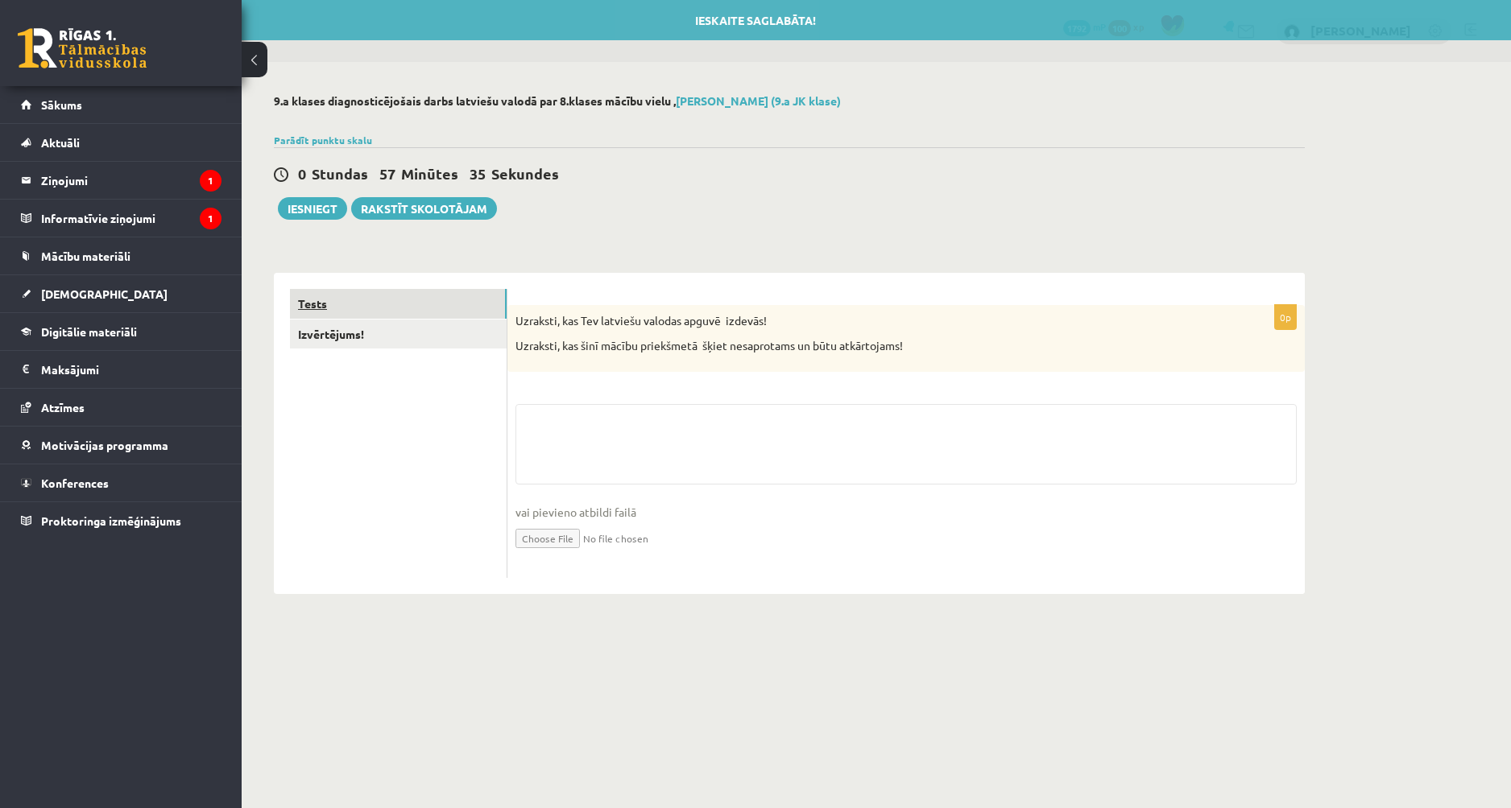
click at [395, 306] on link "Tests" at bounding box center [398, 304] width 217 height 30
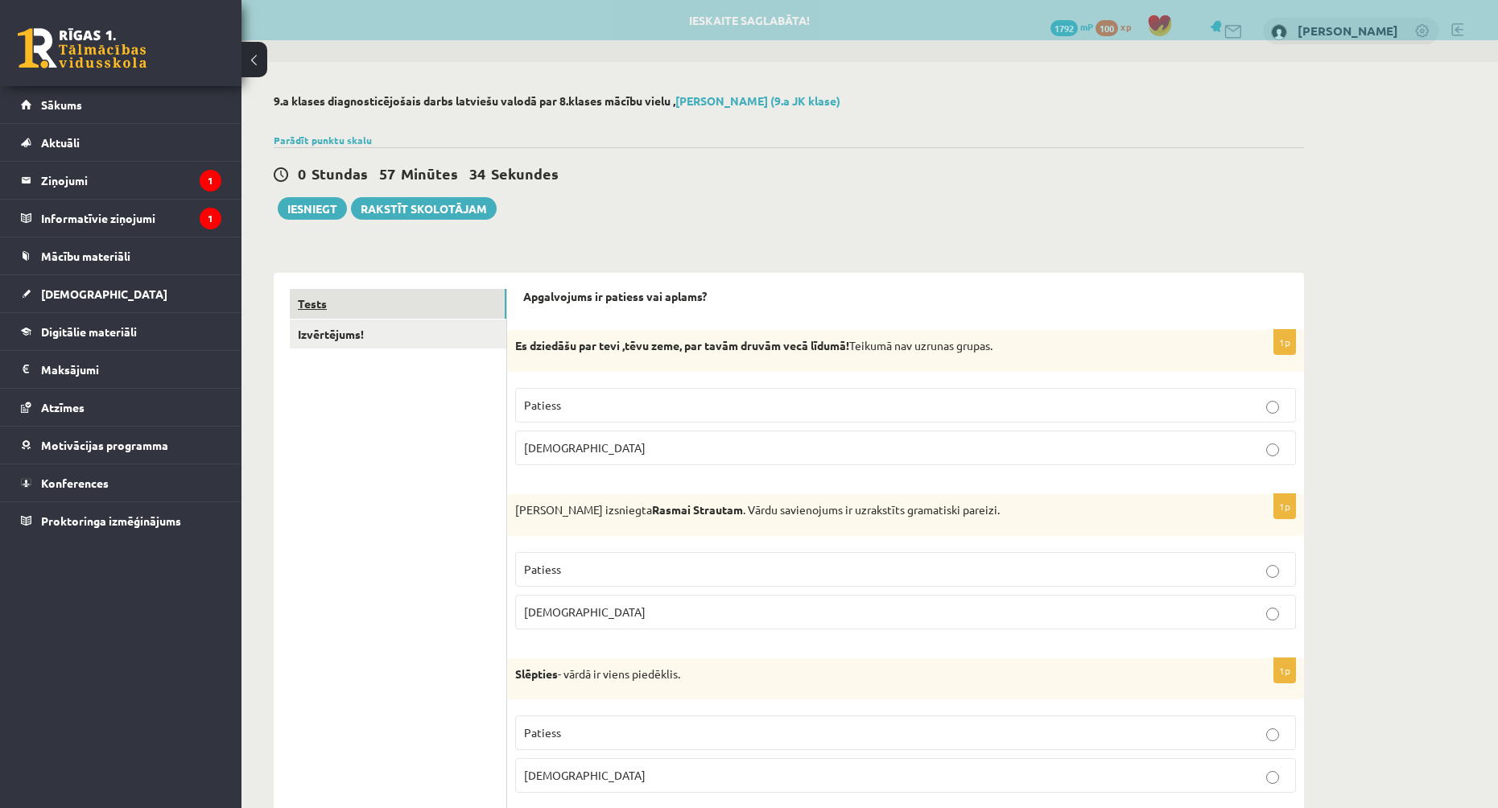
click at [397, 318] on link "Tests" at bounding box center [398, 304] width 217 height 30
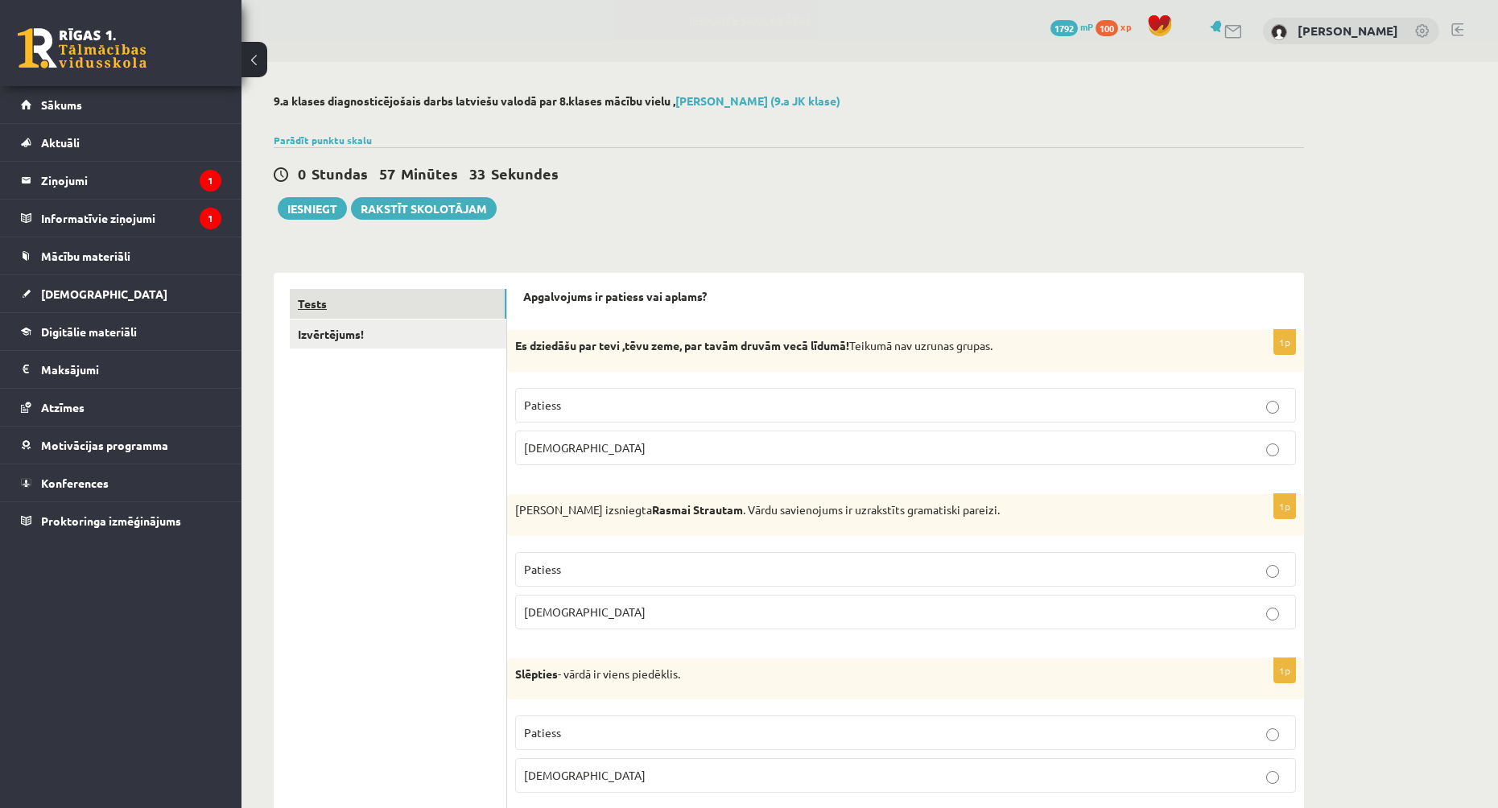
click at [397, 300] on link "Tests" at bounding box center [398, 304] width 217 height 30
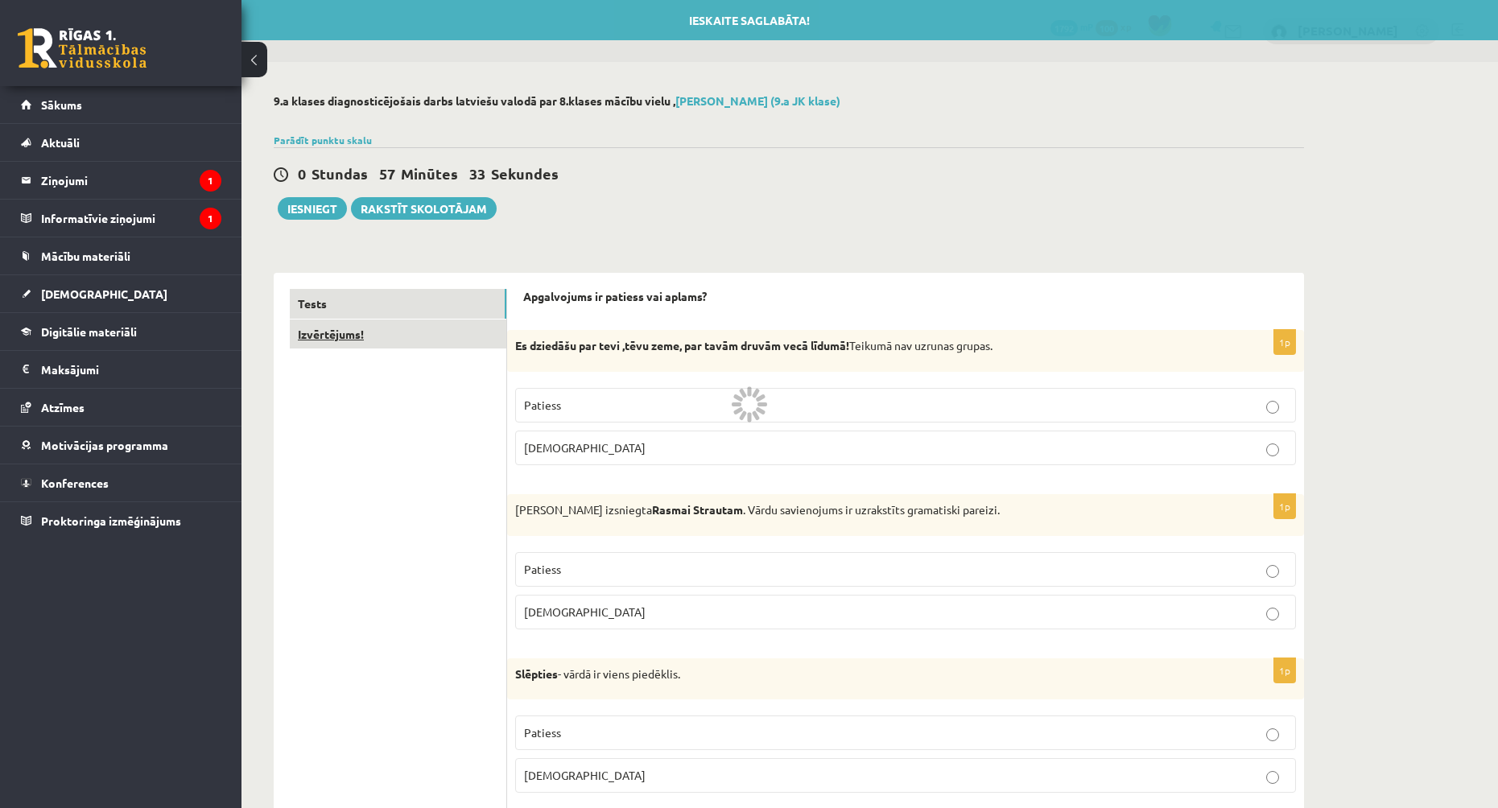
click at [397, 348] on link "Izvērtējums!" at bounding box center [398, 335] width 217 height 30
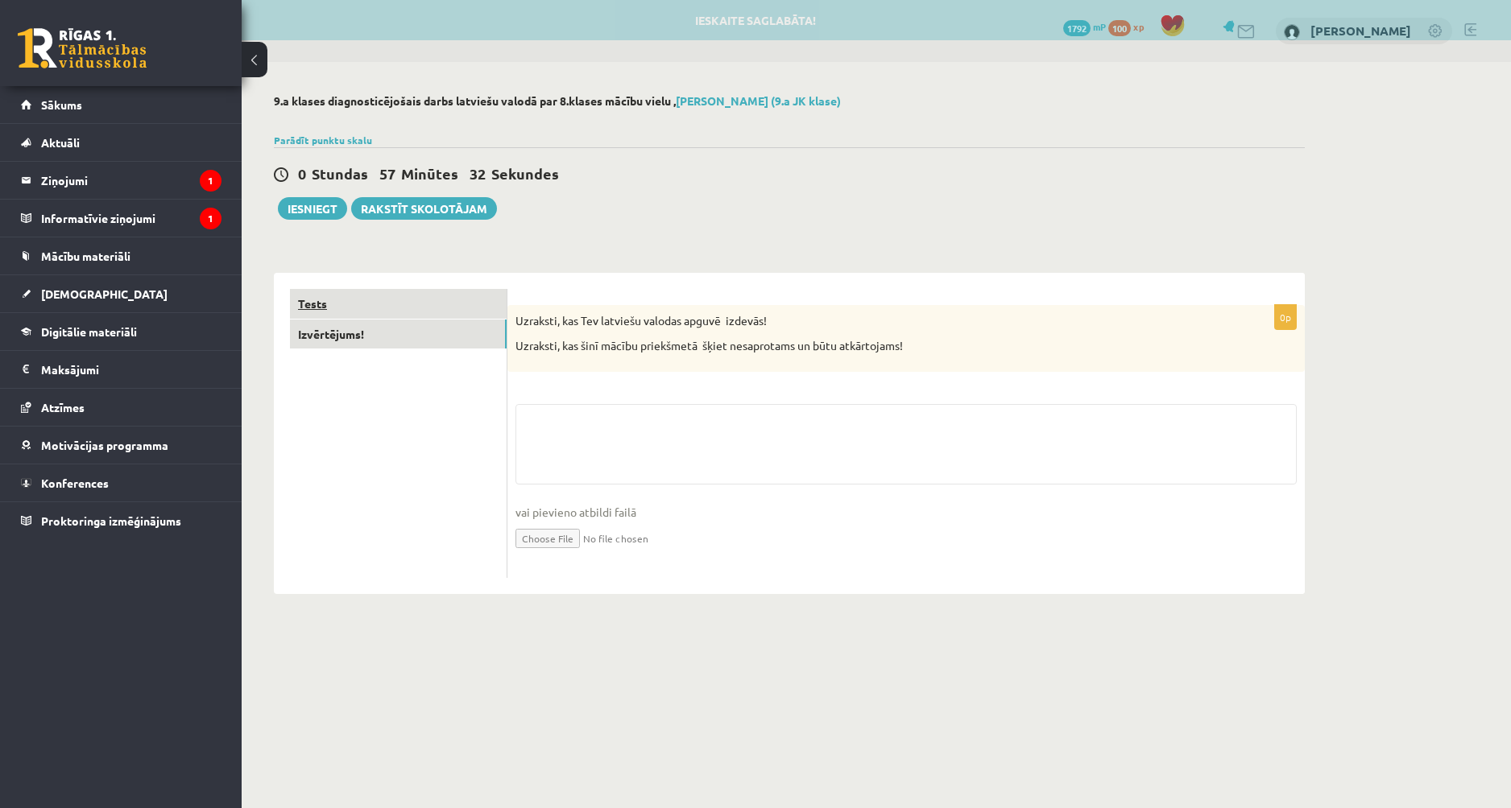
click at [395, 310] on link "Tests" at bounding box center [398, 304] width 217 height 30
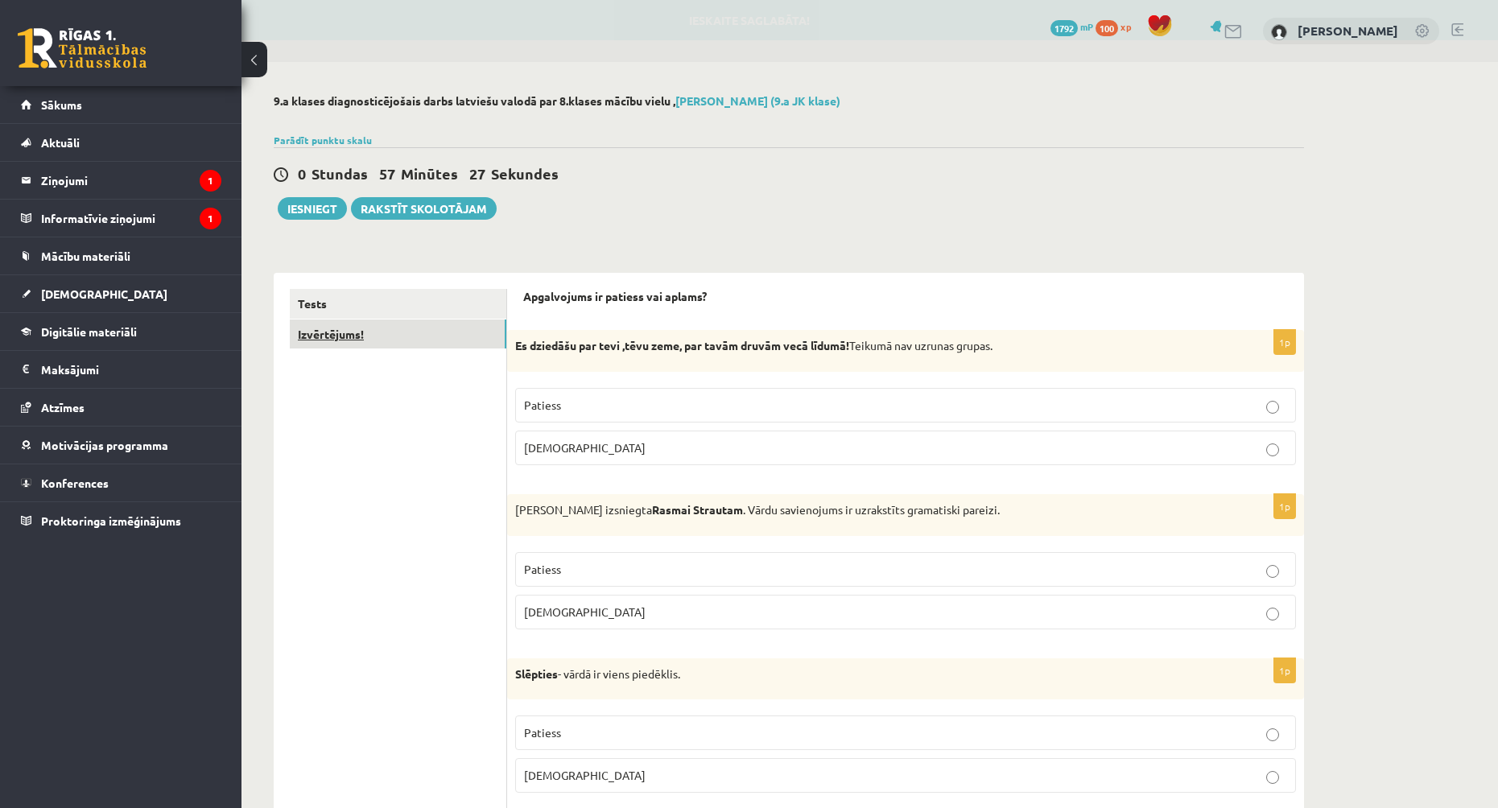
click at [431, 346] on link "Izvērtējums!" at bounding box center [398, 335] width 217 height 30
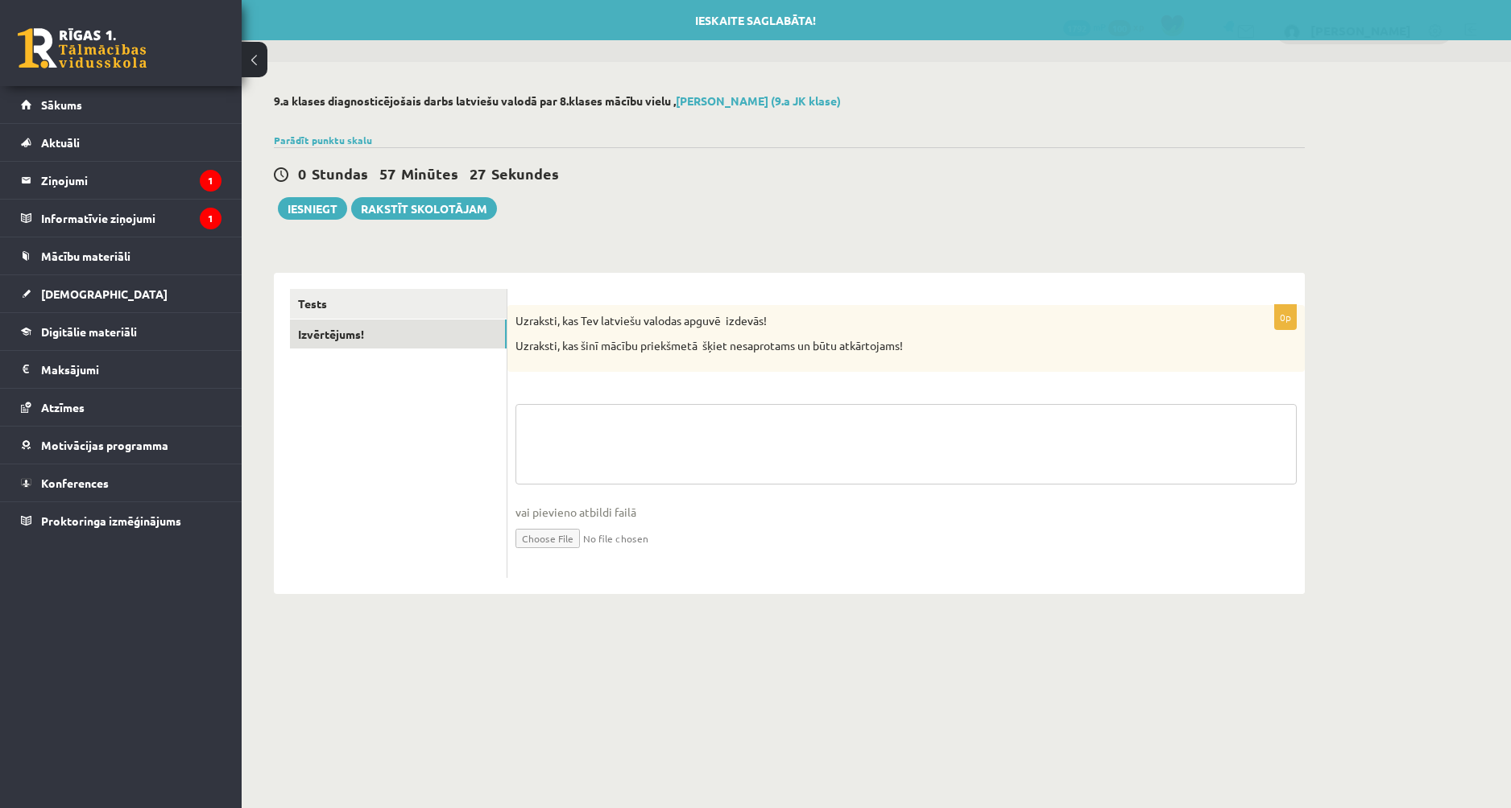
click at [649, 444] on textarea at bounding box center [905, 444] width 781 height 81
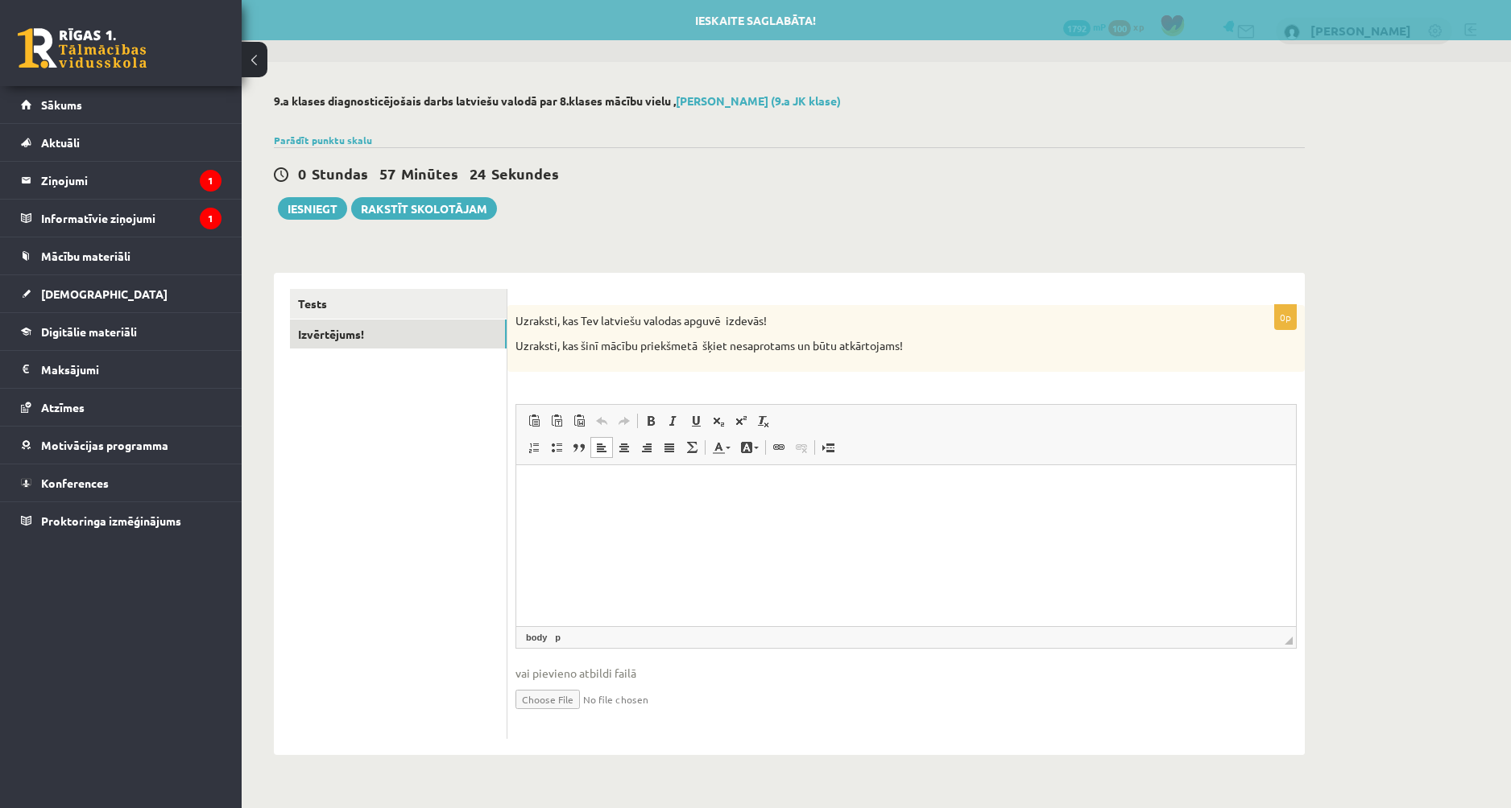
click at [622, 514] on html at bounding box center [905, 489] width 779 height 49
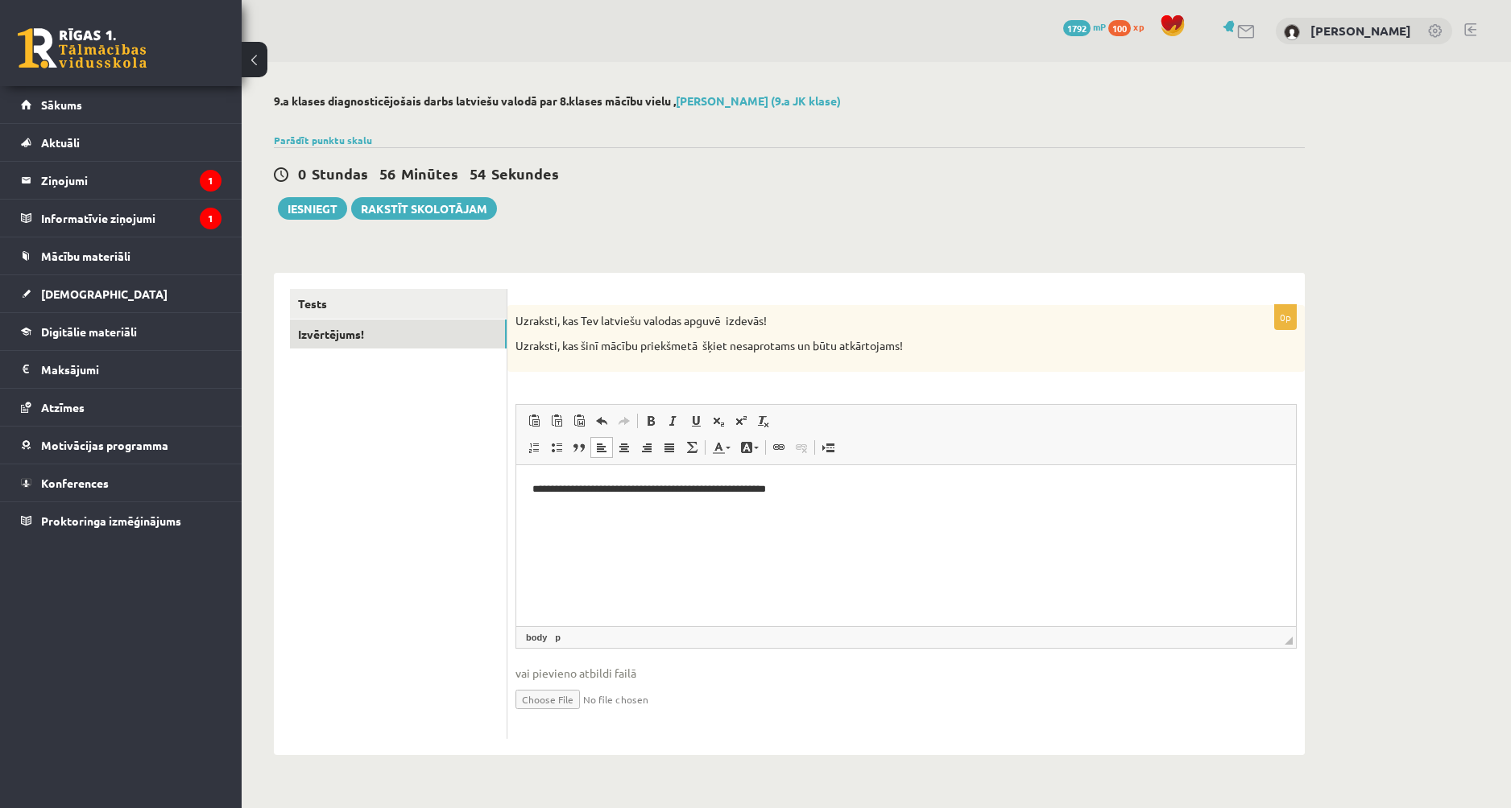
click at [675, 486] on p "**********" at bounding box center [905, 489] width 747 height 17
click at [748, 488] on p "**********" at bounding box center [905, 489] width 747 height 17
click at [823, 490] on p "**********" at bounding box center [905, 489] width 747 height 17
click at [361, 300] on link "Tests" at bounding box center [398, 304] width 217 height 30
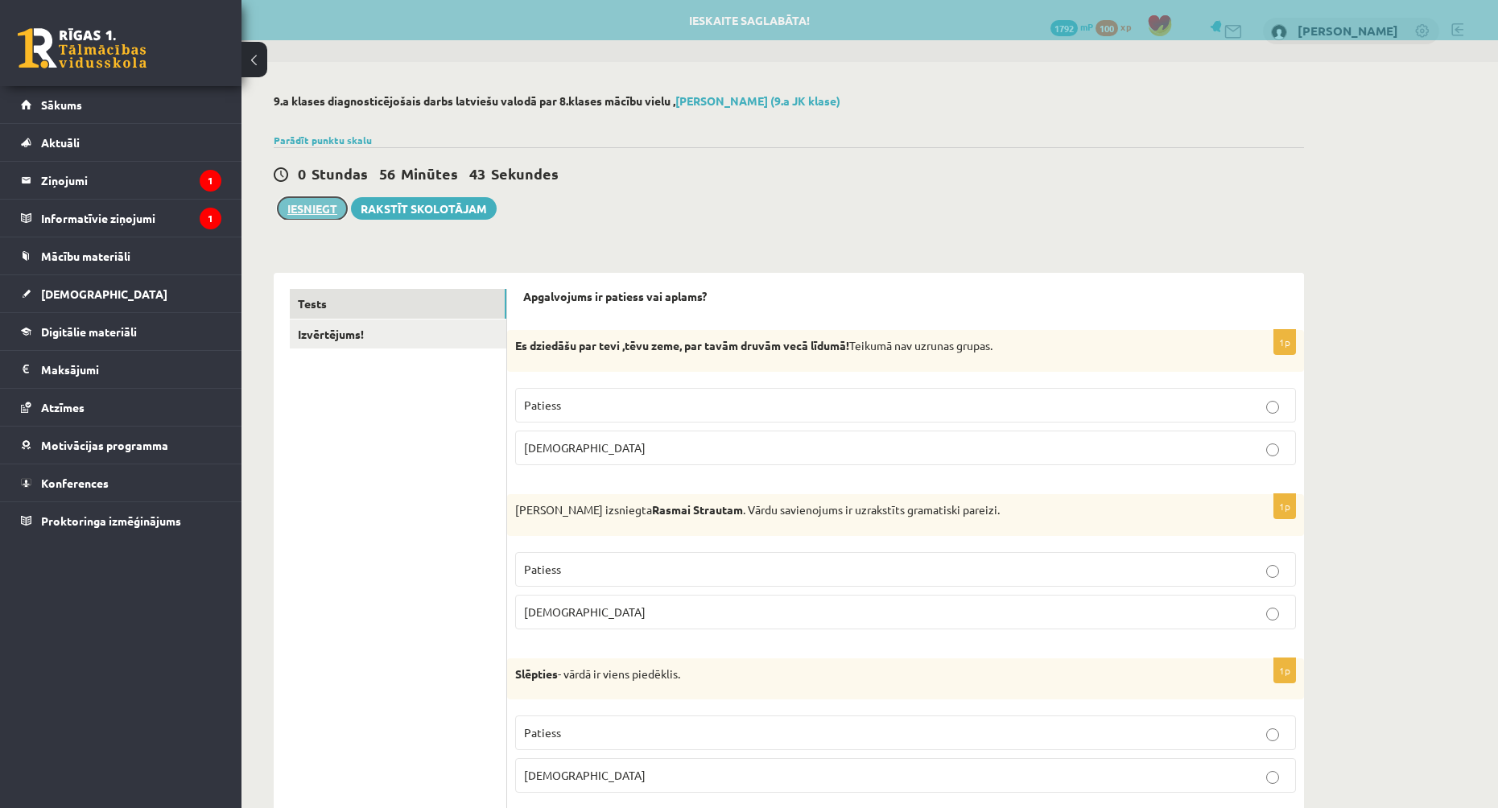
click at [301, 206] on button "Iesniegt" at bounding box center [312, 208] width 69 height 23
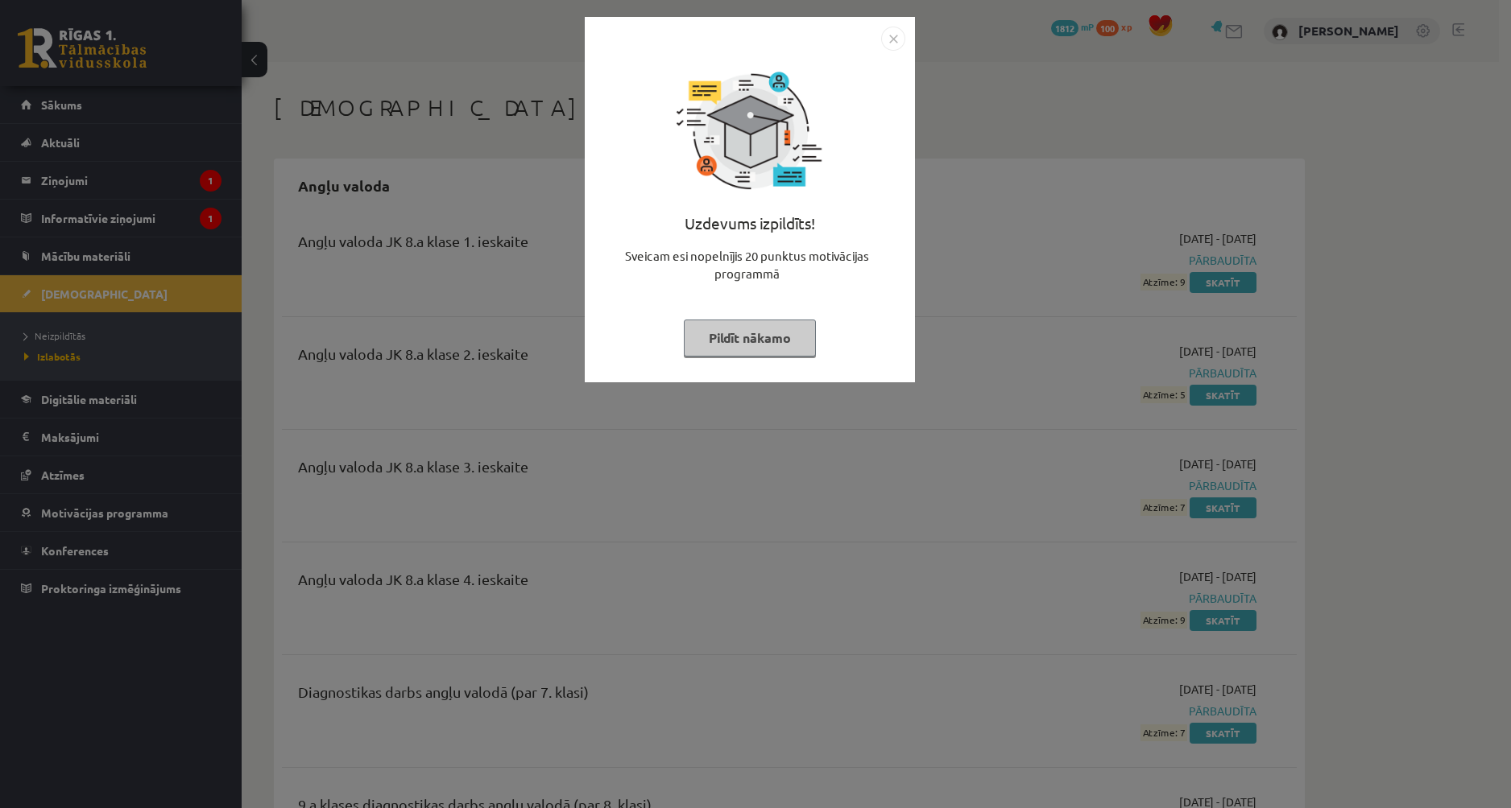
drag, startPoint x: 273, startPoint y: 289, endPoint x: 287, endPoint y: 280, distance: 17.0
click at [275, 287] on div "Uzdevums izpildīts! Sveicam esi nopelnījis 20 punktus motivācijas programmā Pil…" at bounding box center [755, 404] width 1511 height 808
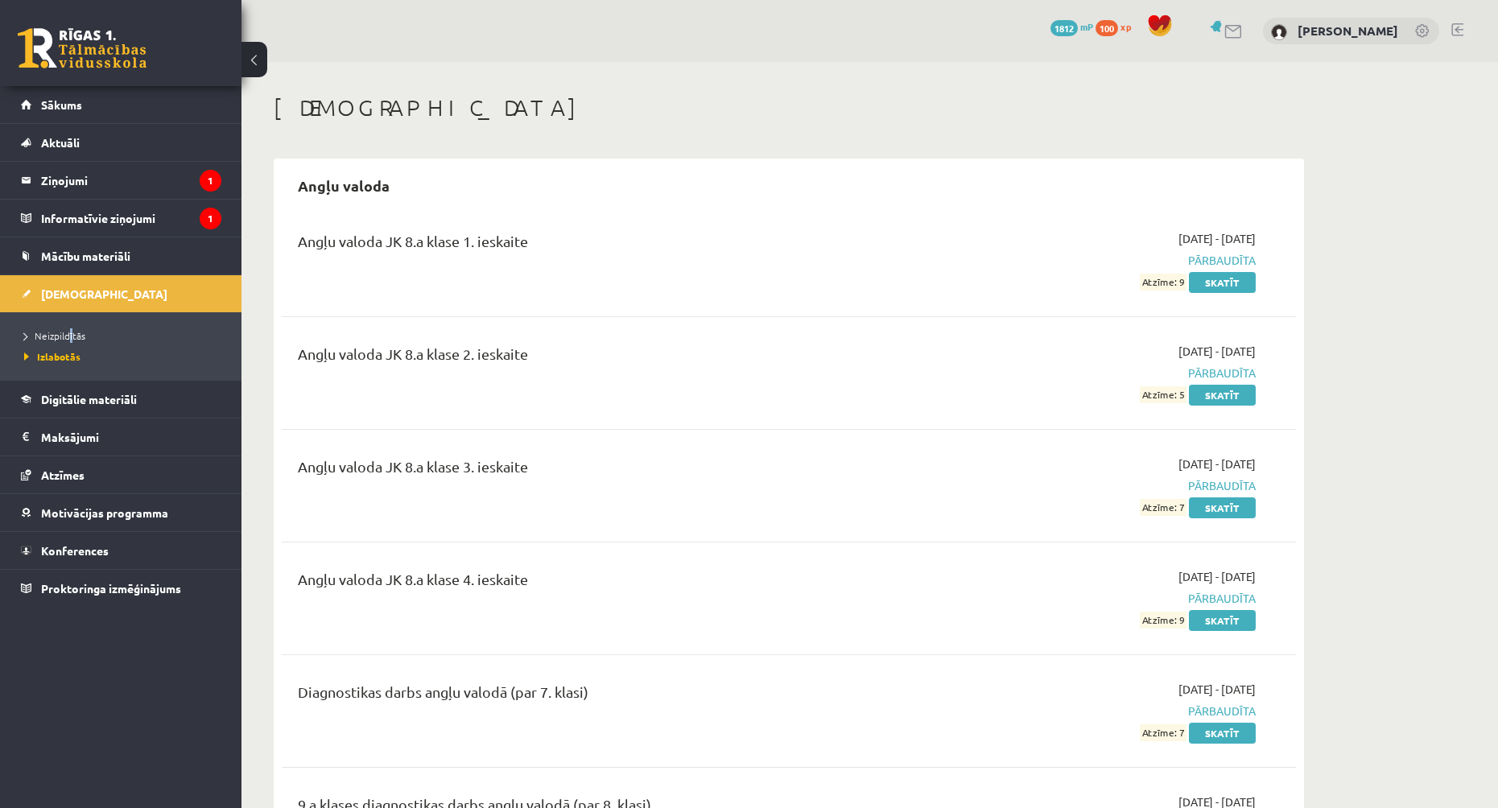
click at [73, 328] on li "Neizpildītās" at bounding box center [124, 335] width 201 height 21
click at [76, 331] on span "Neizpildītās" at bounding box center [59, 335] width 70 height 13
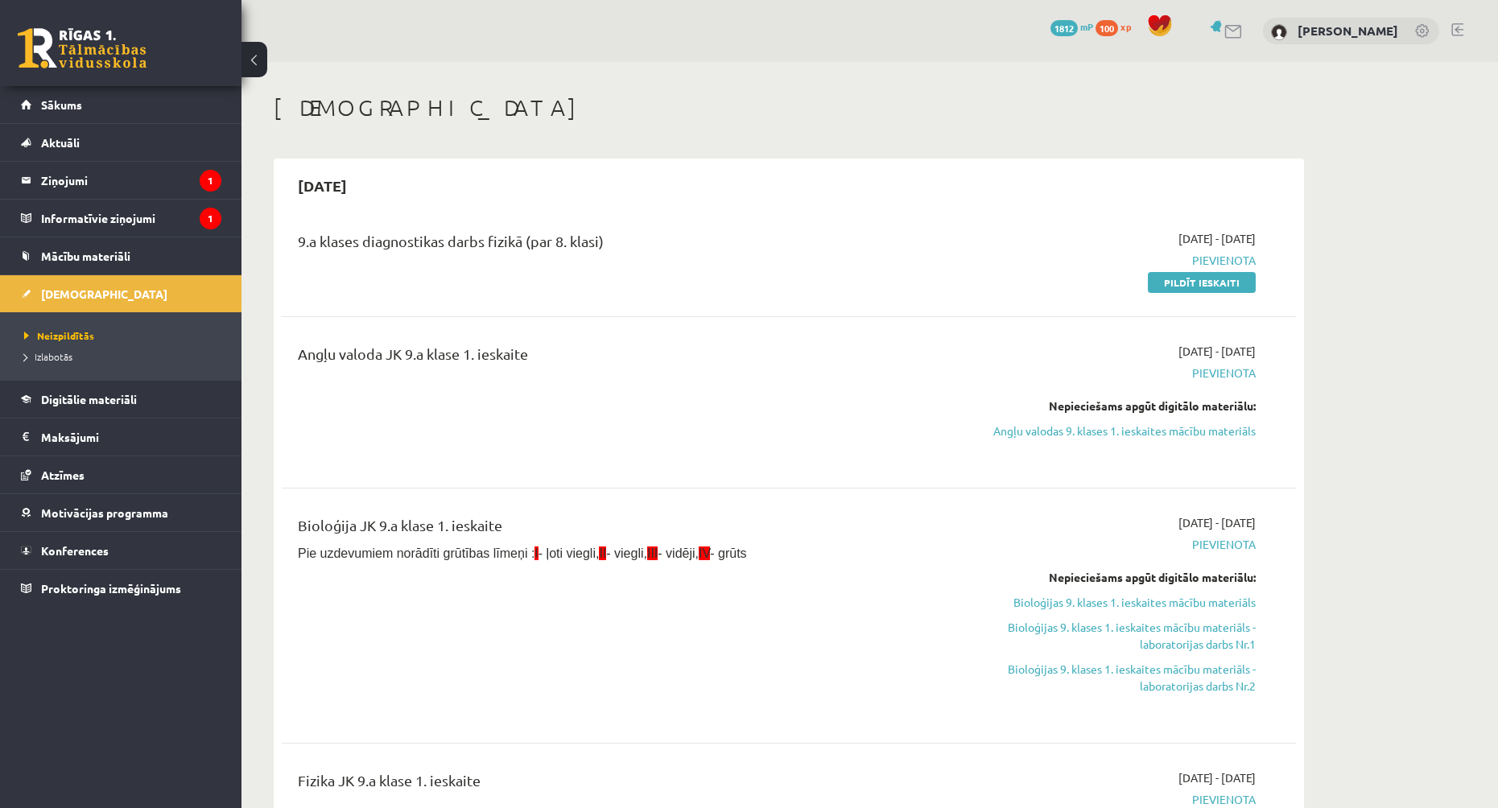
click at [1181, 271] on div "[DATE] - [DATE] [GEOGRAPHIC_DATA] Pildīt ieskaiti" at bounding box center [1104, 260] width 328 height 60
click at [1184, 276] on link "Pildīt ieskaiti" at bounding box center [1202, 282] width 108 height 21
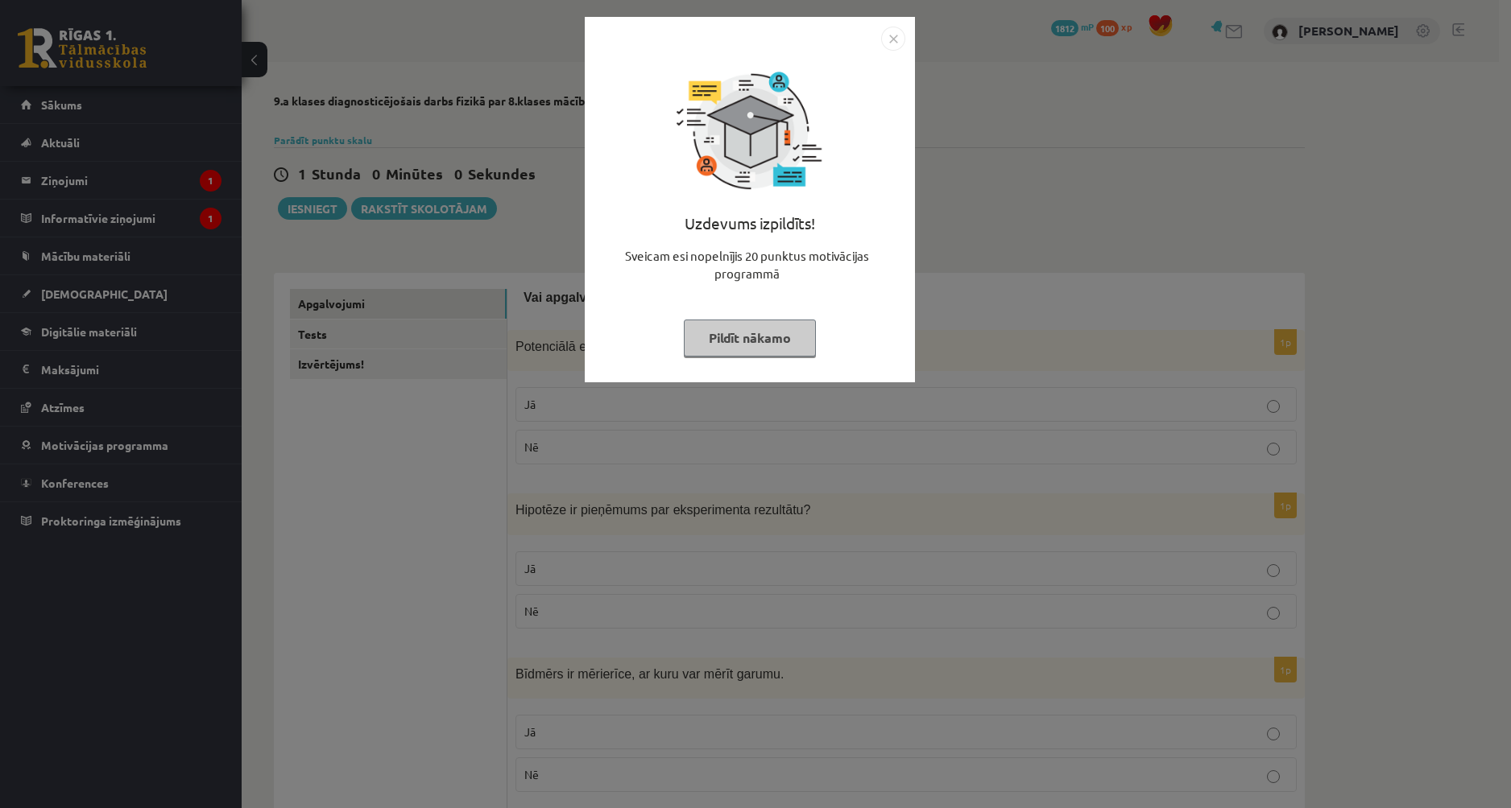
click at [768, 329] on button "Pildīt nākamo" at bounding box center [750, 338] width 132 height 37
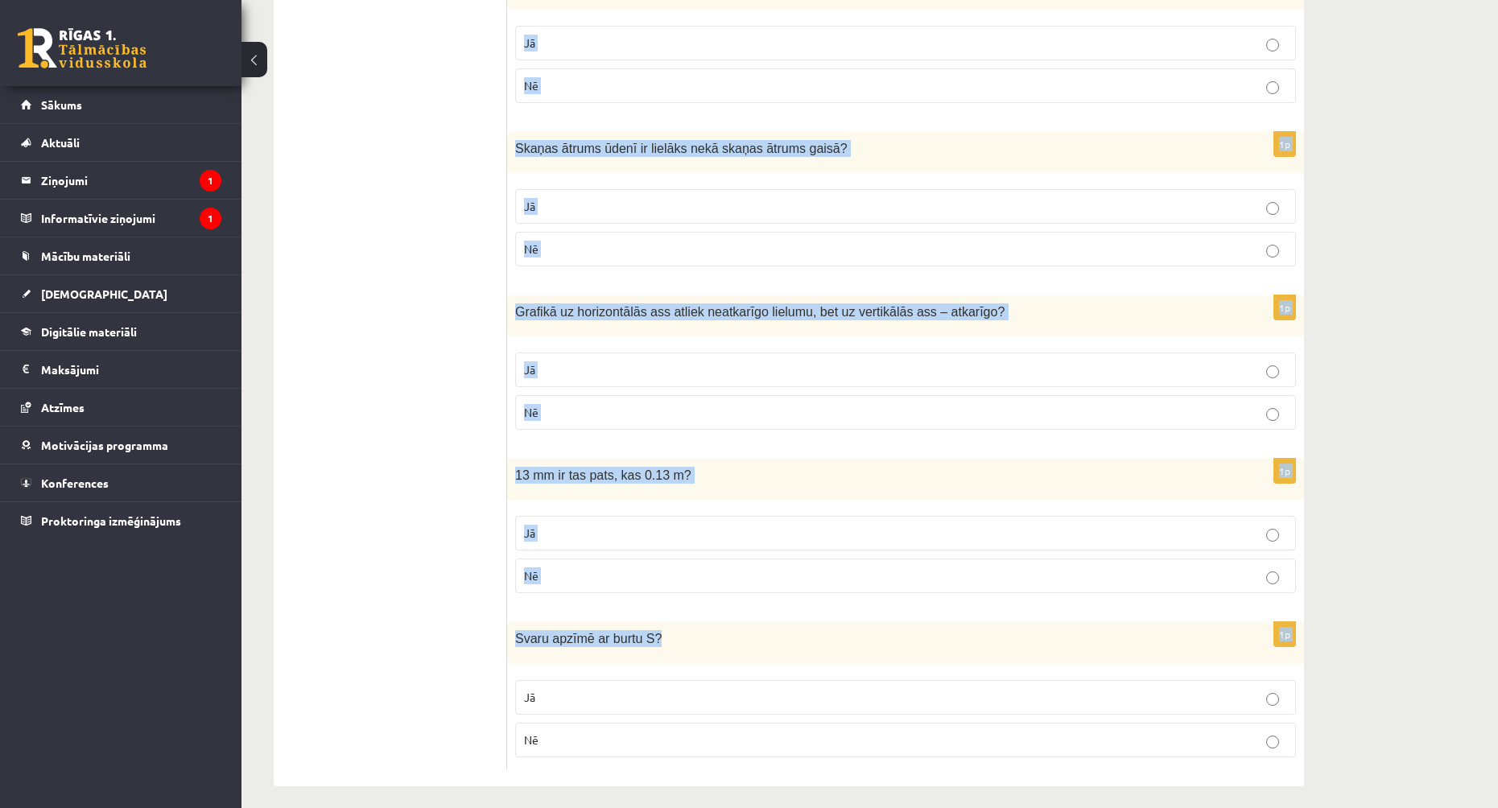
scroll to position [2501, 0]
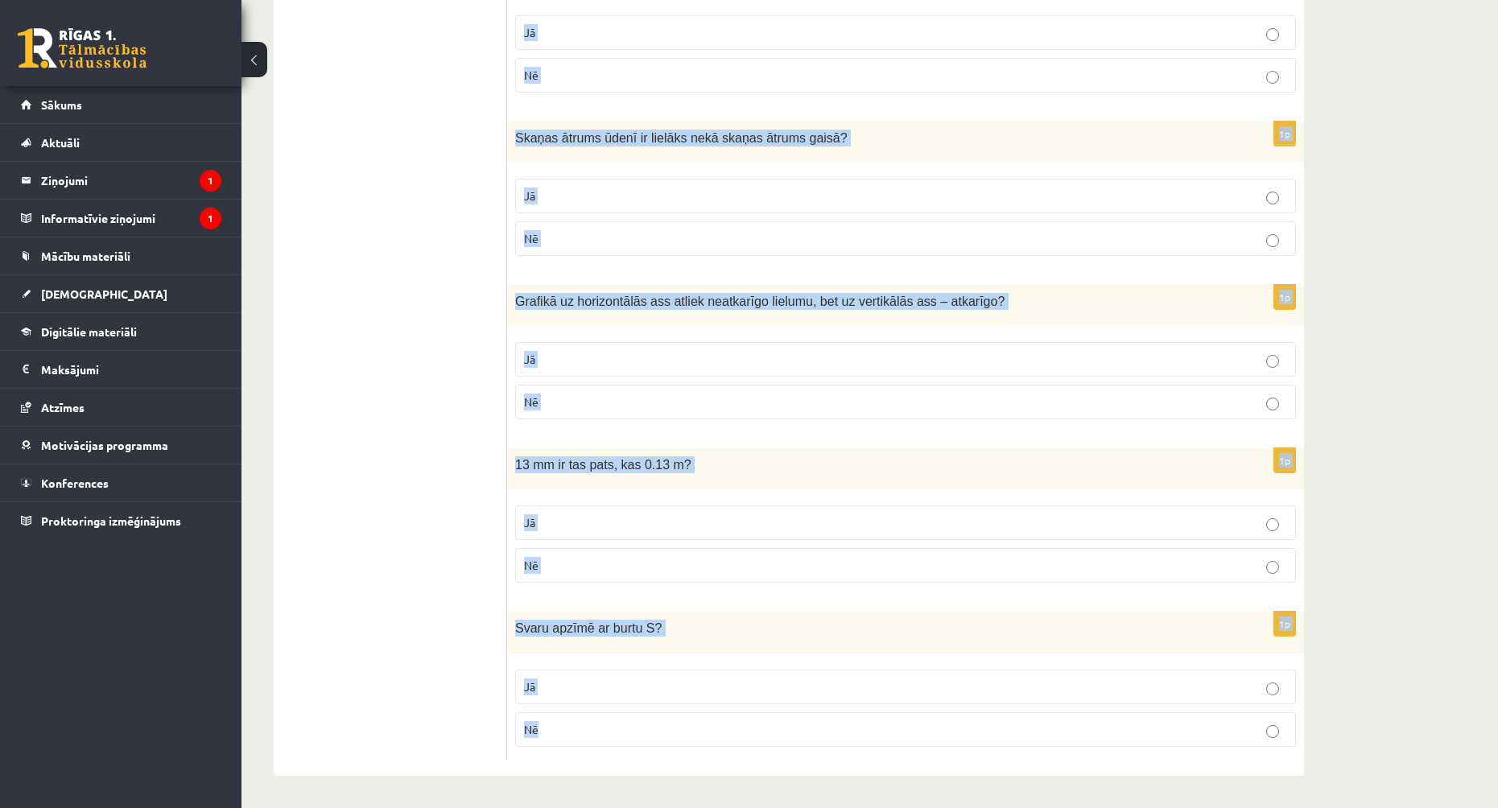
drag, startPoint x: 524, startPoint y: 291, endPoint x: 864, endPoint y: 718, distance: 545.5
copy form "Lor ipsumdolors am consect? 6a Elitseddoe temporin utlabo etdolorem, ali en adm…"
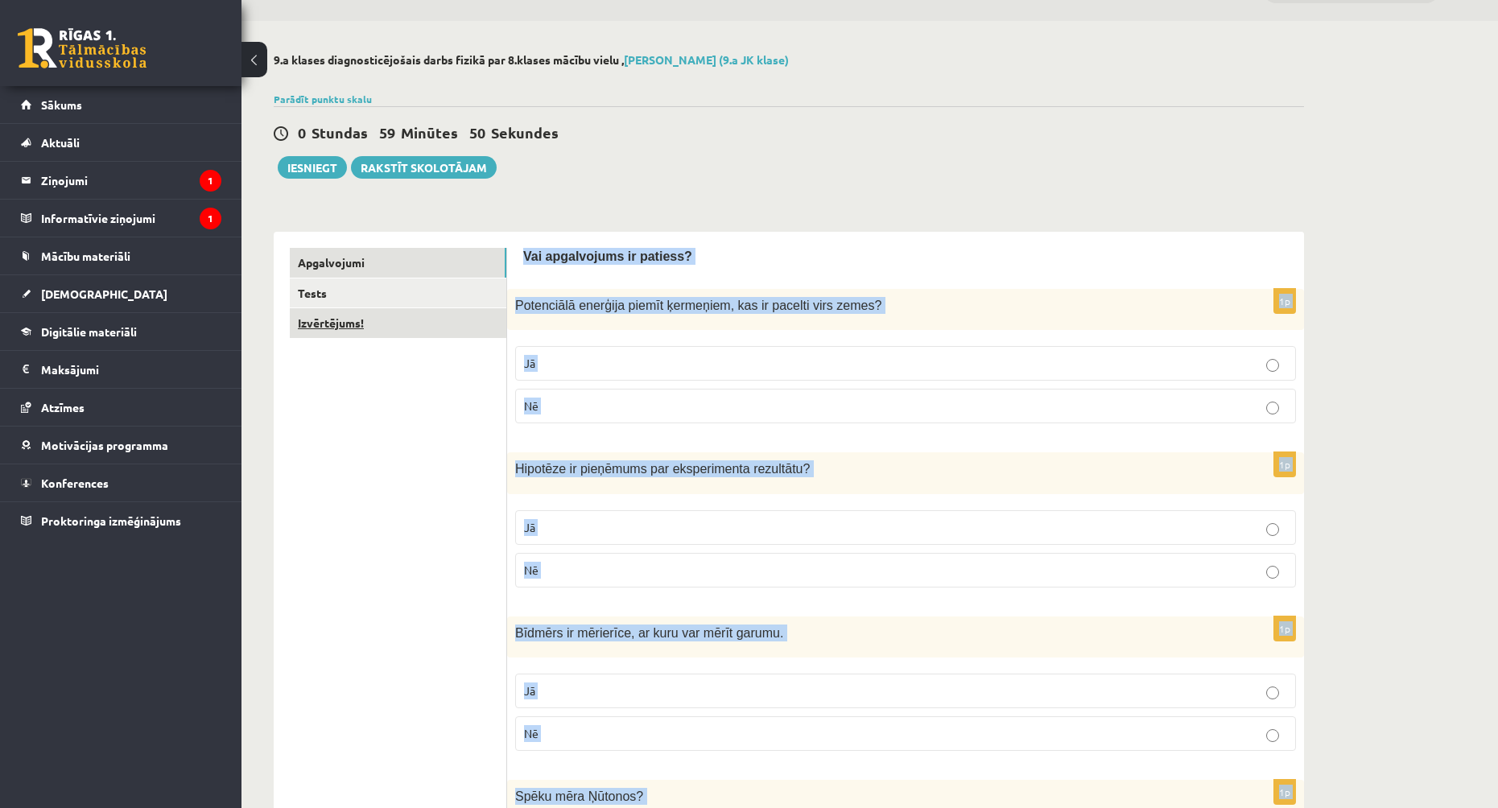
scroll to position [0, 0]
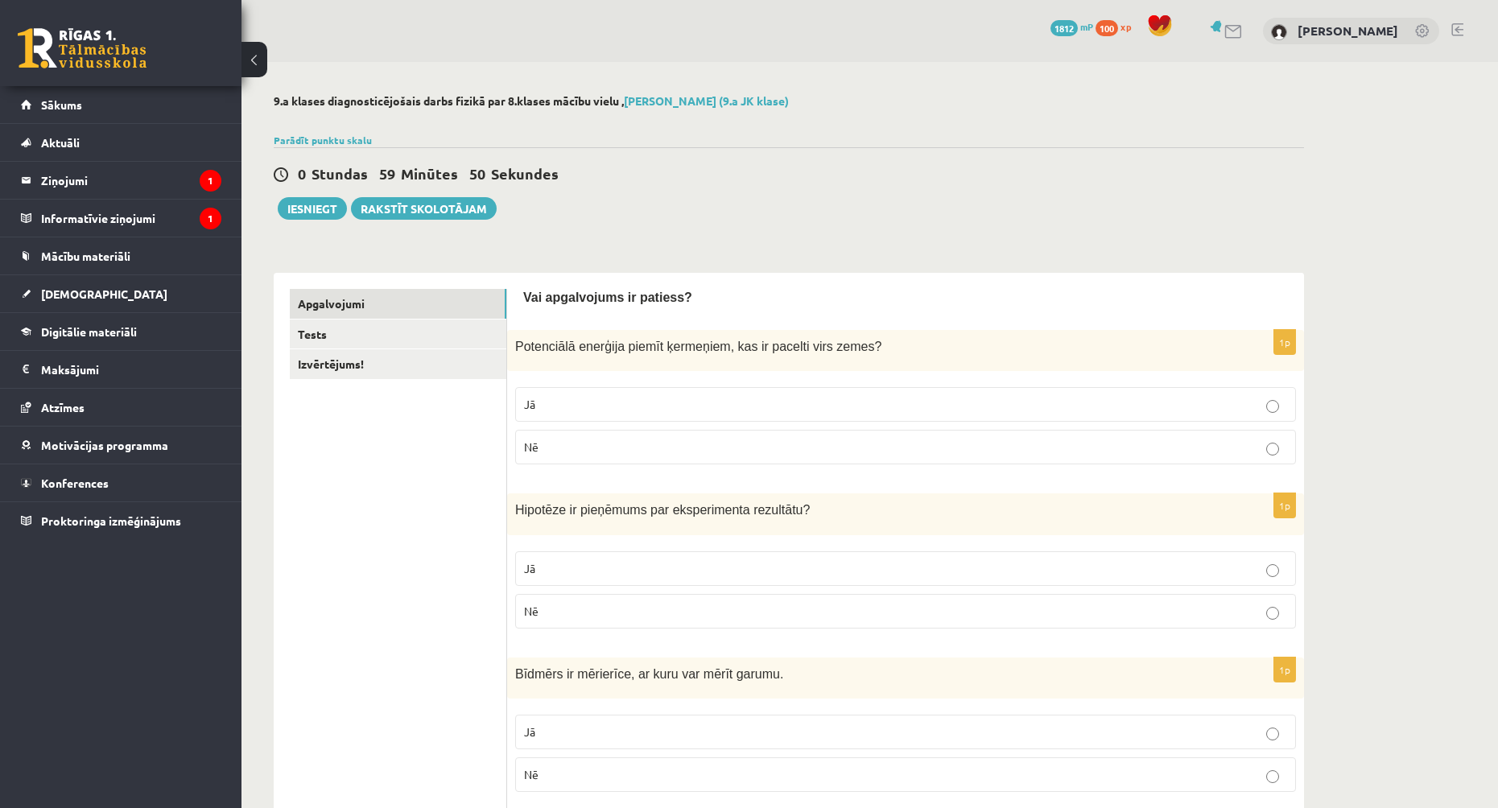
click at [404, 337] on link "Tests" at bounding box center [398, 335] width 217 height 30
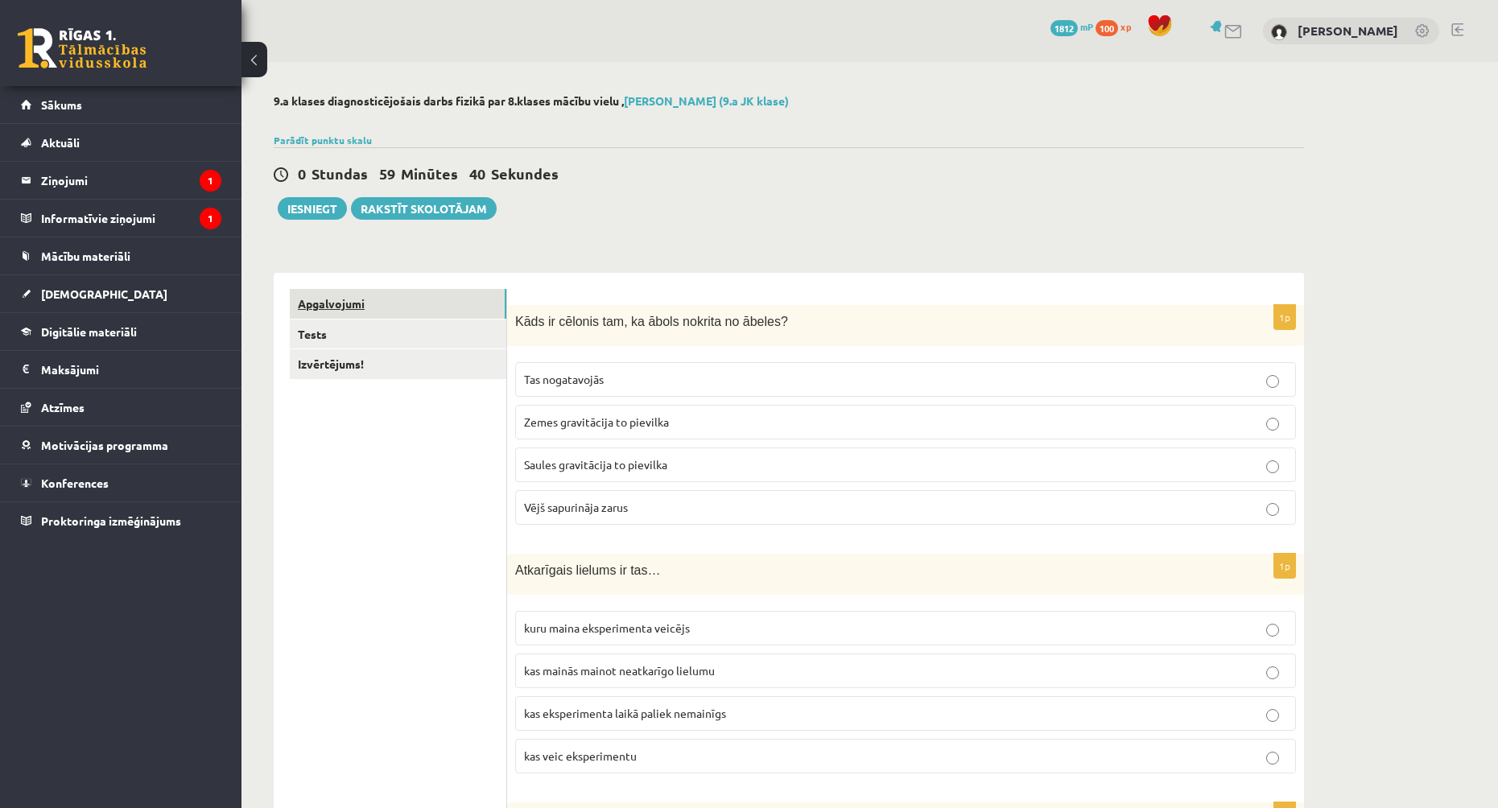
click at [353, 305] on link "Apgalvojumi" at bounding box center [398, 304] width 217 height 30
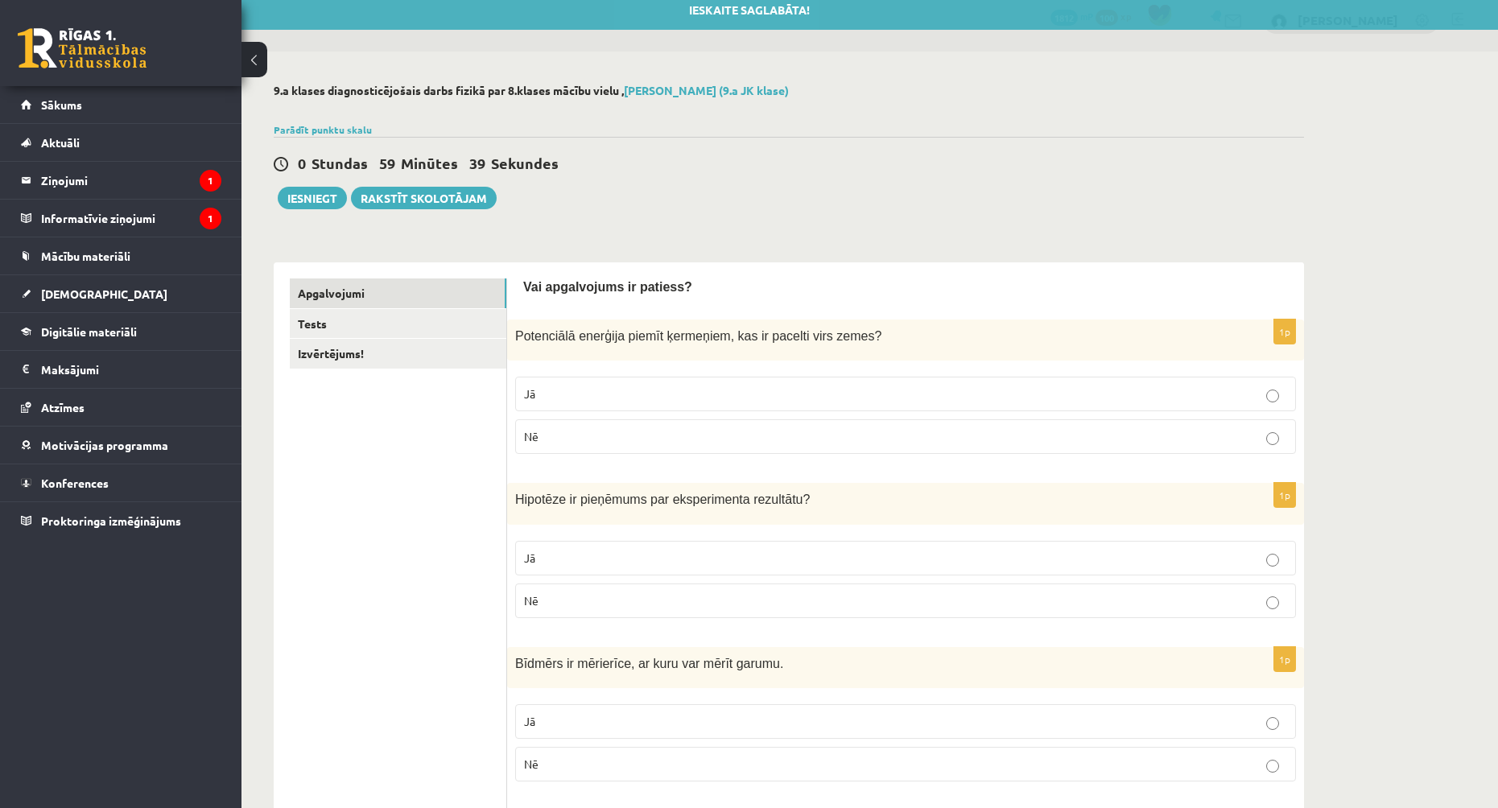
scroll to position [81, 0]
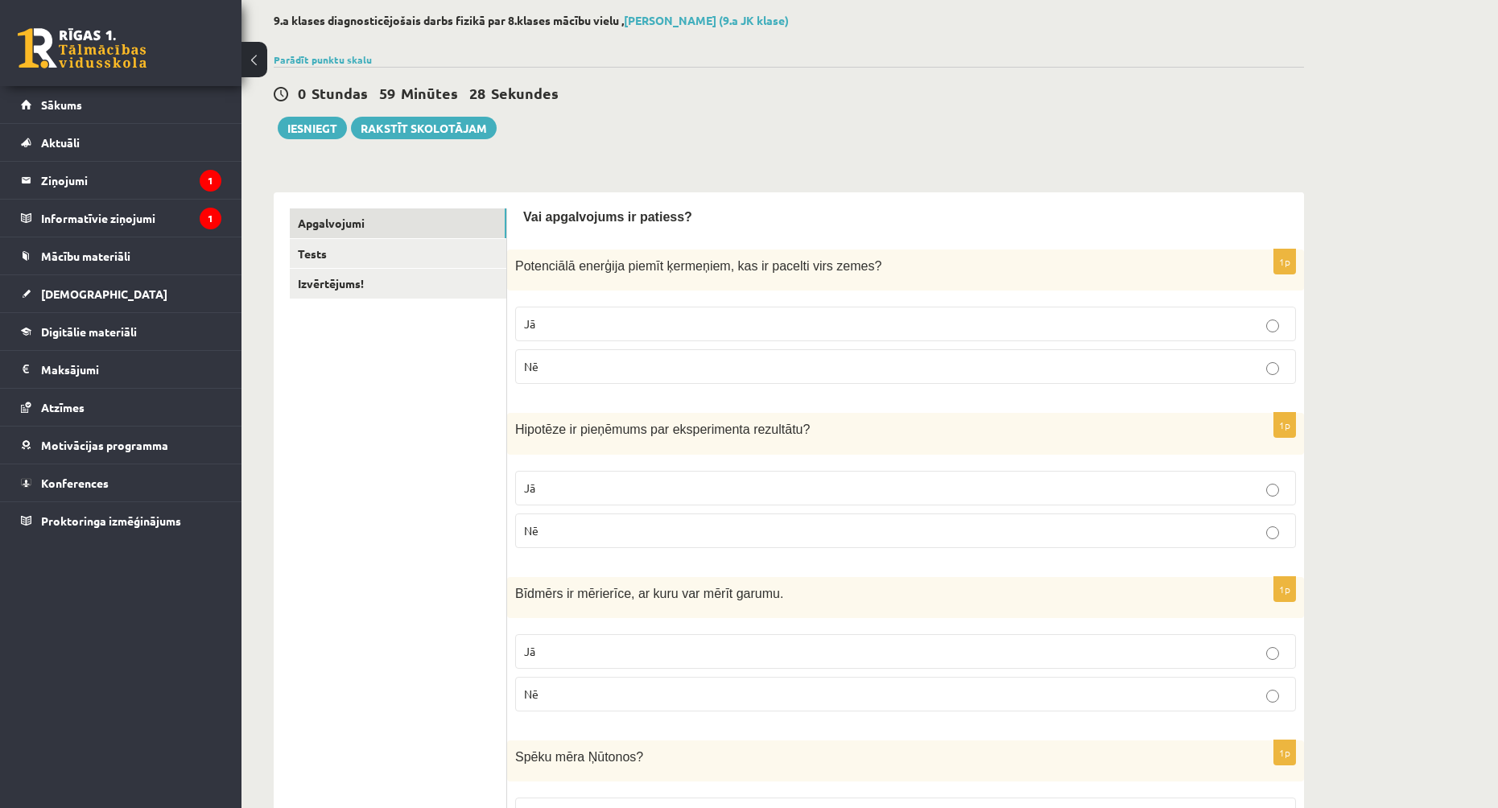
click at [553, 328] on p "Jā" at bounding box center [905, 324] width 763 height 17
click at [589, 484] on p "Jā" at bounding box center [905, 488] width 763 height 17
click at [581, 645] on p "Jā" at bounding box center [905, 651] width 763 height 17
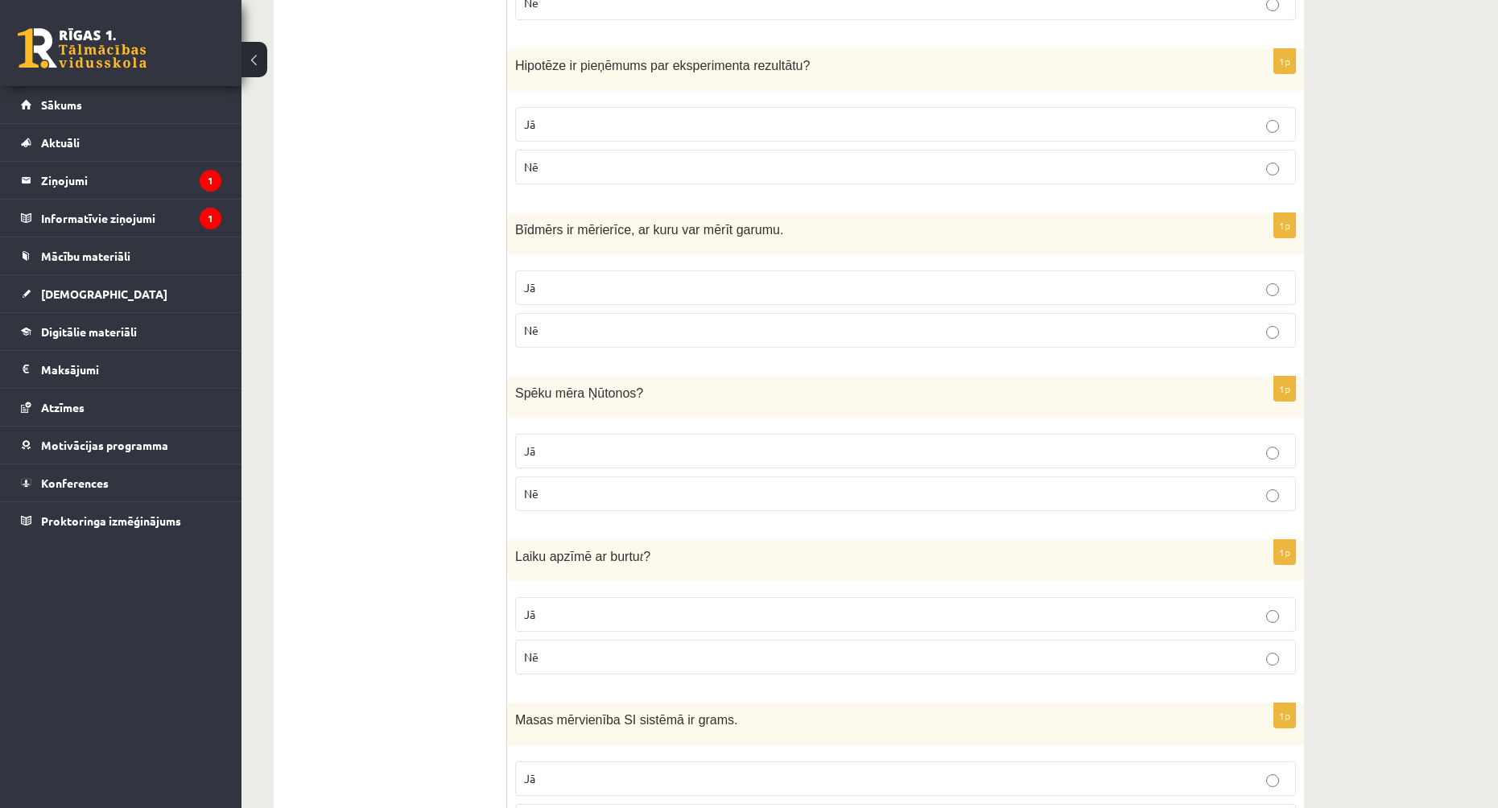
scroll to position [483, 0]
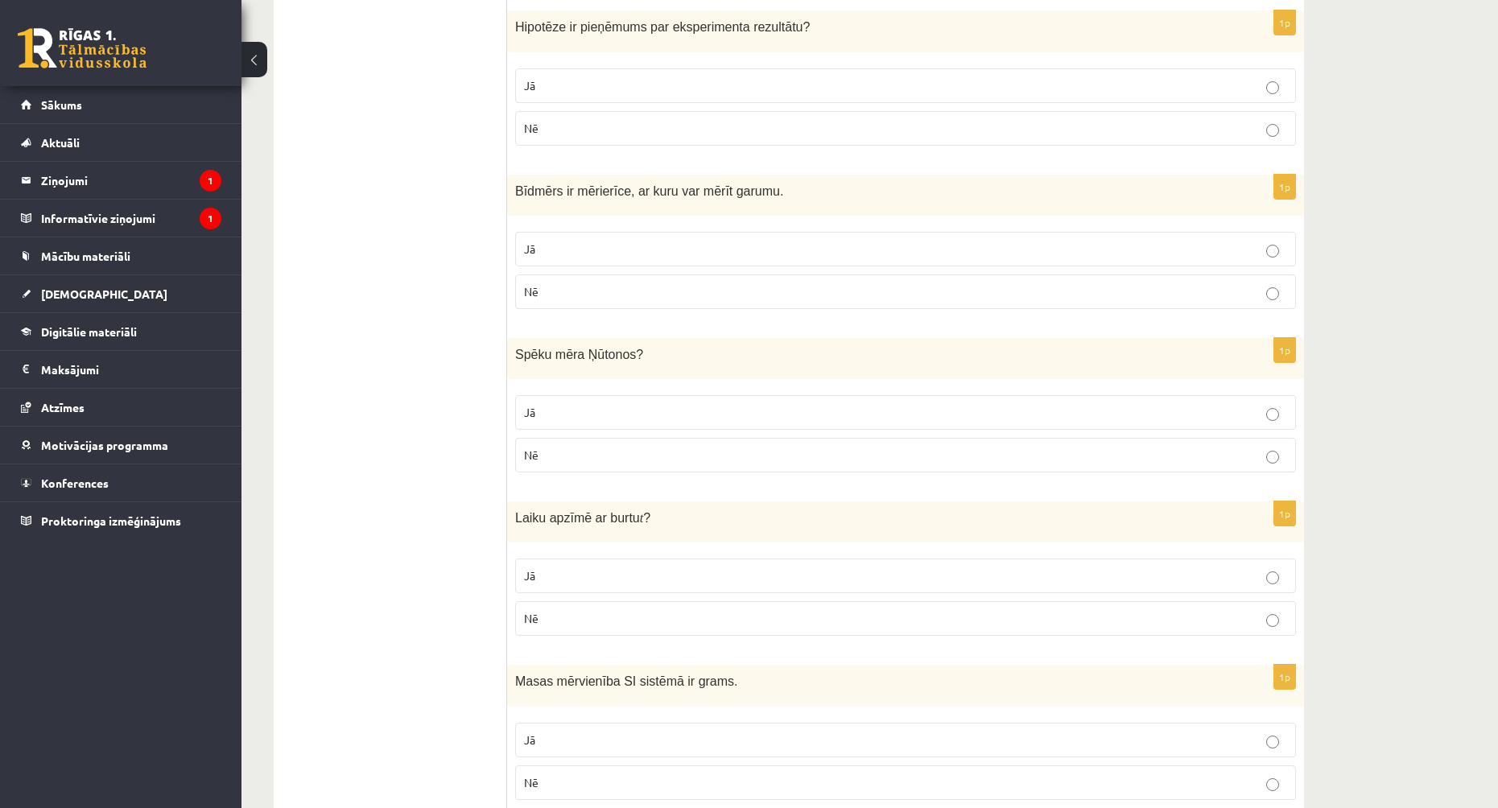
click at [560, 411] on p "Jā" at bounding box center [905, 412] width 763 height 17
drag, startPoint x: 577, startPoint y: 578, endPoint x: 580, endPoint y: 591, distance: 13.3
click at [577, 578] on p "Jā" at bounding box center [905, 576] width 763 height 17
click at [579, 630] on p "Nē" at bounding box center [905, 622] width 763 height 17
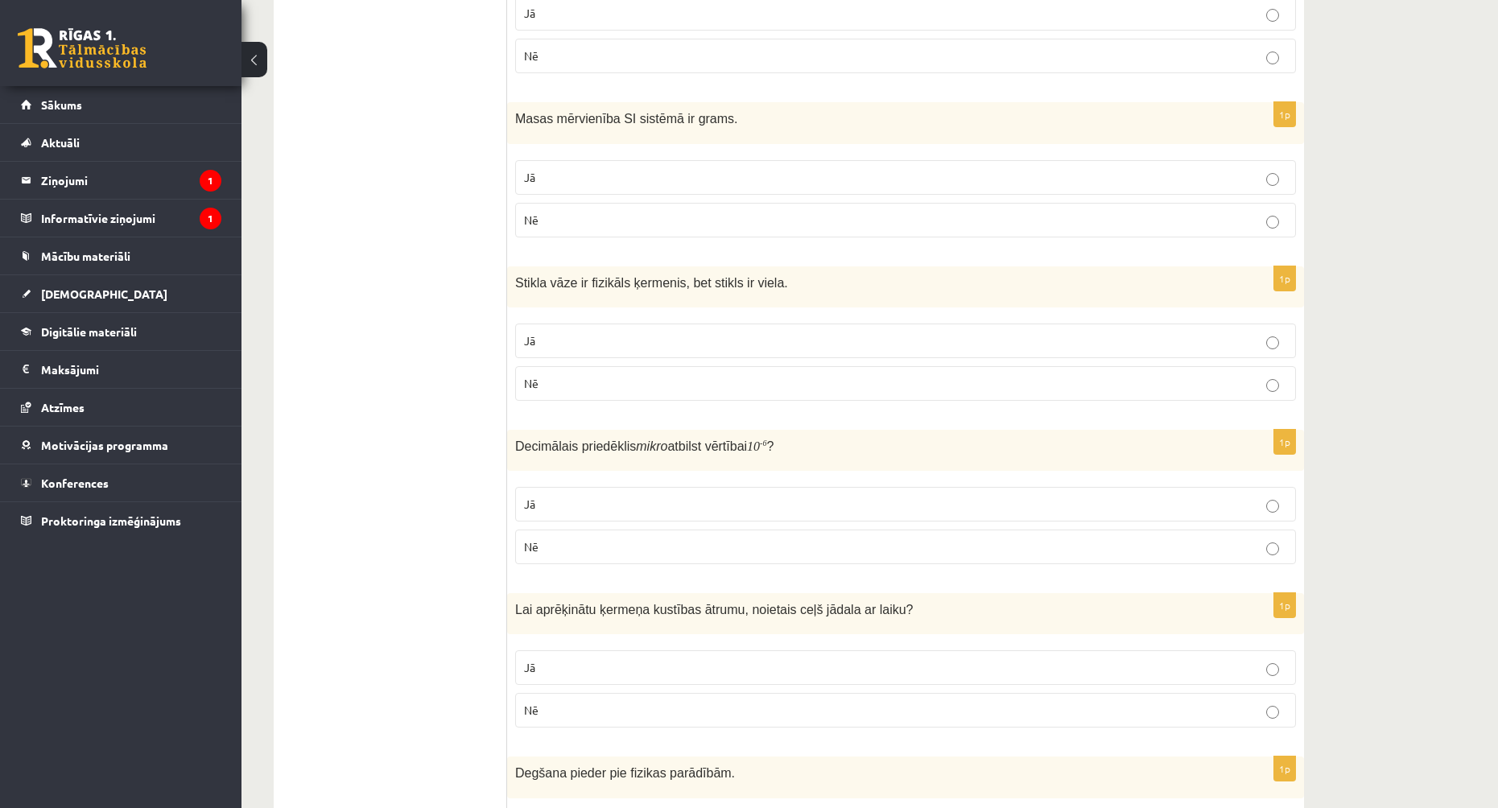
scroll to position [1047, 0]
click at [655, 338] on p "Jā" at bounding box center [905, 340] width 763 height 17
click at [624, 515] on label "Jā" at bounding box center [905, 503] width 781 height 35
click at [614, 668] on p "Jā" at bounding box center [905, 667] width 763 height 17
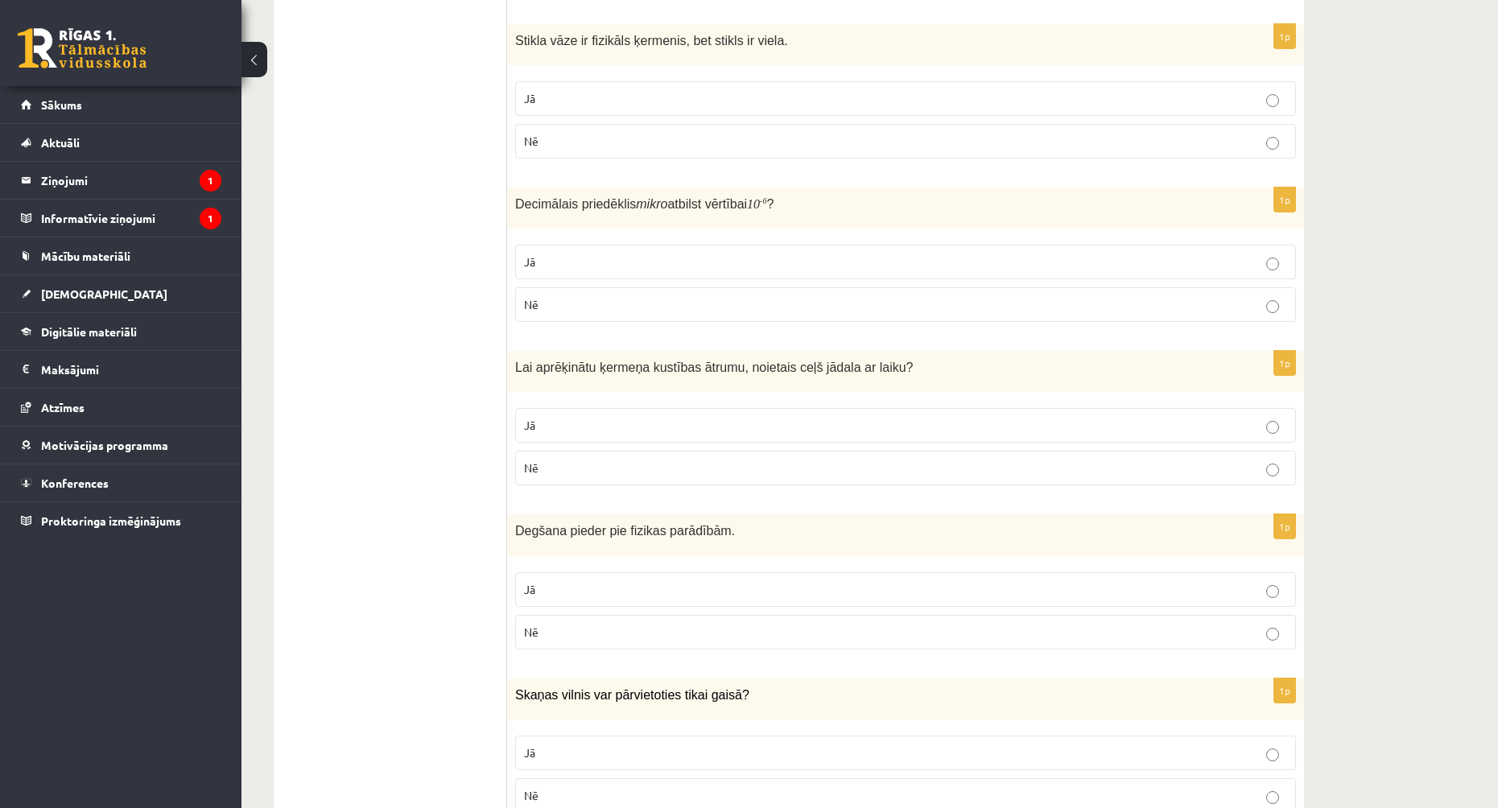
click at [623, 635] on p "Nē" at bounding box center [905, 632] width 763 height 17
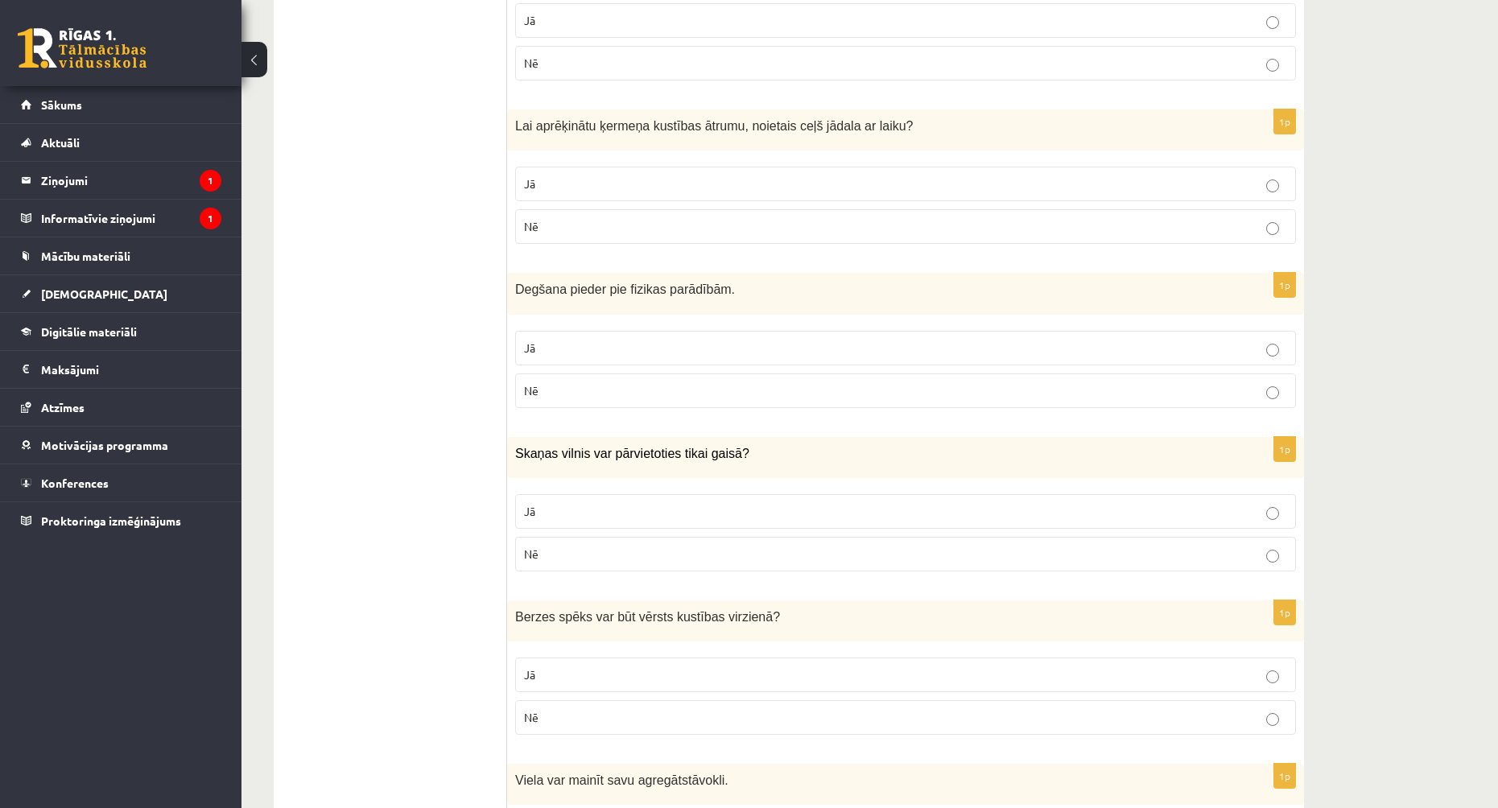
scroll to position [1610, 0]
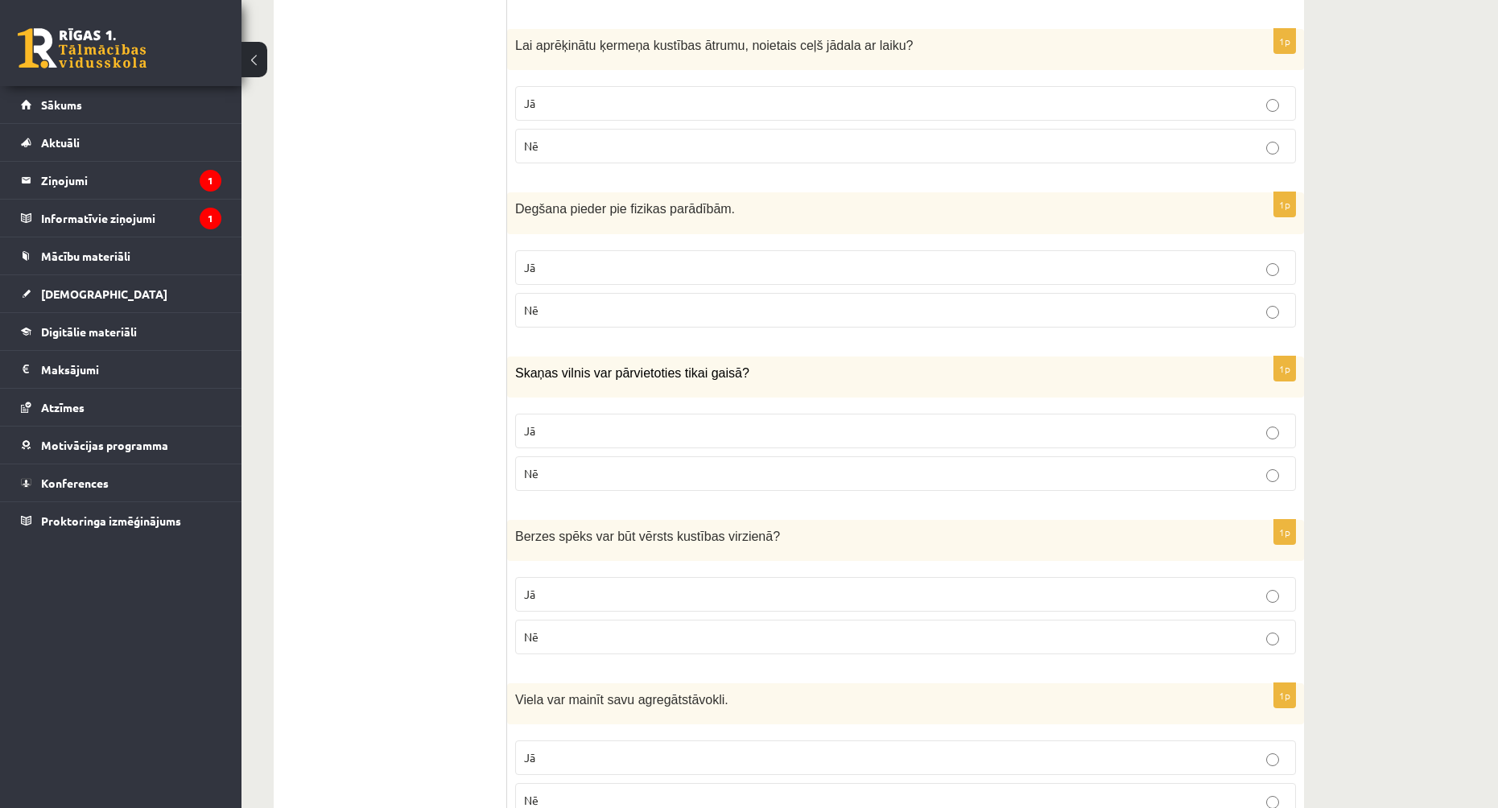
click at [595, 477] on p "Nē" at bounding box center [905, 473] width 763 height 17
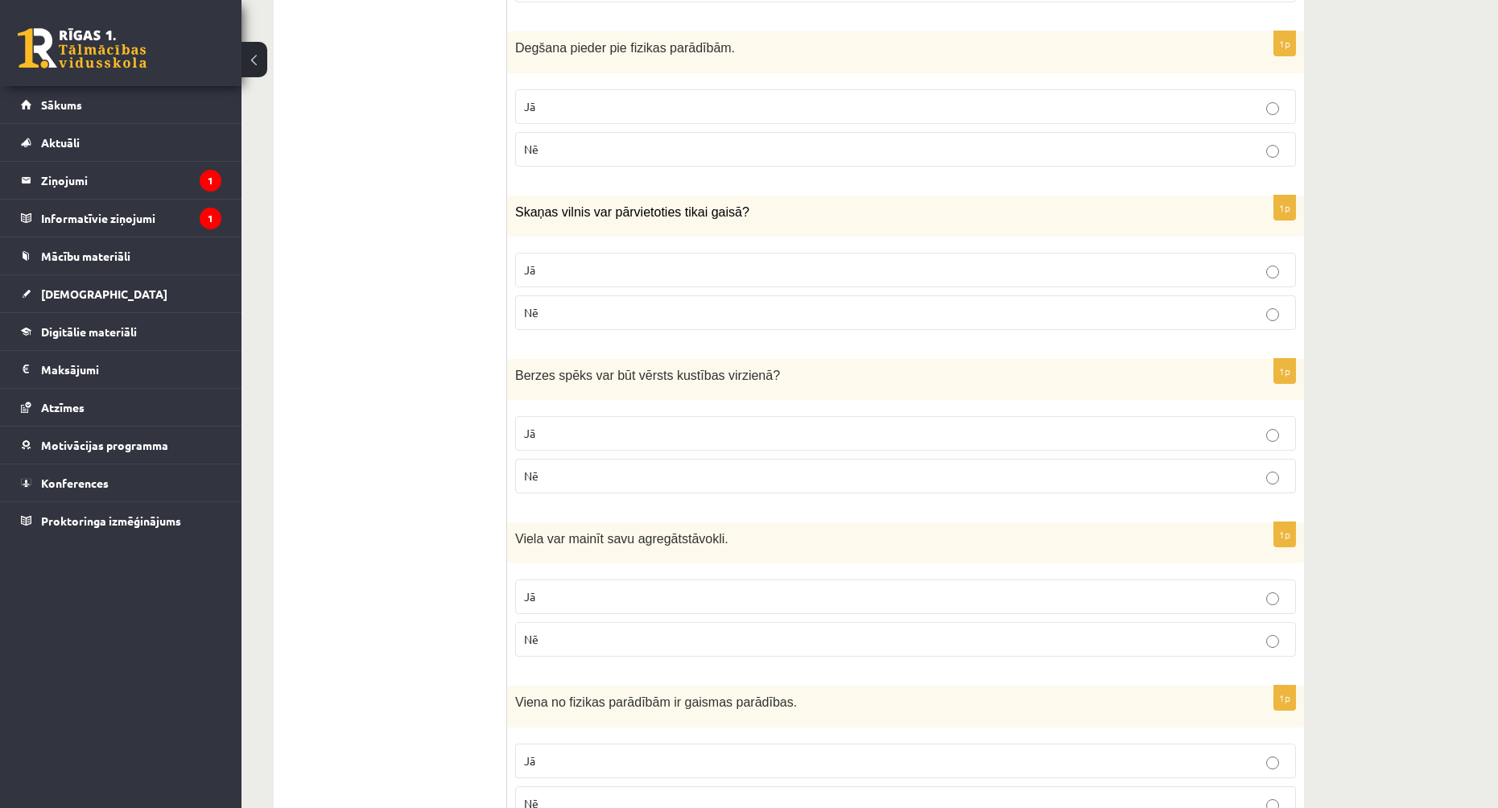
click at [544, 441] on p "Jā" at bounding box center [905, 433] width 763 height 17
click at [575, 593] on p "Jā" at bounding box center [905, 597] width 763 height 17
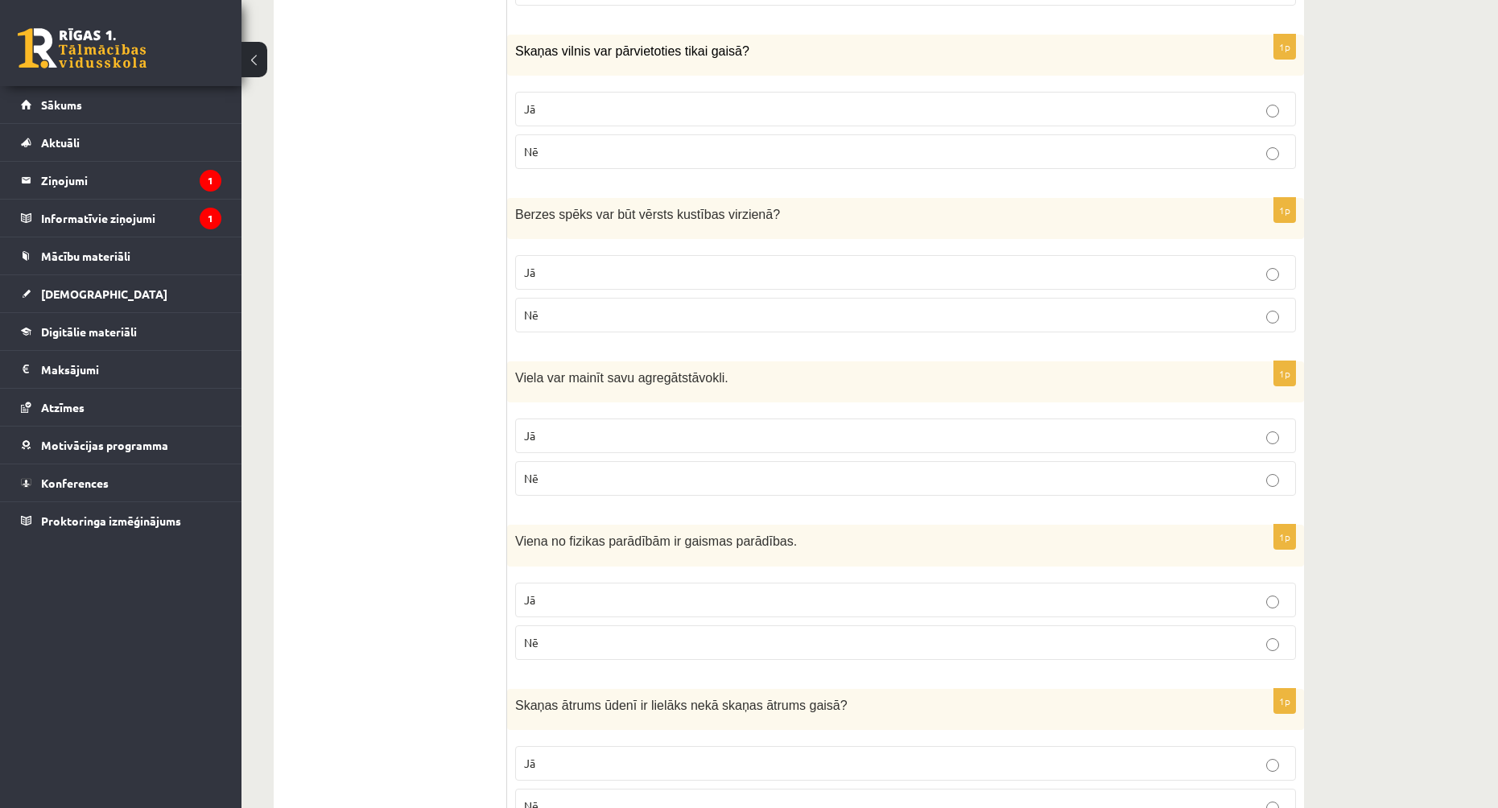
click at [568, 606] on p "Jā" at bounding box center [905, 600] width 763 height 17
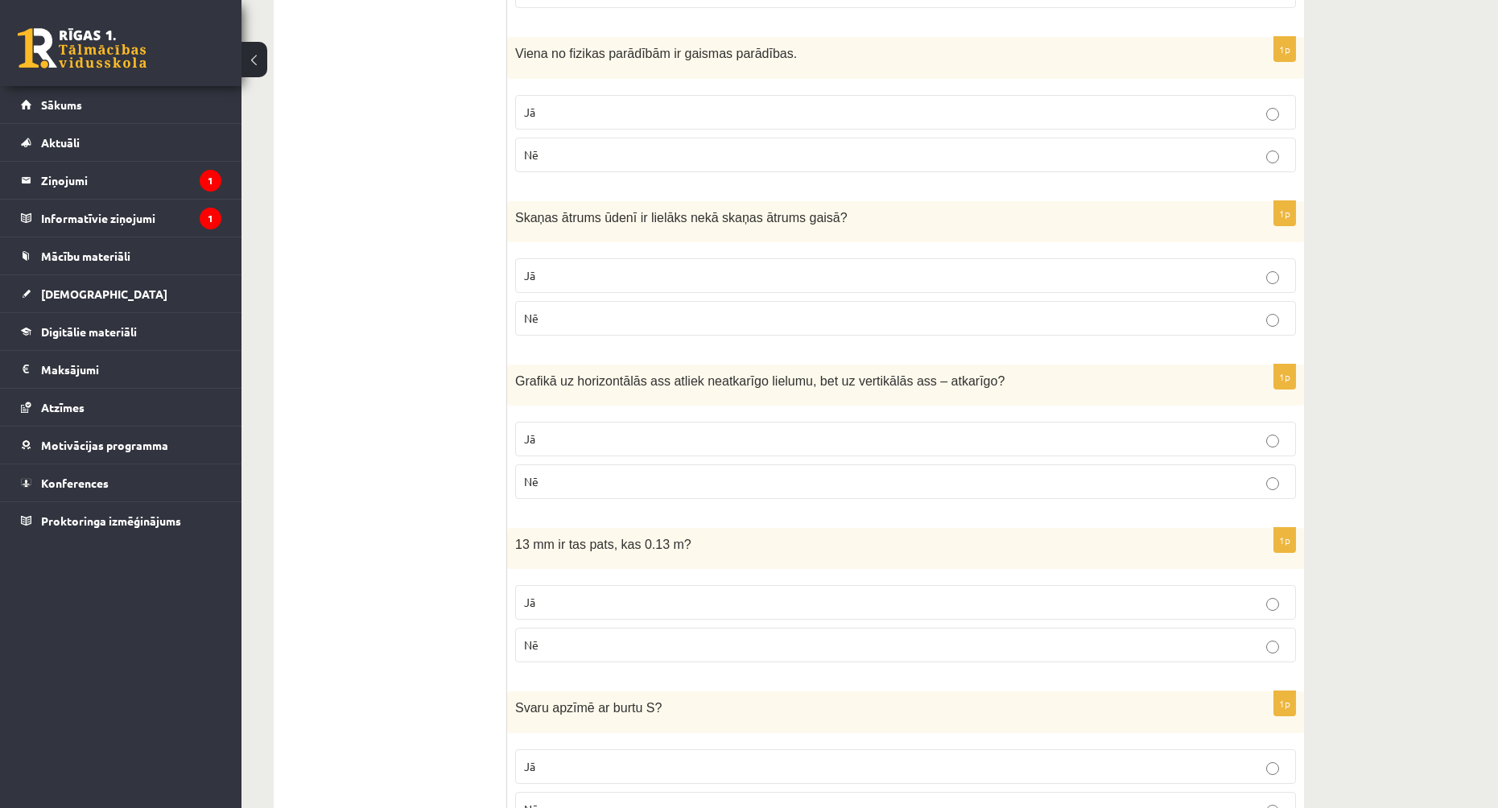
scroll to position [2496, 0]
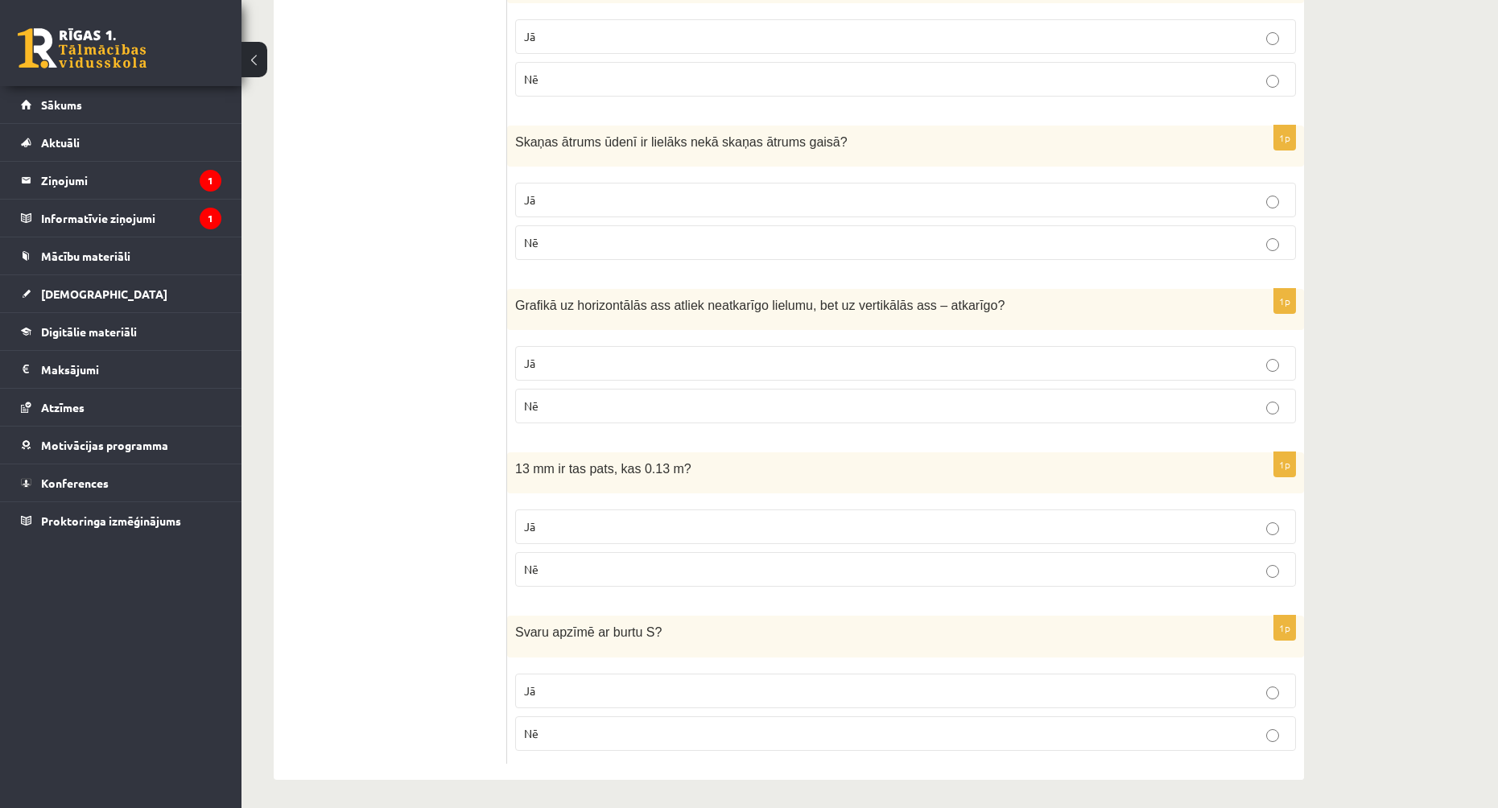
click at [642, 197] on p "Jā" at bounding box center [905, 200] width 763 height 17
click at [585, 360] on p "Jā" at bounding box center [905, 363] width 763 height 17
click at [619, 574] on p "Nē" at bounding box center [905, 569] width 763 height 17
click at [649, 730] on p "Nē" at bounding box center [905, 733] width 763 height 17
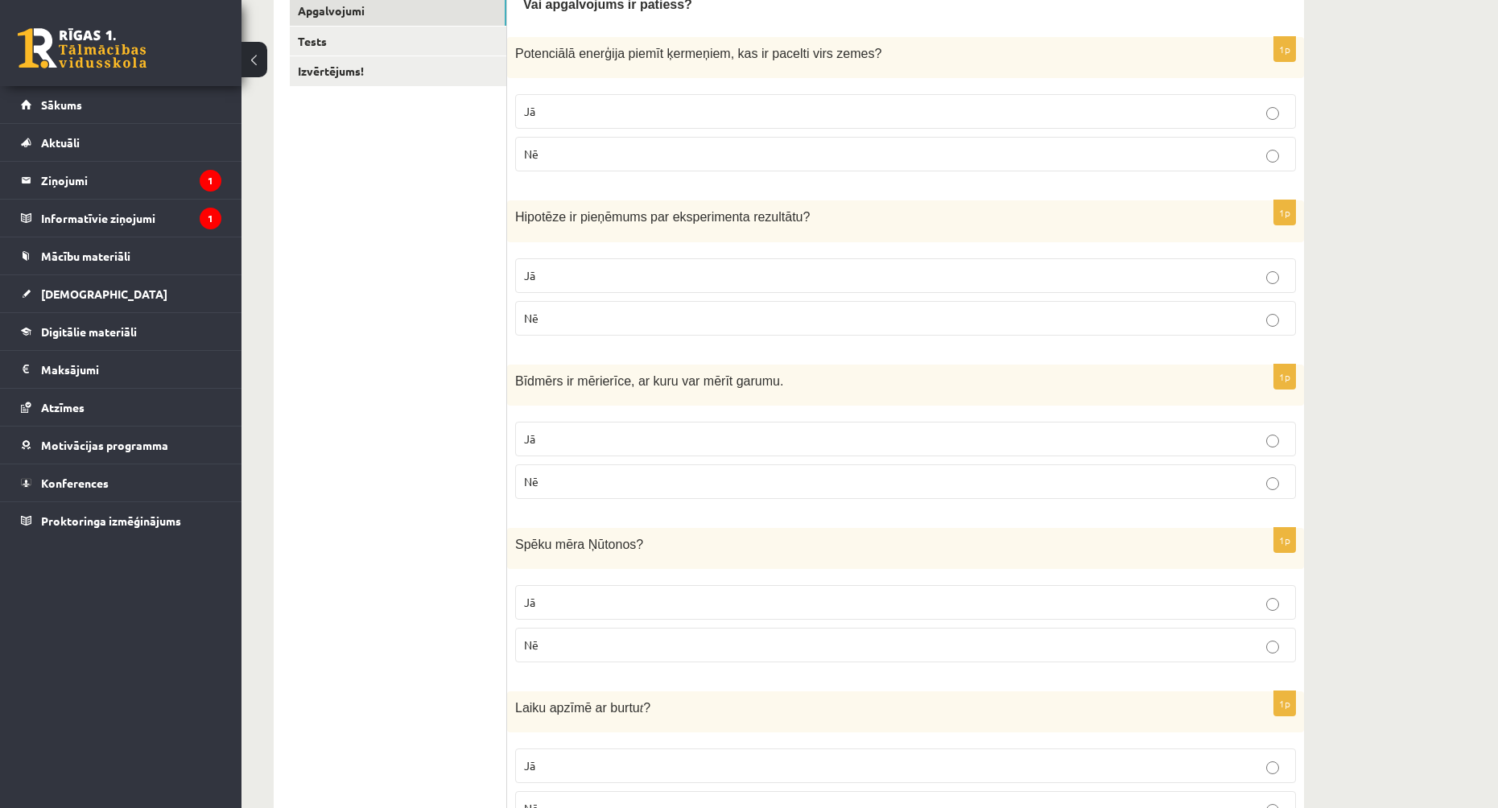
scroll to position [0, 0]
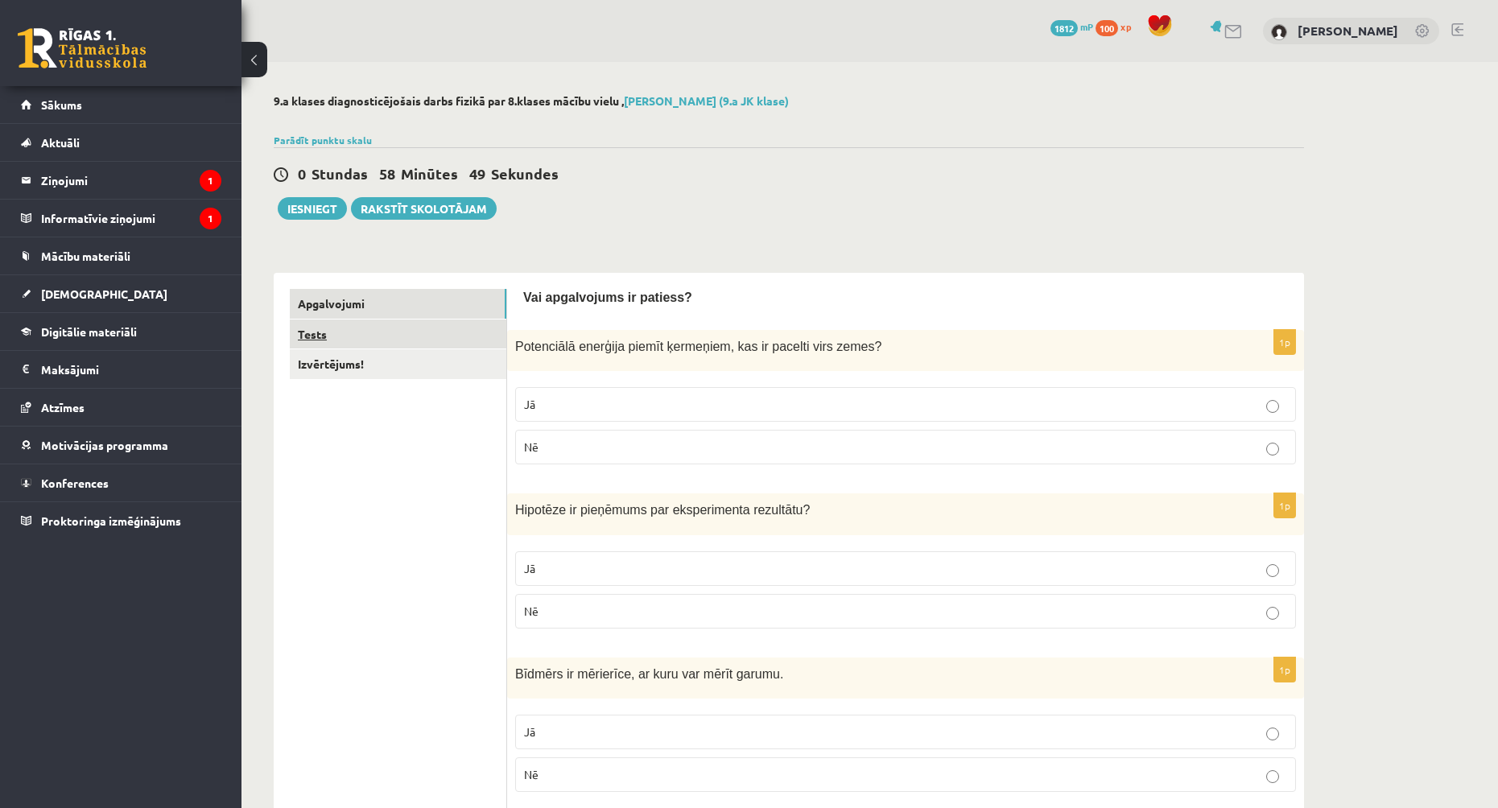
click at [391, 340] on link "Tests" at bounding box center [398, 335] width 217 height 30
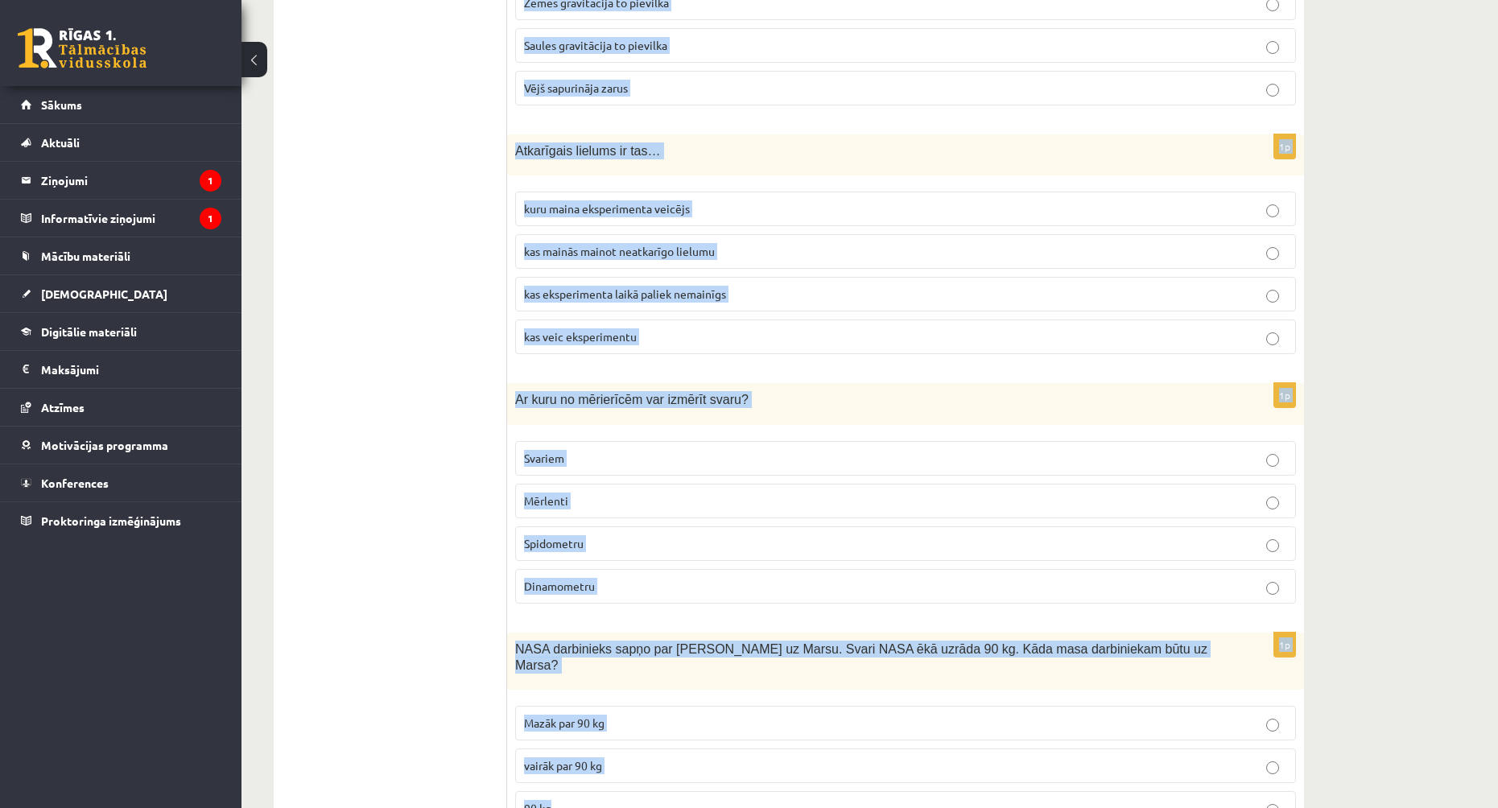
scroll to position [725, 0]
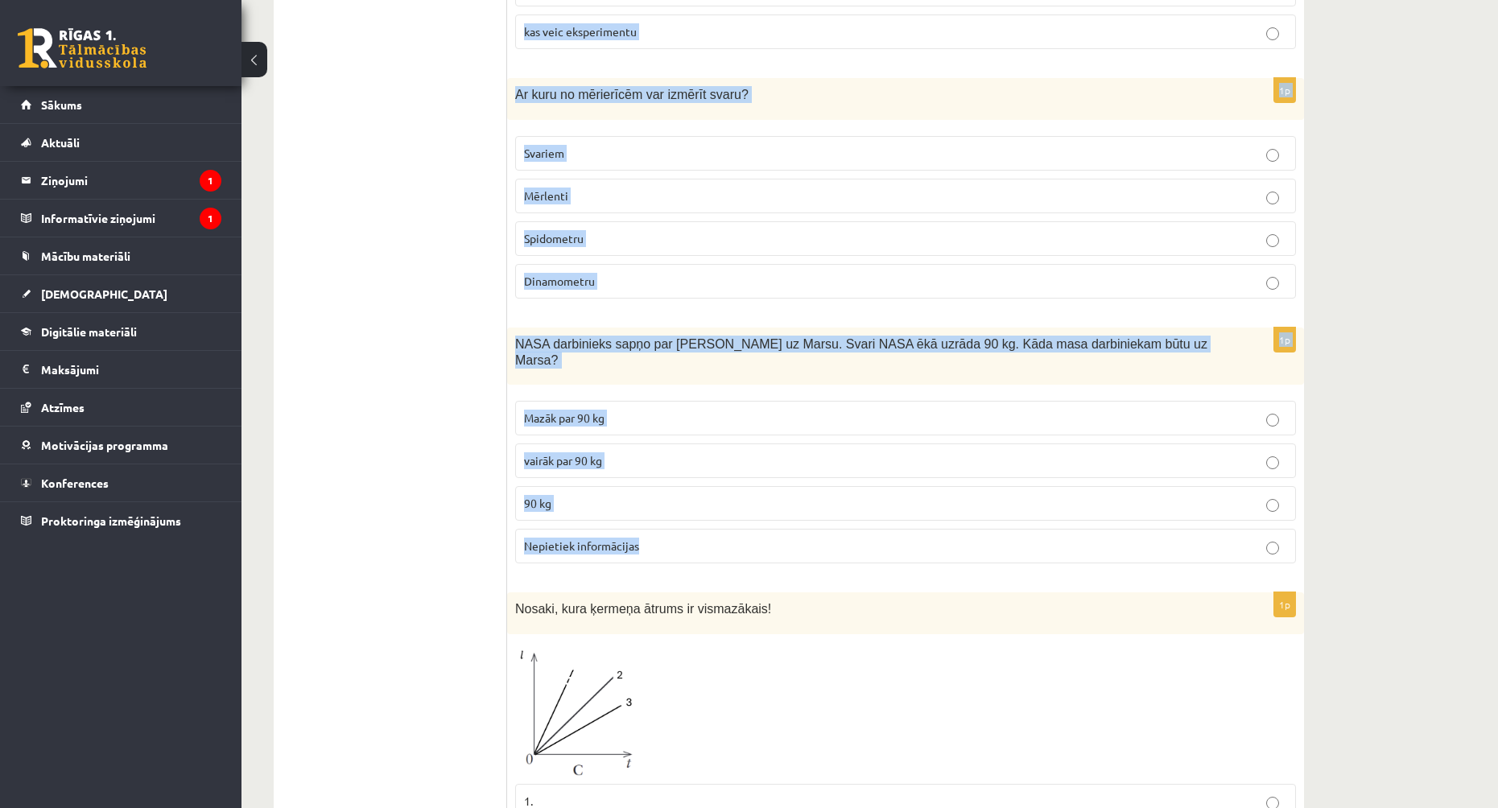
drag, startPoint x: 515, startPoint y: 318, endPoint x: 793, endPoint y: 523, distance: 345.4
copy form "Kāds ir cēlonis tam, ka ābols nokrita no ābeles? Tas nogatavojās Zemes gravitāc…"
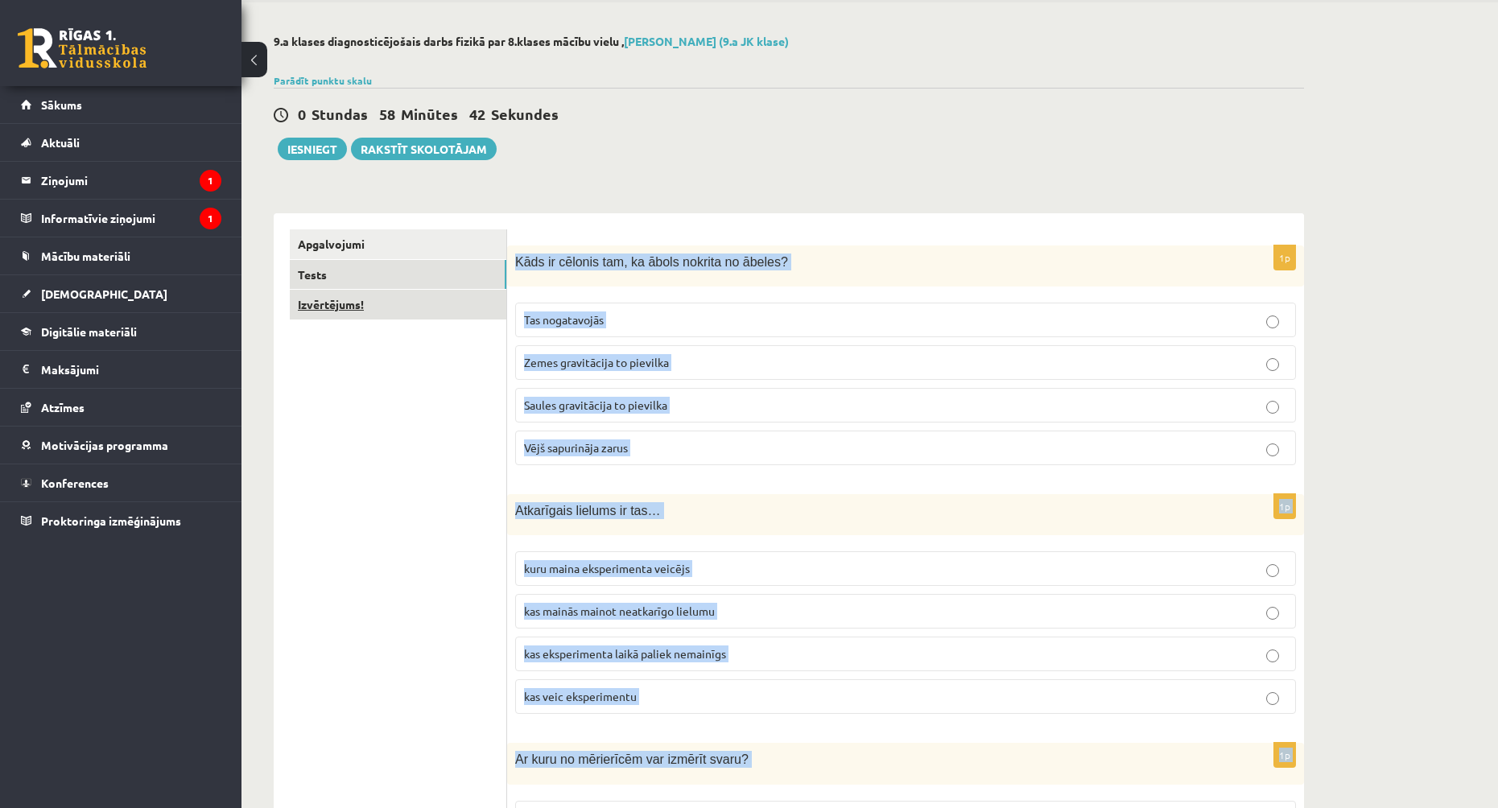
scroll to position [0, 0]
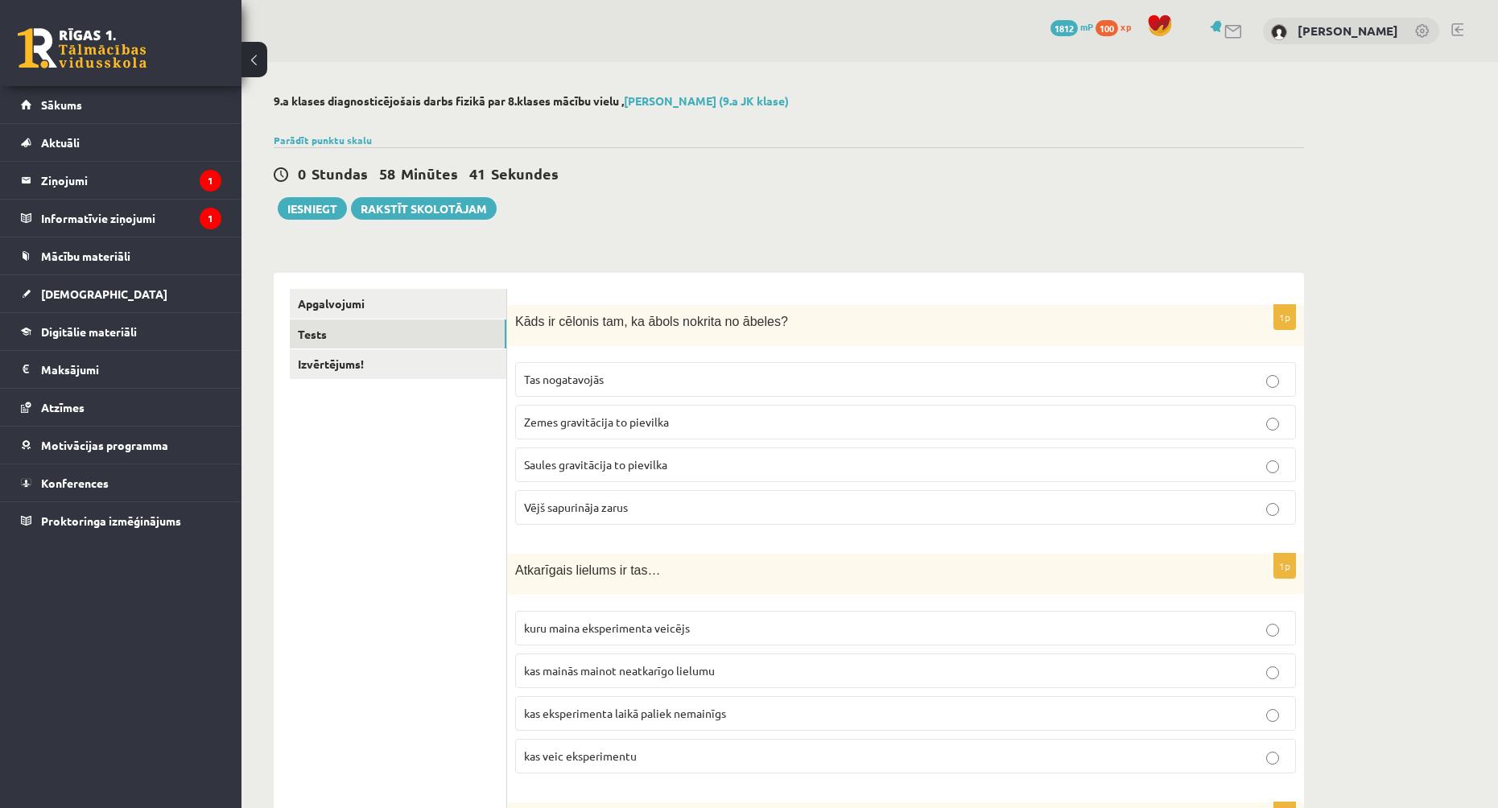
click at [609, 424] on span "Zemes gravitācija to pievilka" at bounding box center [596, 422] width 145 height 14
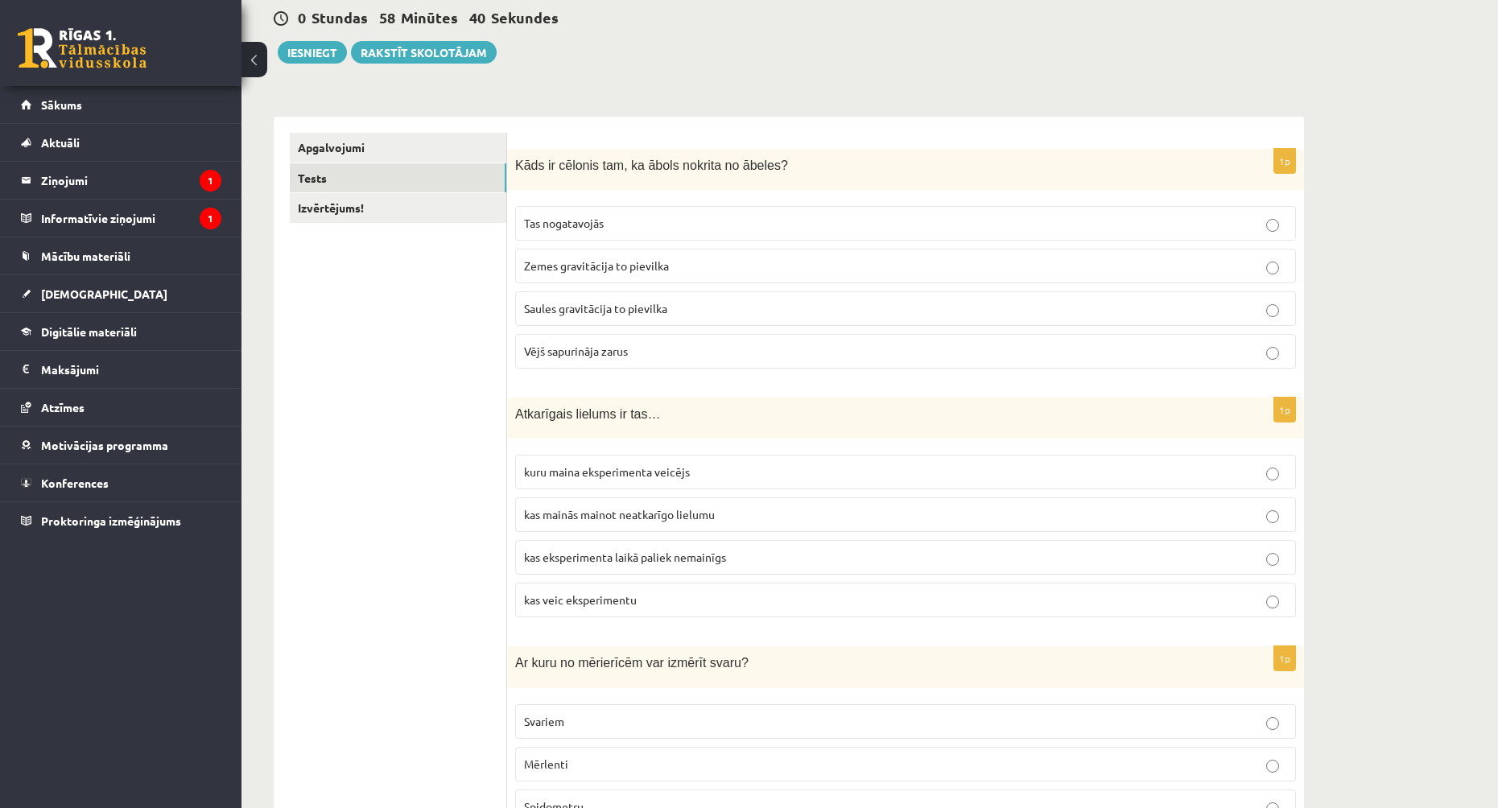
scroll to position [242, 0]
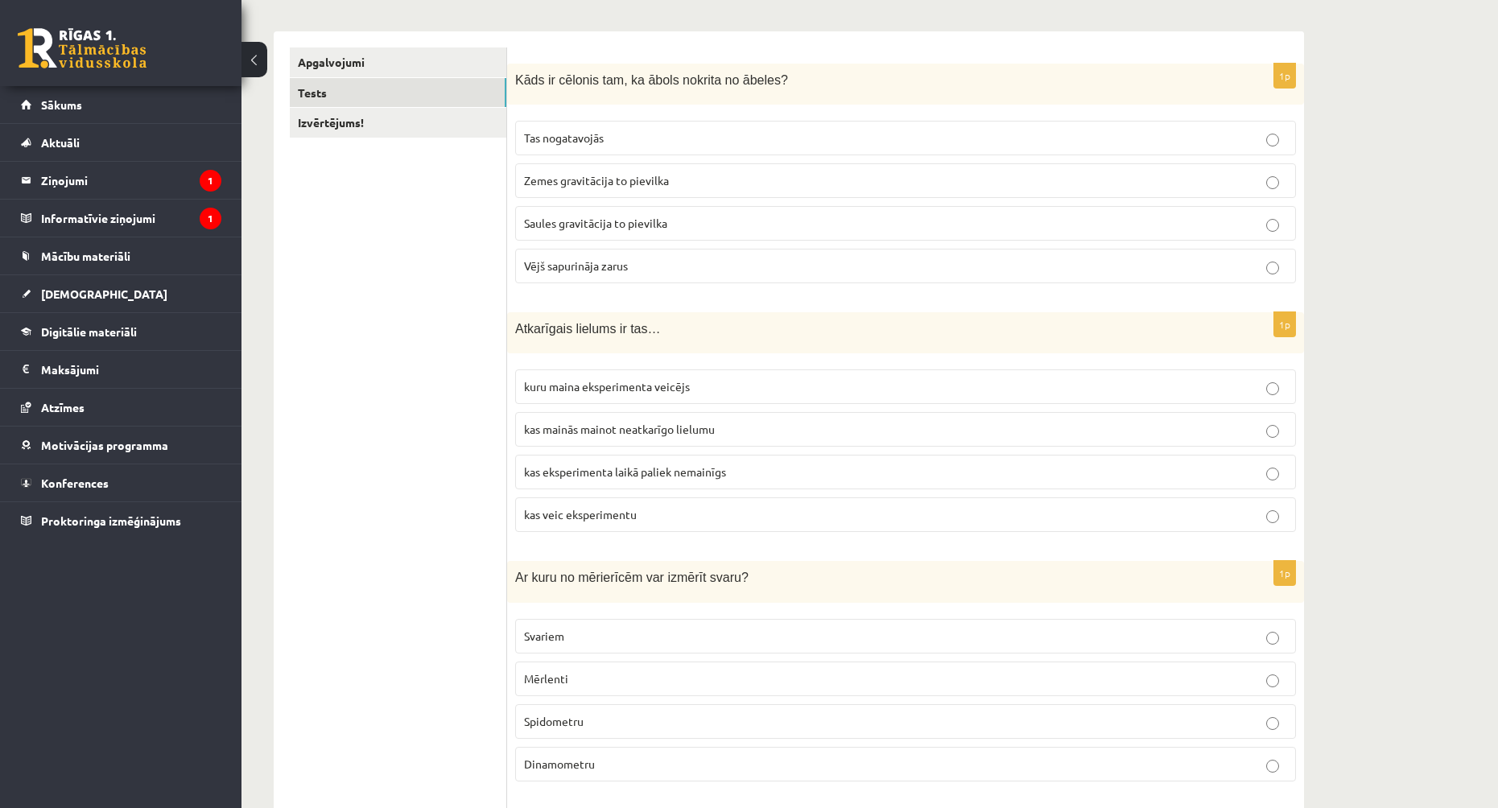
click at [621, 422] on p "kas mainās mainot neatkarīgo lielumu" at bounding box center [905, 429] width 763 height 17
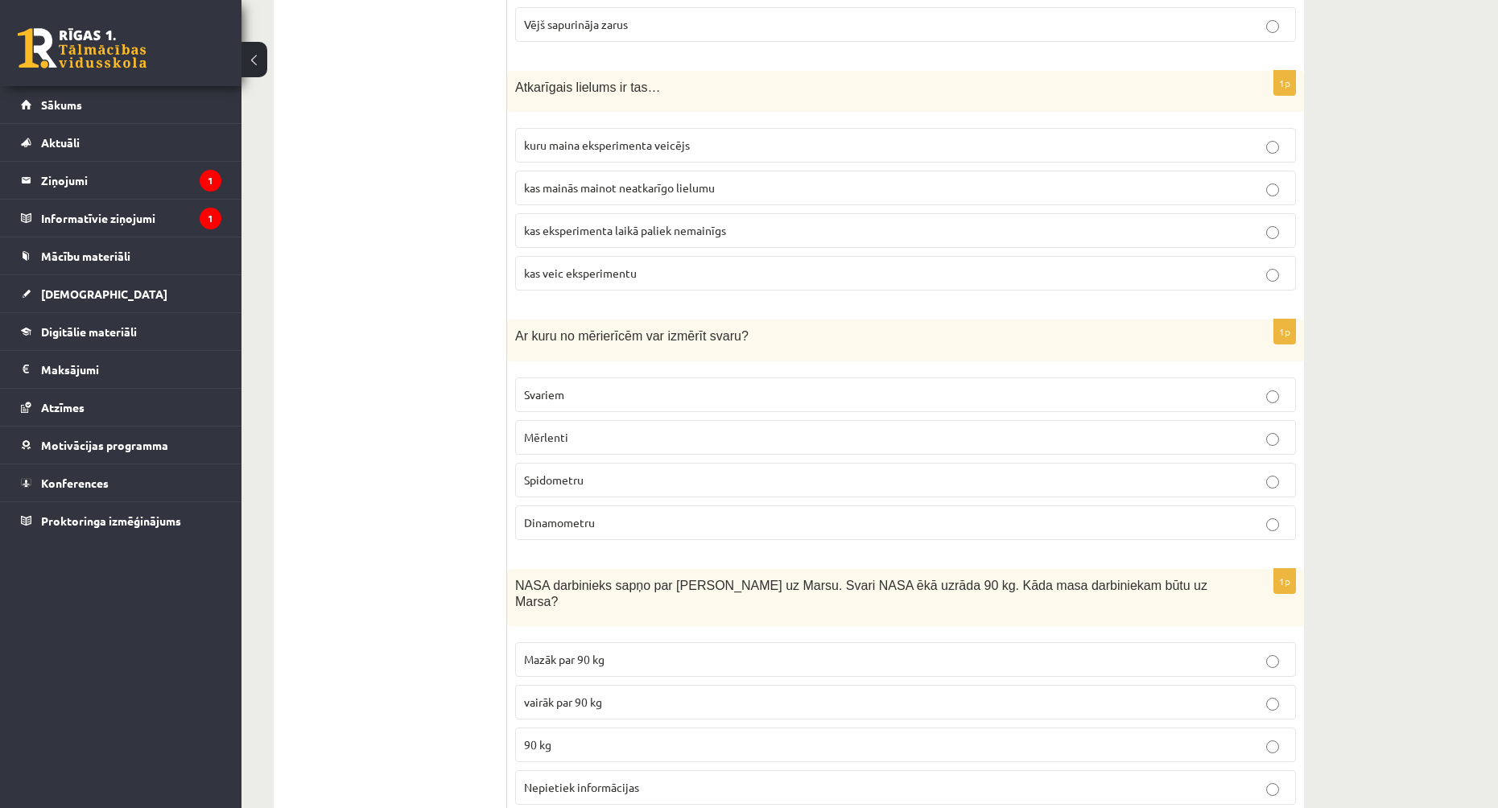
click at [596, 528] on p "Dinamometru" at bounding box center [905, 523] width 763 height 17
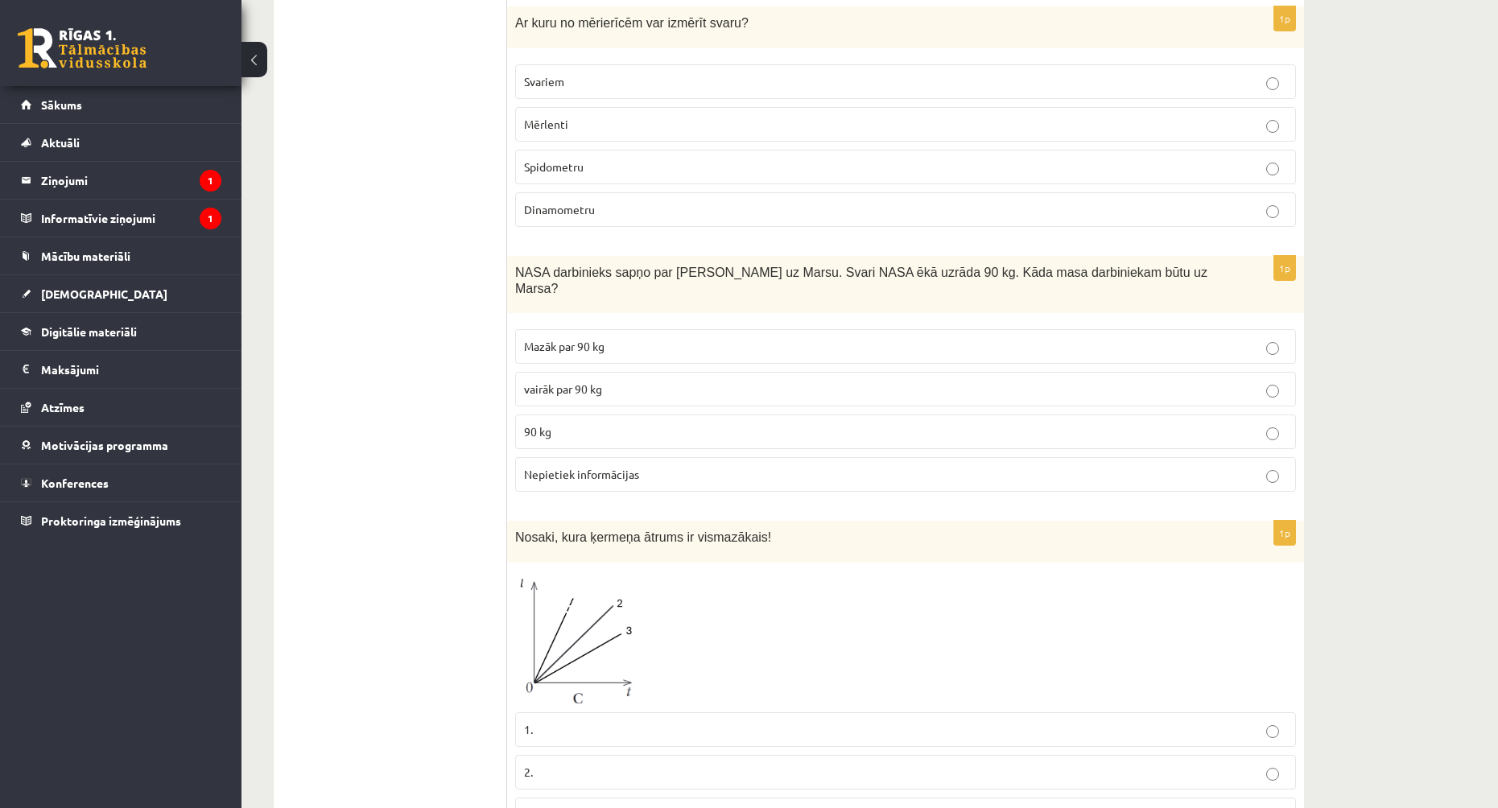
scroll to position [805, 0]
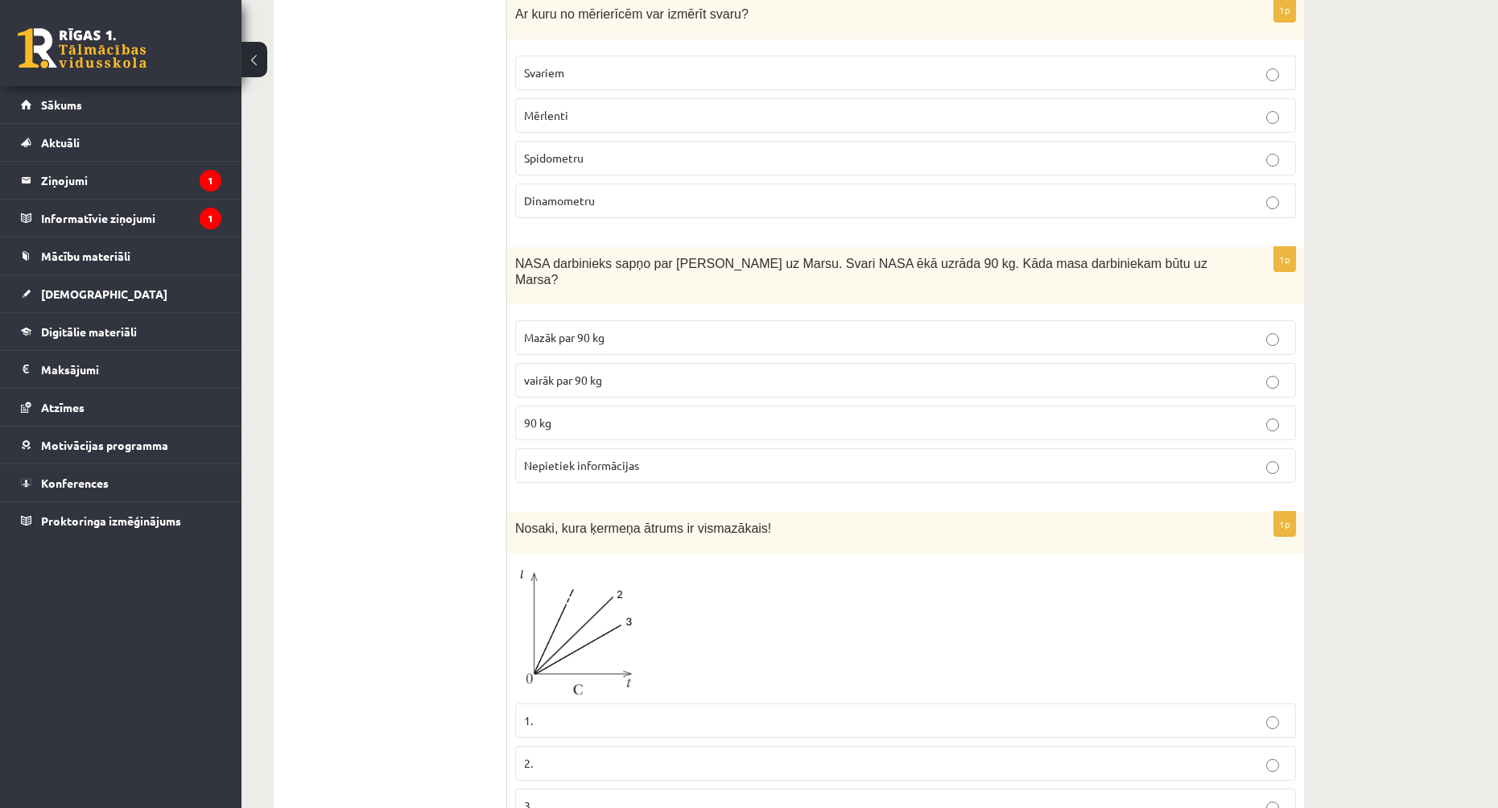
click at [561, 415] on p "90 kg" at bounding box center [905, 423] width 763 height 17
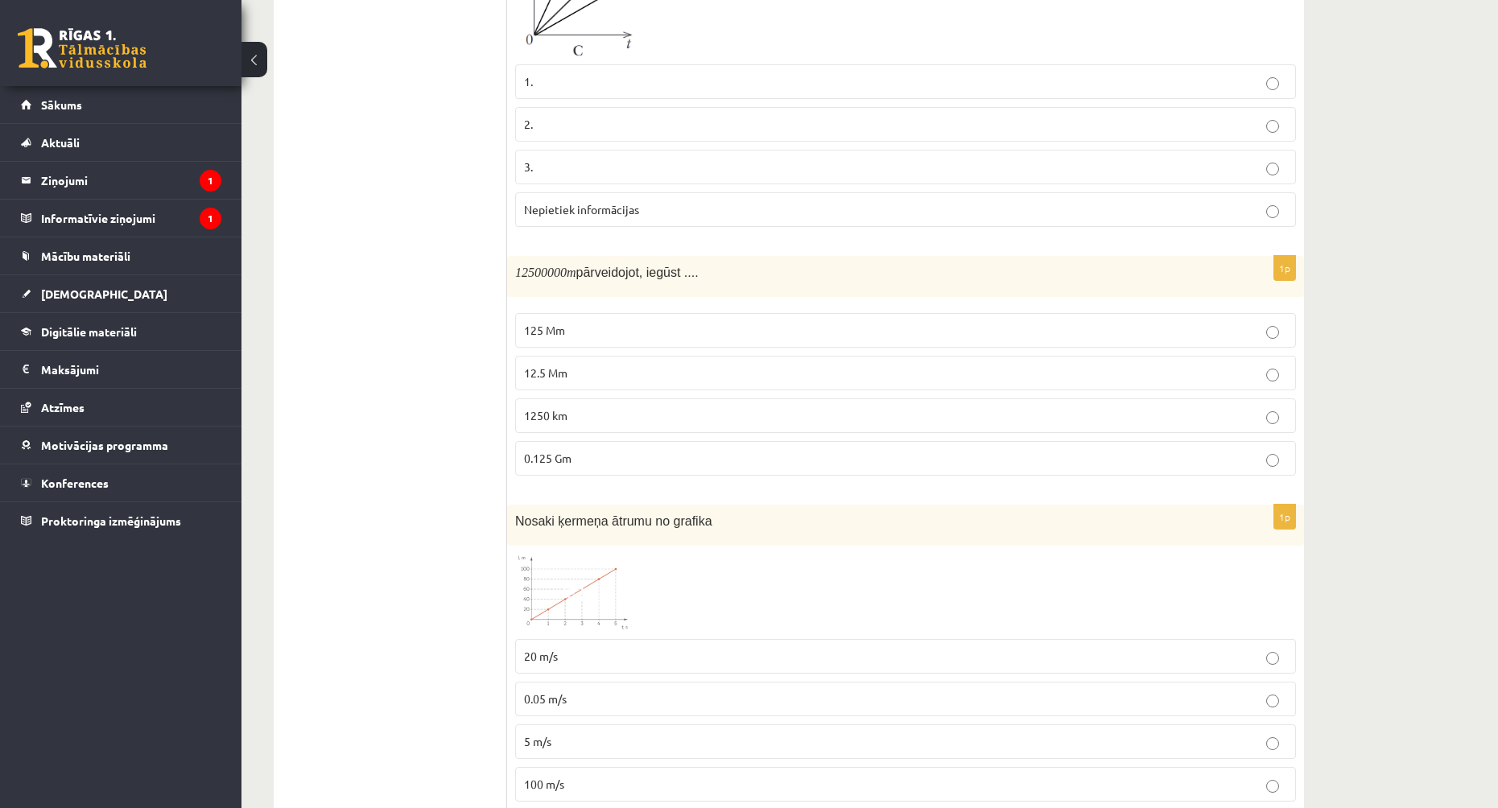
scroll to position [1449, 0]
drag, startPoint x: 523, startPoint y: 257, endPoint x: 708, endPoint y: 329, distance: 198.1
click at [708, 329] on div "**********" at bounding box center [789, 721] width 1031 height 3795
click at [477, 272] on ul "Apgalvojumi Tests Izvērtējums!" at bounding box center [398, 721] width 217 height 3763
click at [434, 247] on ul "Apgalvojumi Tests Izvērtējums!" at bounding box center [398, 721] width 217 height 3763
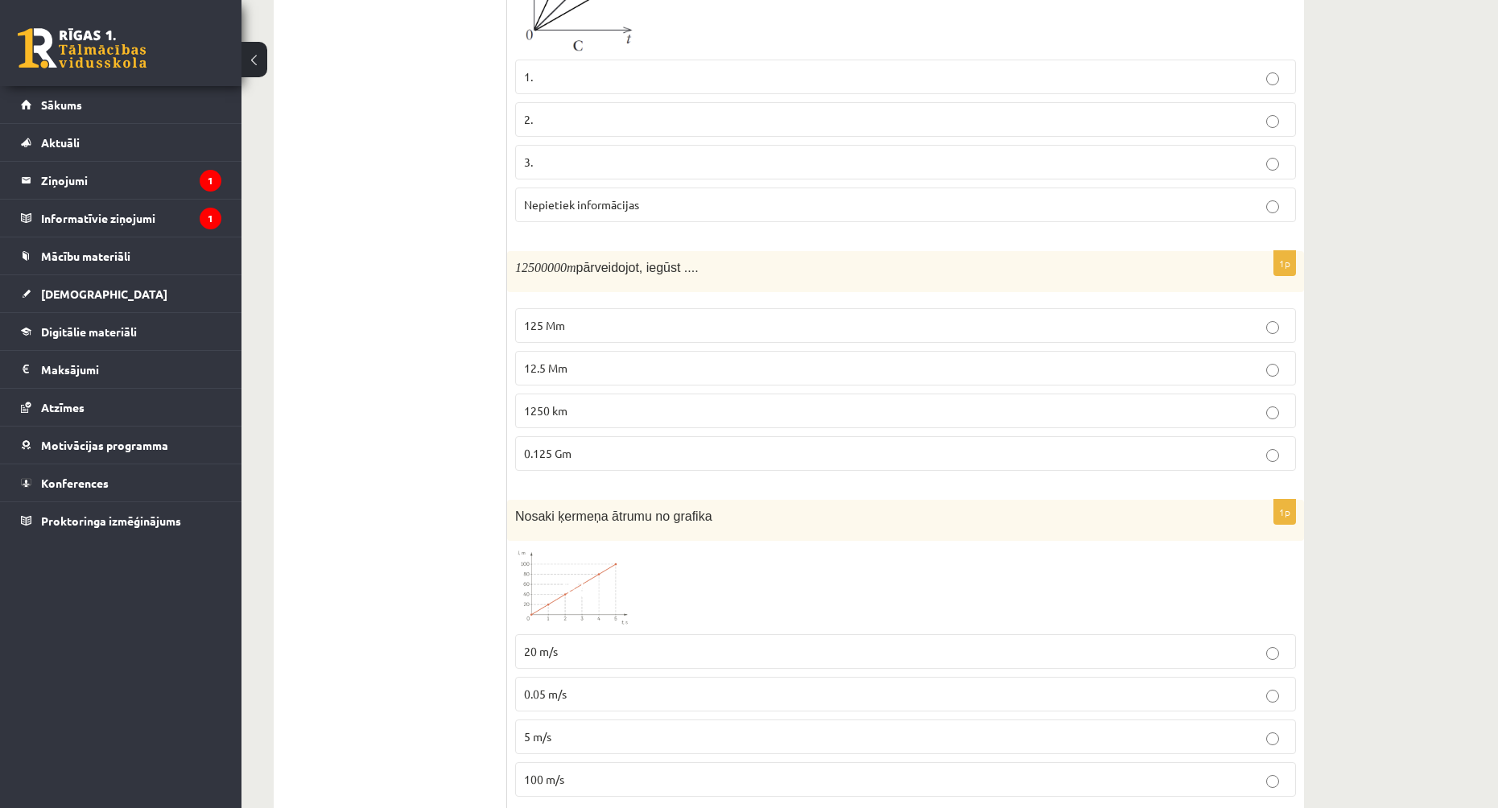
click at [603, 266] on div "12500000 m pārveidojot, iegūst ...." at bounding box center [905, 271] width 797 height 41
click at [556, 261] on m\ "12500000" at bounding box center [541, 268] width 52 height 14
drag, startPoint x: 572, startPoint y: 254, endPoint x: 554, endPoint y: 254, distance: 17.7
click at [554, 261] on m\ "12500000" at bounding box center [541, 268] width 52 height 14
click at [557, 279] on div "1p 12500000 m pārveidojot, iegūst .... 125 Mm 12.5 Mm 1250 km 0.125 Gm" at bounding box center [905, 367] width 797 height 233
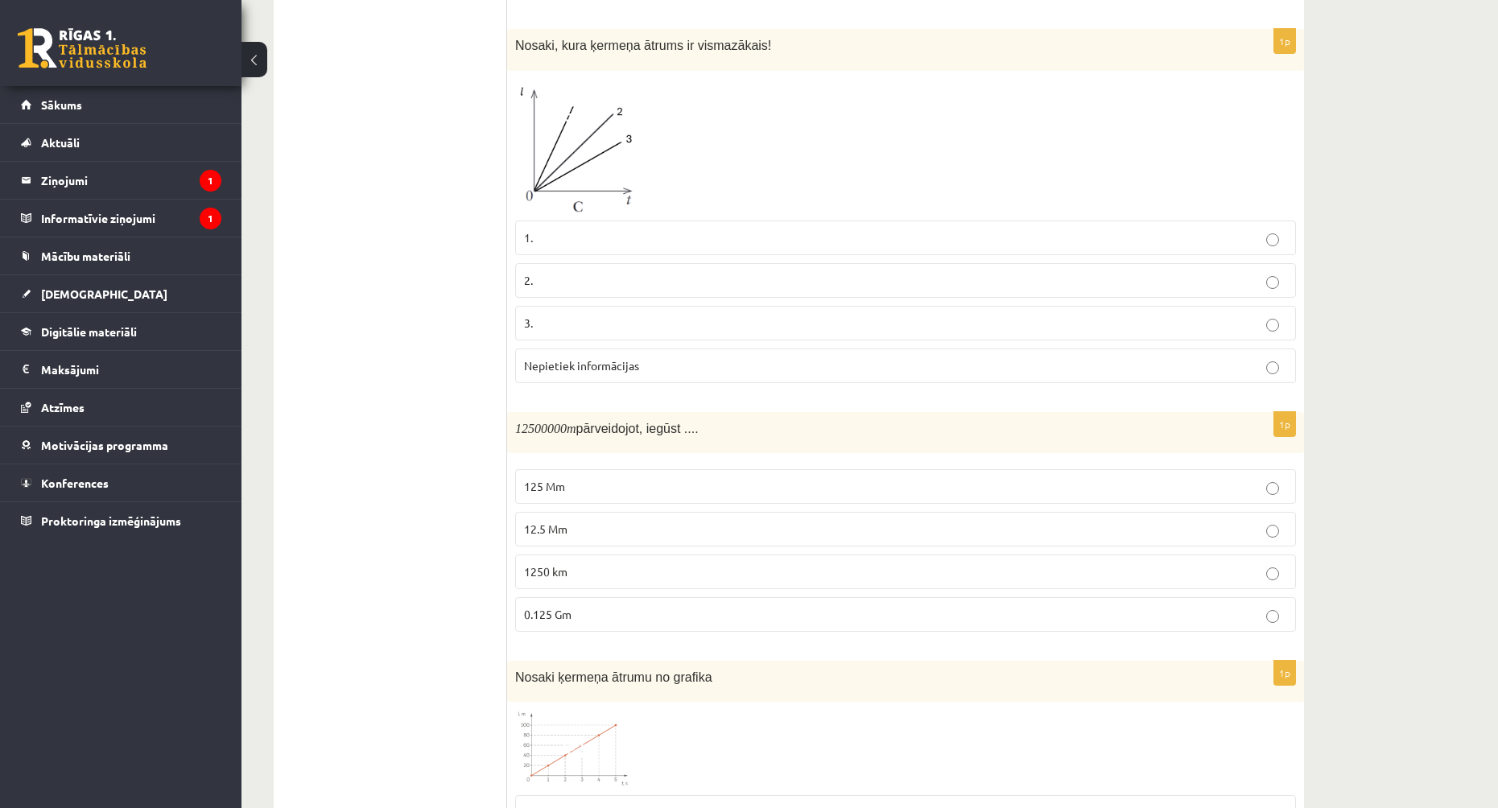
scroll to position [1208, 0]
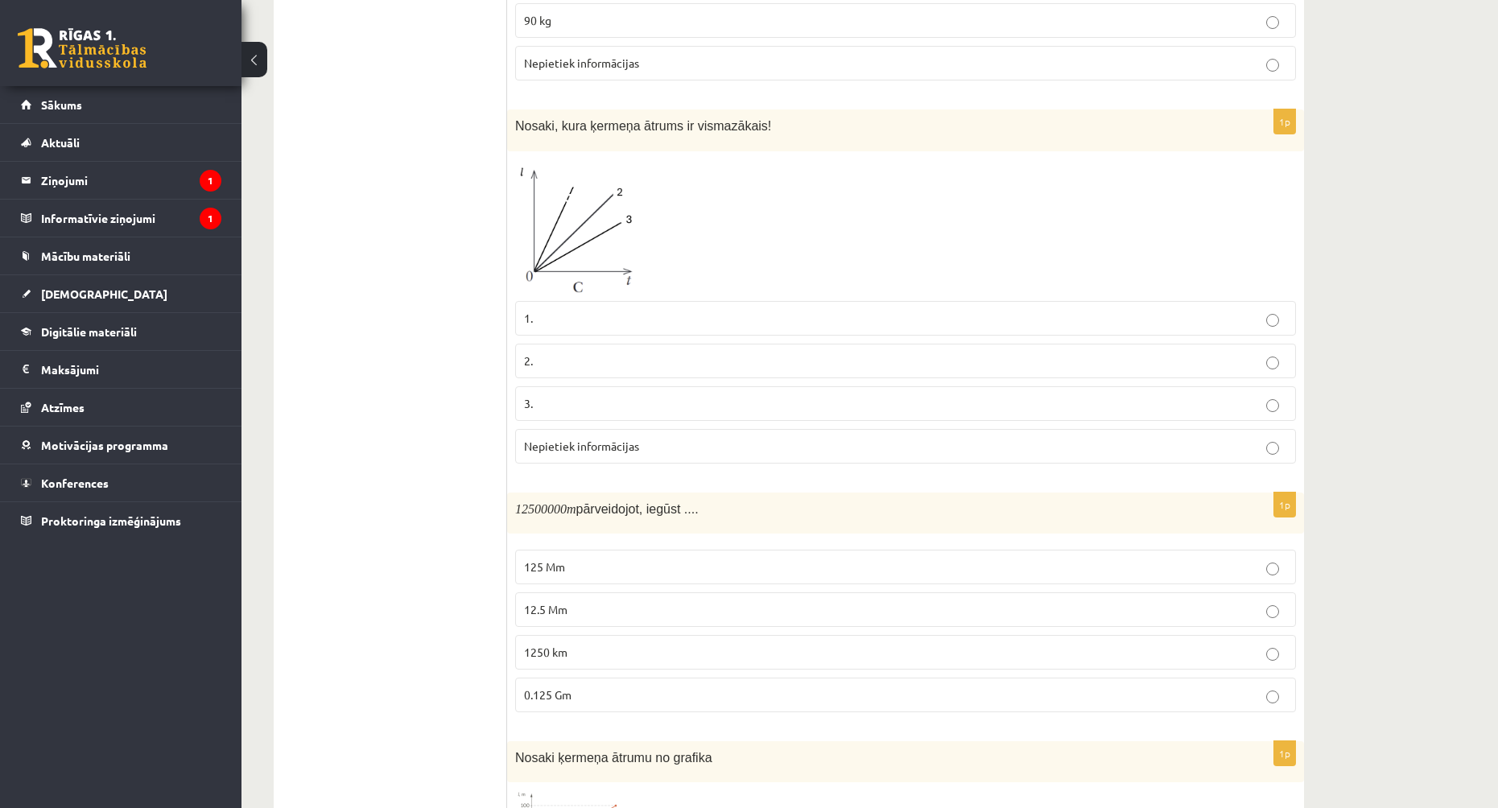
click at [611, 395] on p "3." at bounding box center [905, 403] width 763 height 17
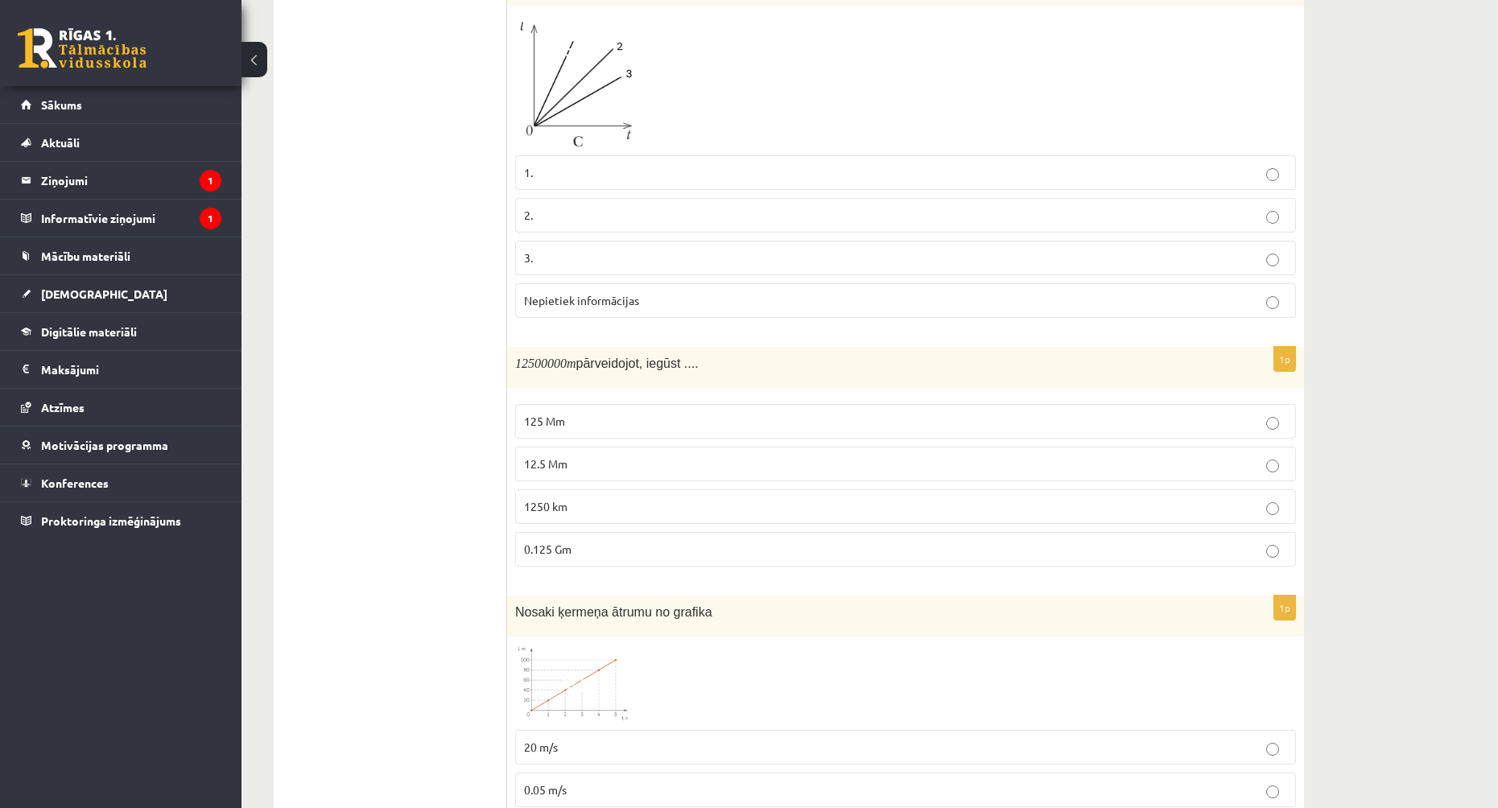
scroll to position [1369, 0]
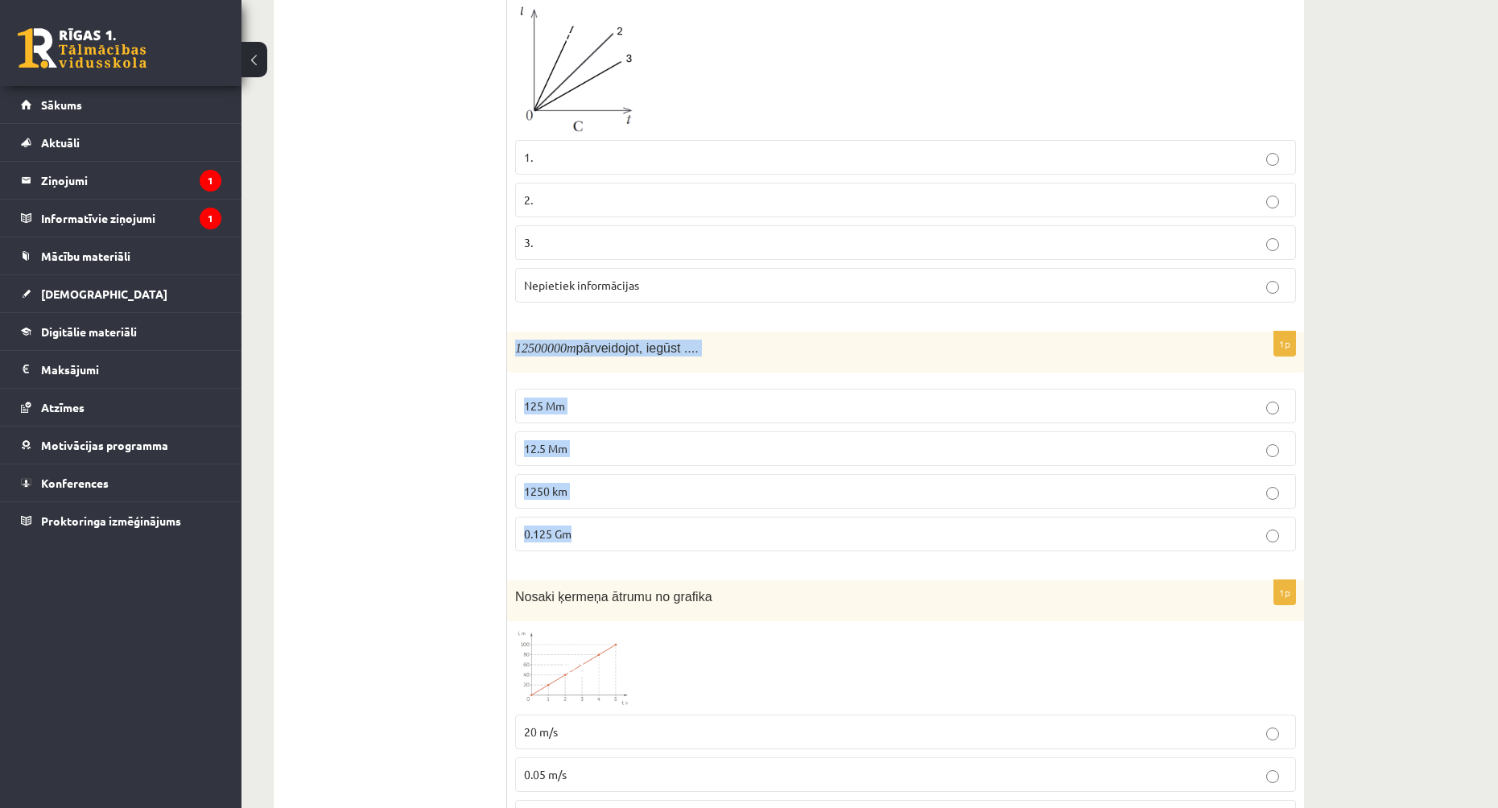
drag, startPoint x: 511, startPoint y: 335, endPoint x: 736, endPoint y: 523, distance: 292.7
click at [736, 523] on div "1p 12500000 m pārveidojot, iegūst .... 125 Mm 12.5 Mm 1250 km 0.125 Gm" at bounding box center [905, 448] width 797 height 233
copy div "12500000 m pārveidojot, iegūst .... 125 Mm 12.5 Mm 1250 km 0.125 Gm"
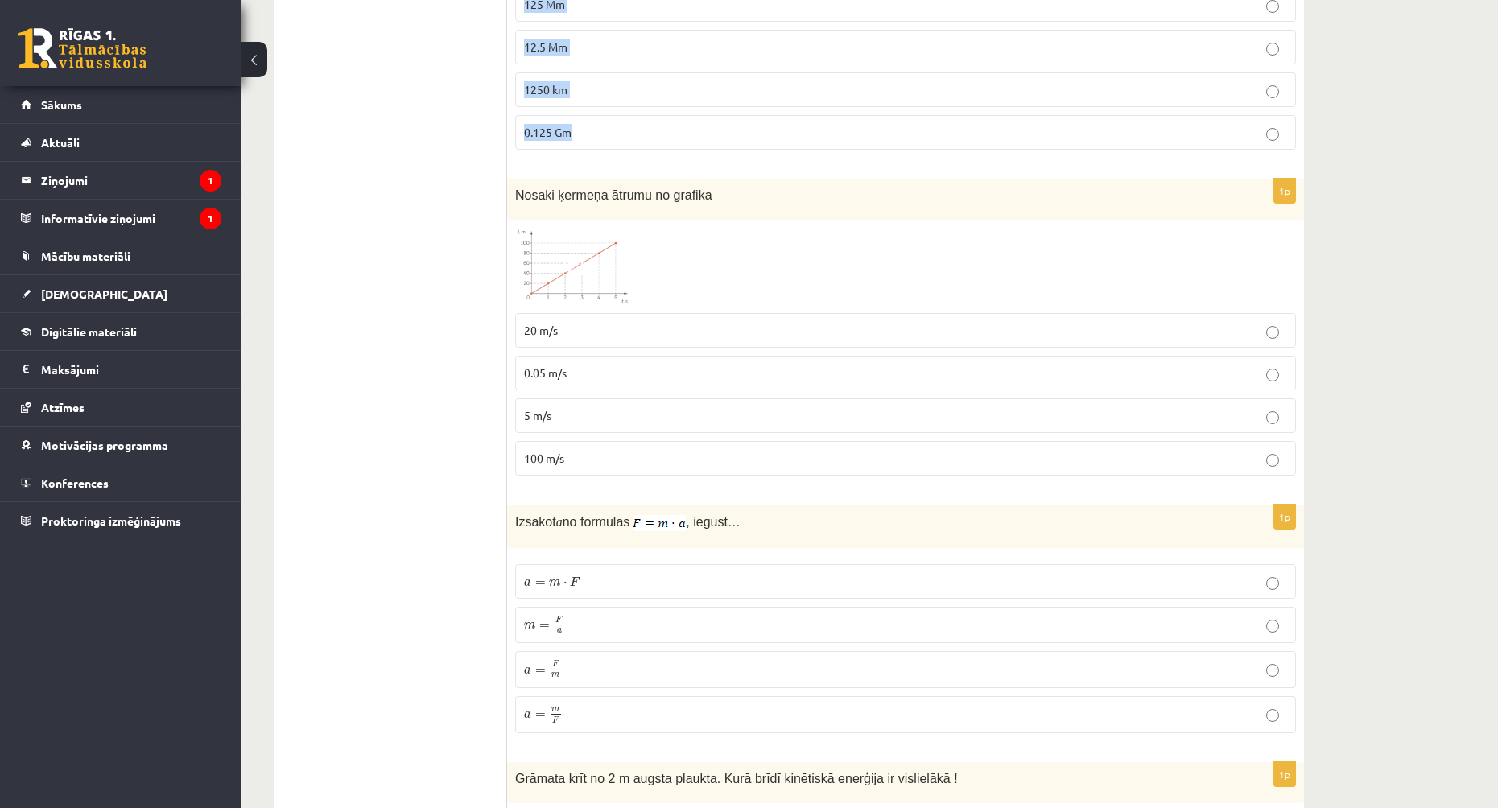
scroll to position [1771, 0]
click at [387, 431] on ul "Apgalvojumi Tests Izvērtējums!" at bounding box center [398, 399] width 217 height 3763
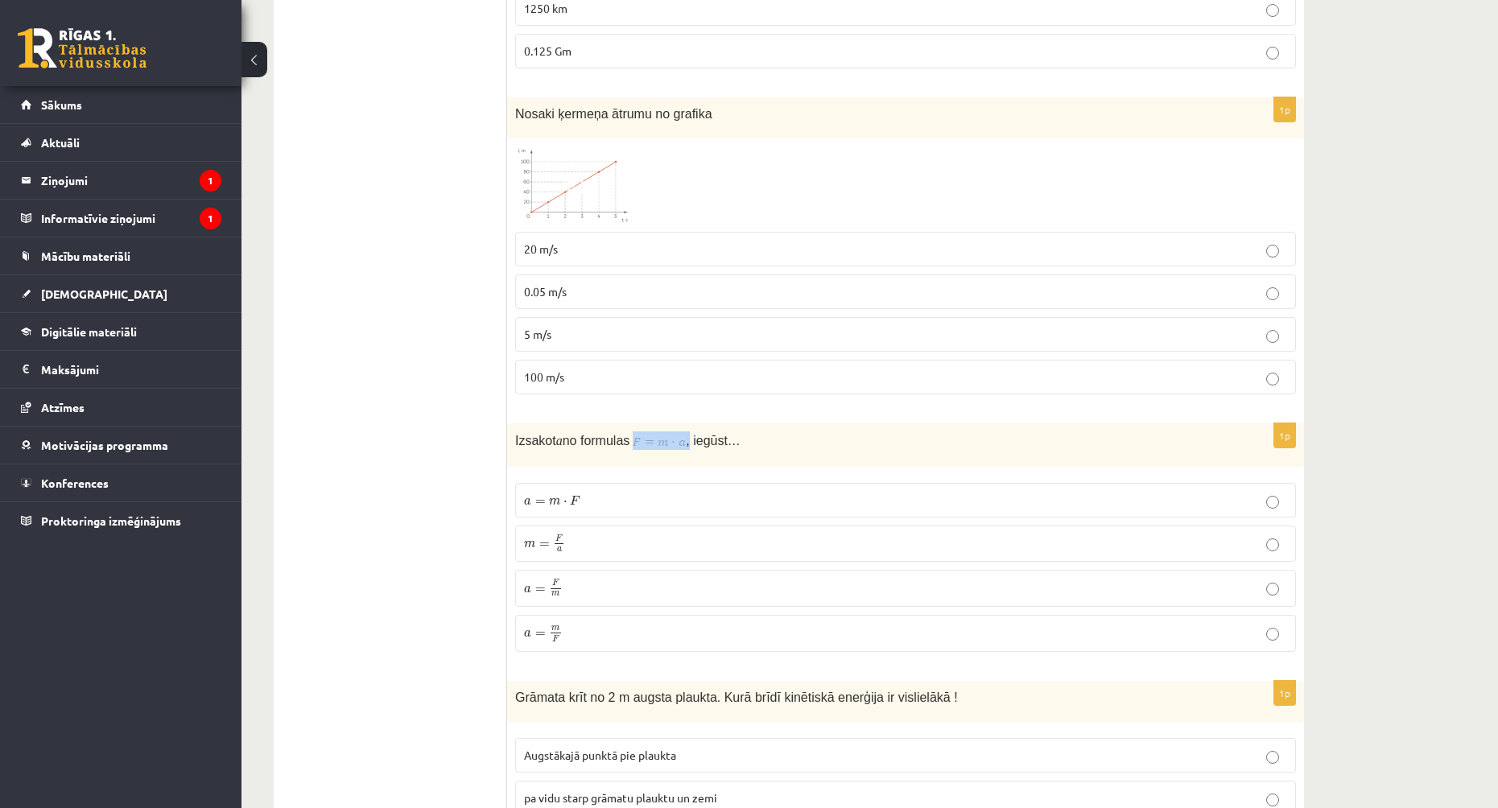
drag, startPoint x: 660, startPoint y: 420, endPoint x: 635, endPoint y: 421, distance: 25.0
click at [635, 432] on span "Izsakot a no formulas , iegūst…" at bounding box center [627, 439] width 225 height 15
click at [435, 453] on ul "Apgalvojumi Tests Izvērtējums!" at bounding box center [398, 318] width 217 height 3763
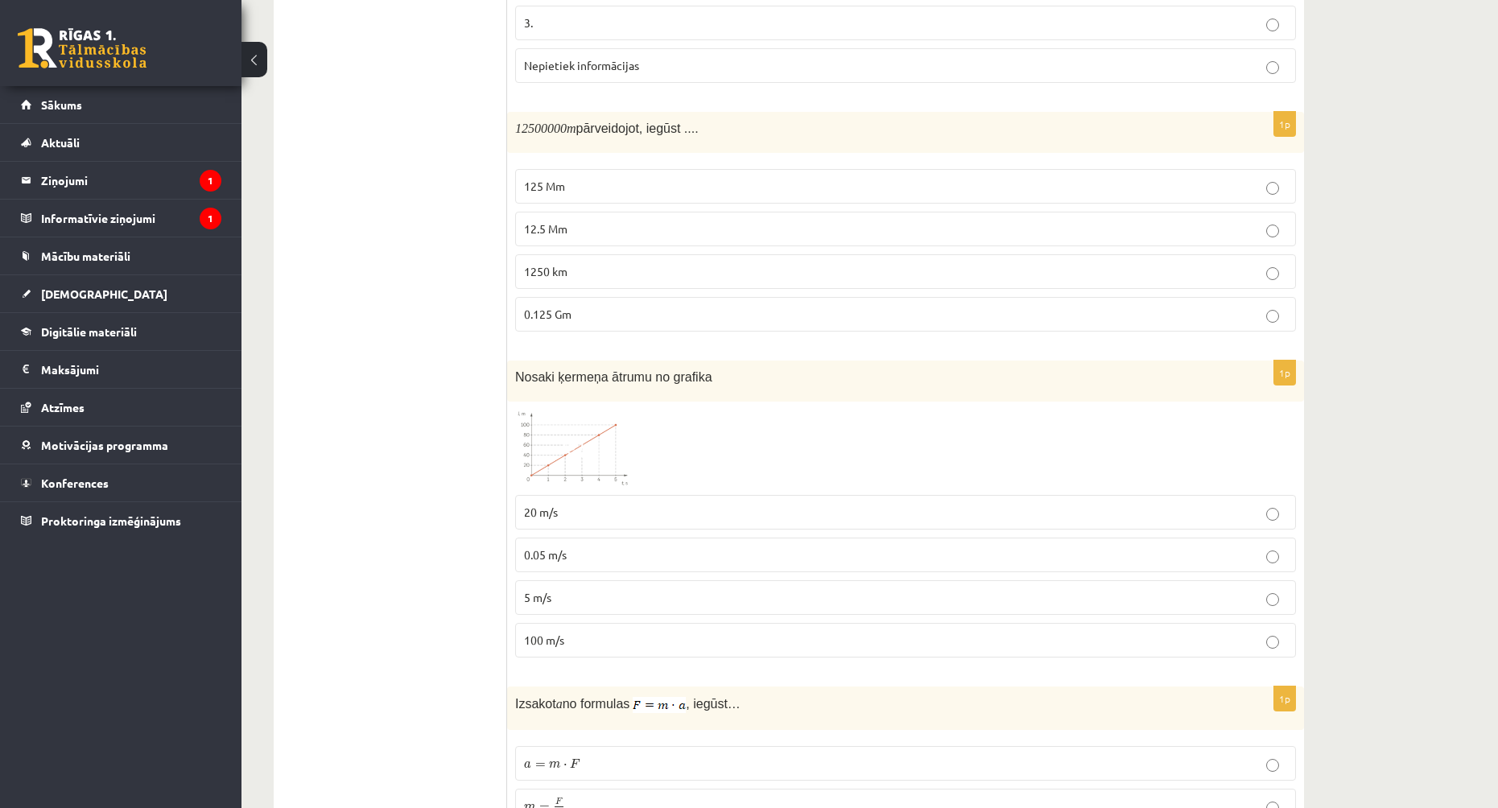
scroll to position [1530, 0]
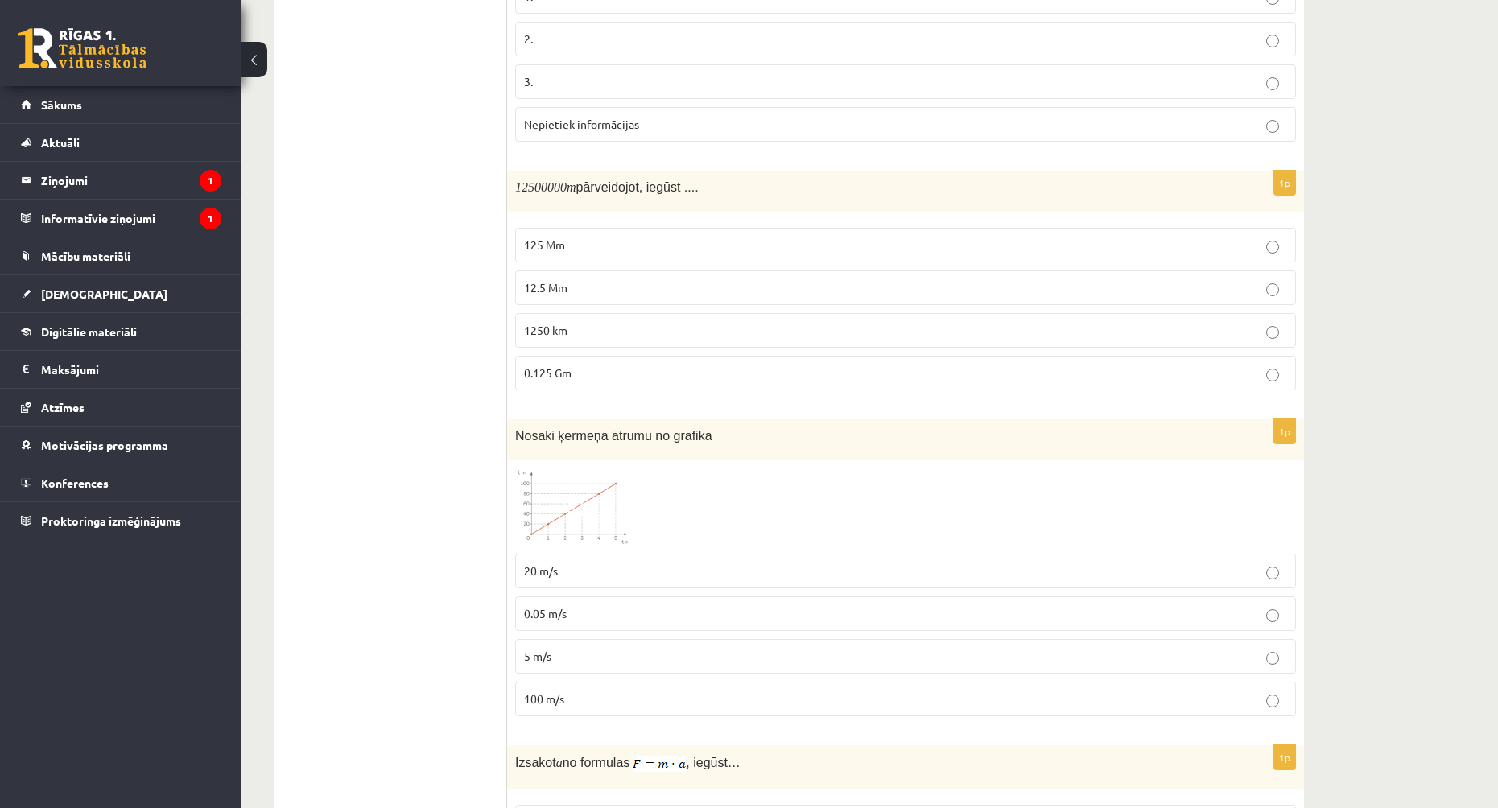
click at [562, 280] on span "12.5 Mm" at bounding box center [545, 287] width 43 height 14
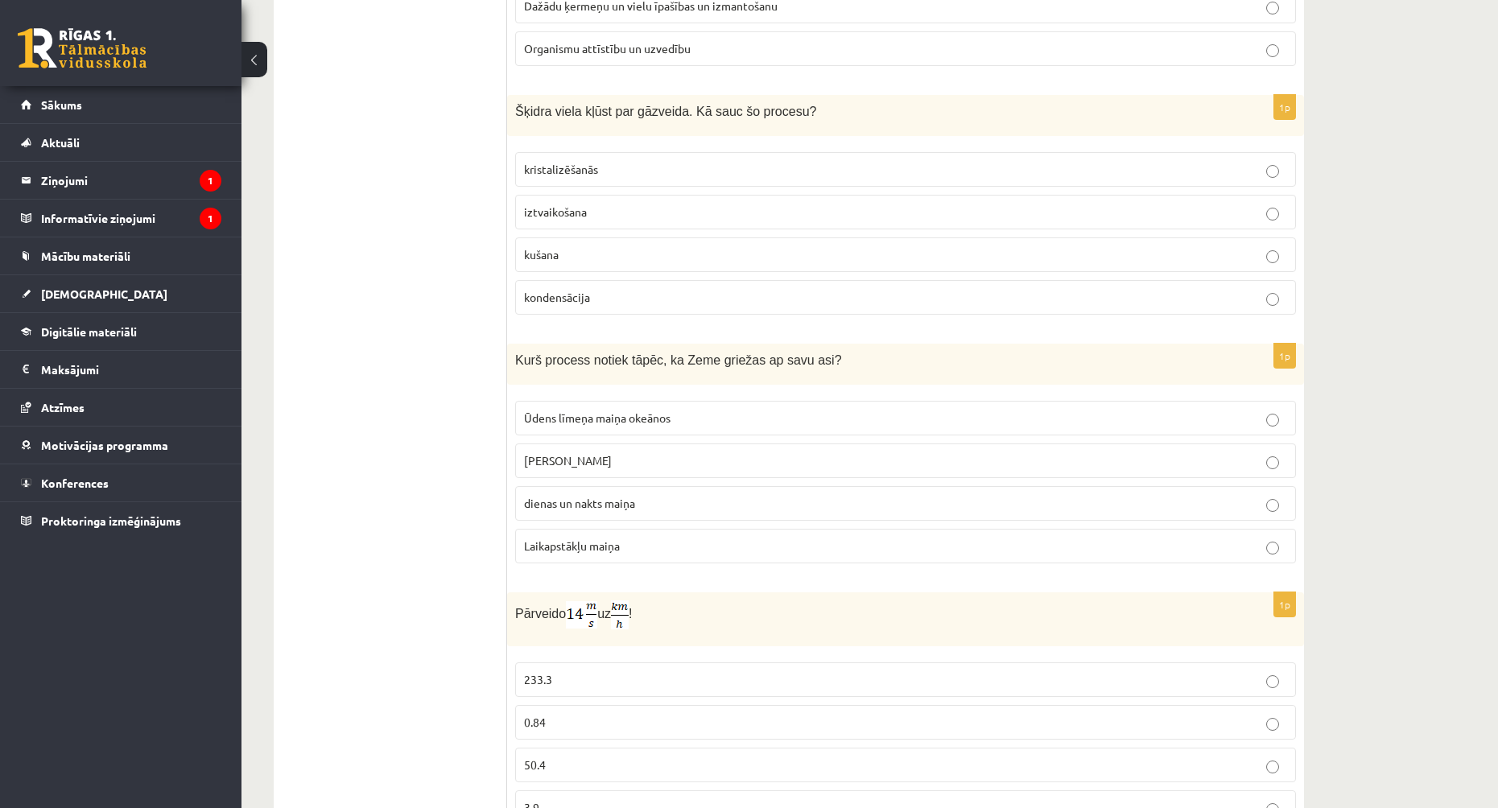
scroll to position [3258, 0]
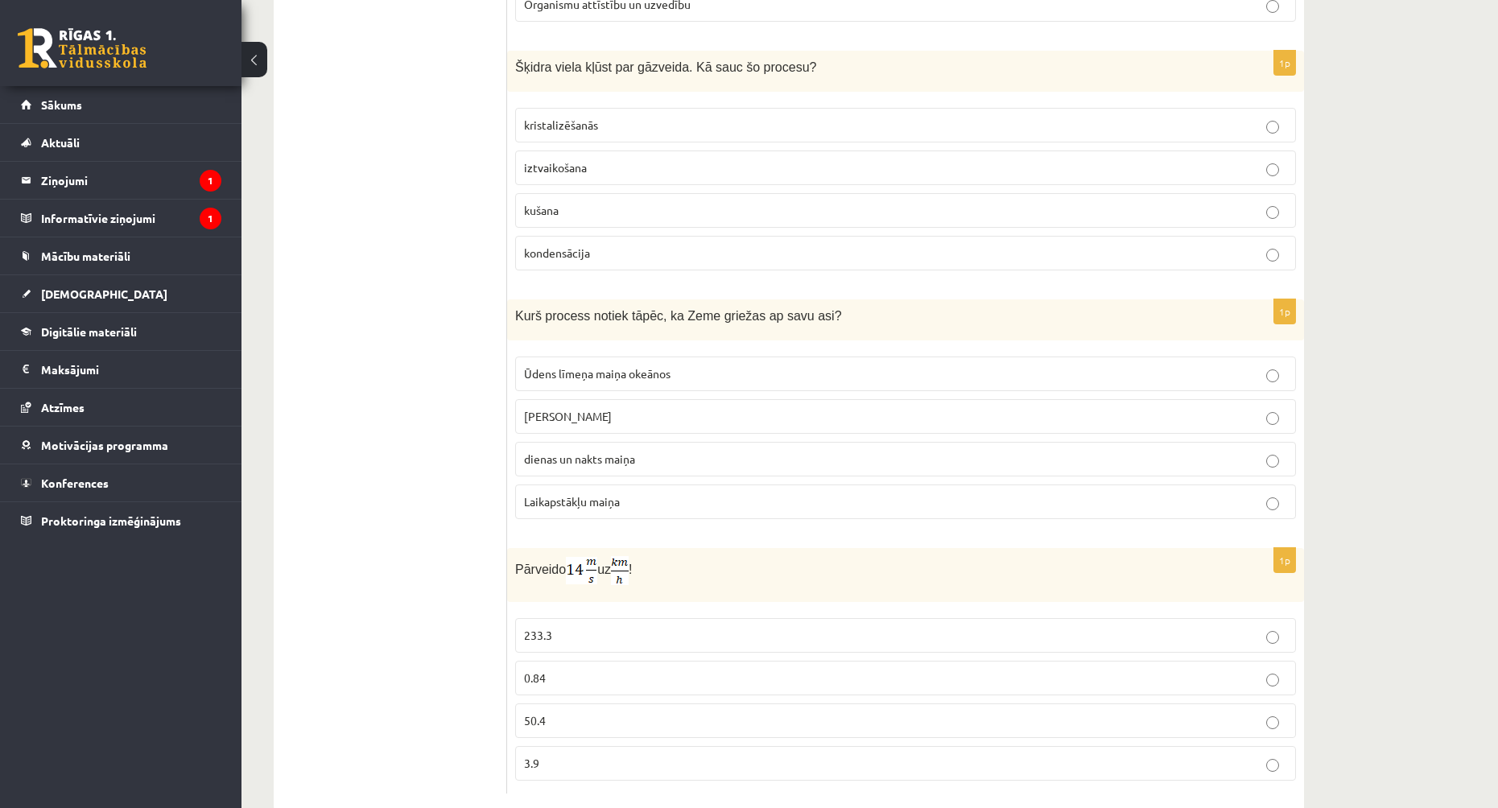
click at [695, 556] on p "Pārveido uz !" at bounding box center [865, 570] width 701 height 29
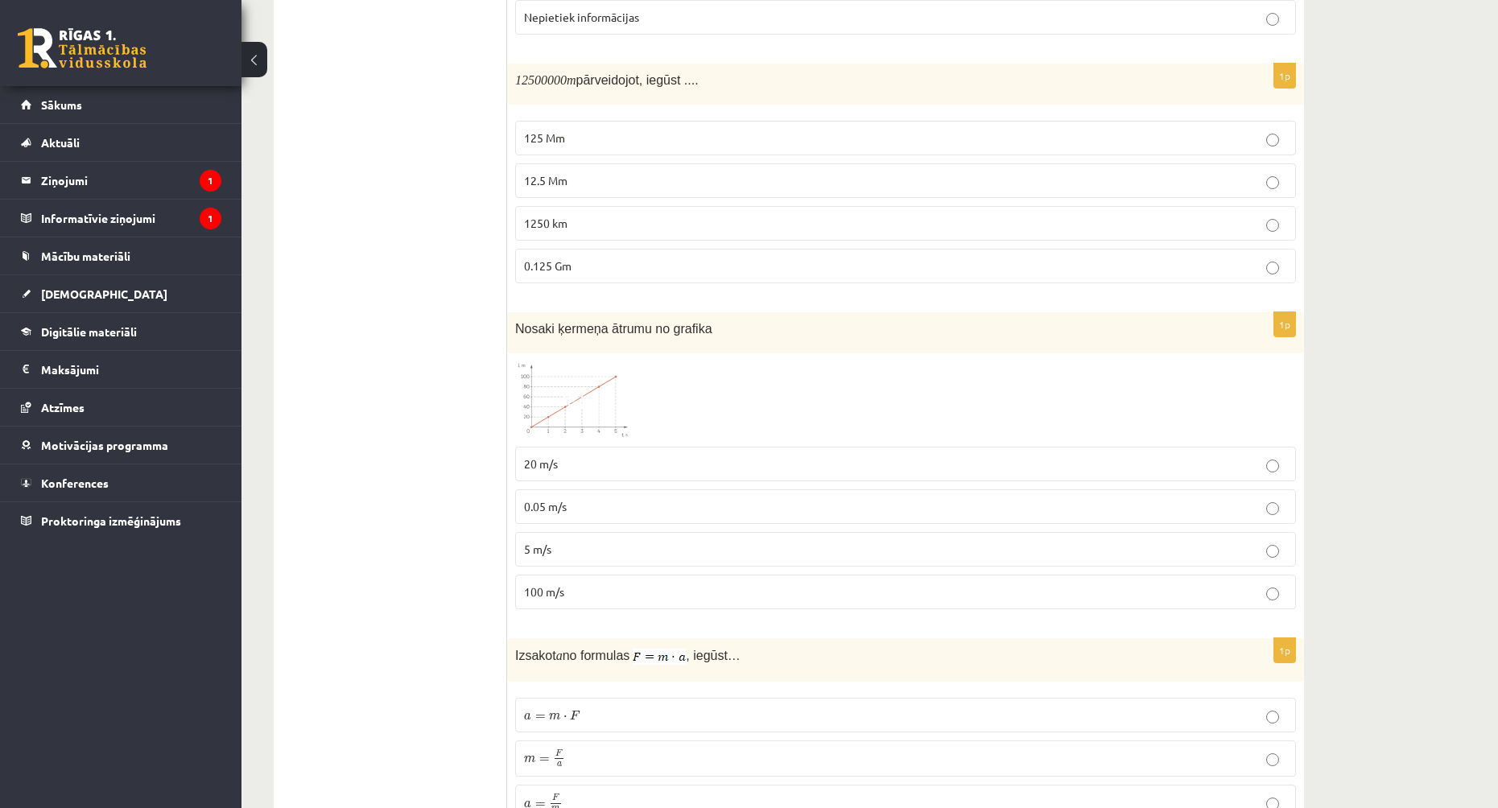
scroll to position [1665, 0]
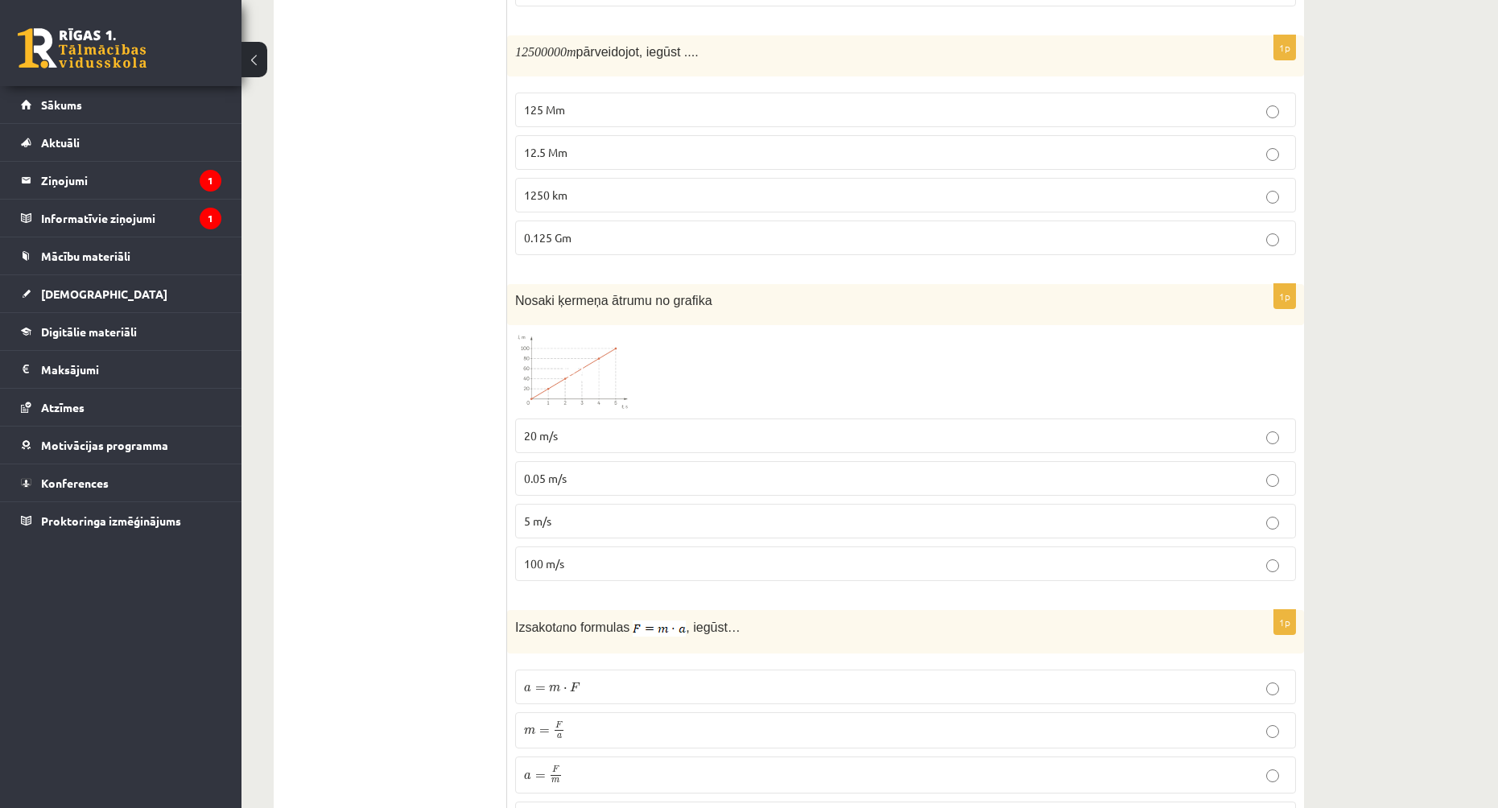
click at [597, 428] on p "20 m/s" at bounding box center [905, 436] width 763 height 17
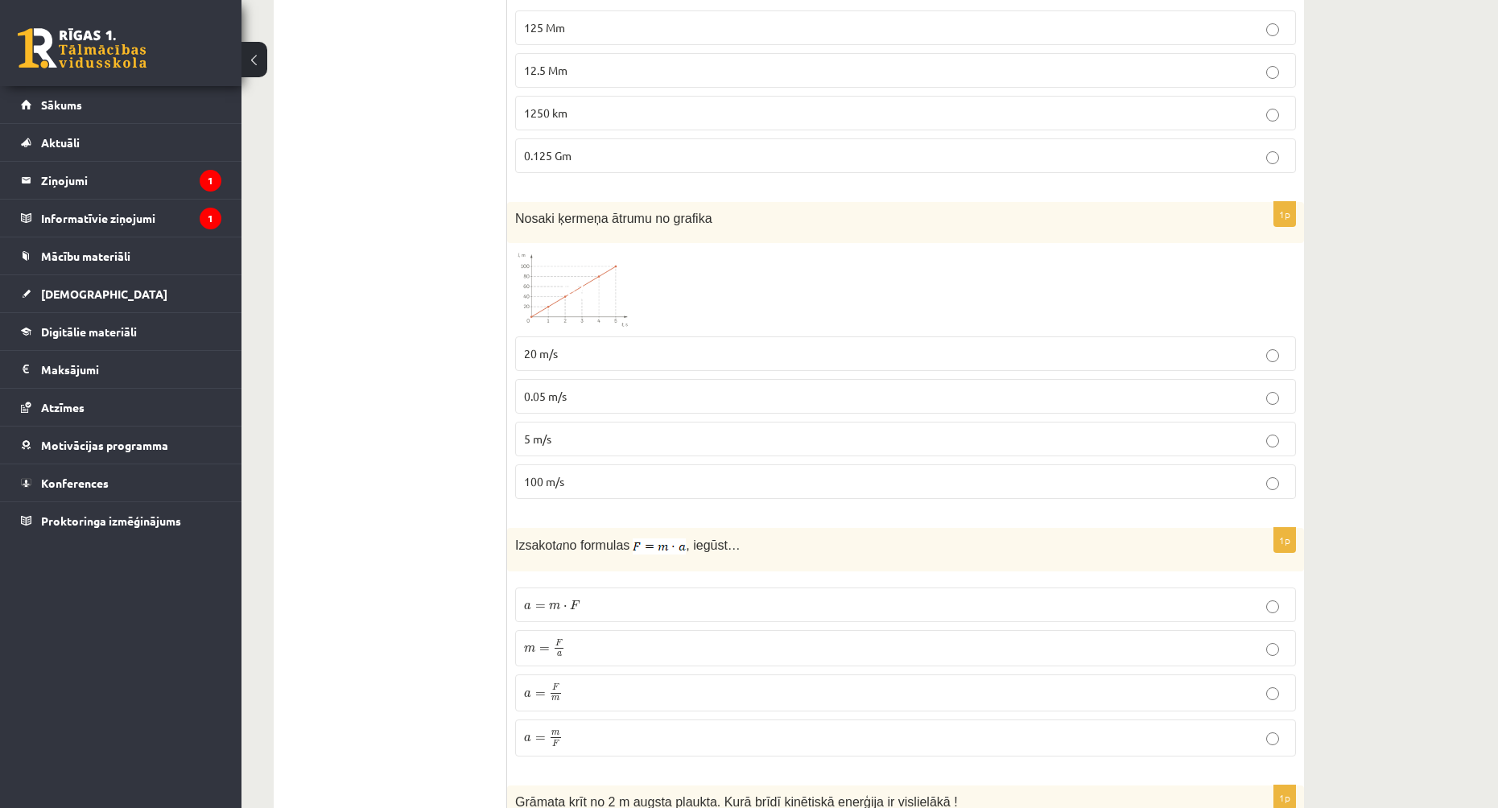
scroll to position [1826, 0]
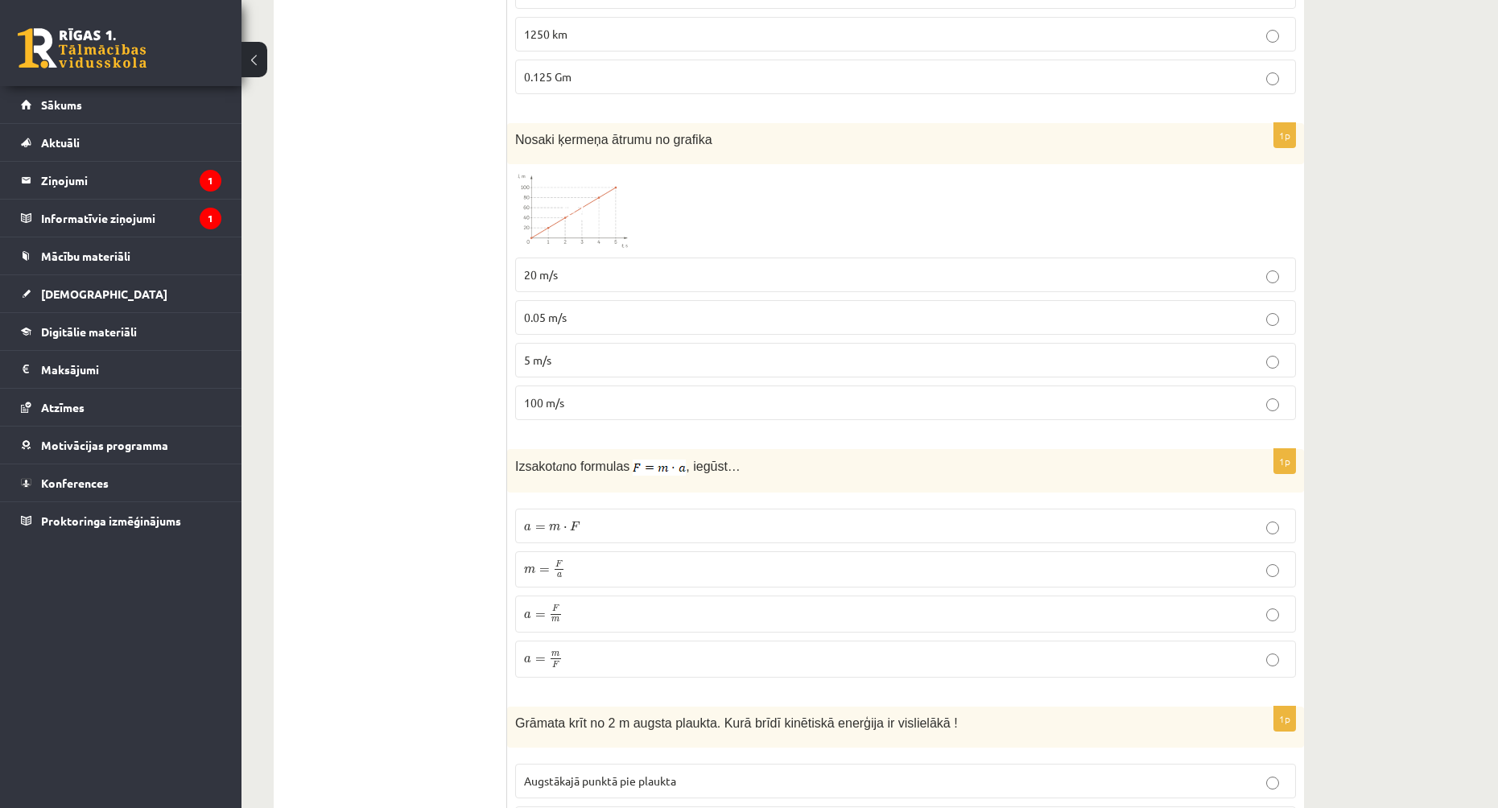
click at [619, 605] on p "a = F m a = F m" at bounding box center [905, 614] width 763 height 19
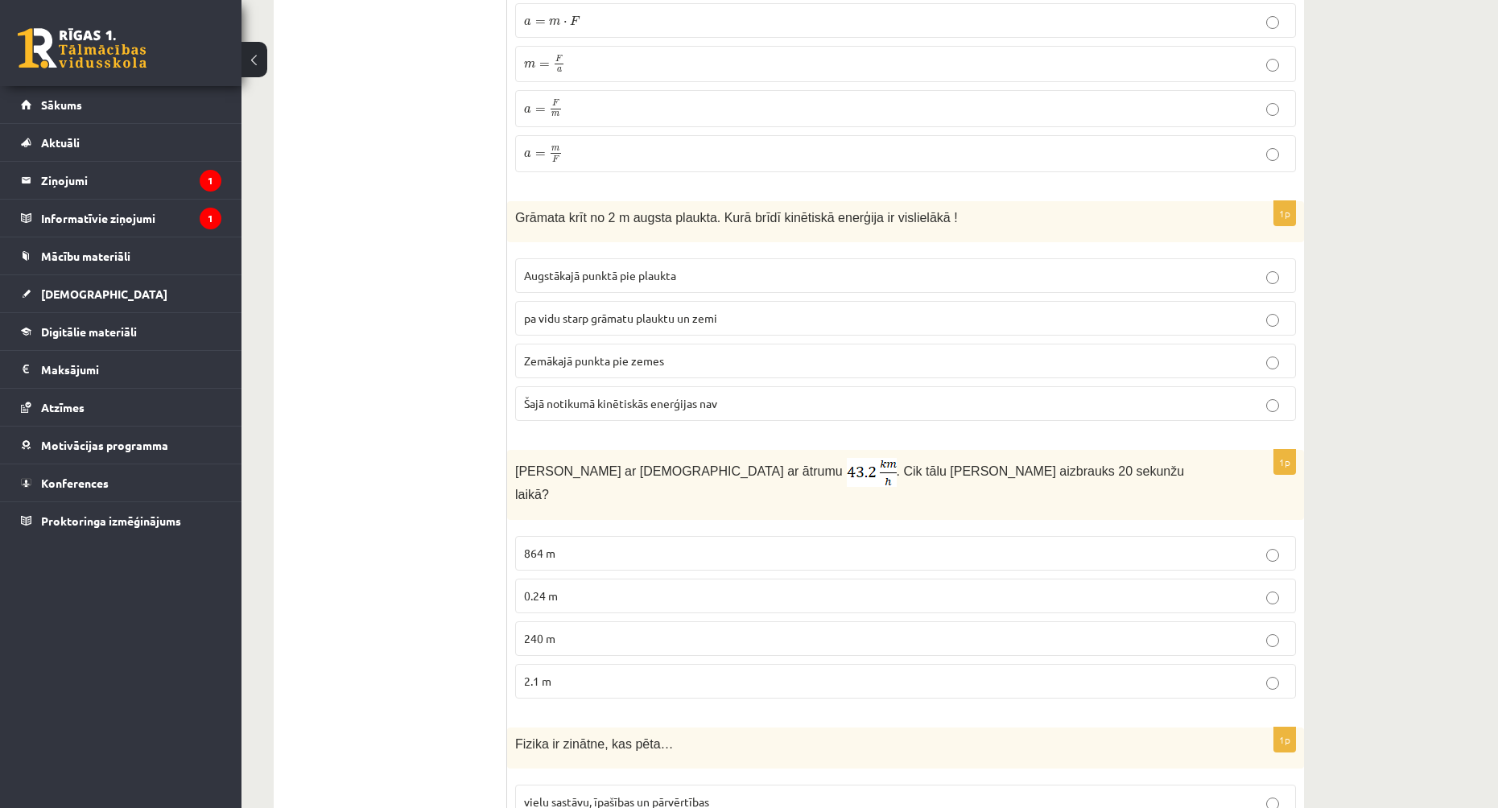
scroll to position [2470, 0]
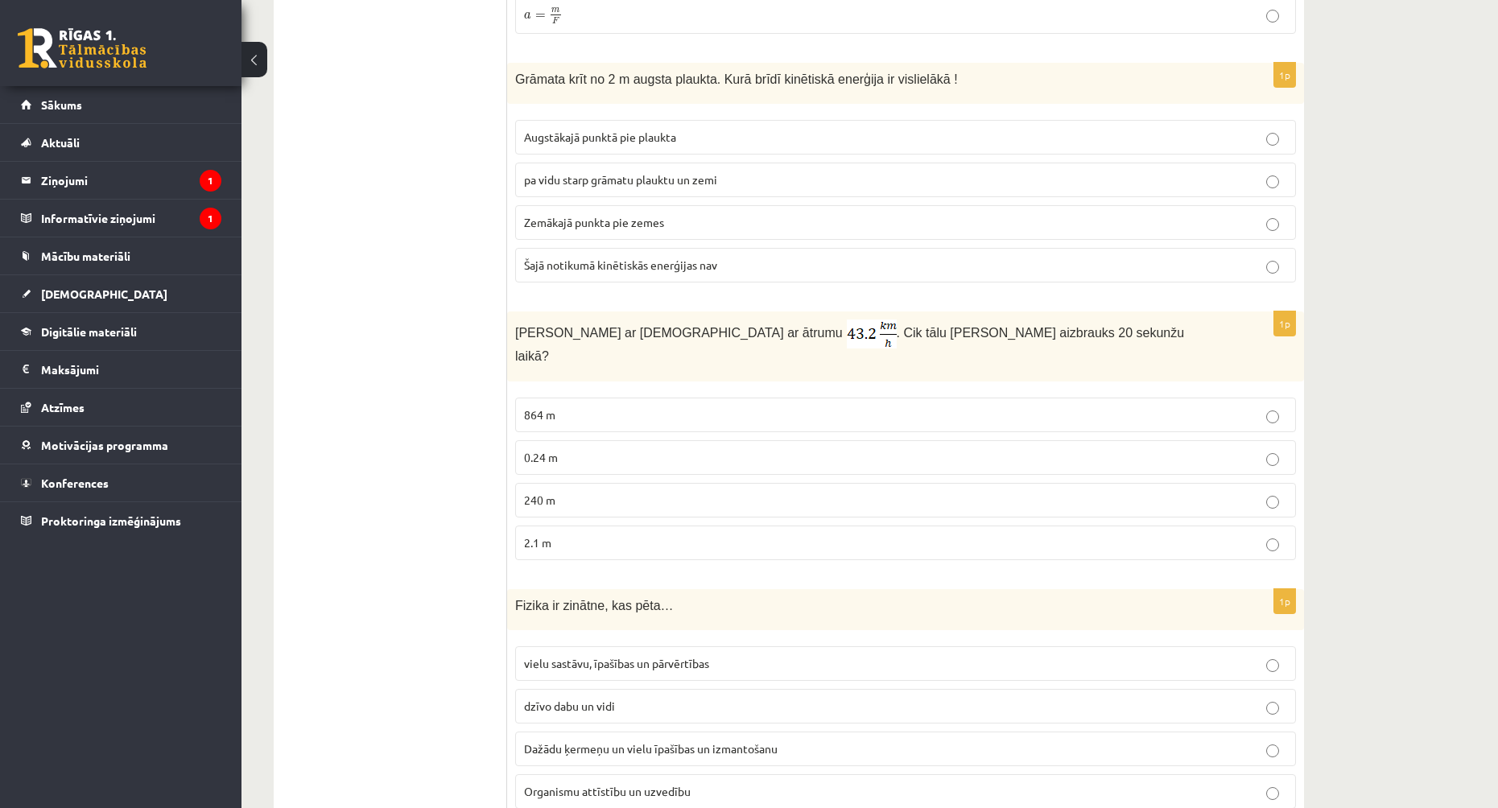
click at [609, 215] on span "Zemākajā punkta pie zemes" at bounding box center [594, 222] width 140 height 14
click at [601, 492] on p "240 m" at bounding box center [905, 500] width 763 height 17
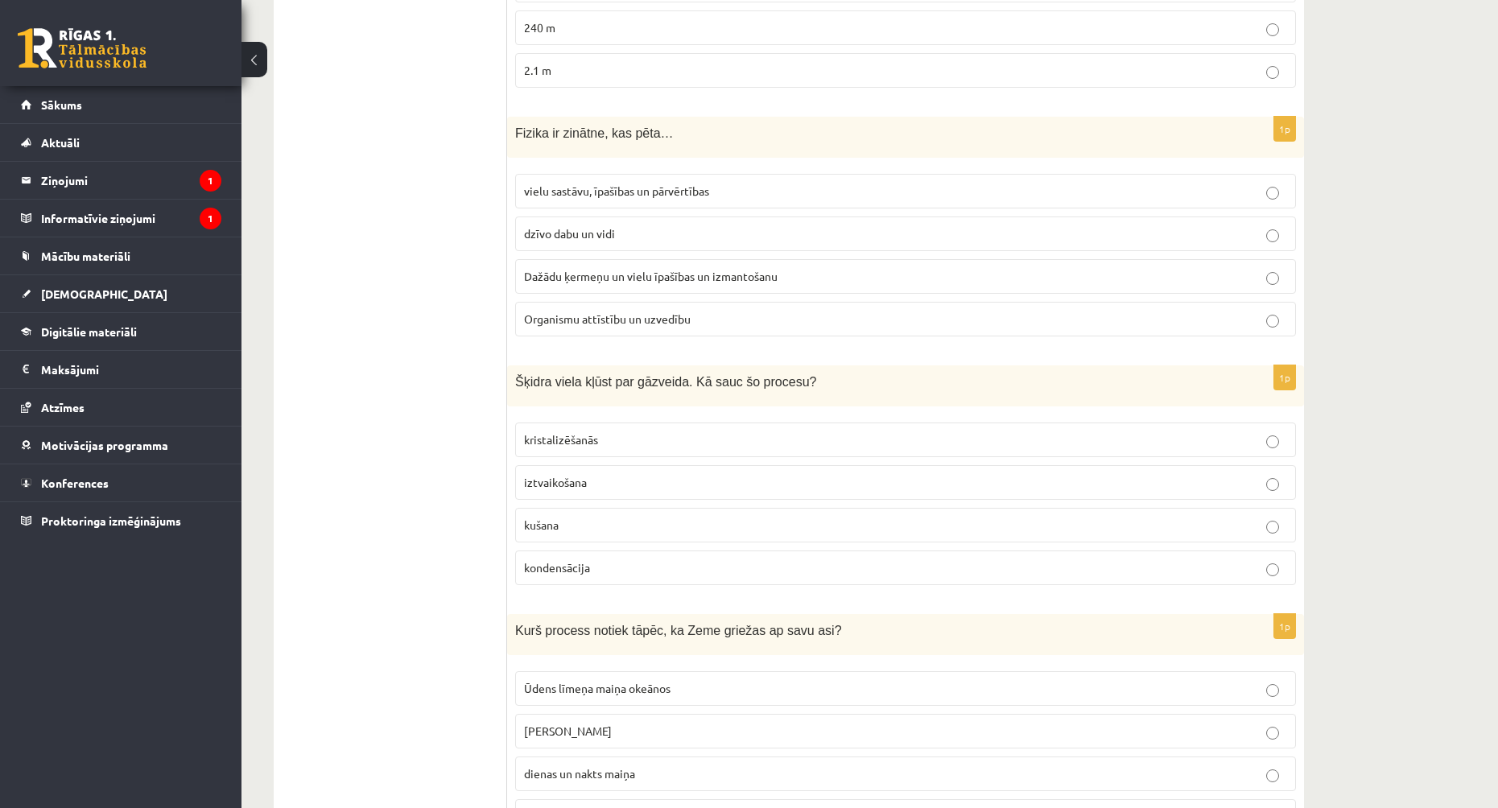
scroll to position [2953, 0]
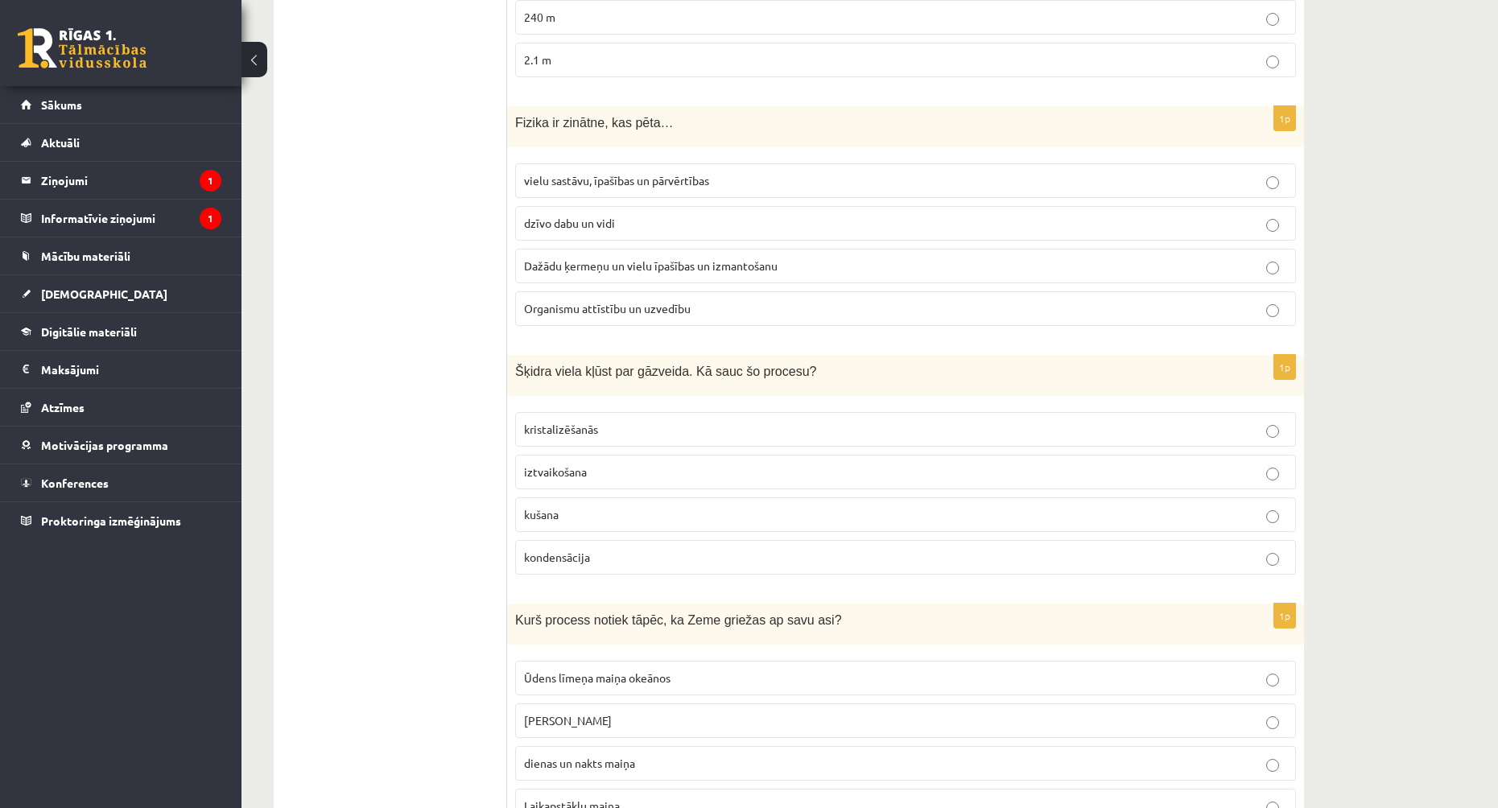
click at [562, 173] on span "vielu sastāvu, īpašības un pārvērtības" at bounding box center [616, 180] width 185 height 14
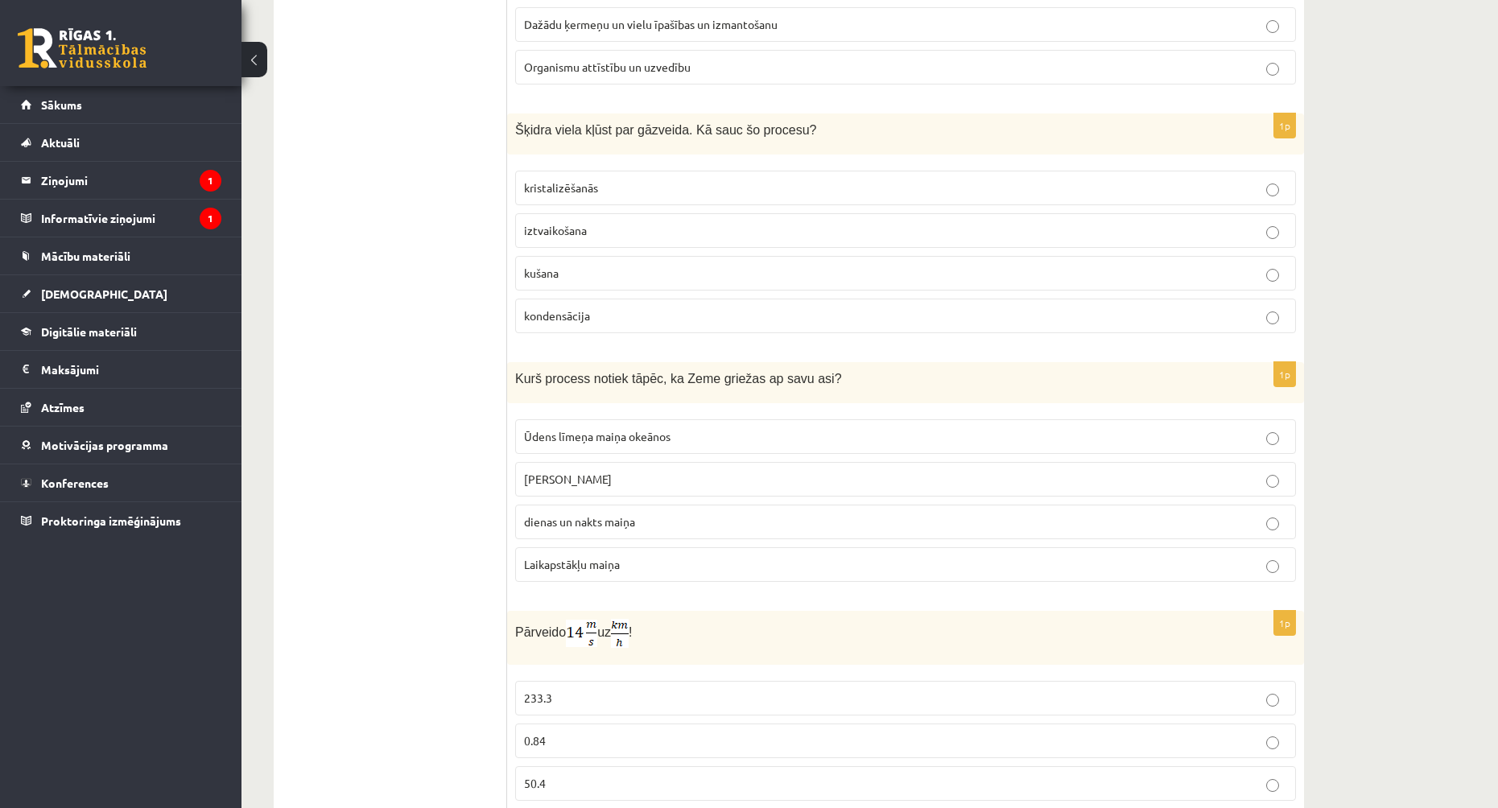
scroll to position [3258, 0]
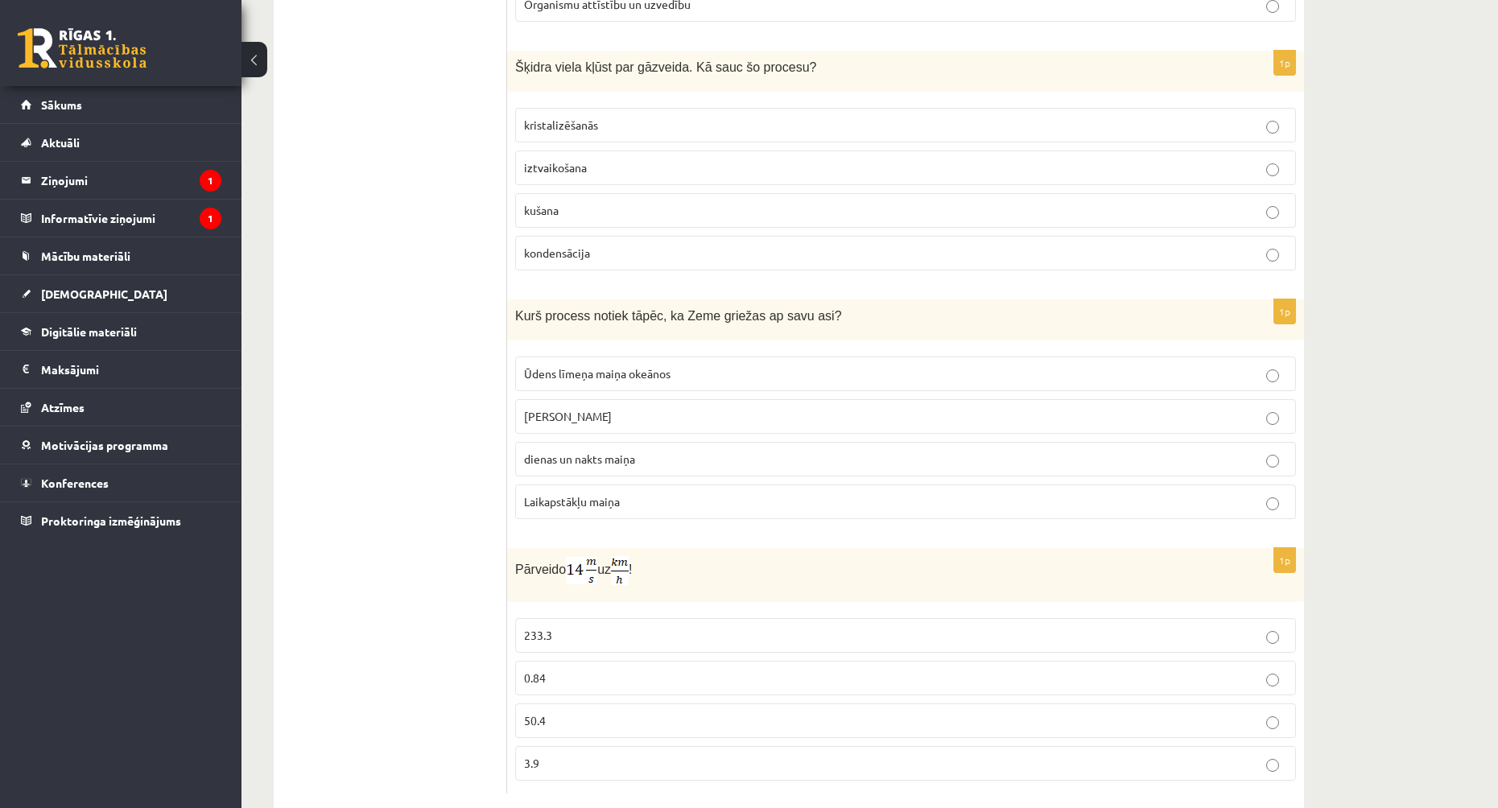
click at [558, 160] on span "iztvaikošana" at bounding box center [555, 167] width 63 height 14
click at [599, 452] on span "dienas un nakts maiņa" at bounding box center [579, 459] width 111 height 14
click at [575, 755] on p "3.9" at bounding box center [905, 763] width 763 height 17
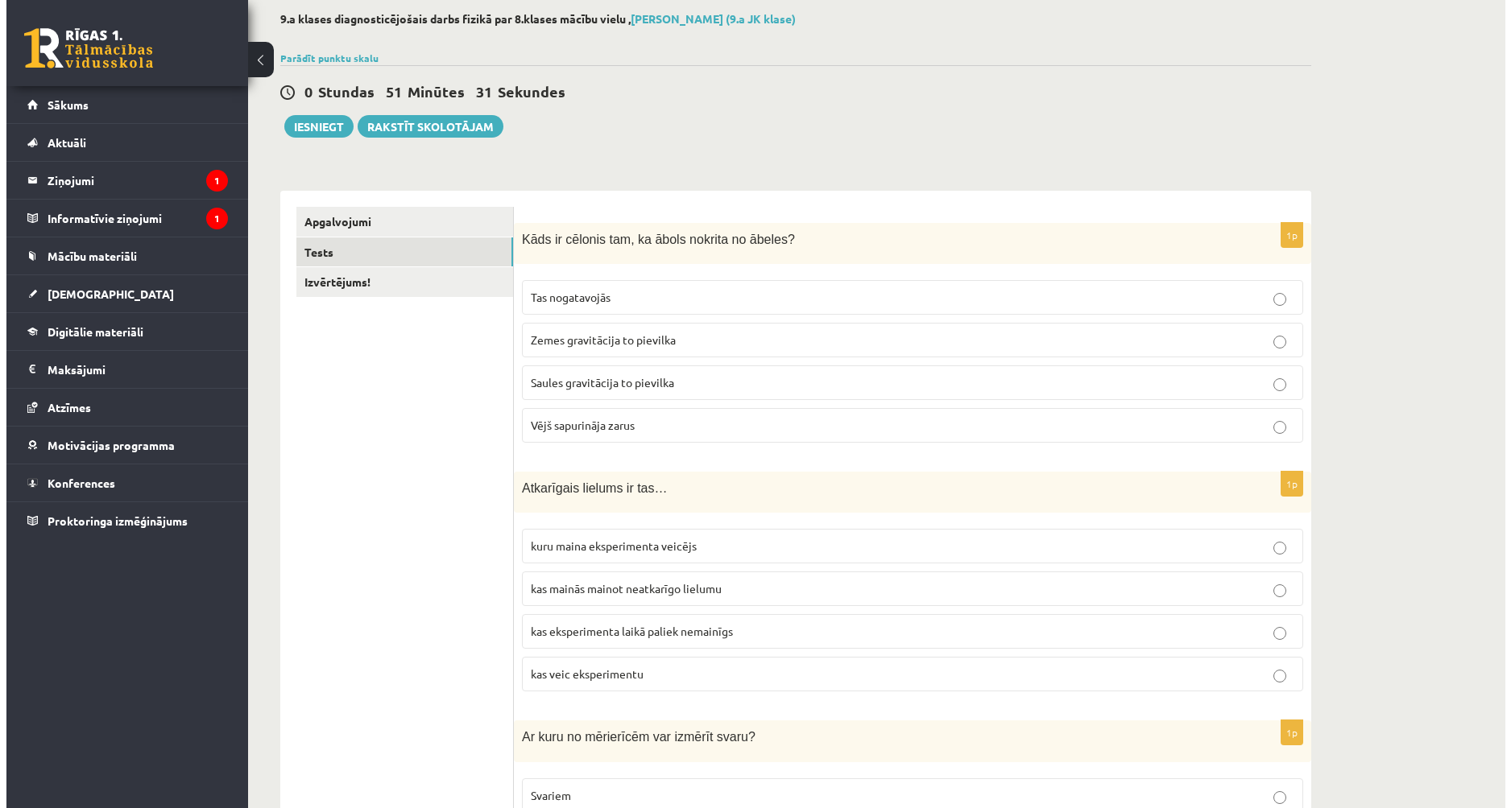
scroll to position [0, 0]
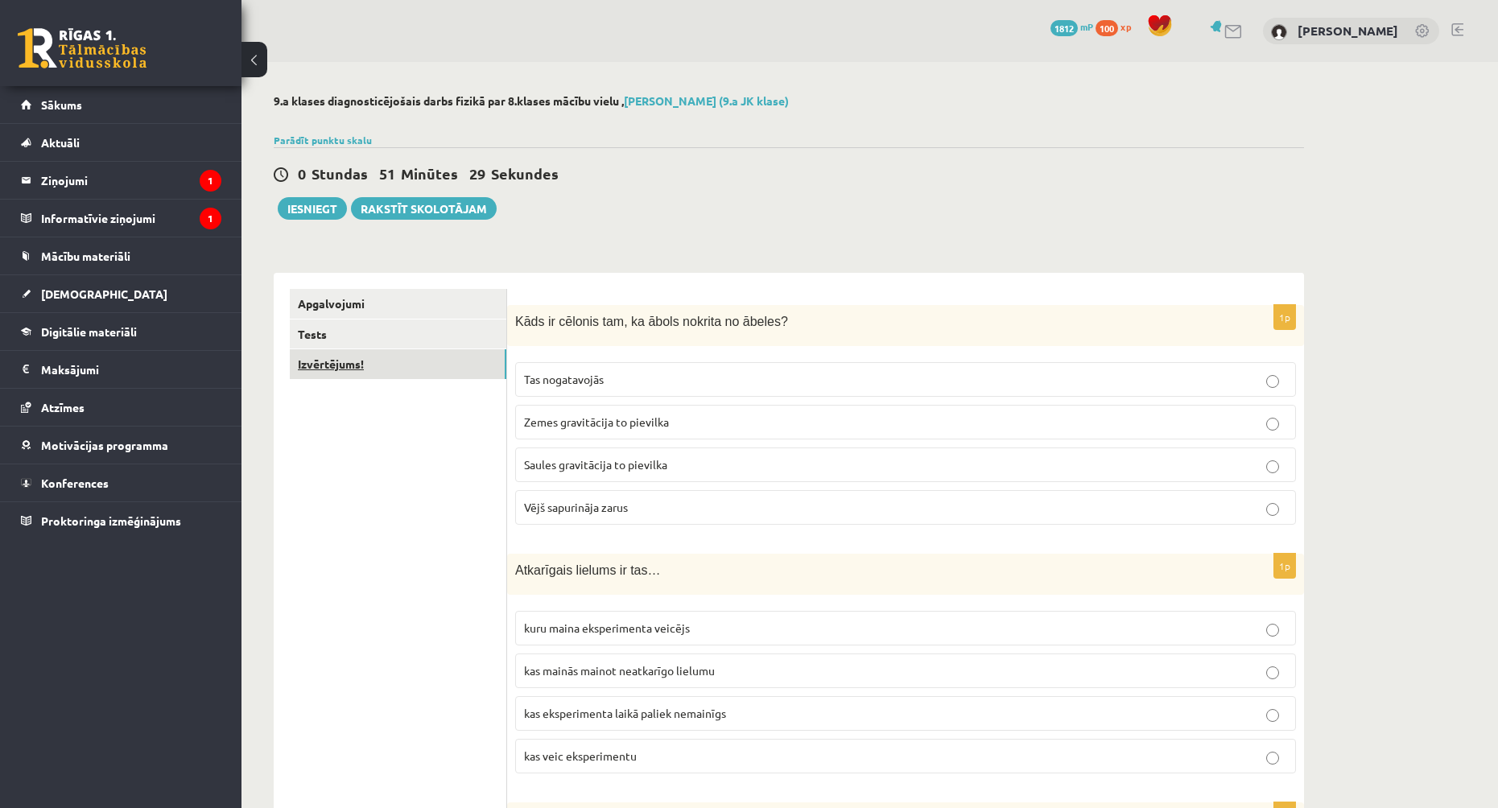
click at [445, 370] on link "Izvērtējums!" at bounding box center [398, 364] width 217 height 30
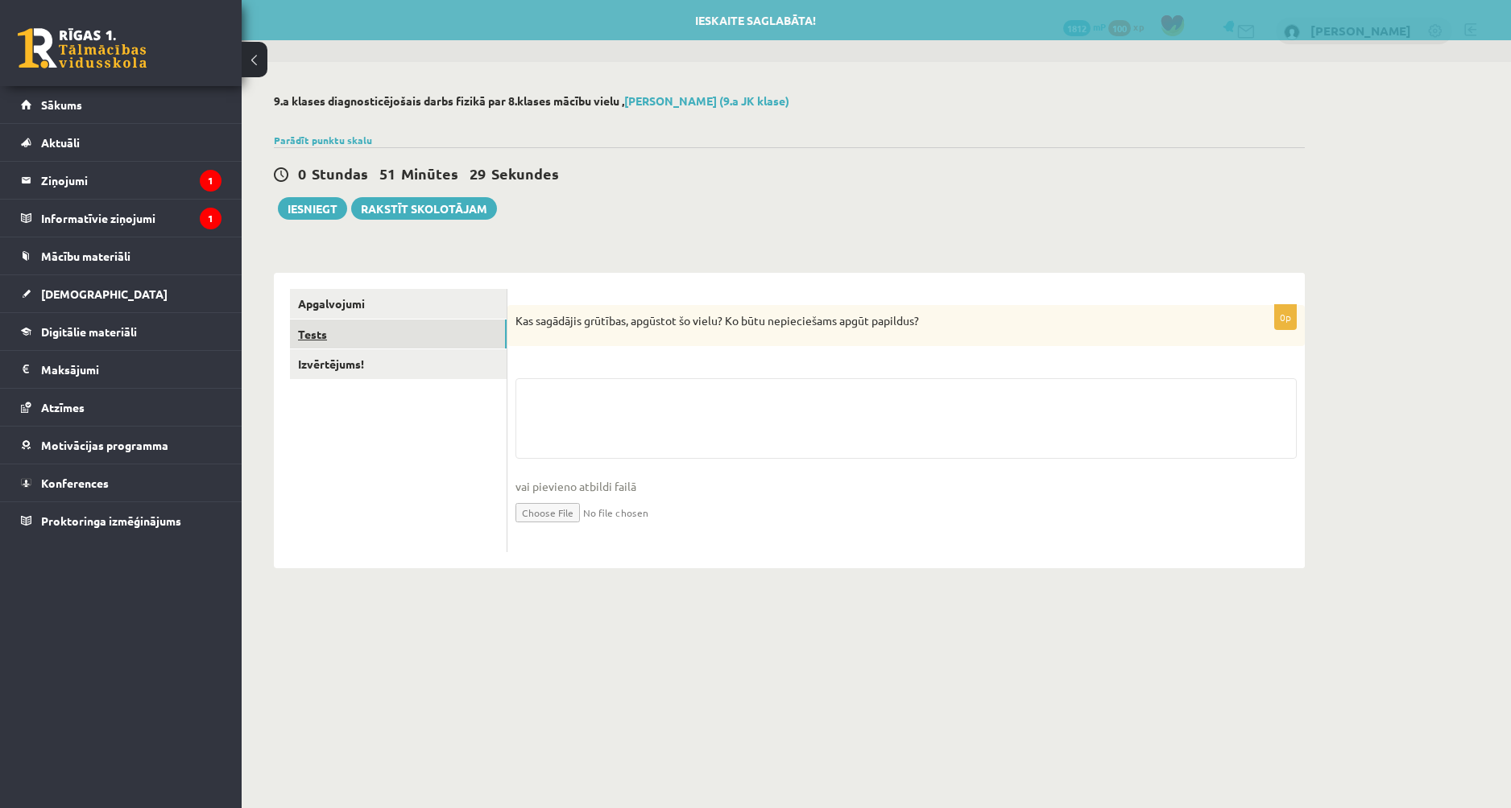
click at [443, 339] on link "Tests" at bounding box center [398, 335] width 217 height 30
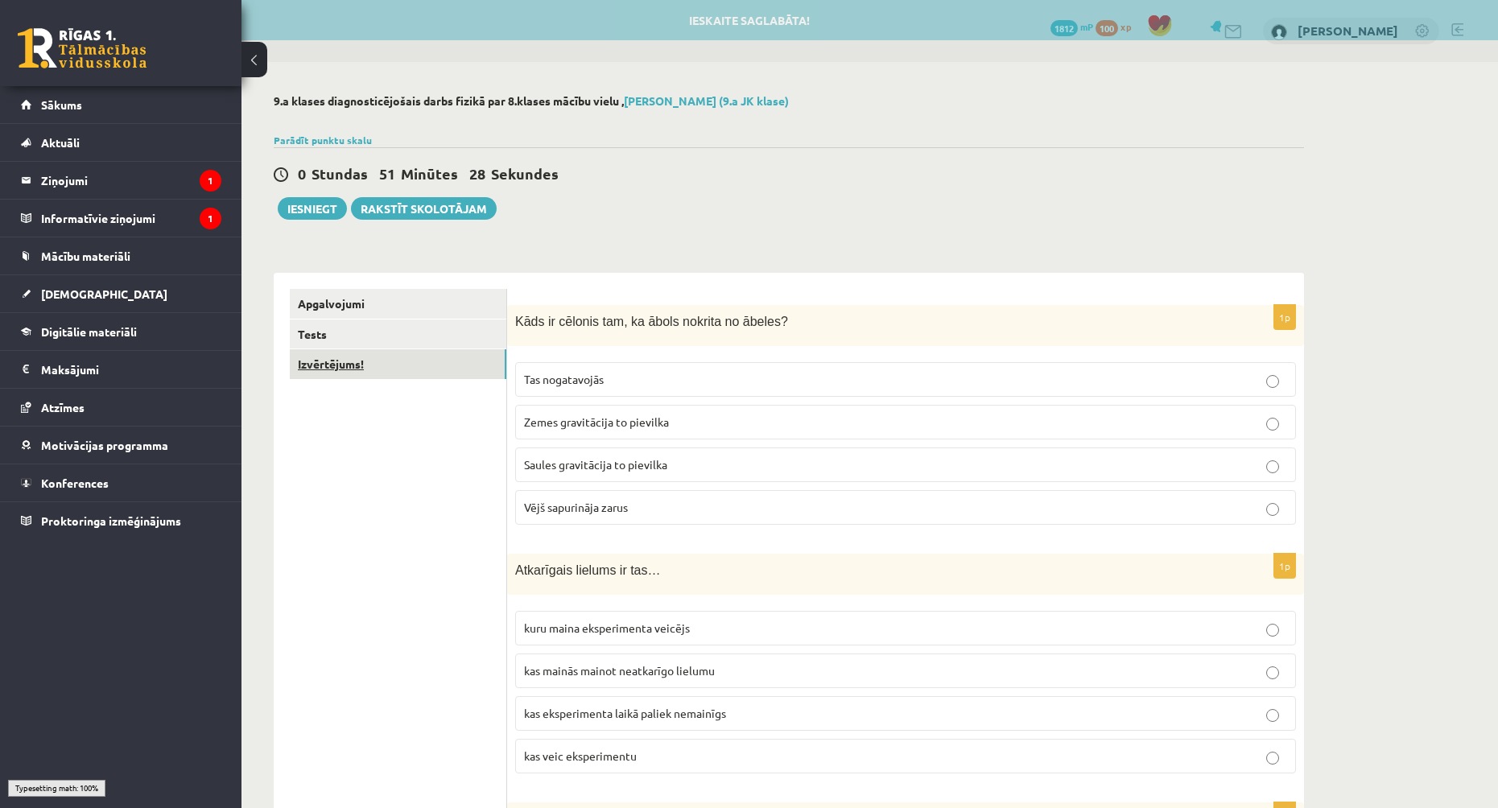
click at [443, 362] on link "Izvērtējums!" at bounding box center [398, 364] width 217 height 30
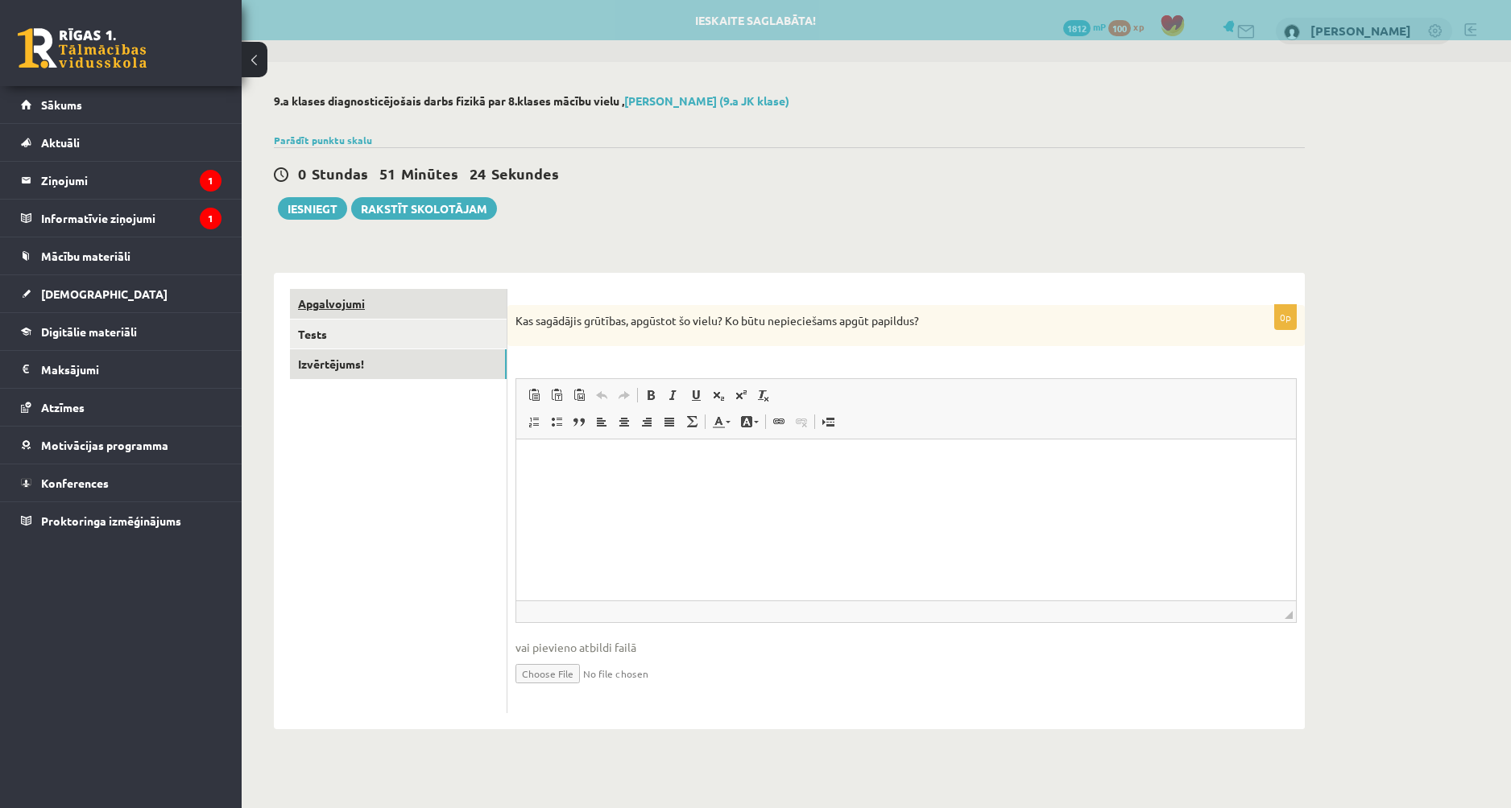
click at [380, 311] on link "Apgalvojumi" at bounding box center [398, 304] width 217 height 30
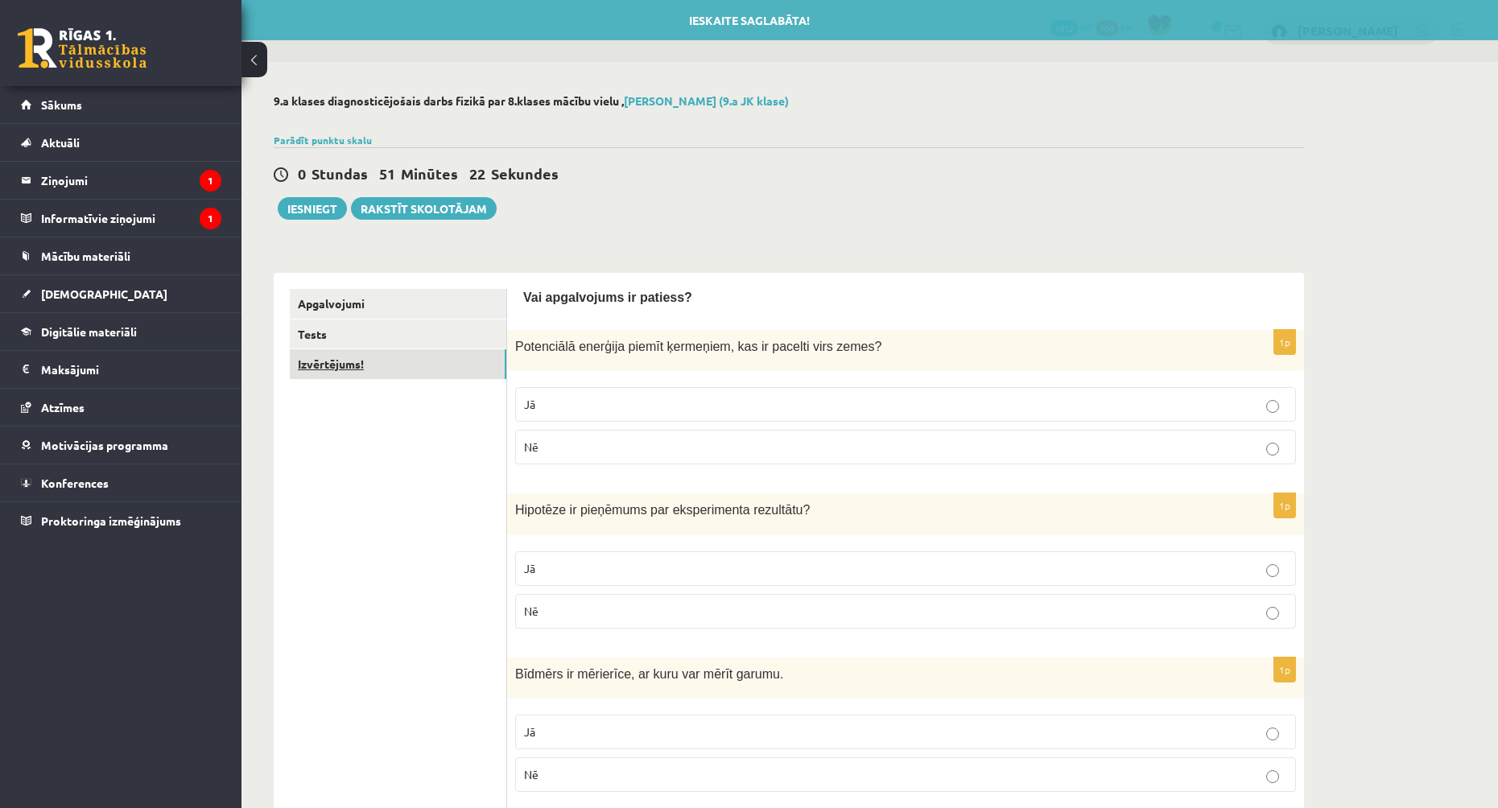
click at [403, 353] on link "Izvērtējums!" at bounding box center [398, 364] width 217 height 30
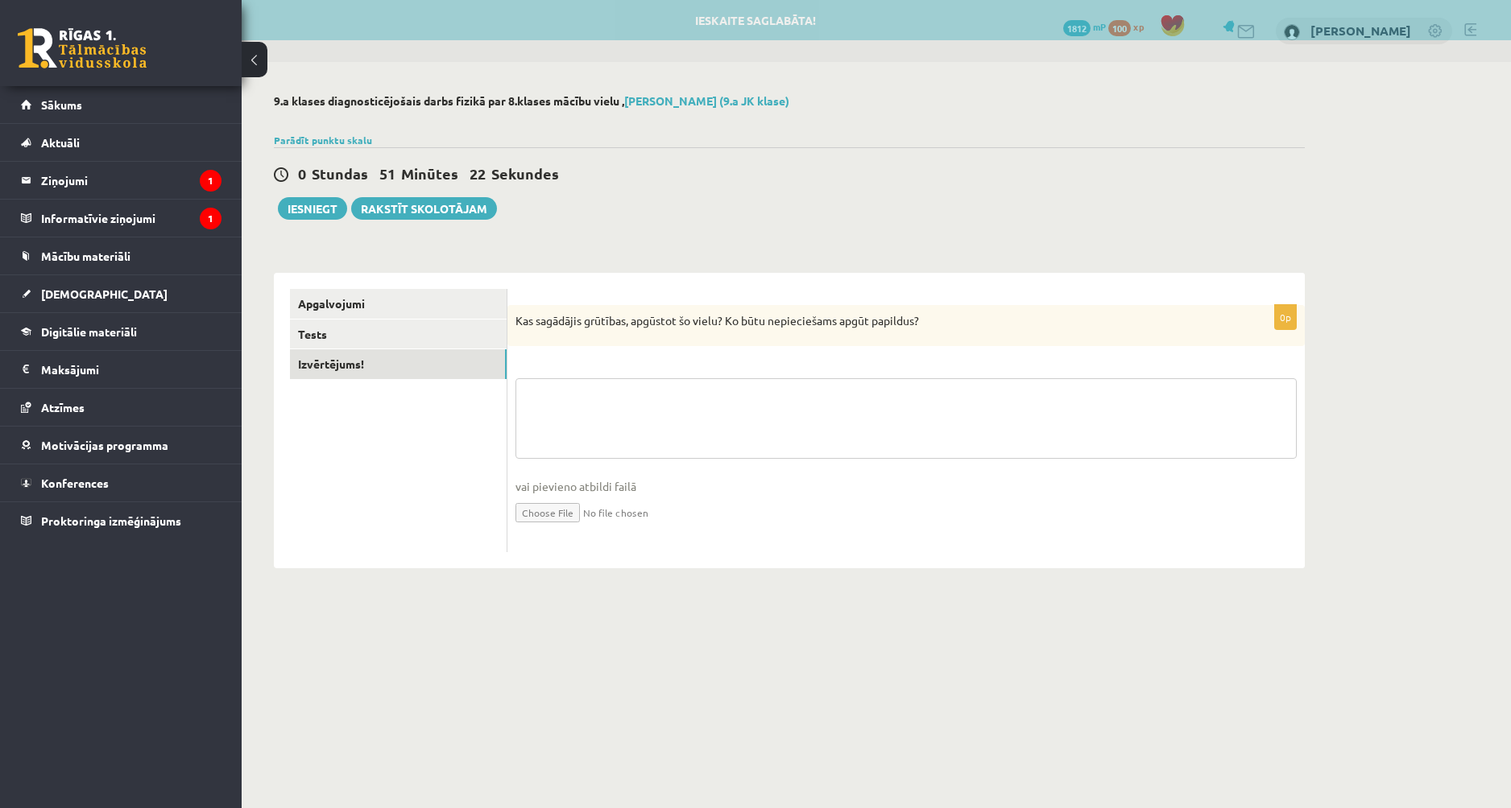
click at [589, 418] on textarea at bounding box center [905, 418] width 781 height 81
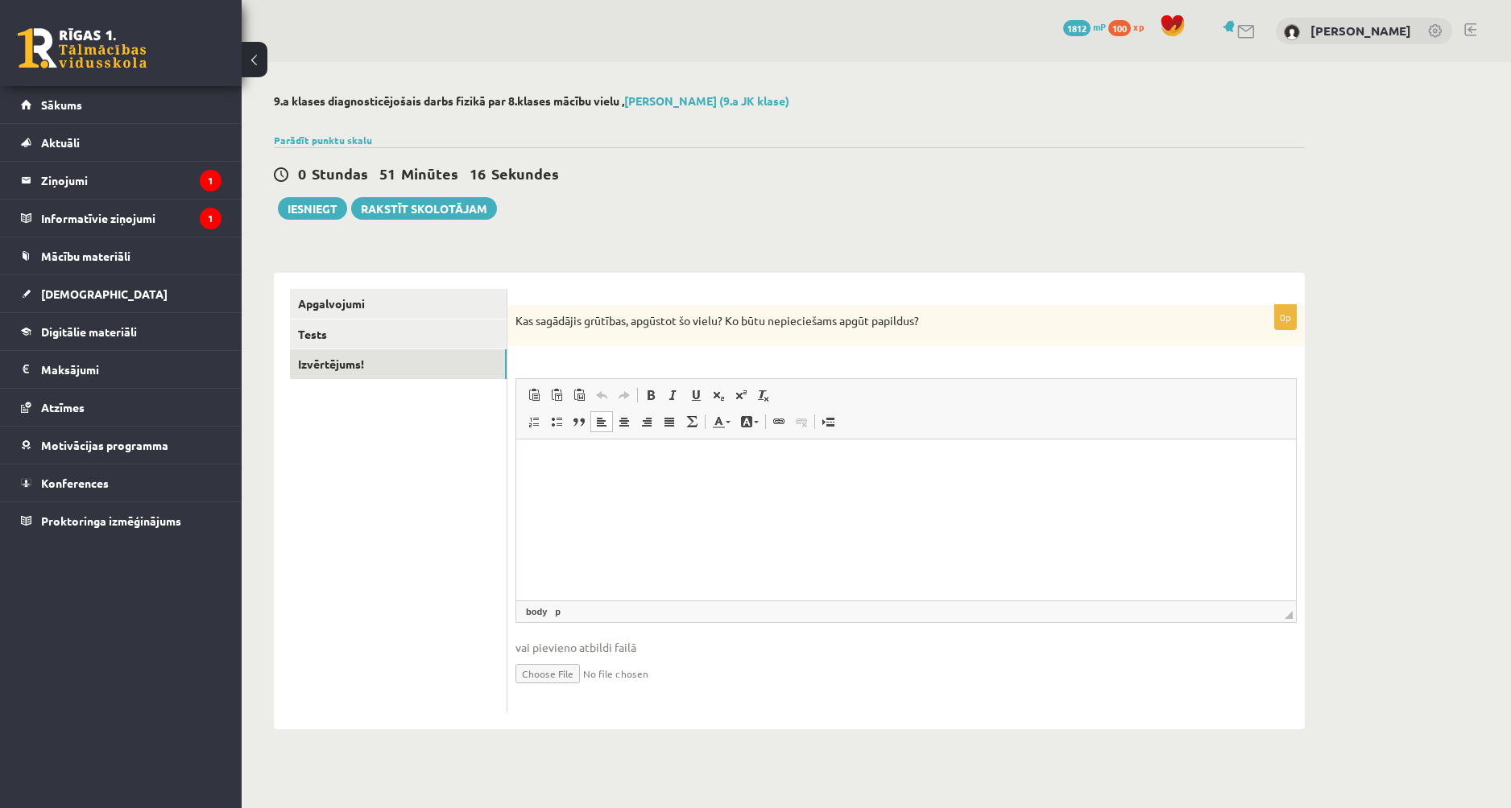
click at [593, 489] on html at bounding box center [905, 464] width 779 height 49
click at [547, 461] on p "**********" at bounding box center [905, 464] width 747 height 17
click at [606, 467] on p "**********" at bounding box center [905, 464] width 747 height 17
click at [641, 467] on p "**********" at bounding box center [905, 464] width 747 height 17
click at [645, 466] on p "**********" at bounding box center [905, 464] width 747 height 17
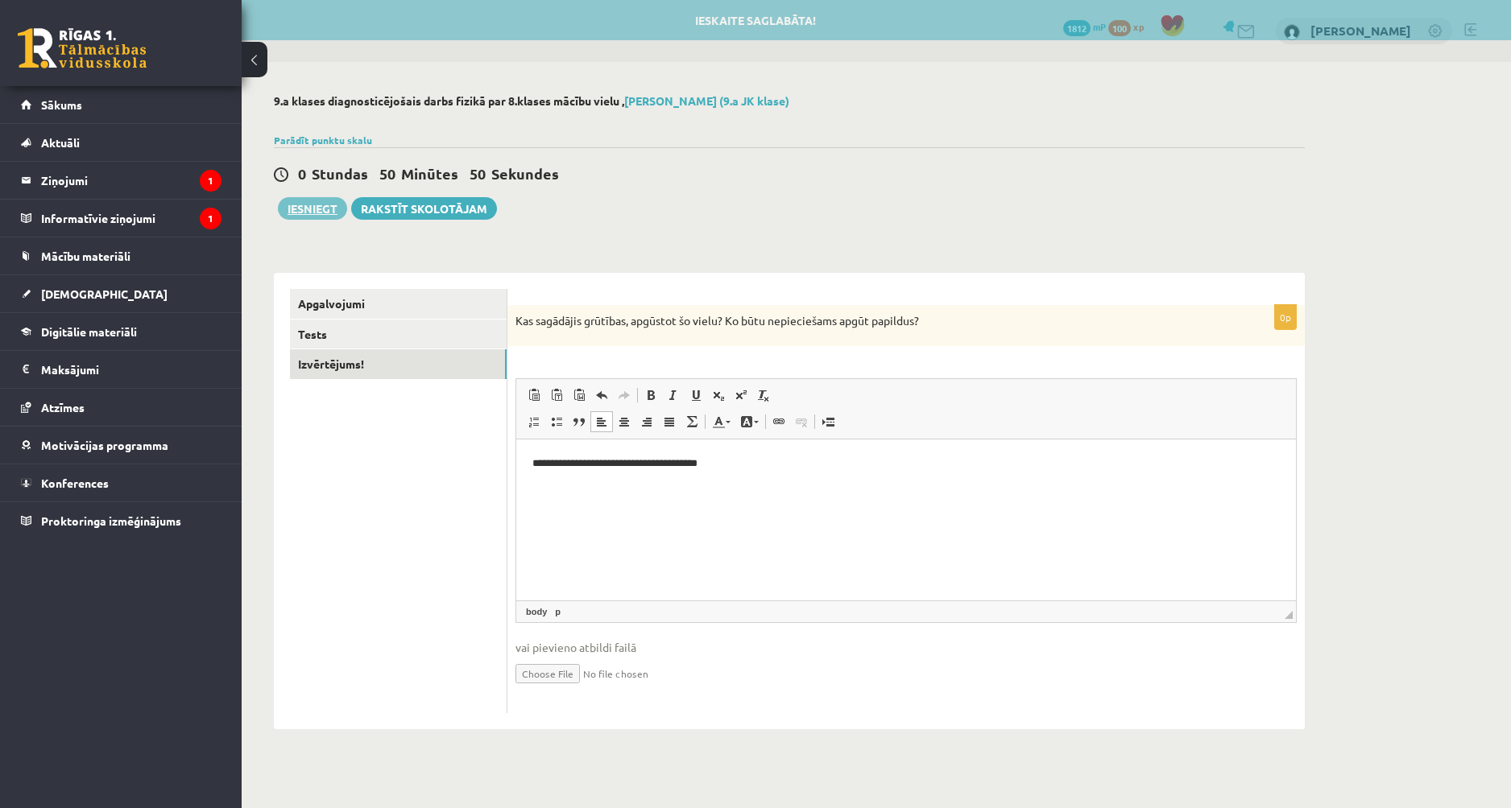
click at [307, 206] on button "Iesniegt" at bounding box center [312, 208] width 69 height 23
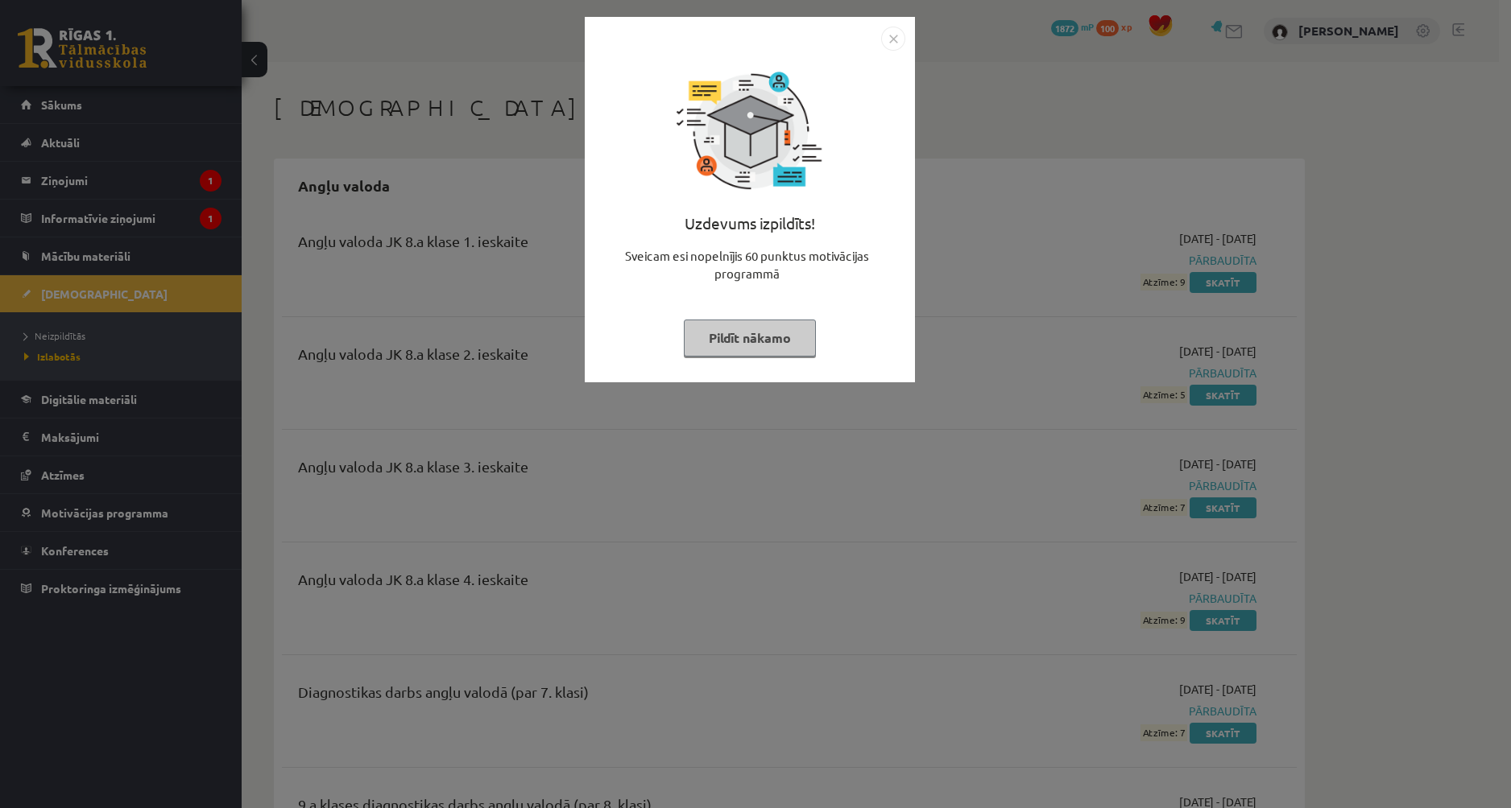
drag, startPoint x: 751, startPoint y: 336, endPoint x: 597, endPoint y: 311, distance: 155.8
click at [745, 334] on button "Pildīt nākamo" at bounding box center [750, 338] width 132 height 37
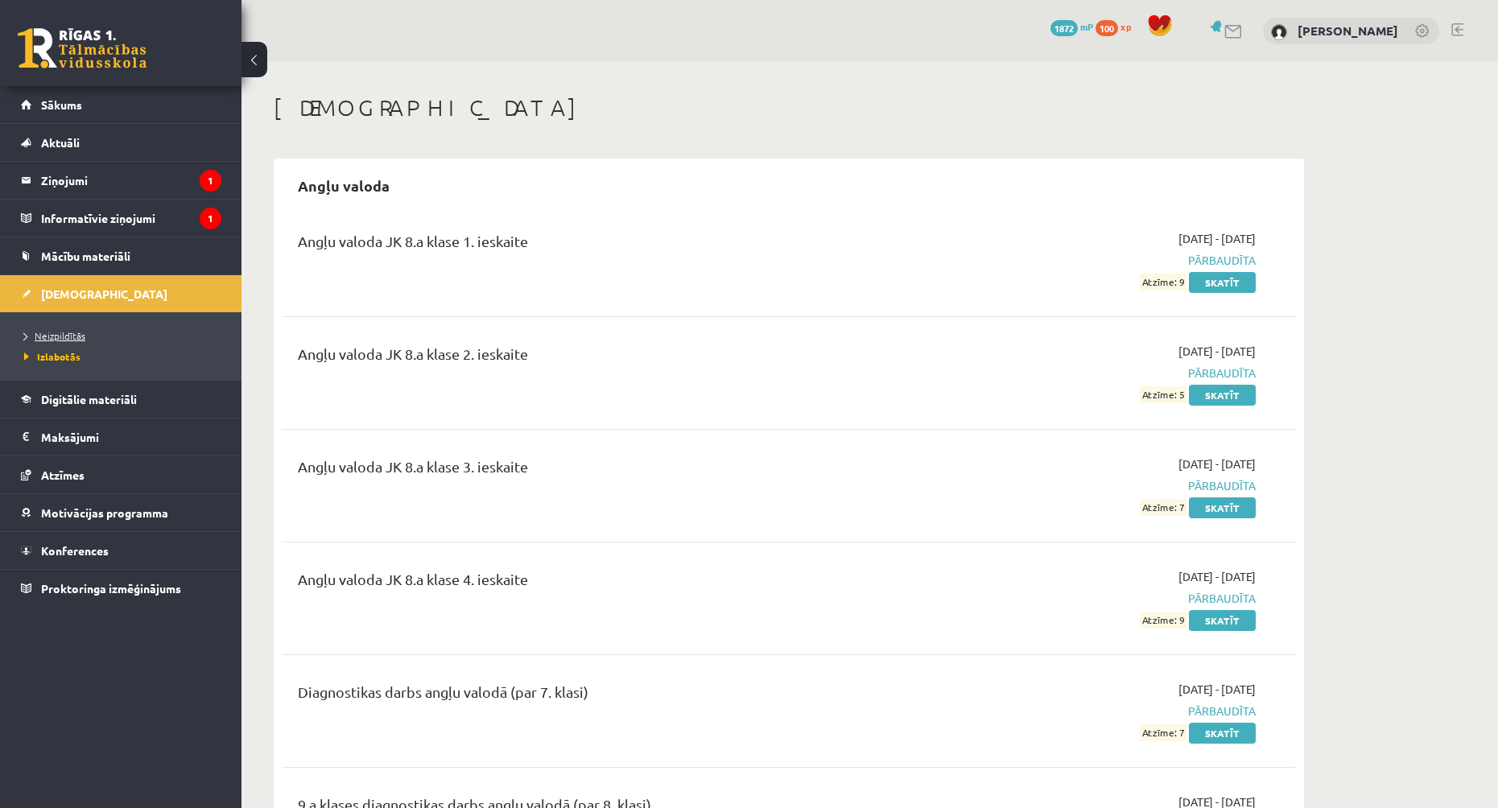
click at [64, 336] on span "Neizpildītās" at bounding box center [54, 335] width 61 height 13
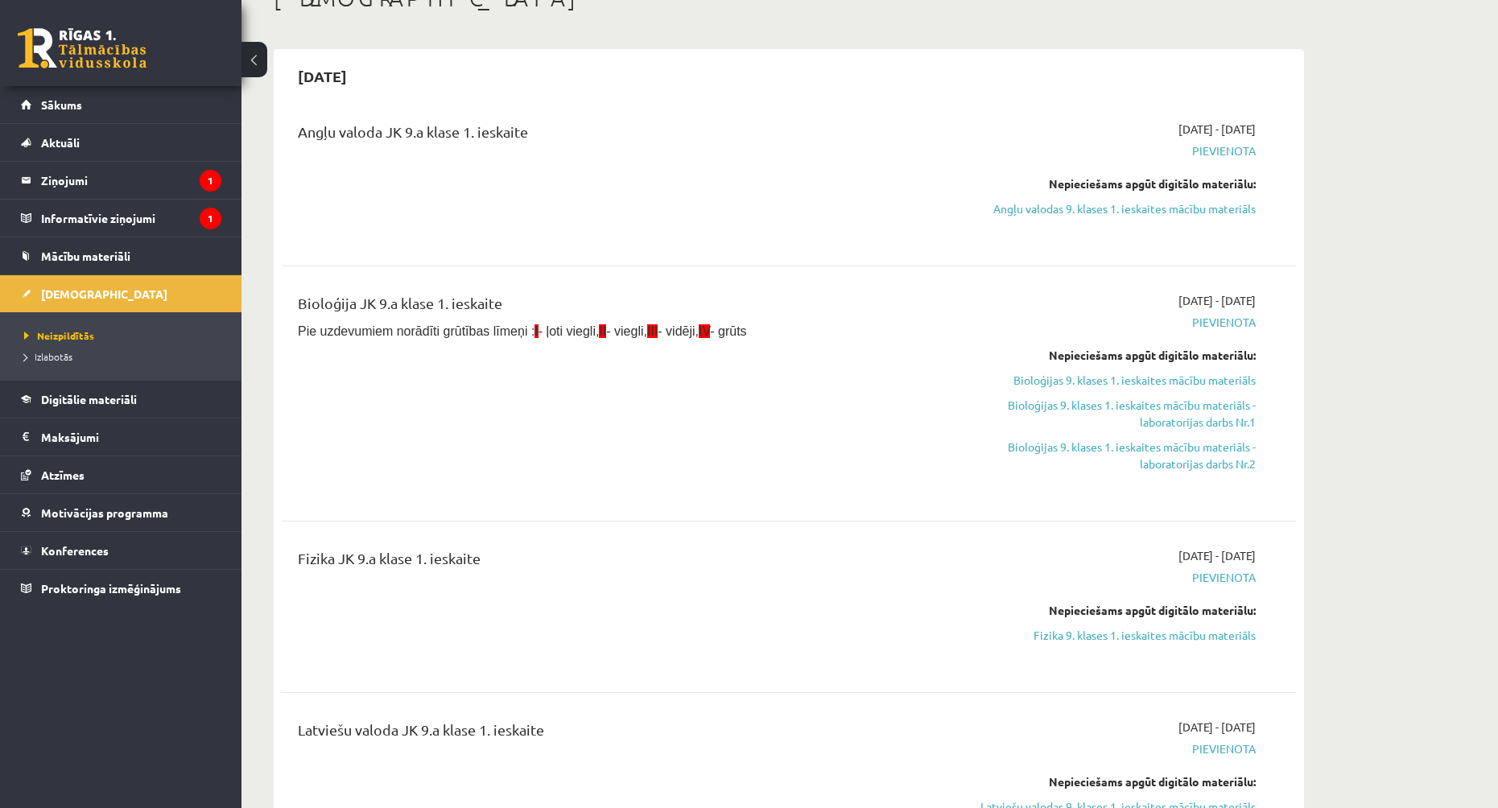
scroll to position [81, 0]
